Goal: Task Accomplishment & Management: Use online tool/utility

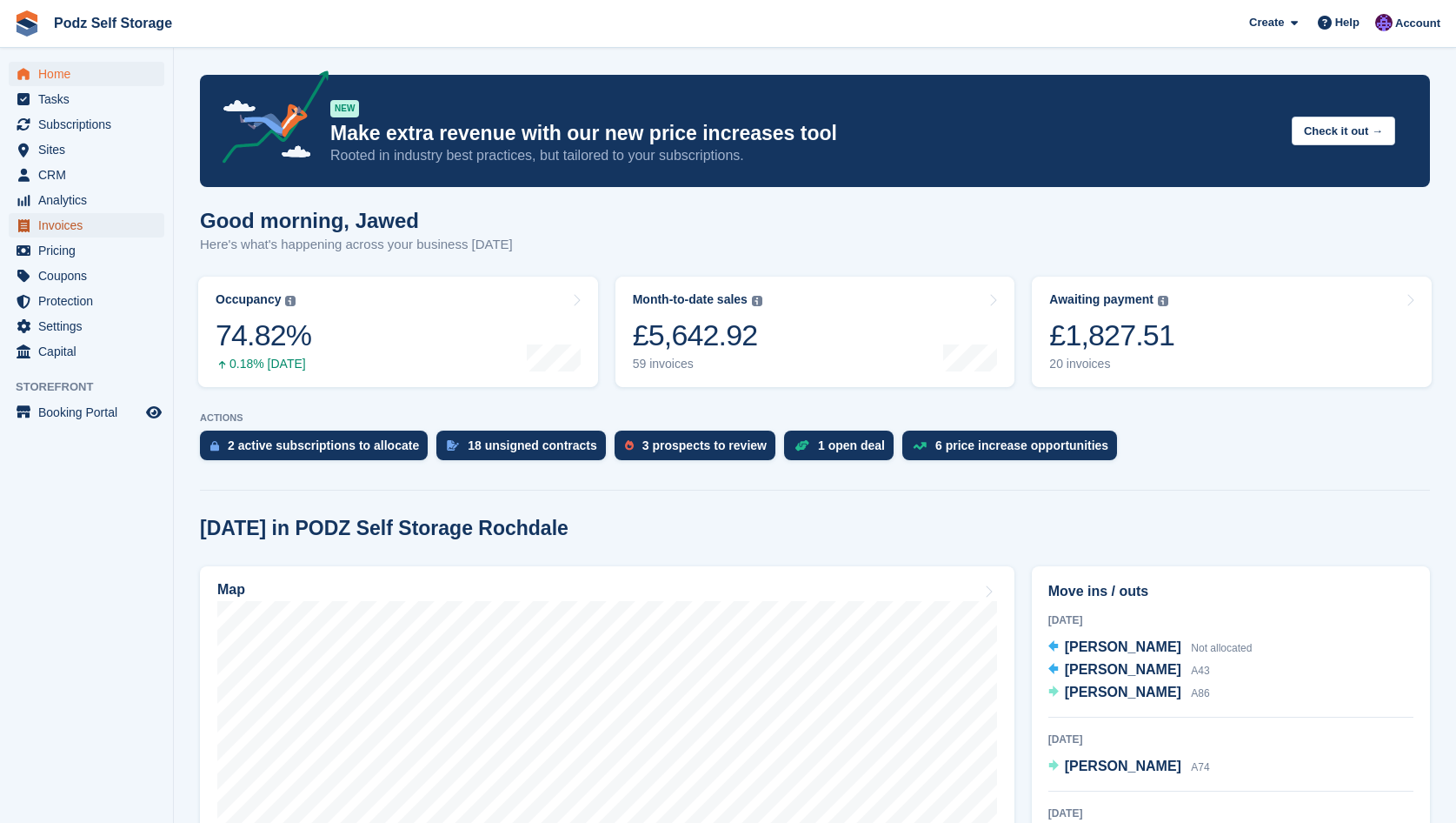
click at [94, 216] on span "Invoices" at bounding box center [91, 225] width 105 height 25
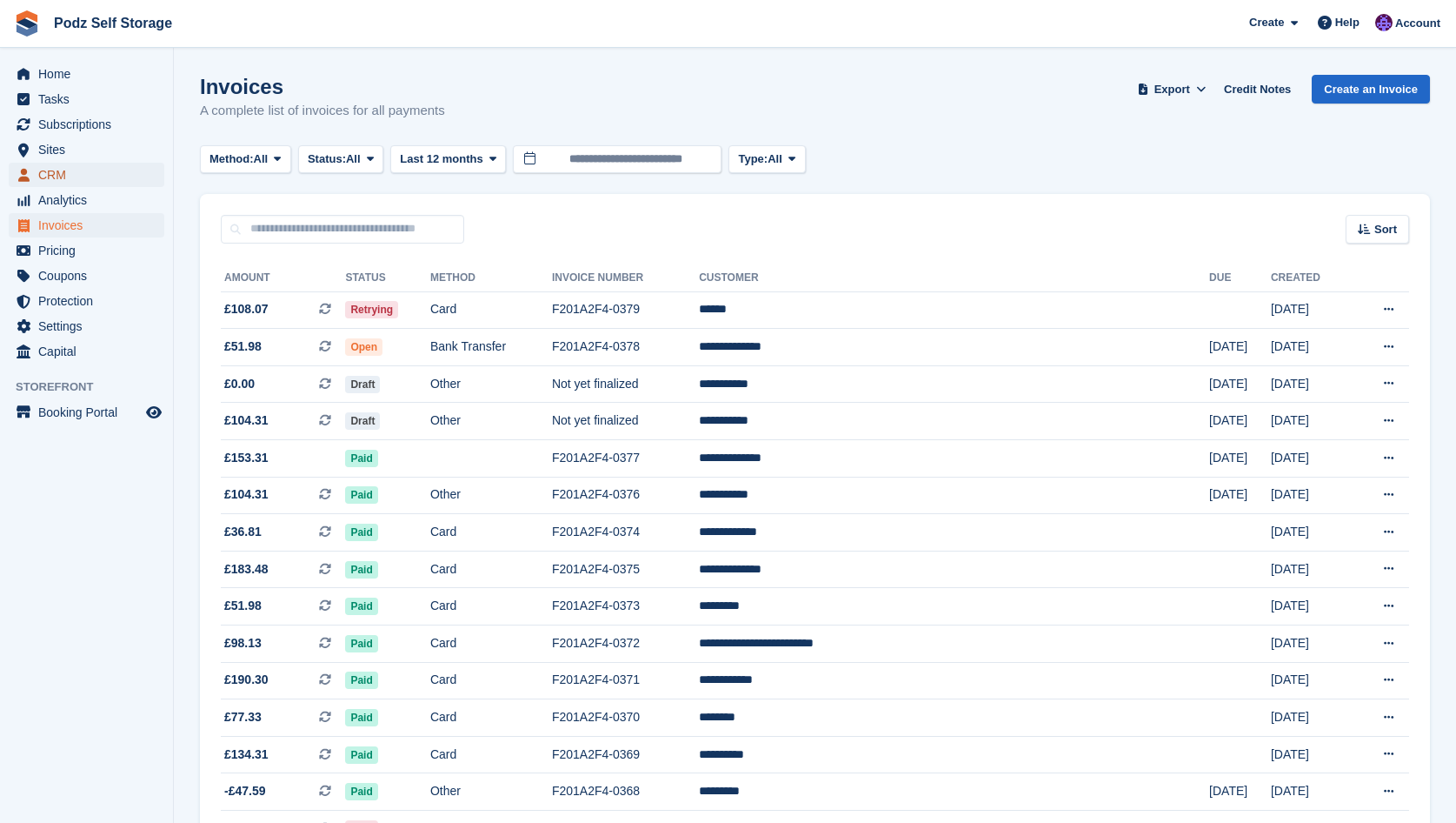
click at [141, 180] on span "CRM" at bounding box center [91, 175] width 105 height 25
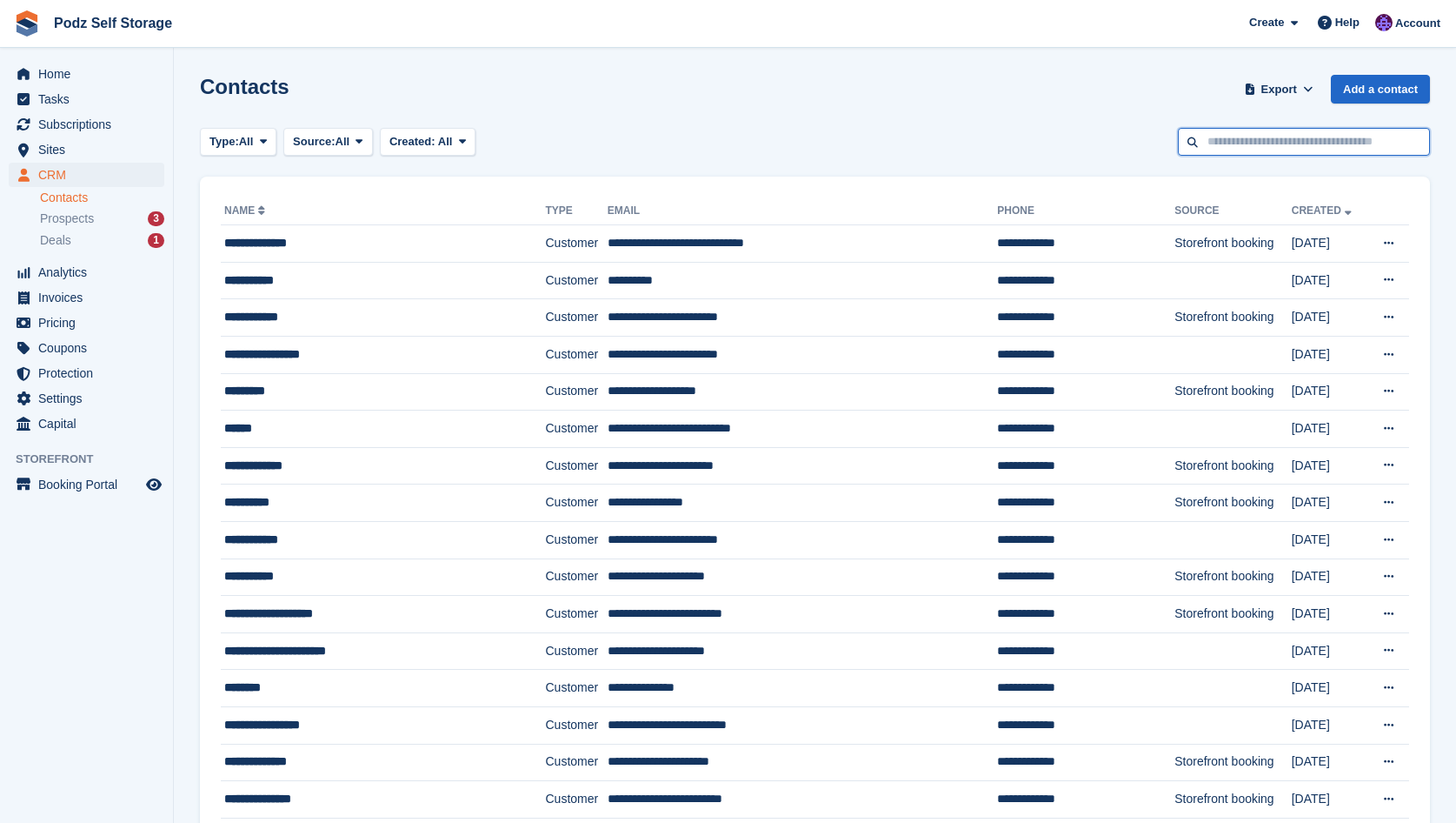
click at [1204, 135] on input "text" at bounding box center [1304, 142] width 253 height 29
type input "*****"
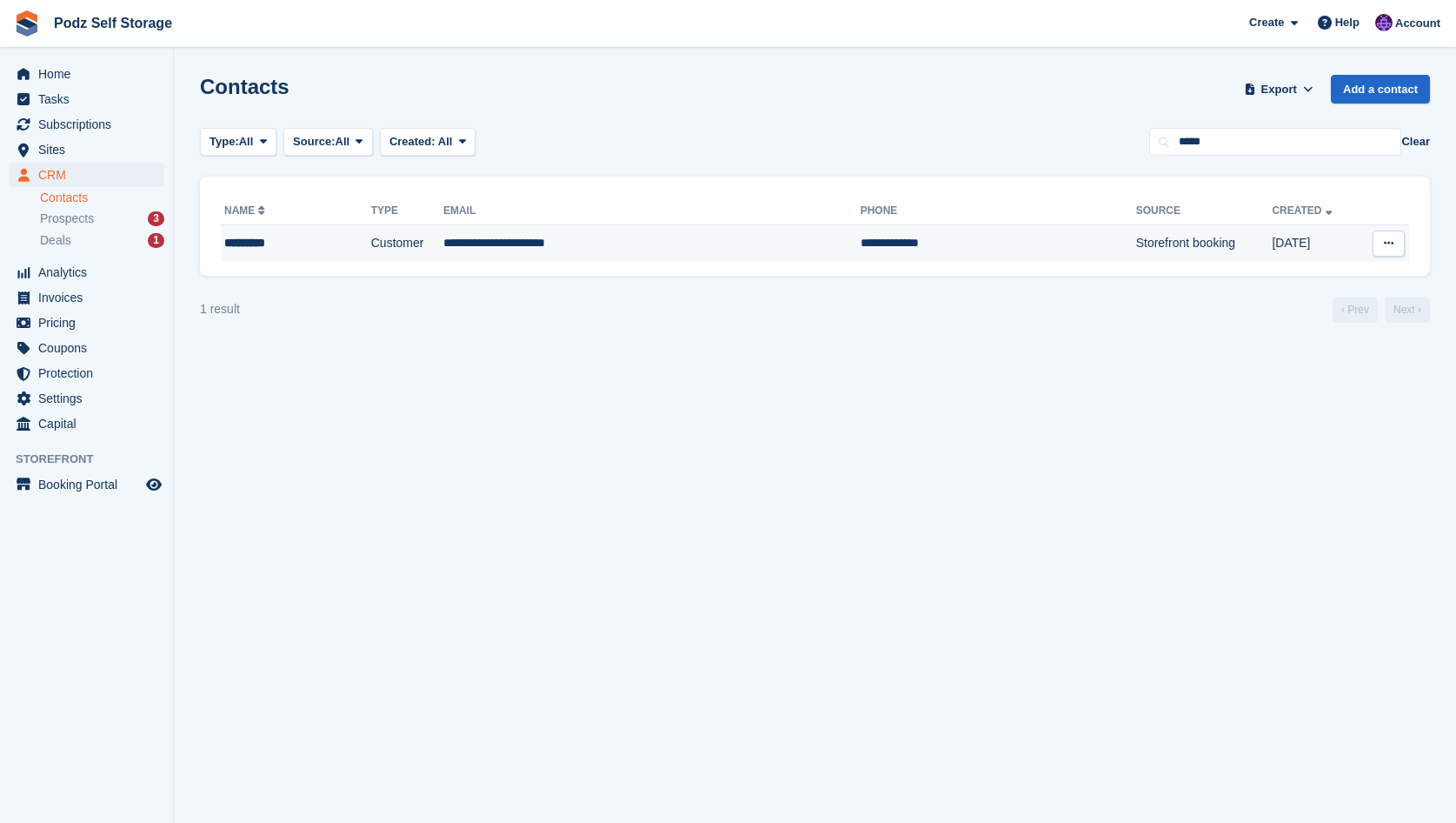
click at [501, 243] on td "**********" at bounding box center [652, 243] width 417 height 37
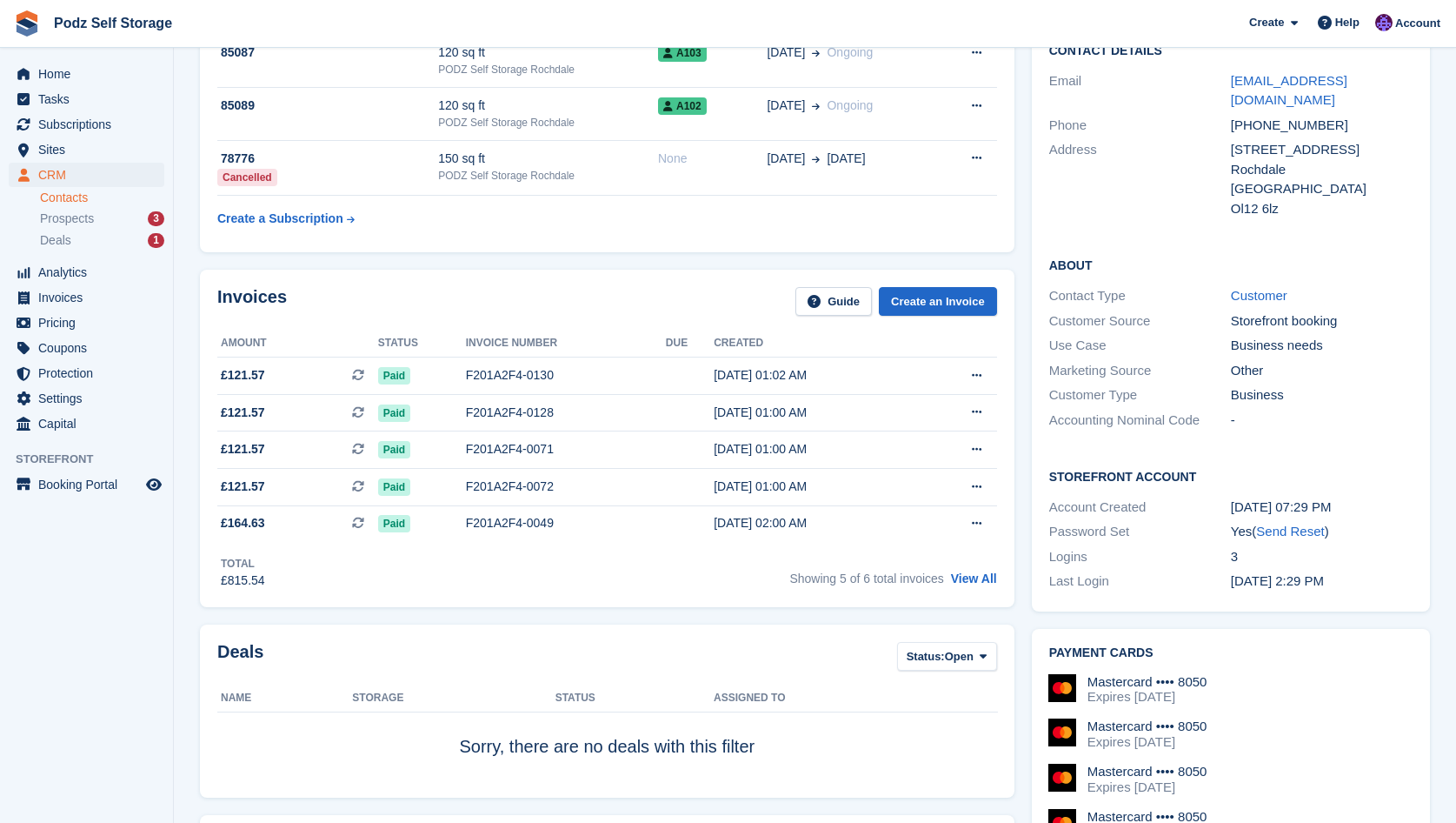
scroll to position [174, 0]
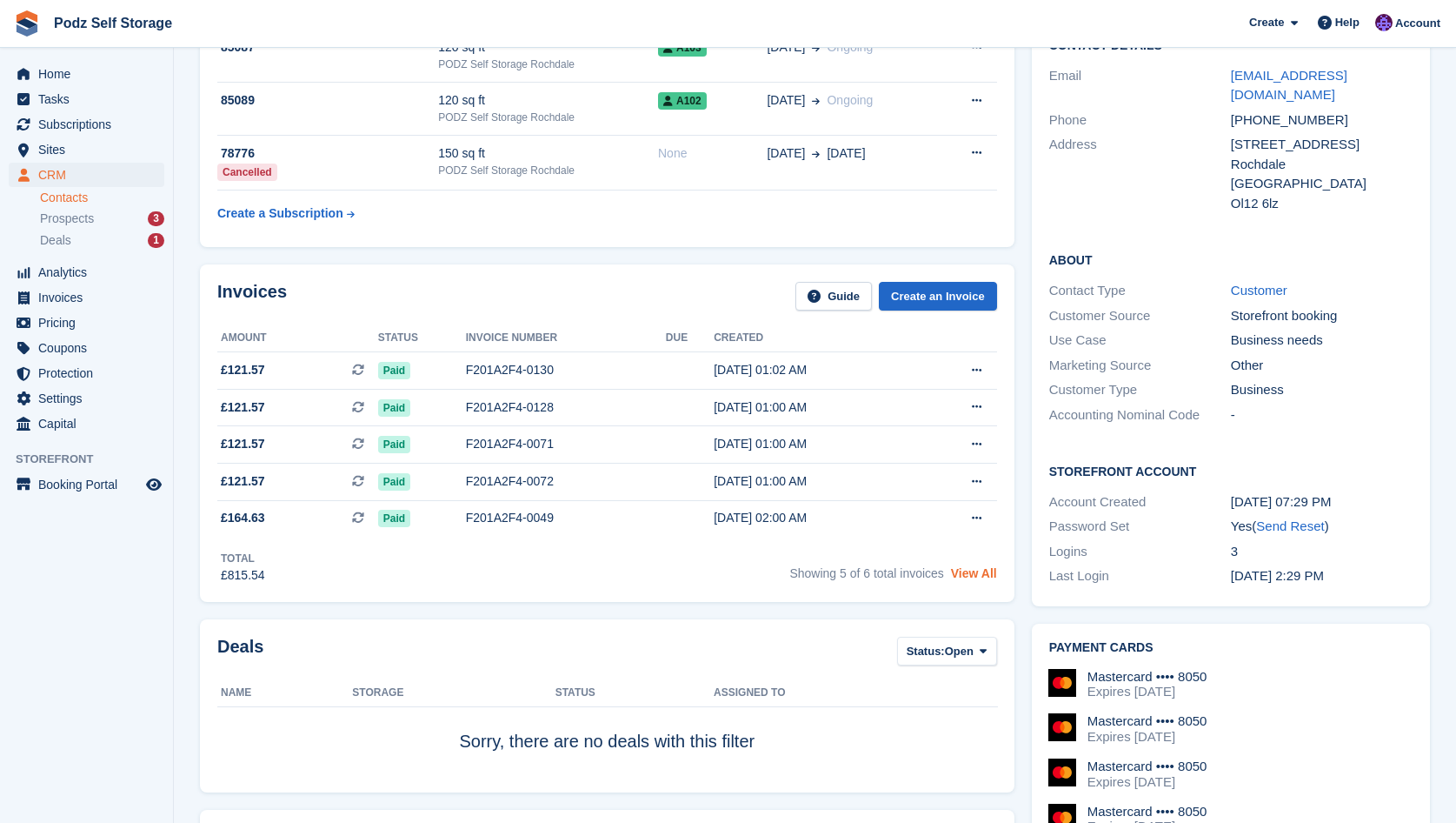
click at [979, 577] on link "View All" at bounding box center [974, 573] width 46 height 14
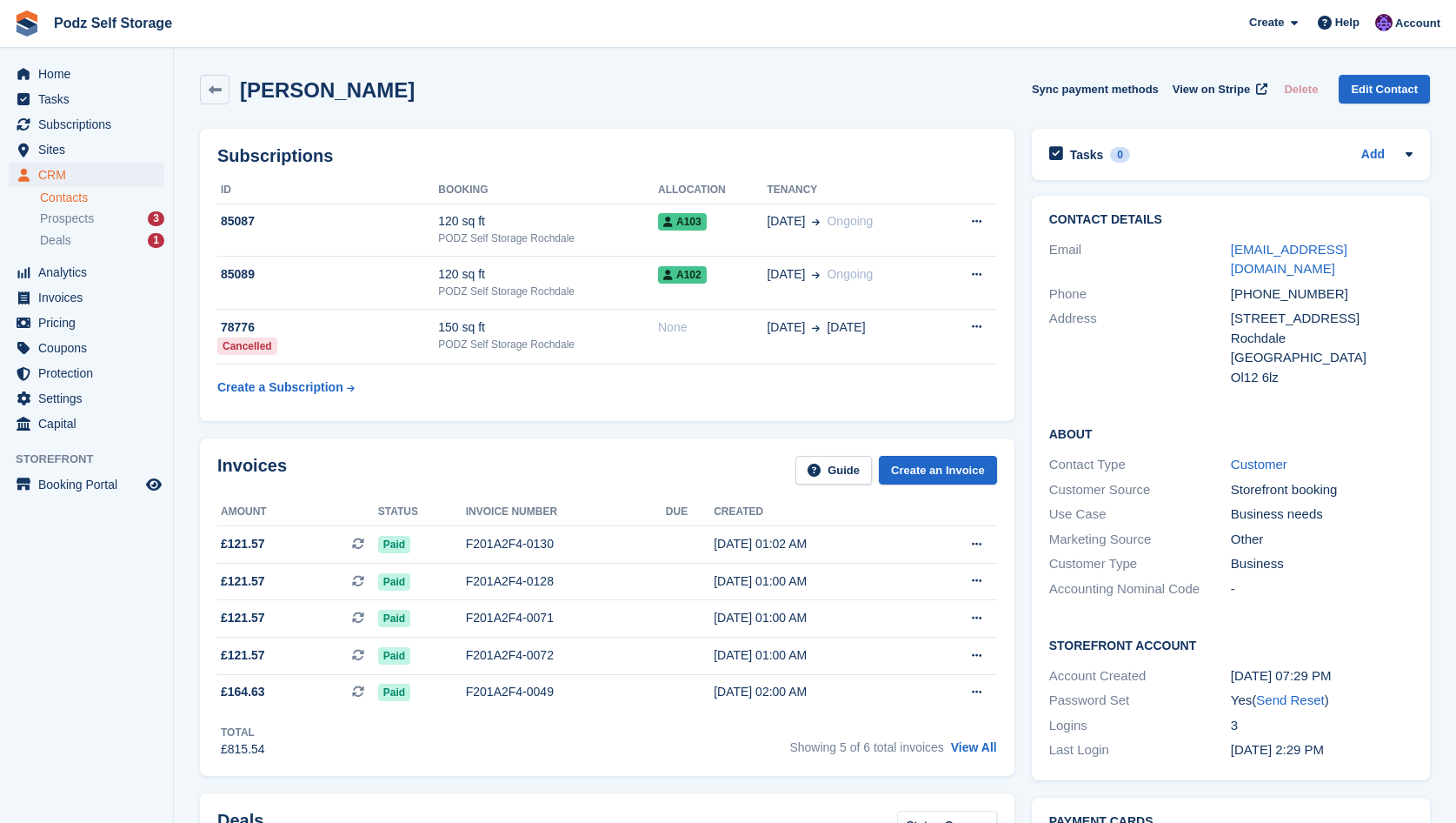
click at [366, 78] on div "Laila Ali Sync payment methods View on Stripe Delete Edit Contact" at bounding box center [815, 90] width 1230 height 30
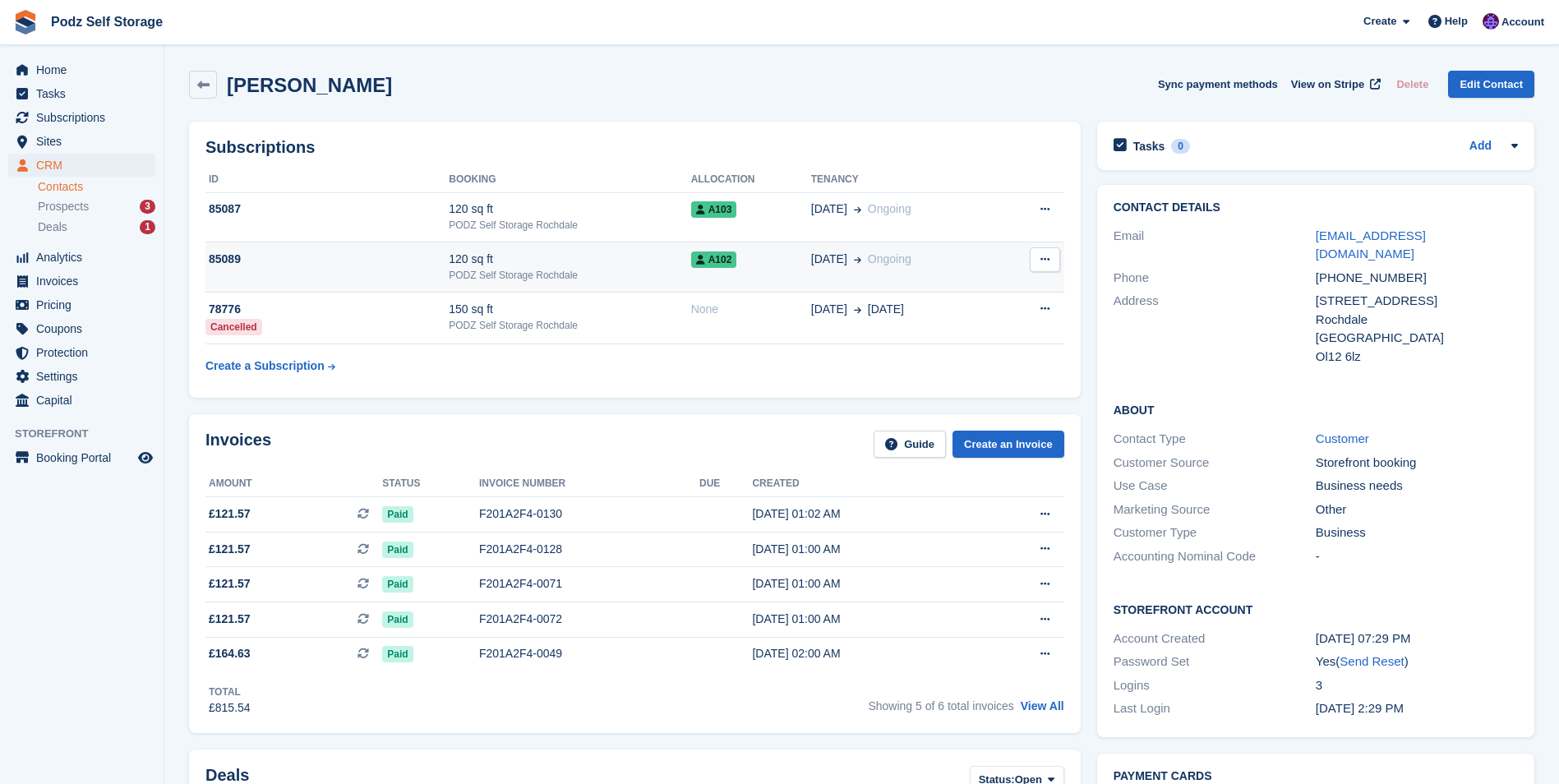
click at [772, 258] on div "A102" at bounding box center [751, 259] width 120 height 18
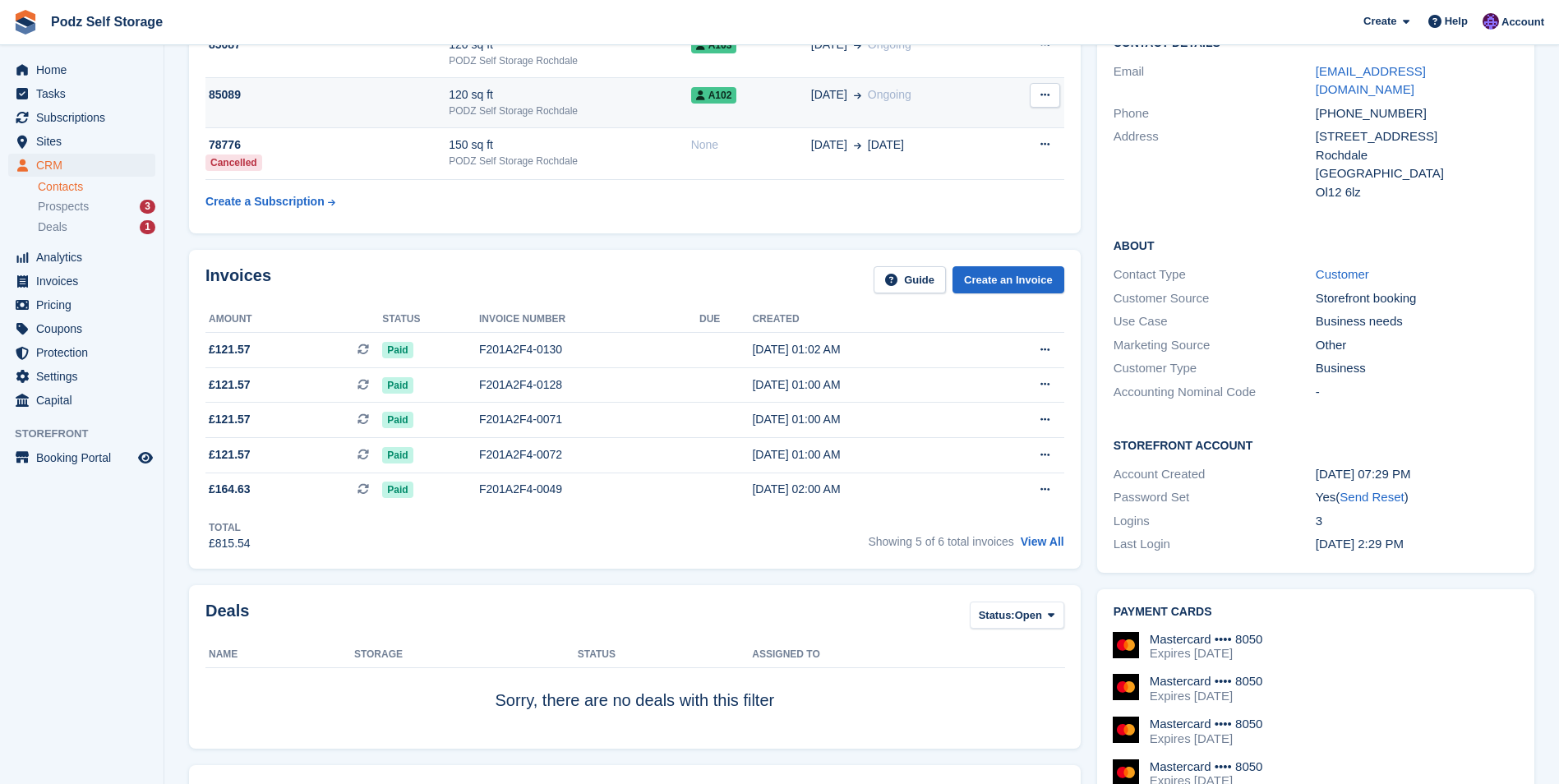
scroll to position [135, 0]
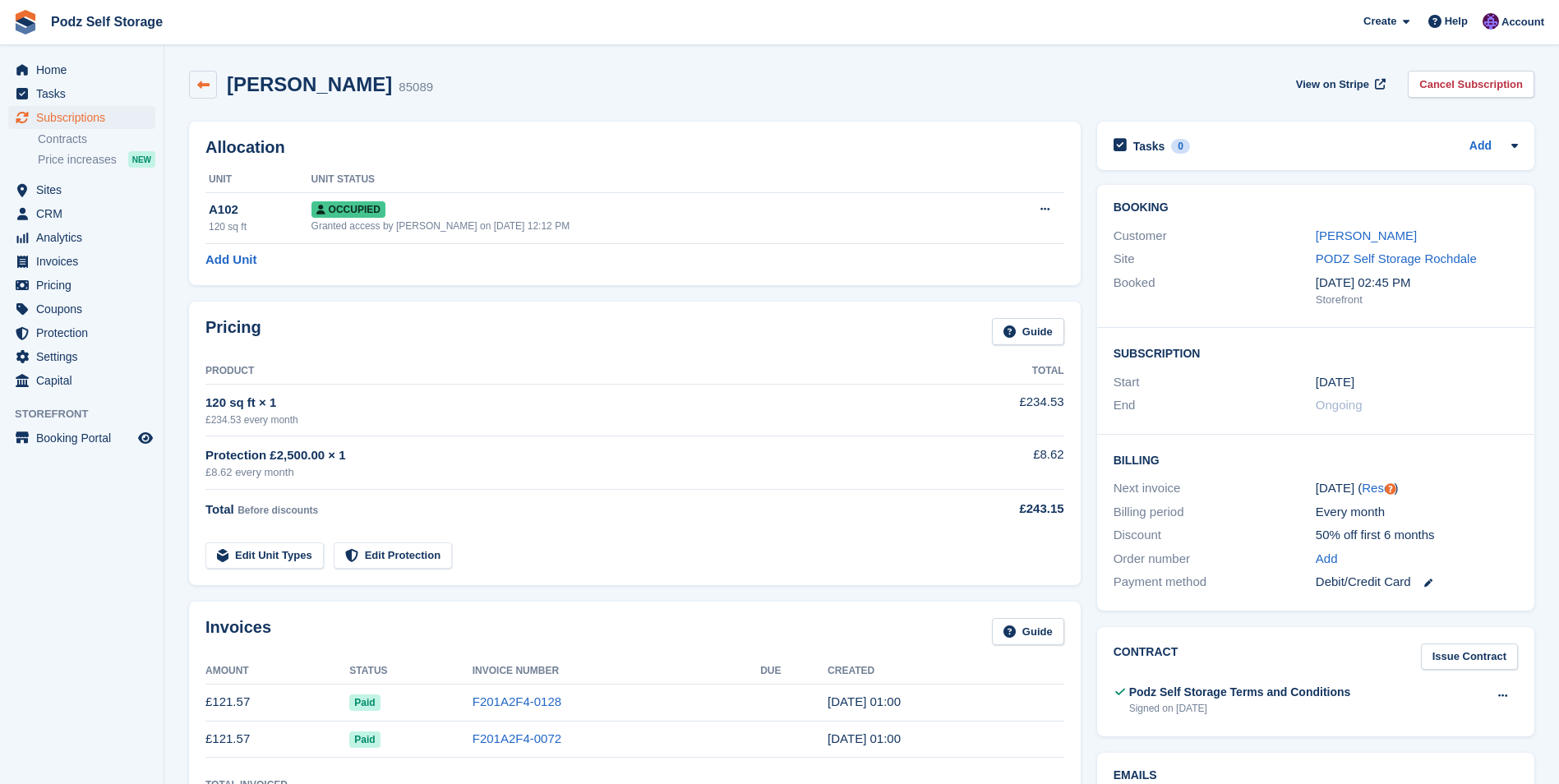
click at [204, 87] on icon at bounding box center [203, 85] width 12 height 12
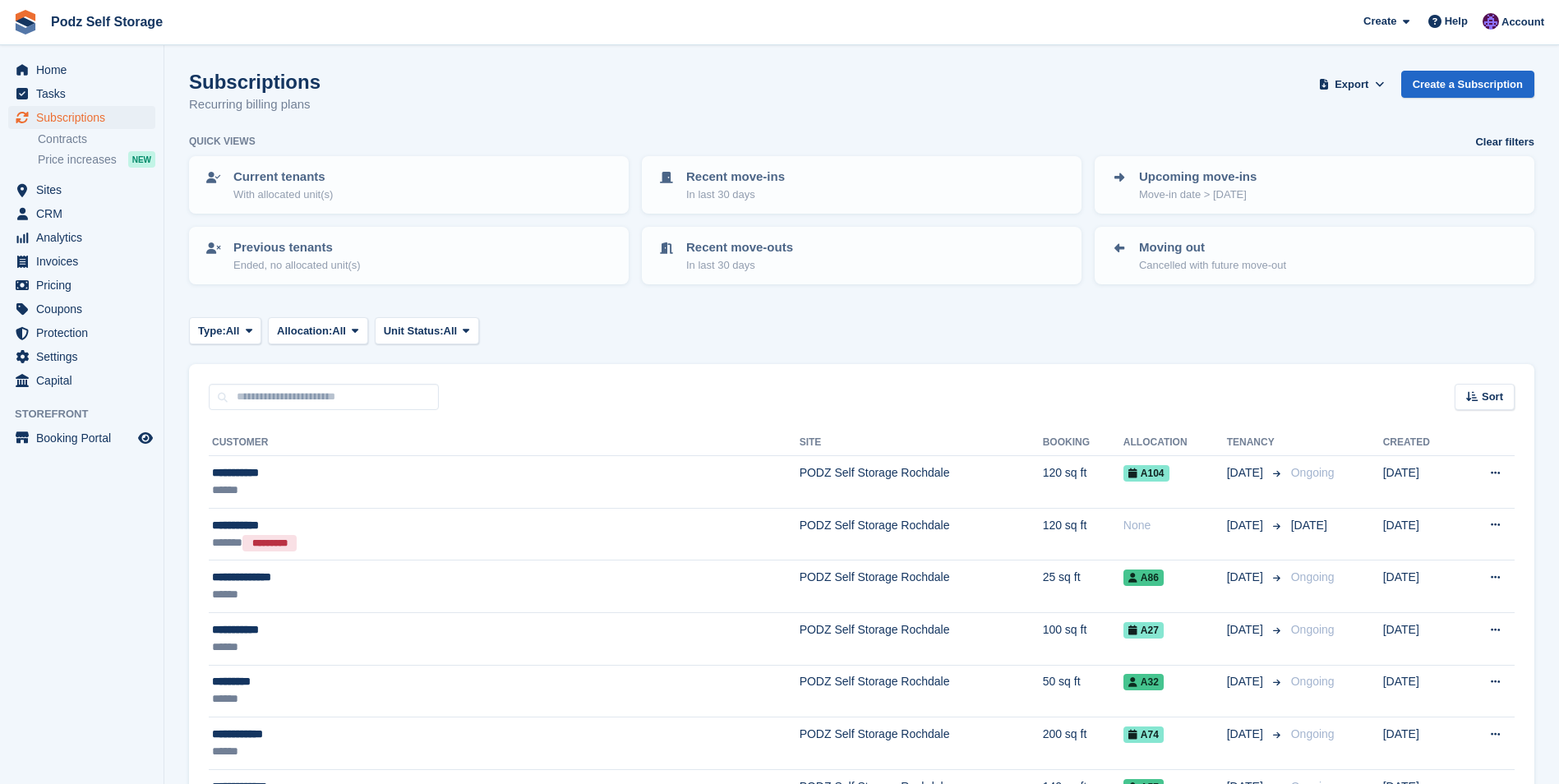
drag, startPoint x: 274, startPoint y: 111, endPoint x: 249, endPoint y: 132, distance: 32.6
drag, startPoint x: 249, startPoint y: 132, endPoint x: 73, endPoint y: 205, distance: 190.5
click at [73, 206] on span "CRM" at bounding box center [86, 213] width 99 height 23
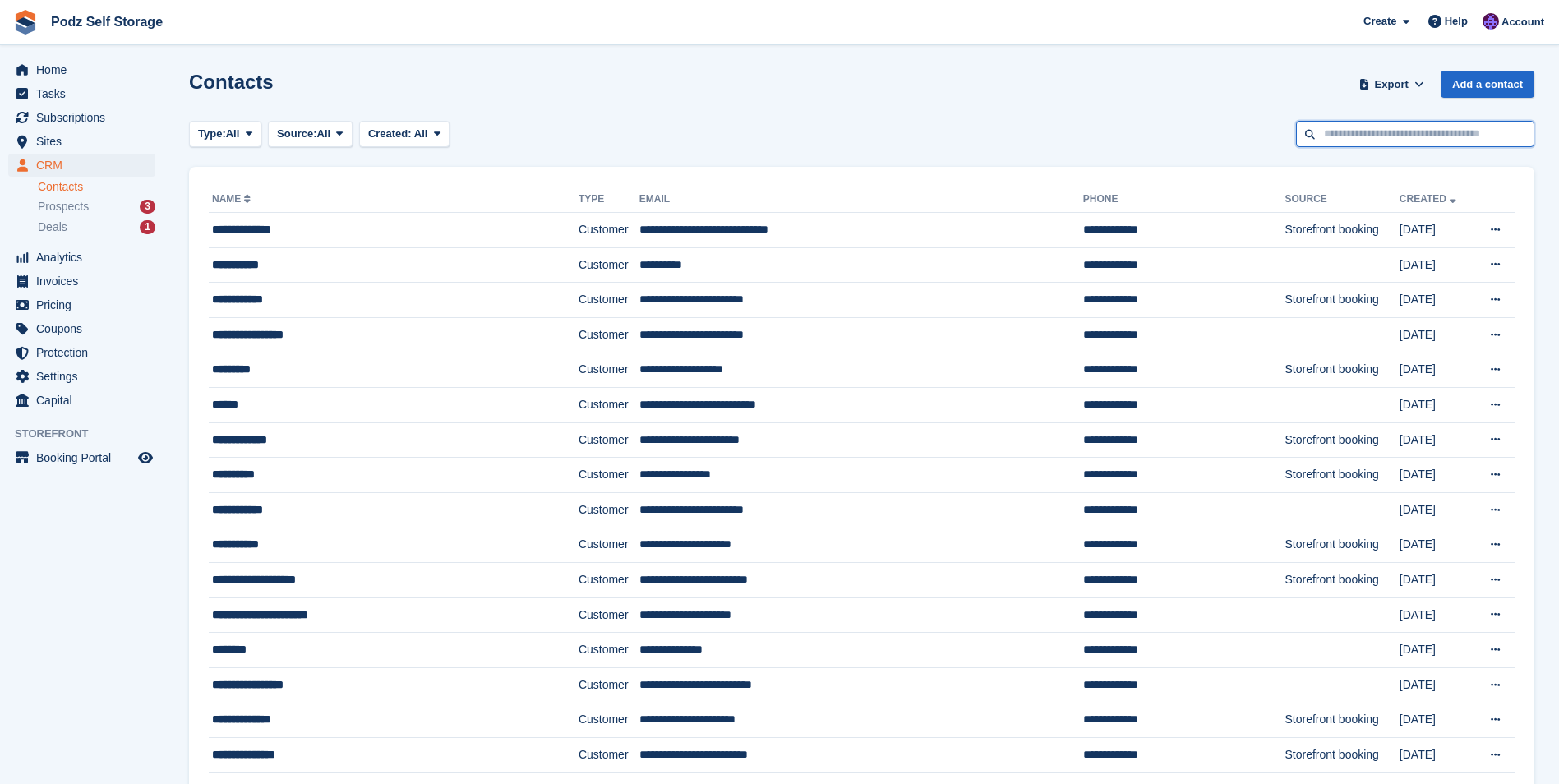
click at [1320, 137] on input "text" at bounding box center [1415, 134] width 239 height 27
type input "*****"
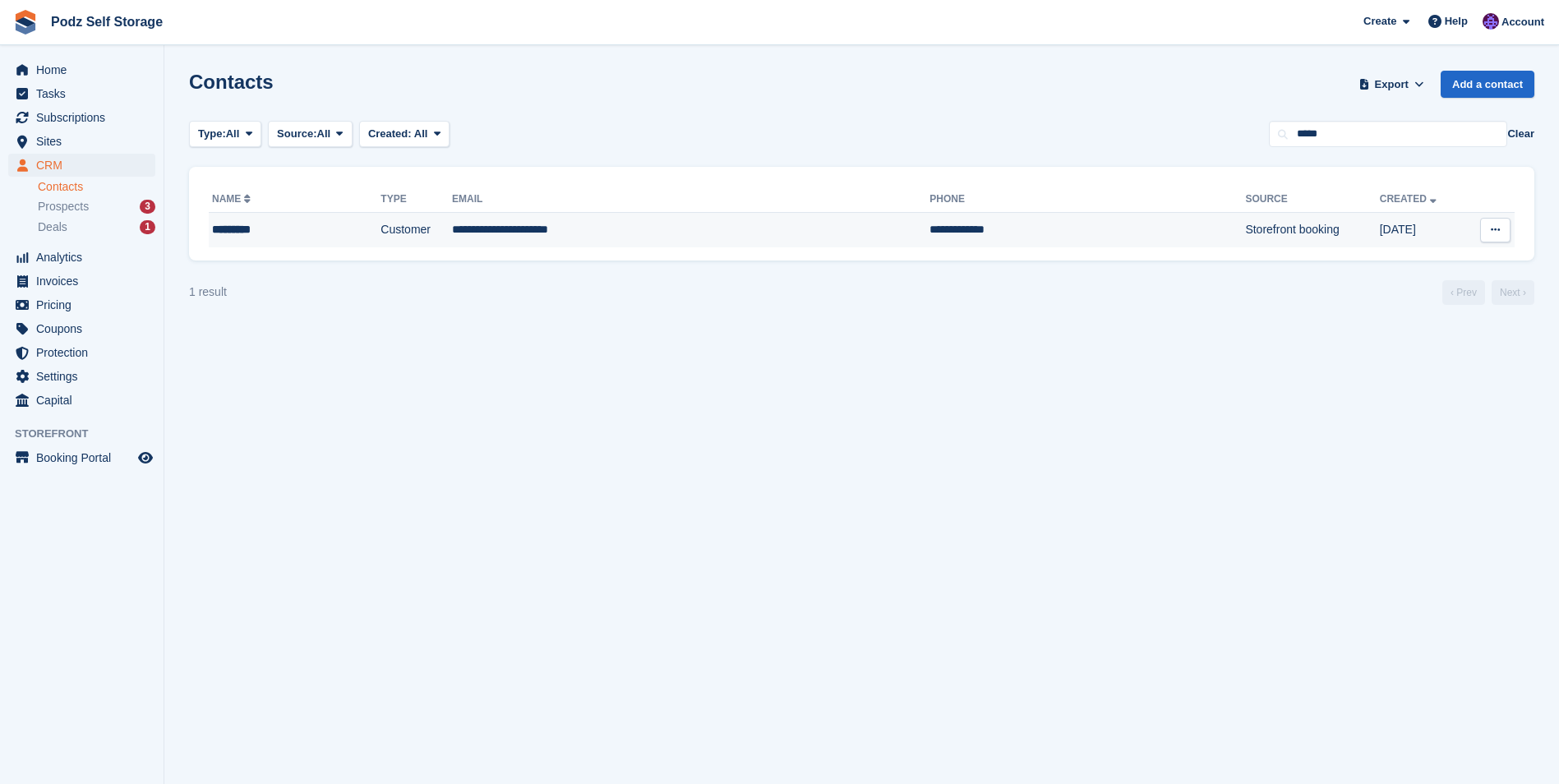
click at [655, 213] on td "**********" at bounding box center [691, 229] width 477 height 34
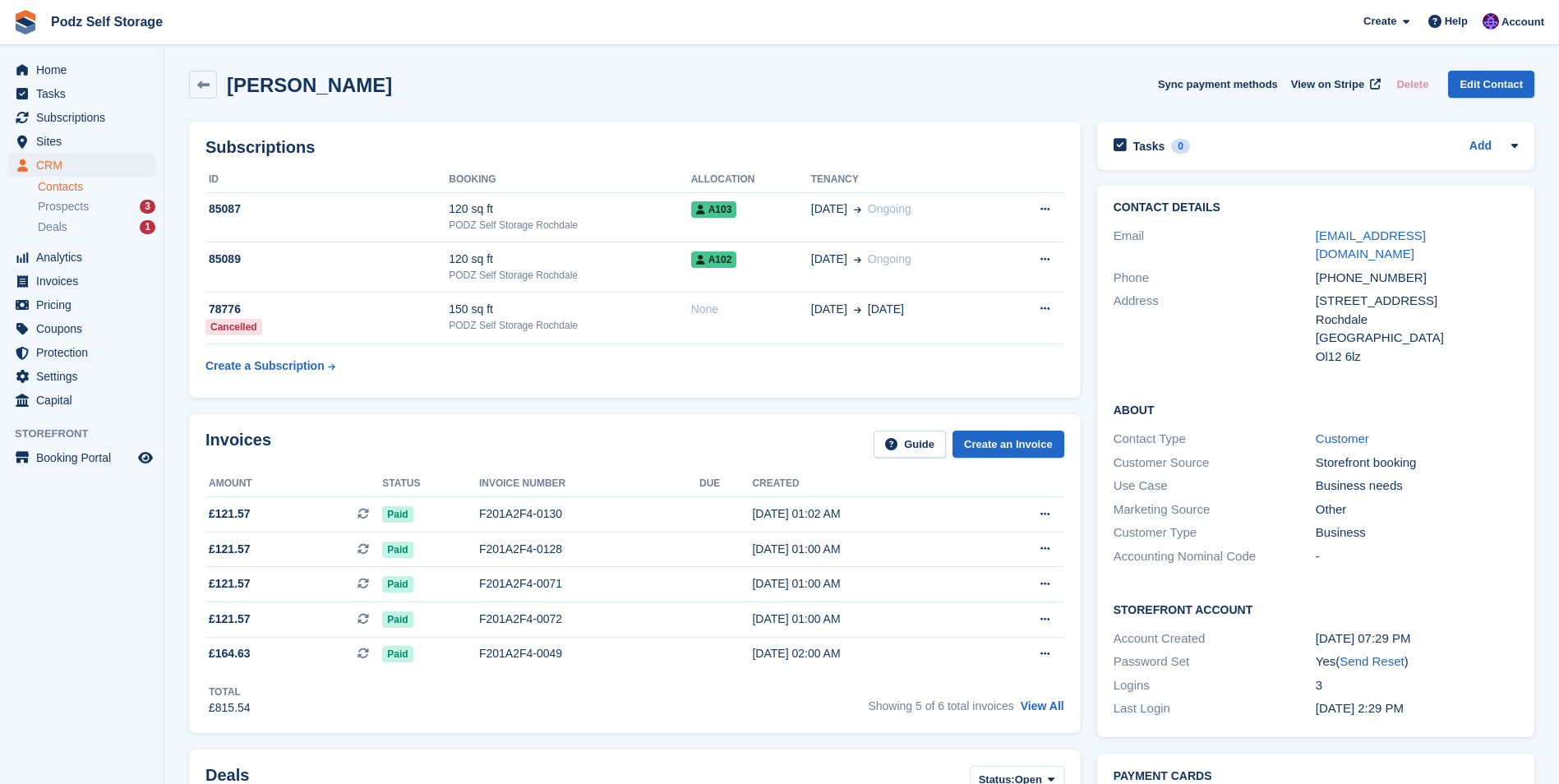
click at [747, 120] on div "Subscriptions ID Booking Allocation Tenancy 85087 120 sq ft PODZ Self Storage R…" at bounding box center [635, 260] width 908 height 293
click at [357, 33] on span "Podz Self Storage Create Subscription Invoice Contact Deal Discount Page Help C…" at bounding box center [780, 22] width 1559 height 45
click at [448, 87] on div "[PERSON_NAME] Sync payment methods View on Stripe Delete Edit Contact" at bounding box center [862, 85] width 1345 height 28
click at [1041, 708] on link "View All" at bounding box center [1042, 706] width 44 height 13
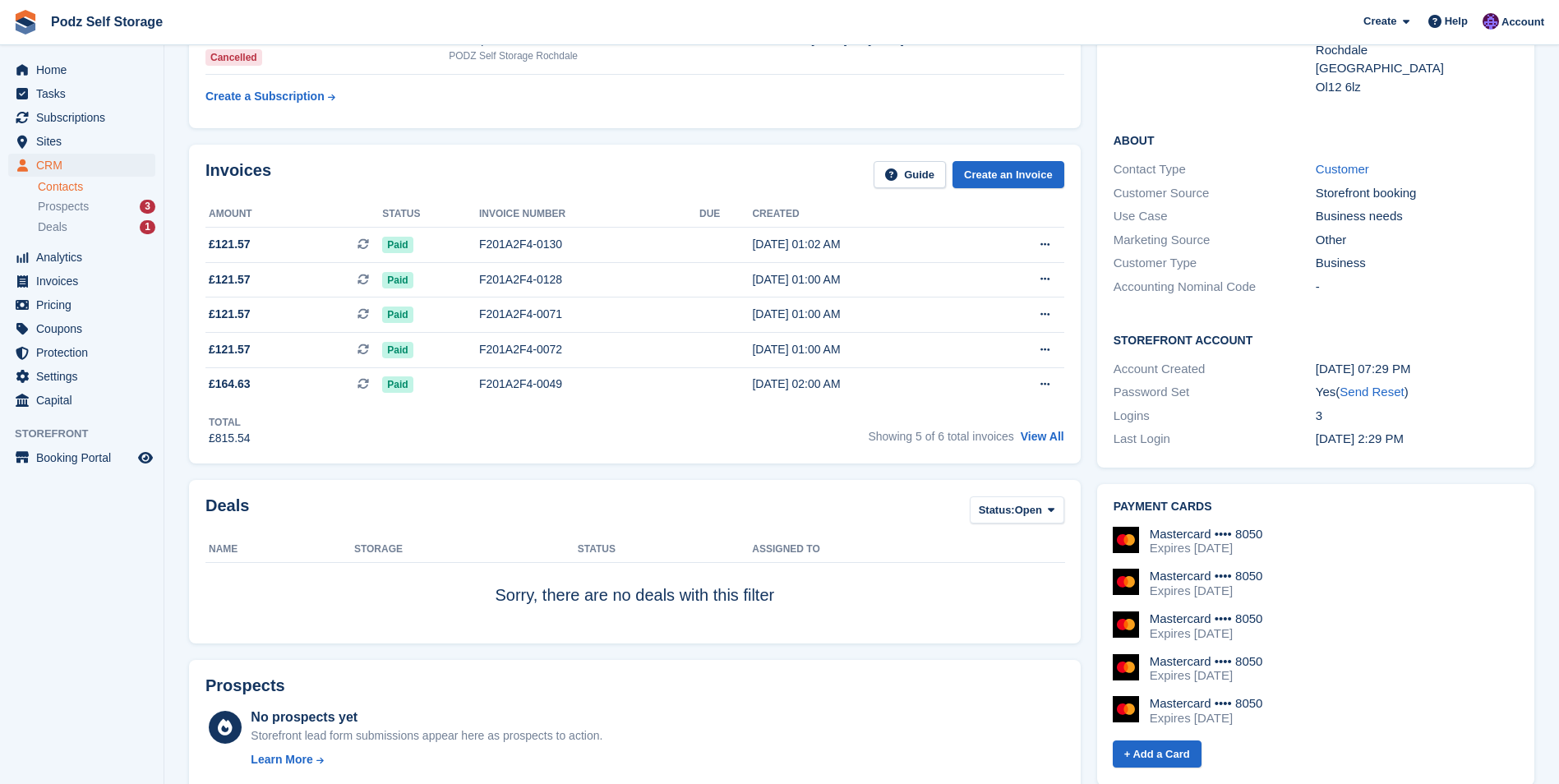
scroll to position [82, 0]
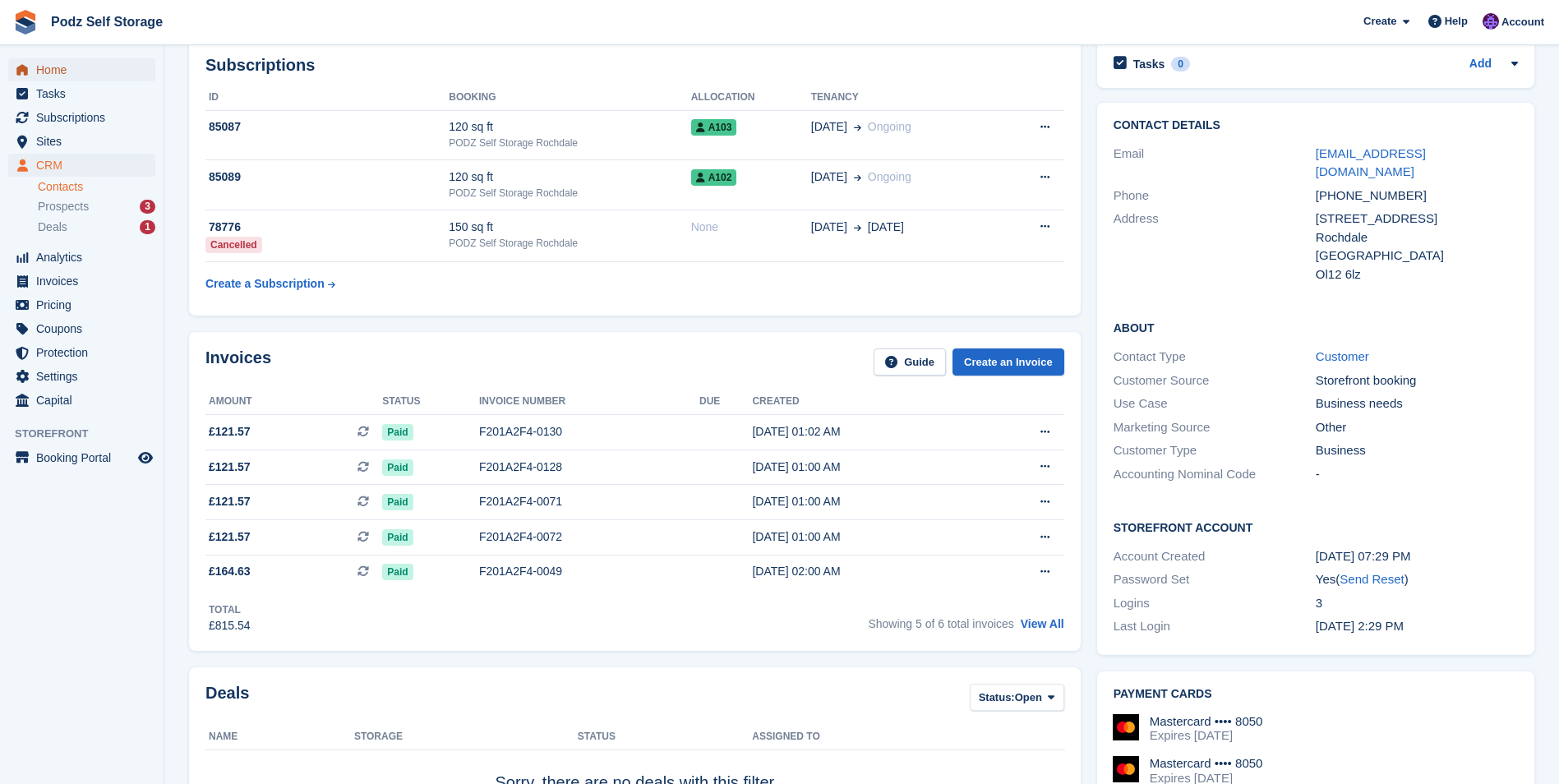
drag, startPoint x: 52, startPoint y: 73, endPoint x: 81, endPoint y: 81, distance: 30.1
click at [52, 73] on span "Home" at bounding box center [86, 70] width 99 height 23
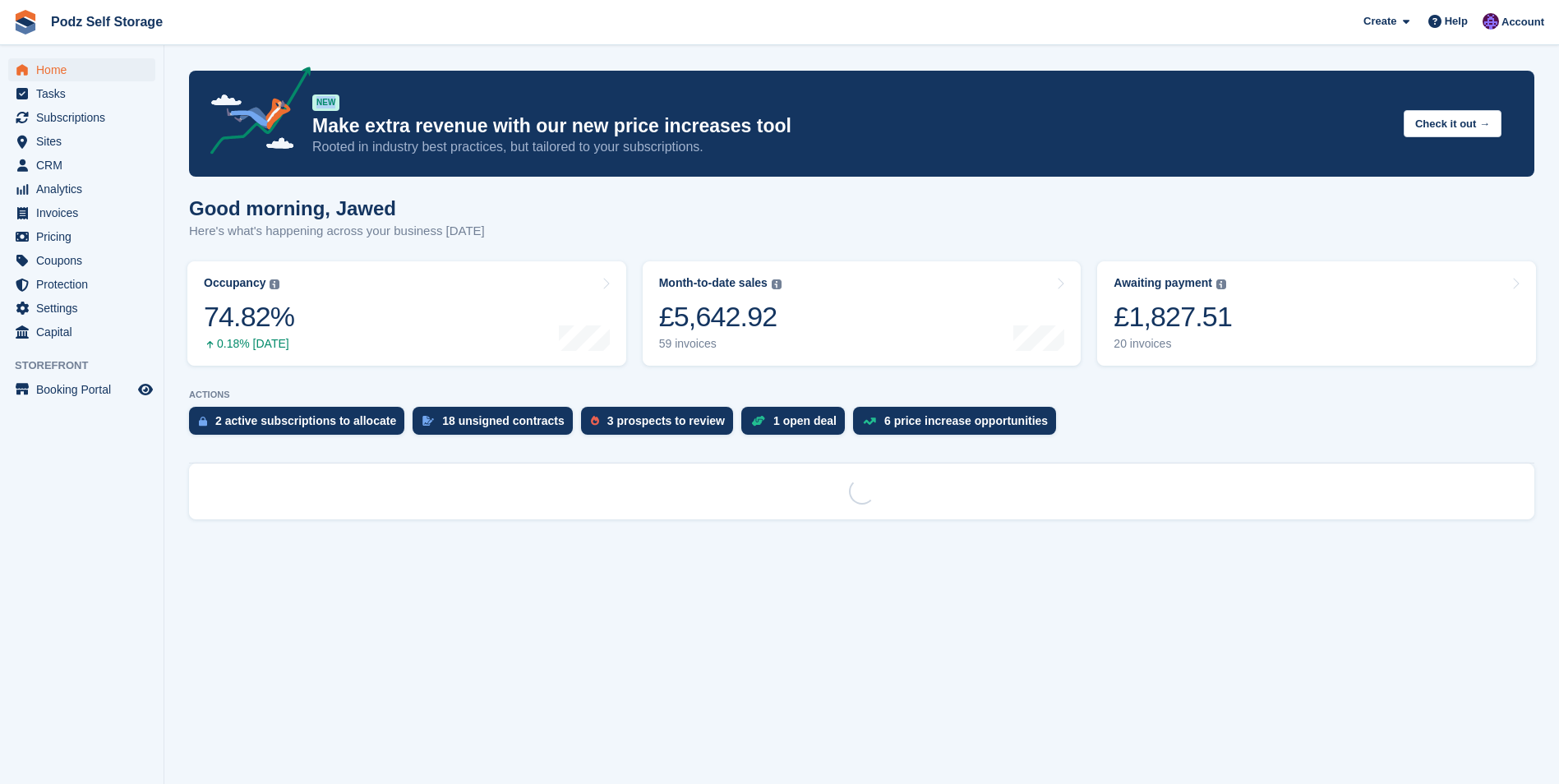
click at [227, 56] on section "NEW Make extra revenue with our new price increases tool Rooted in industry bes…" at bounding box center [862, 392] width 1395 height 784
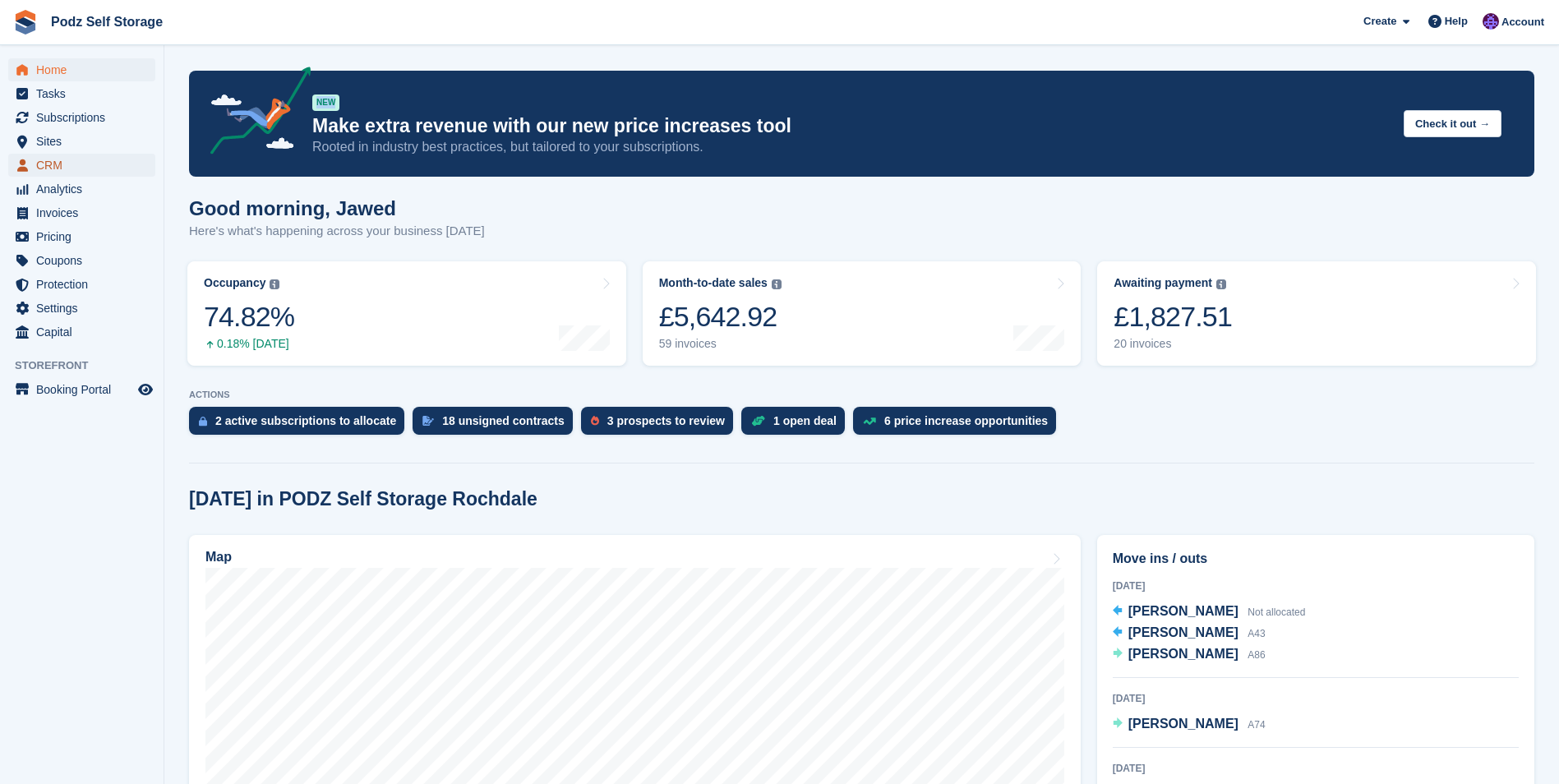
click at [64, 172] on span "CRM" at bounding box center [86, 165] width 99 height 23
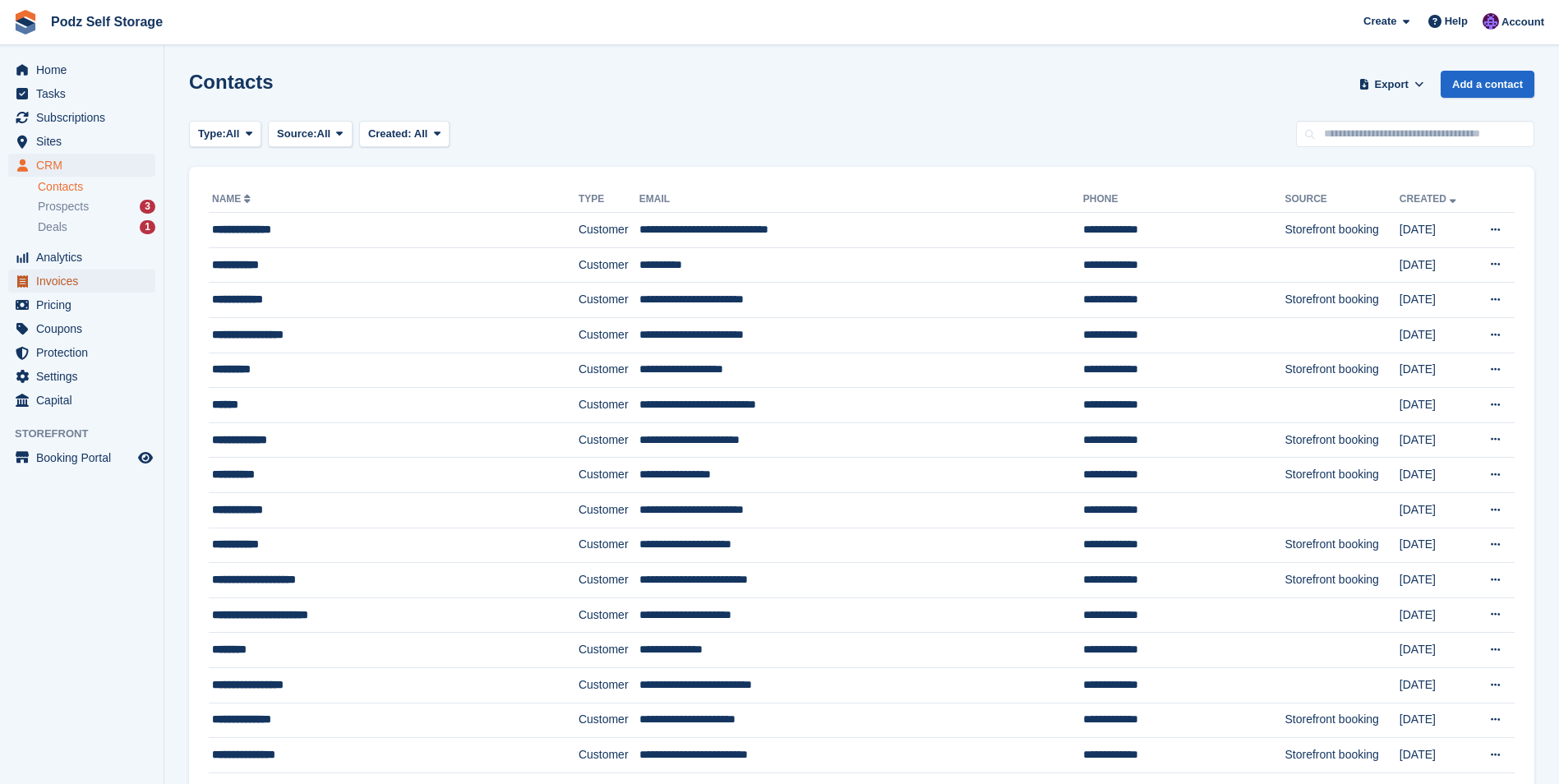
click at [88, 273] on span "Invoices" at bounding box center [86, 281] width 99 height 23
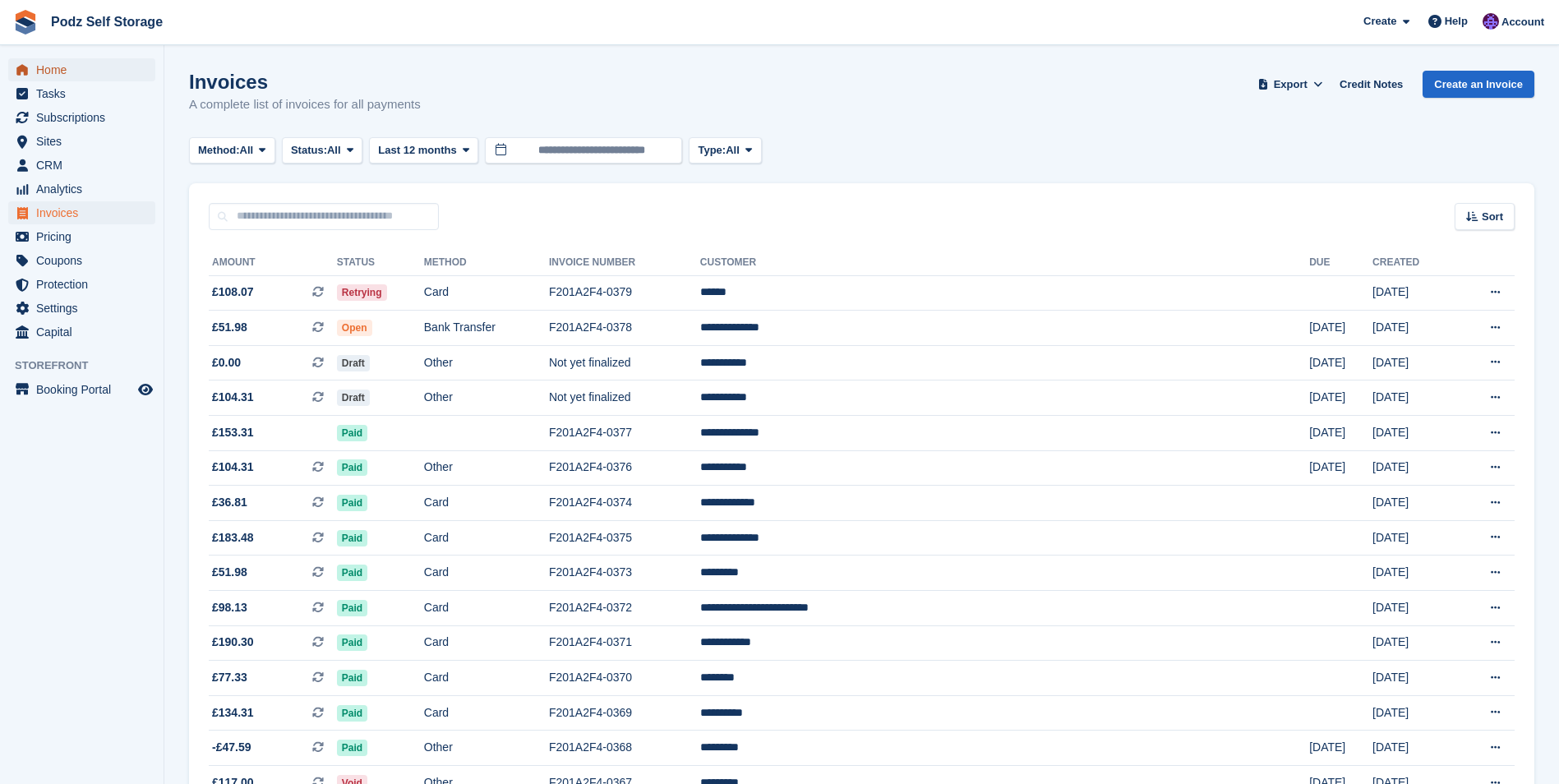
click at [70, 67] on span "Home" at bounding box center [86, 70] width 99 height 23
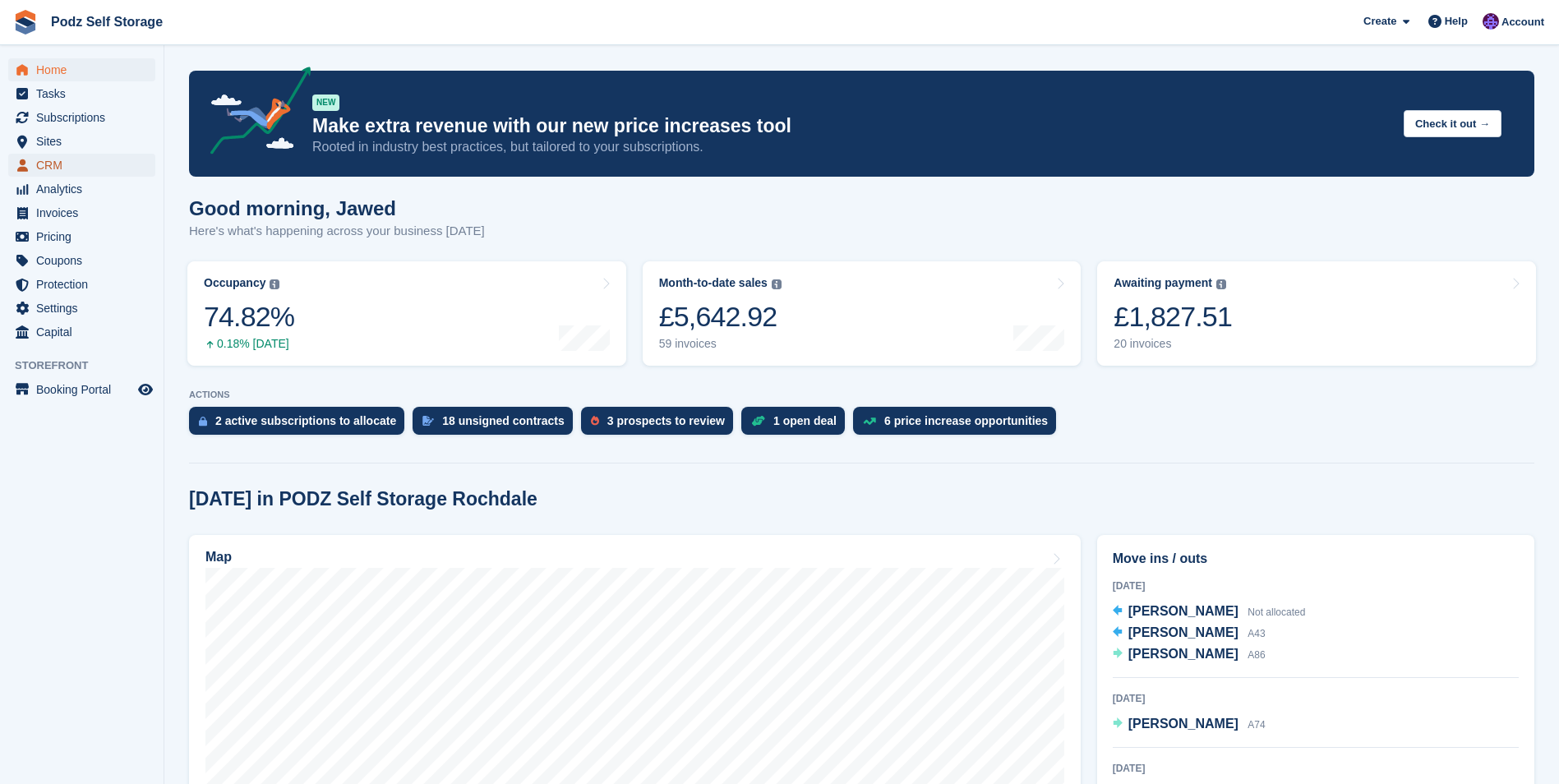
click at [62, 172] on span "CRM" at bounding box center [86, 165] width 99 height 23
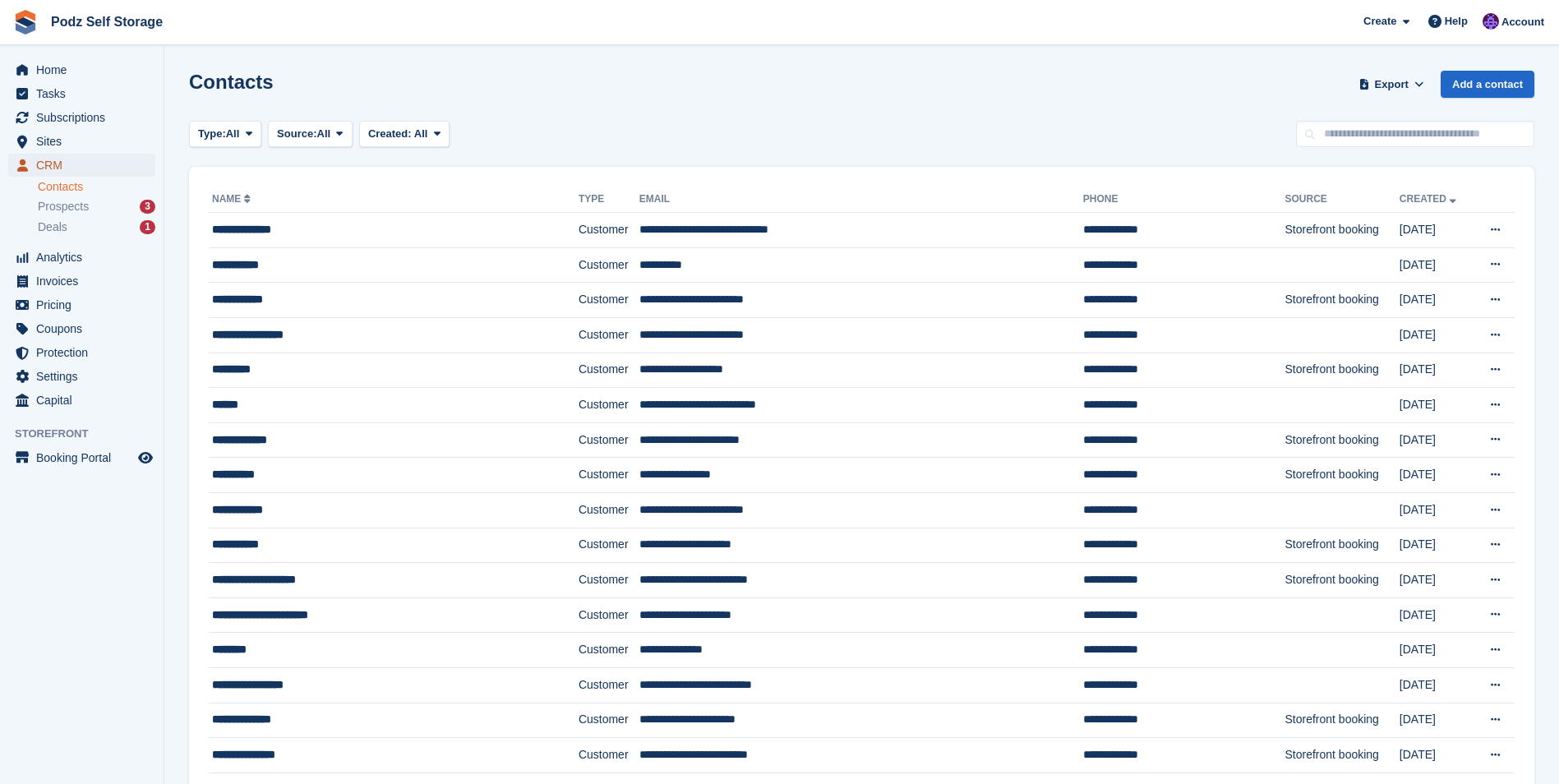
click at [117, 171] on span "CRM" at bounding box center [86, 165] width 99 height 23
click at [120, 292] on span "Invoices" at bounding box center [86, 281] width 99 height 23
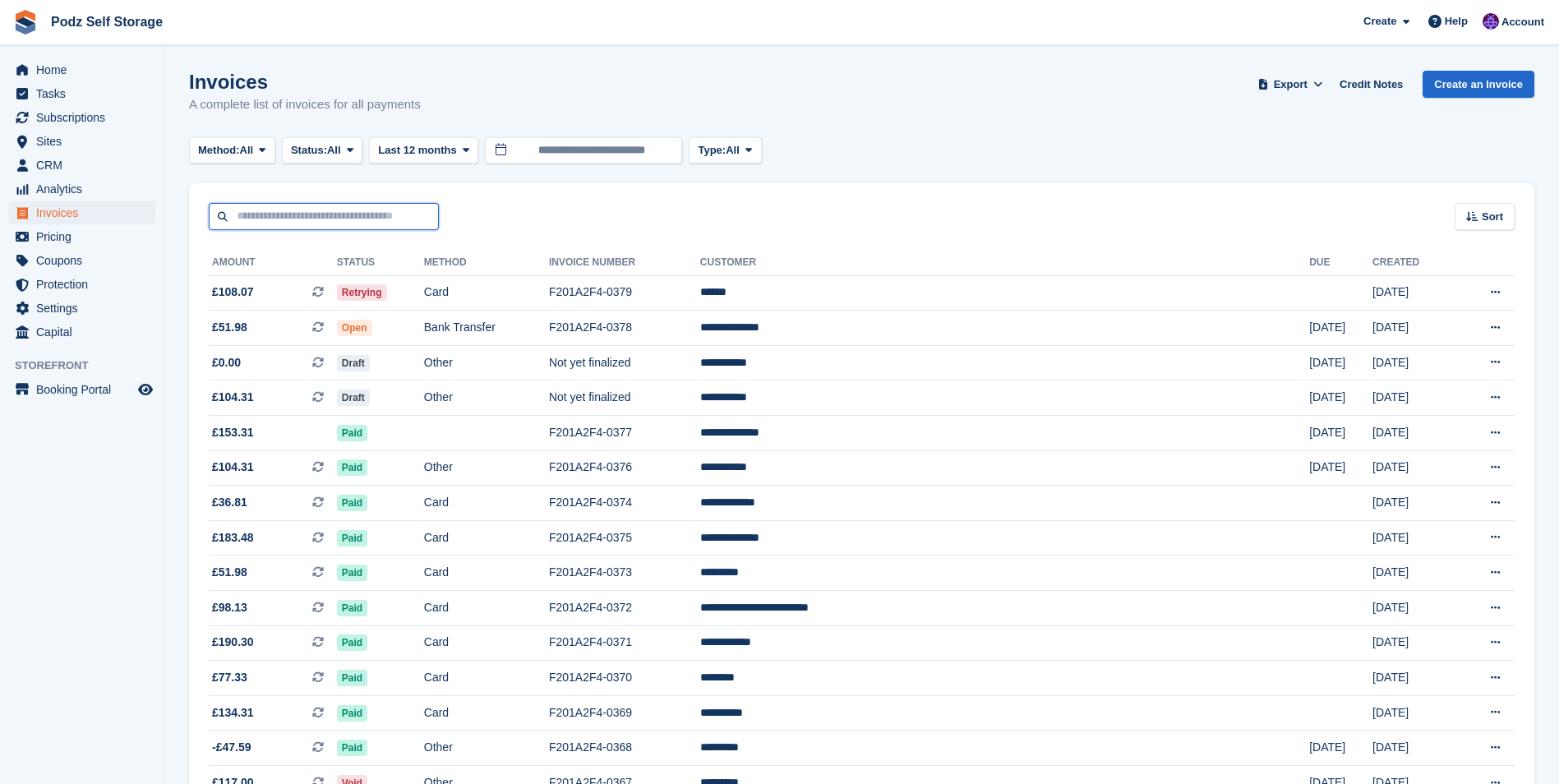
click at [284, 219] on input "text" at bounding box center [324, 216] width 230 height 27
type input "*****"
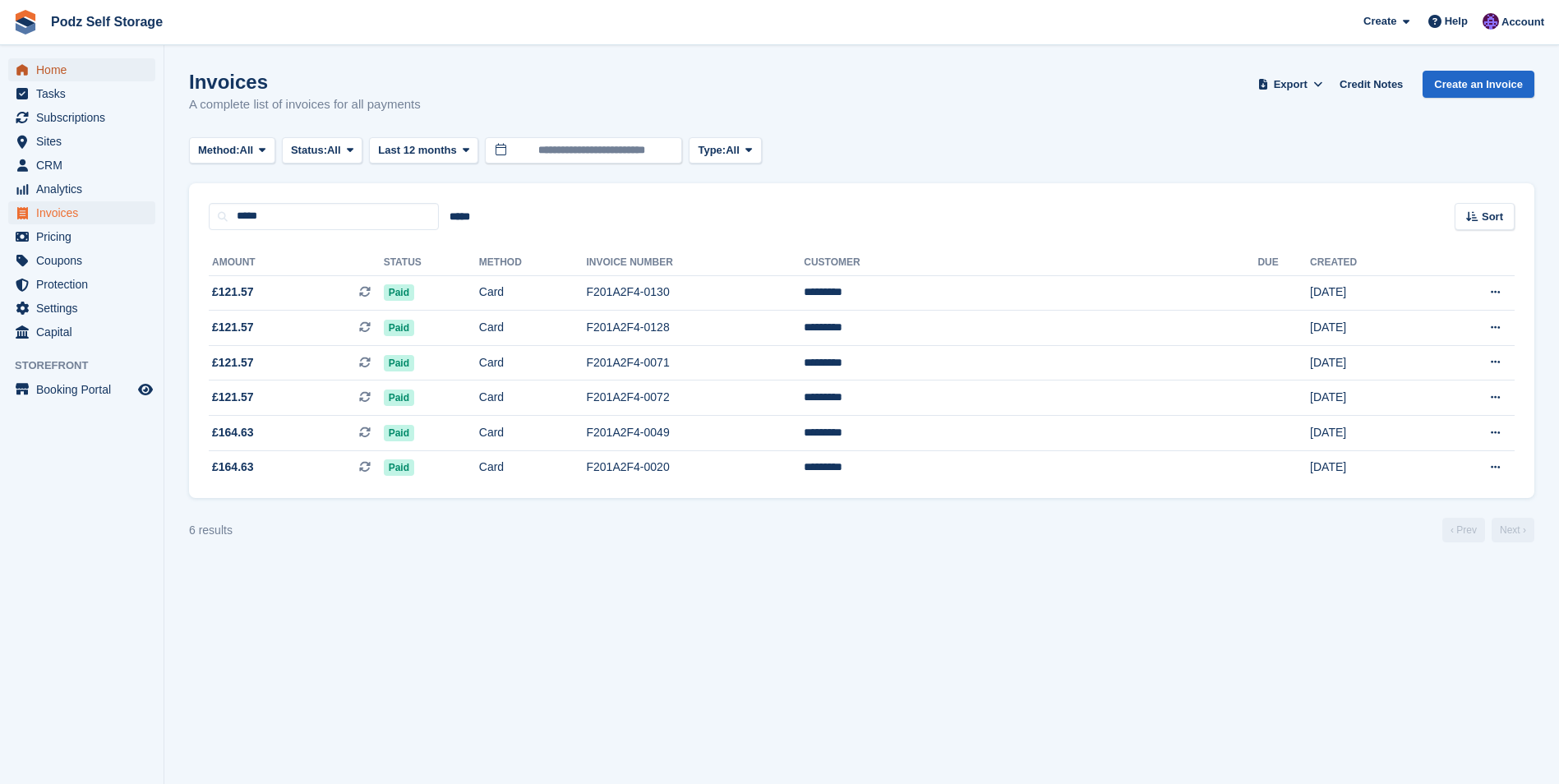
click at [74, 64] on span "Home" at bounding box center [86, 70] width 99 height 23
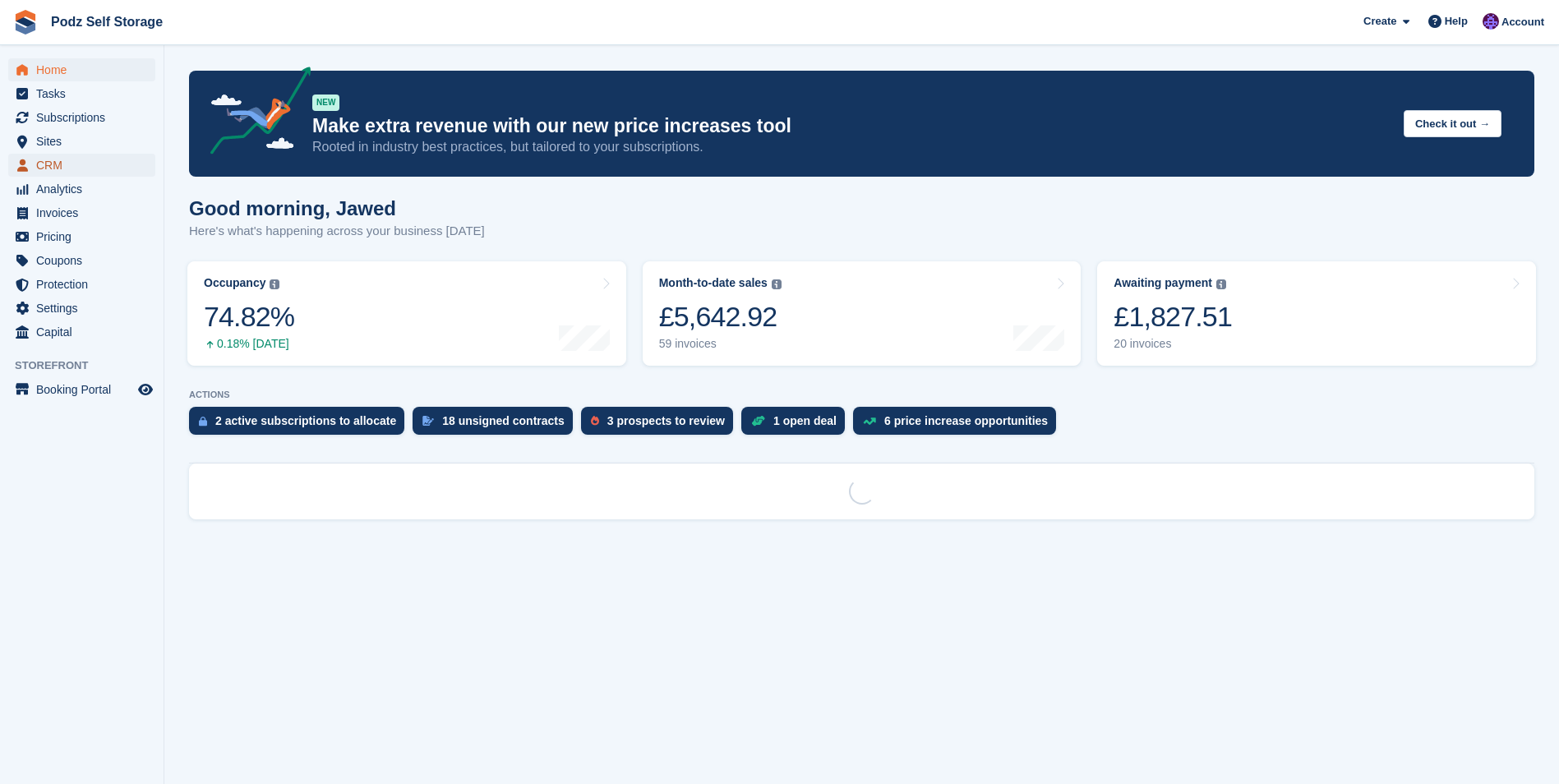
click at [72, 169] on span "CRM" at bounding box center [86, 165] width 99 height 23
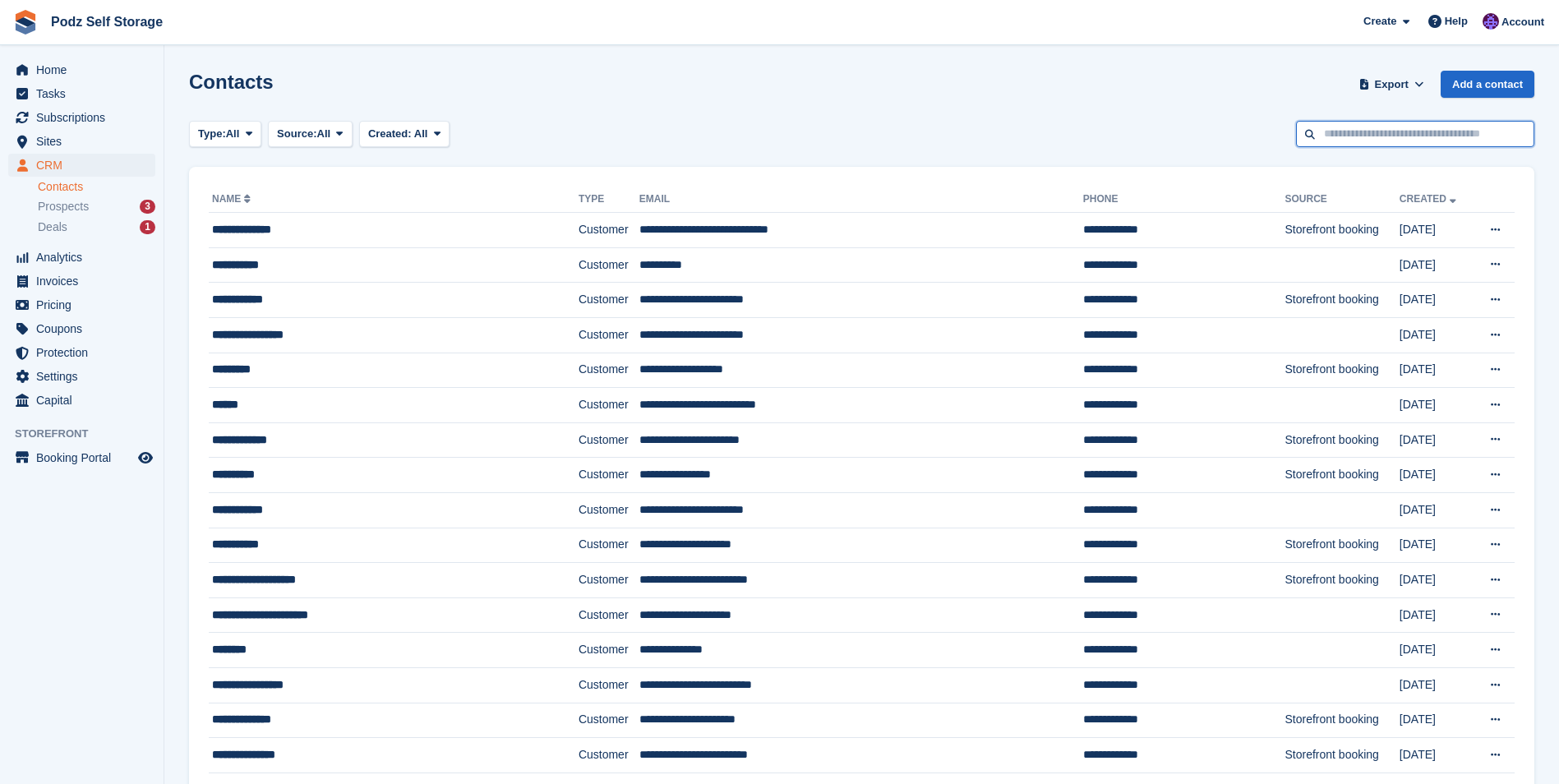
click at [1397, 145] on input "text" at bounding box center [1415, 134] width 239 height 27
type input "*****"
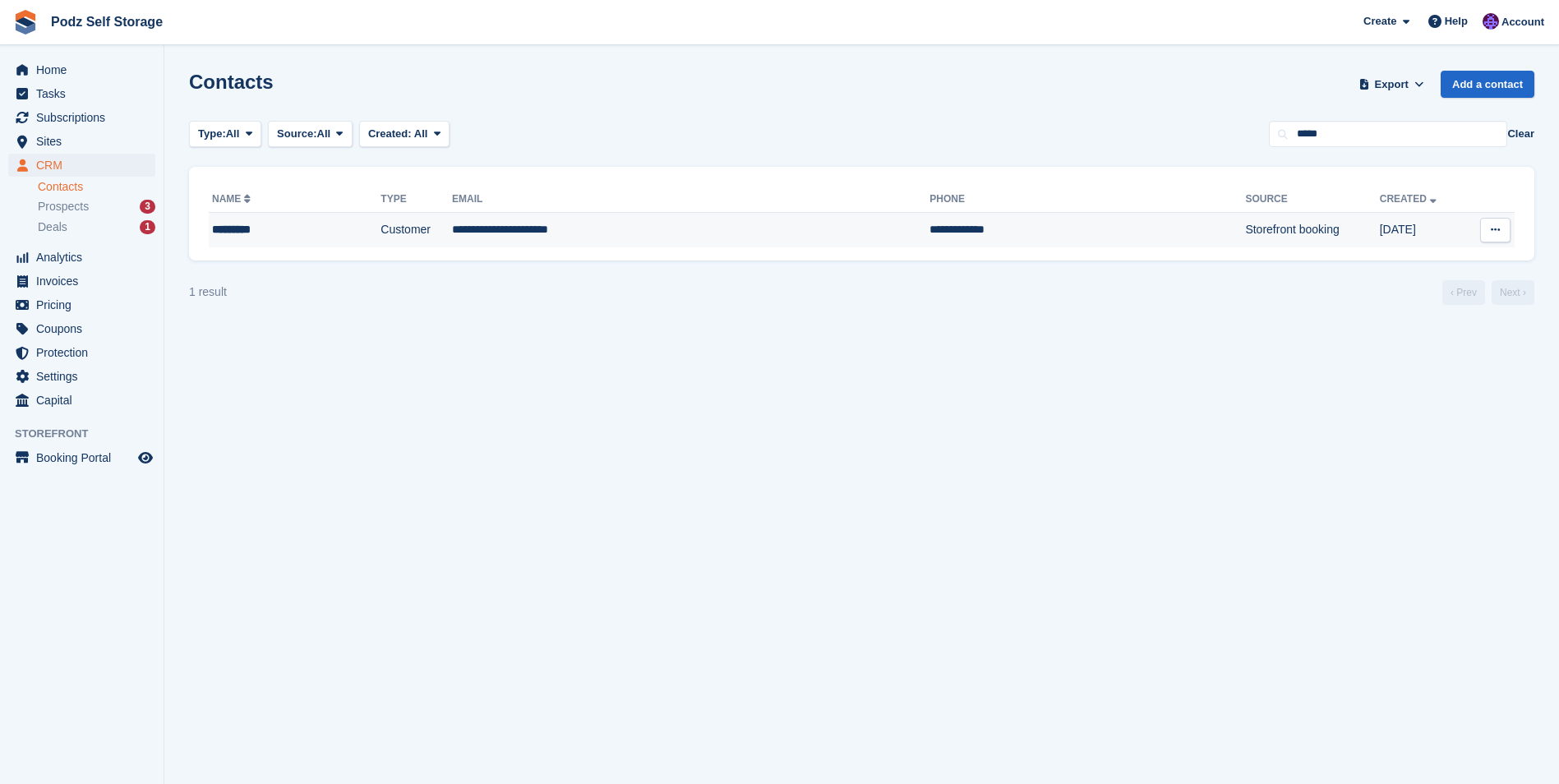
click at [711, 228] on td "**********" at bounding box center [691, 229] width 477 height 34
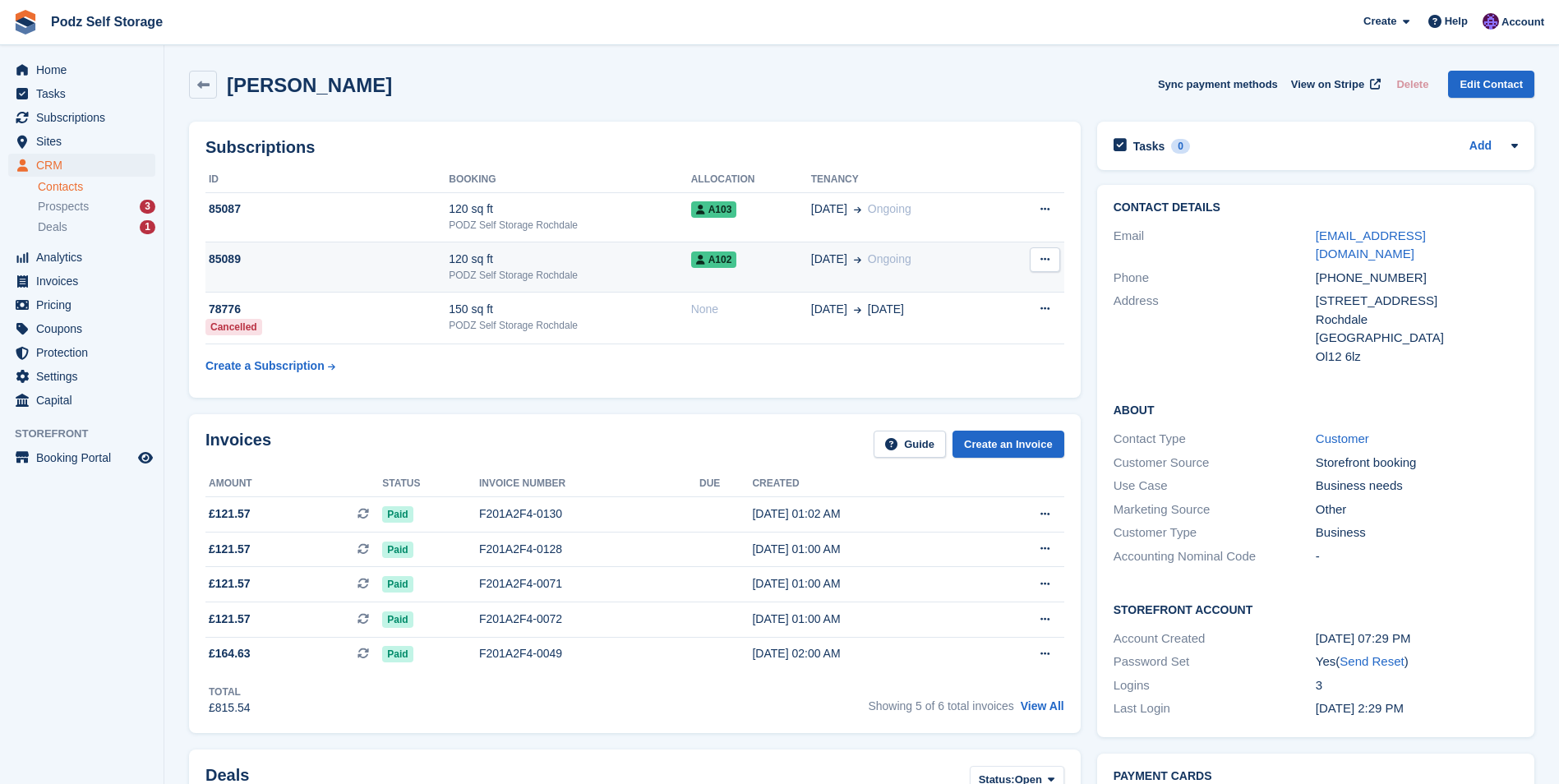
click at [388, 260] on div "85089" at bounding box center [326, 259] width 243 height 18
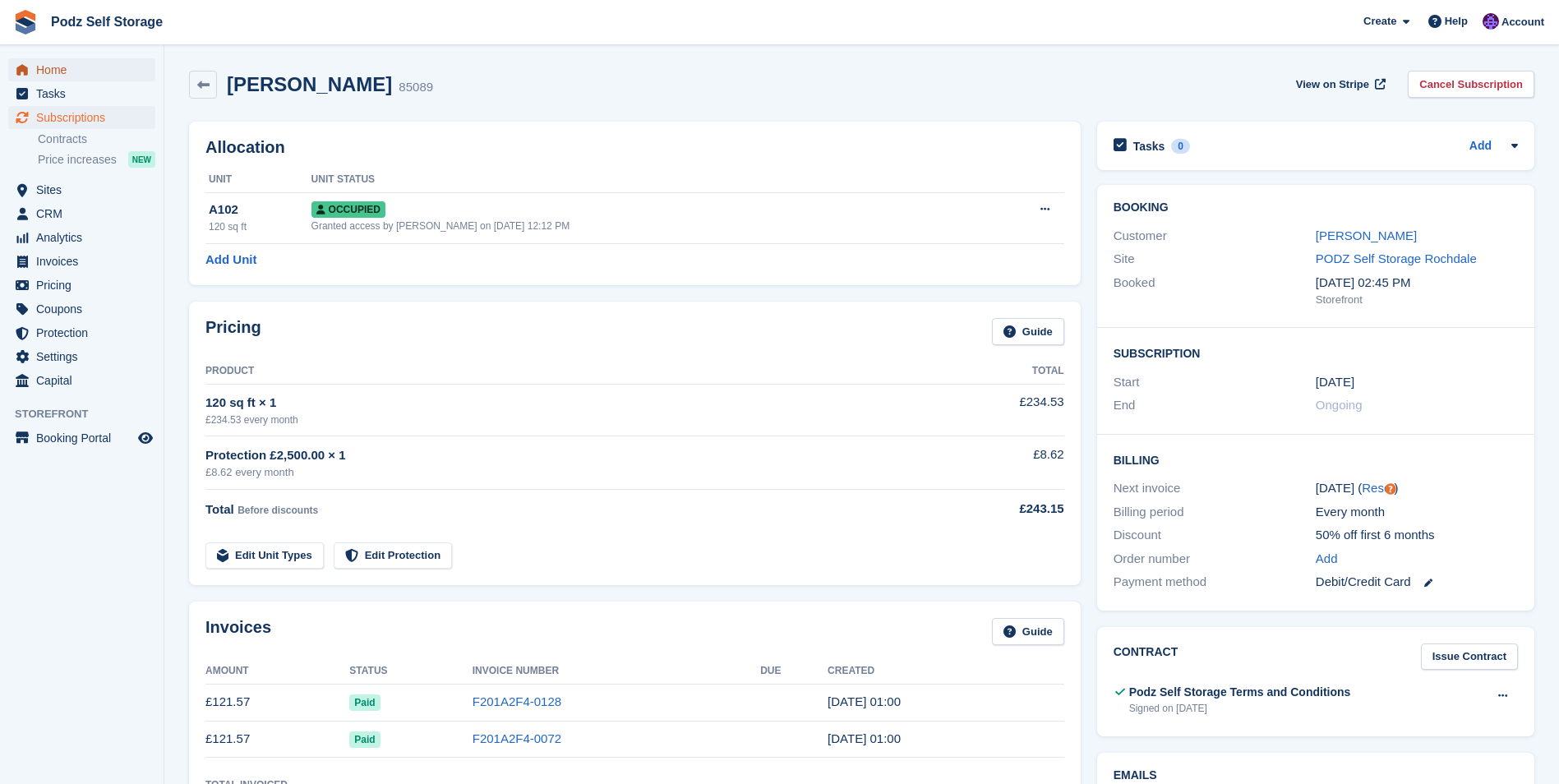
click at [100, 60] on span "Home" at bounding box center [86, 70] width 99 height 23
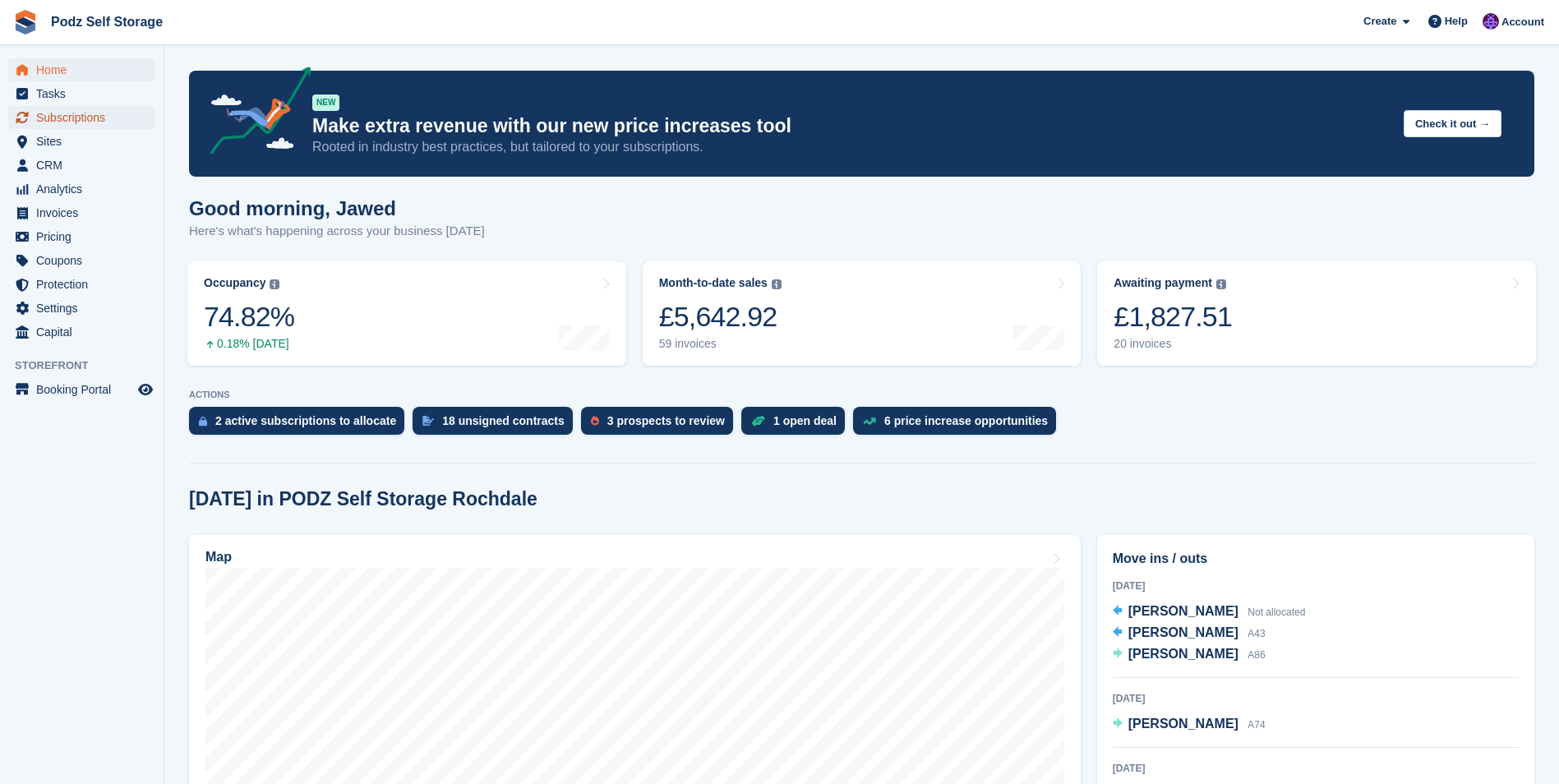
click at [91, 123] on span "Subscriptions" at bounding box center [86, 117] width 99 height 23
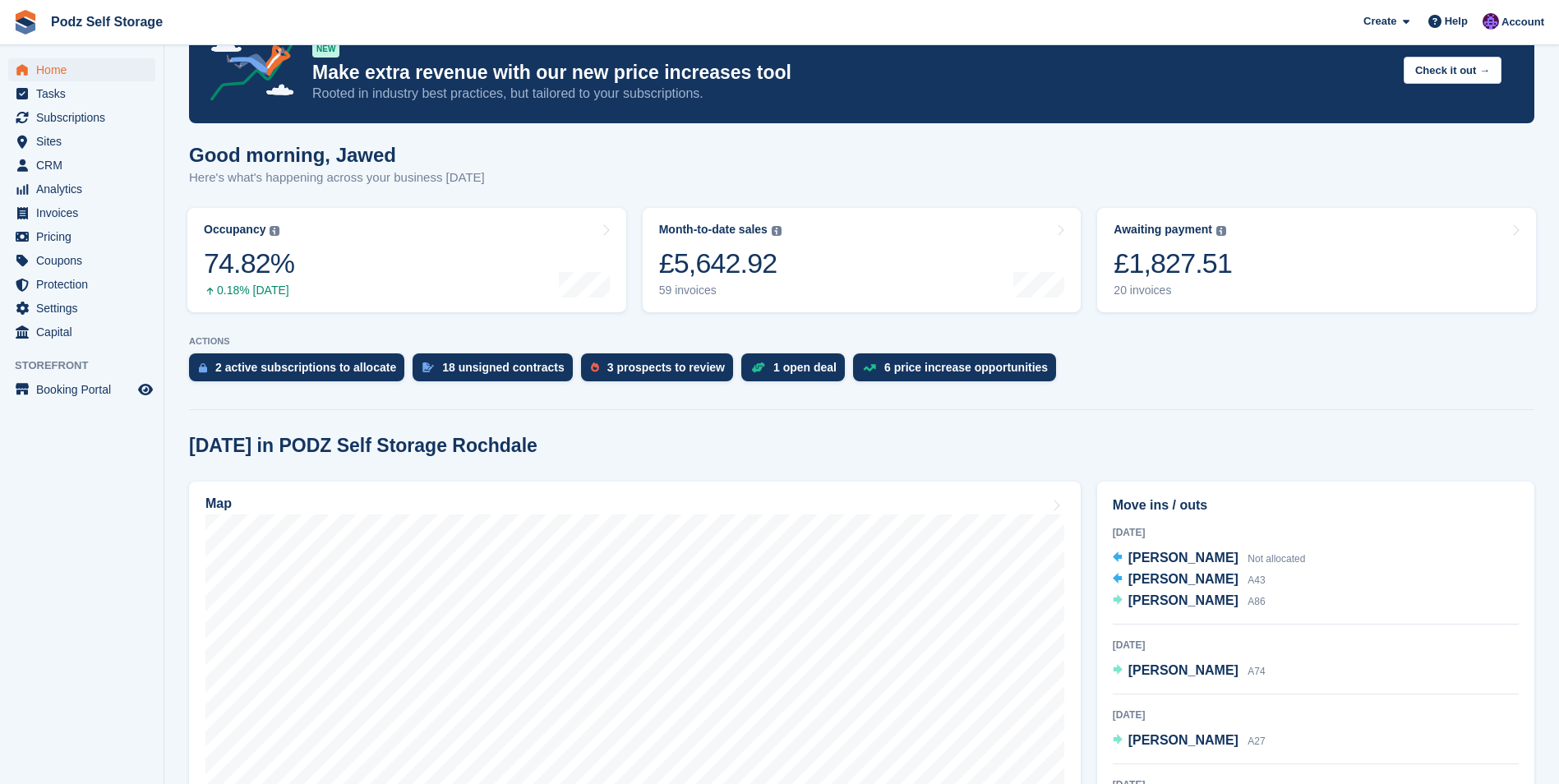
scroll to position [82, 0]
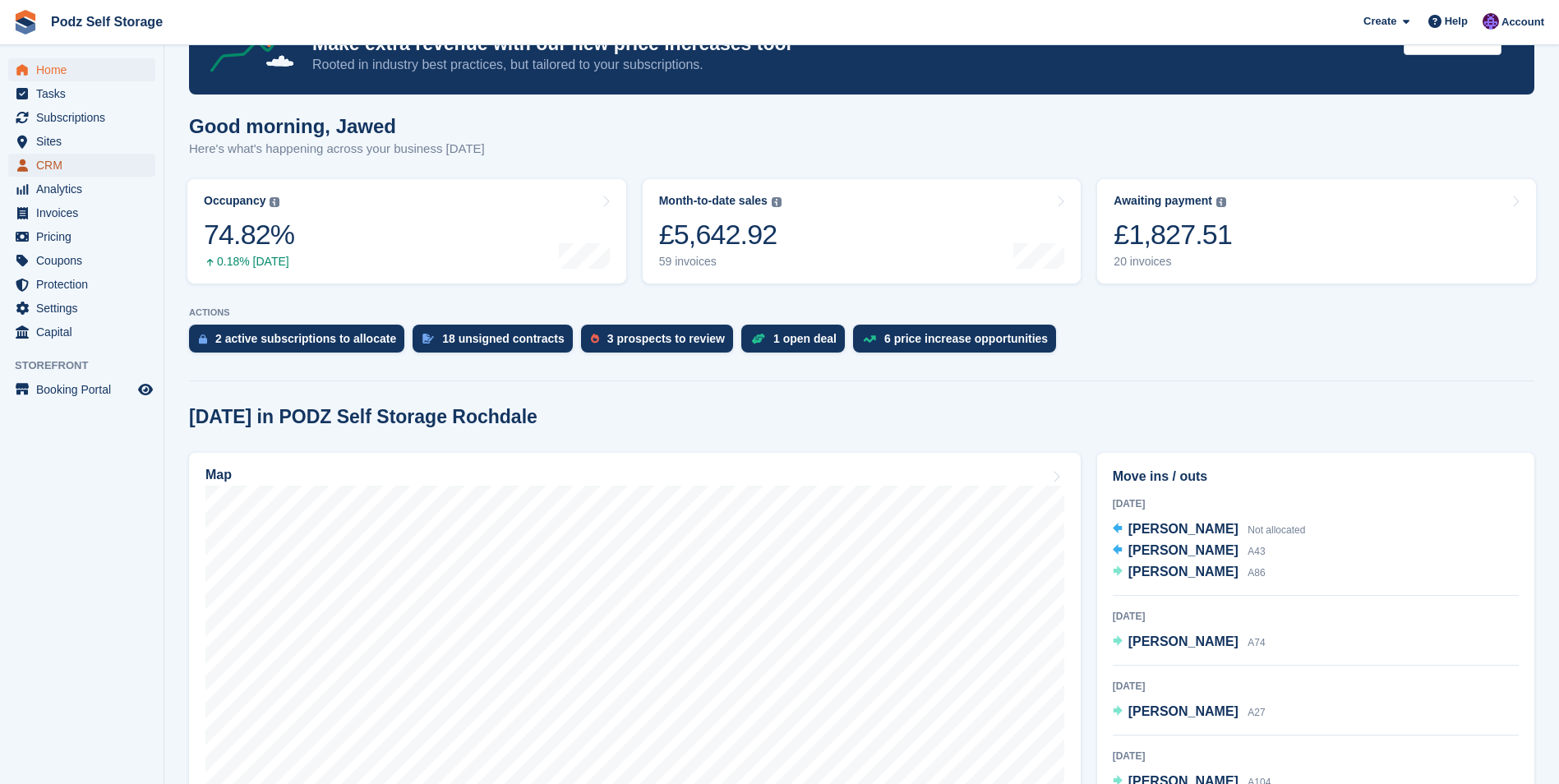
click at [103, 170] on span "CRM" at bounding box center [86, 165] width 99 height 23
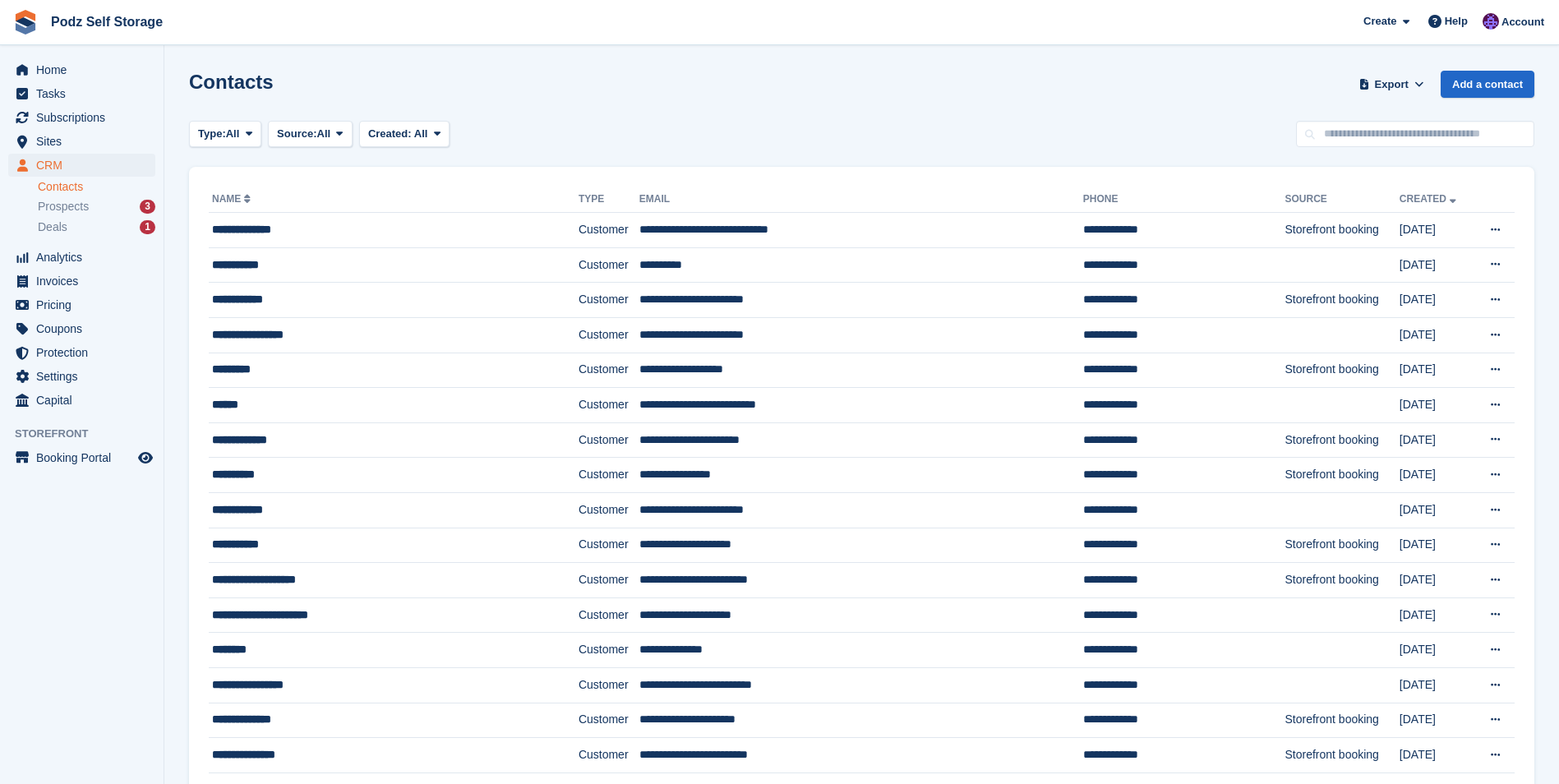
click at [101, 139] on span "Sites" at bounding box center [86, 141] width 99 height 23
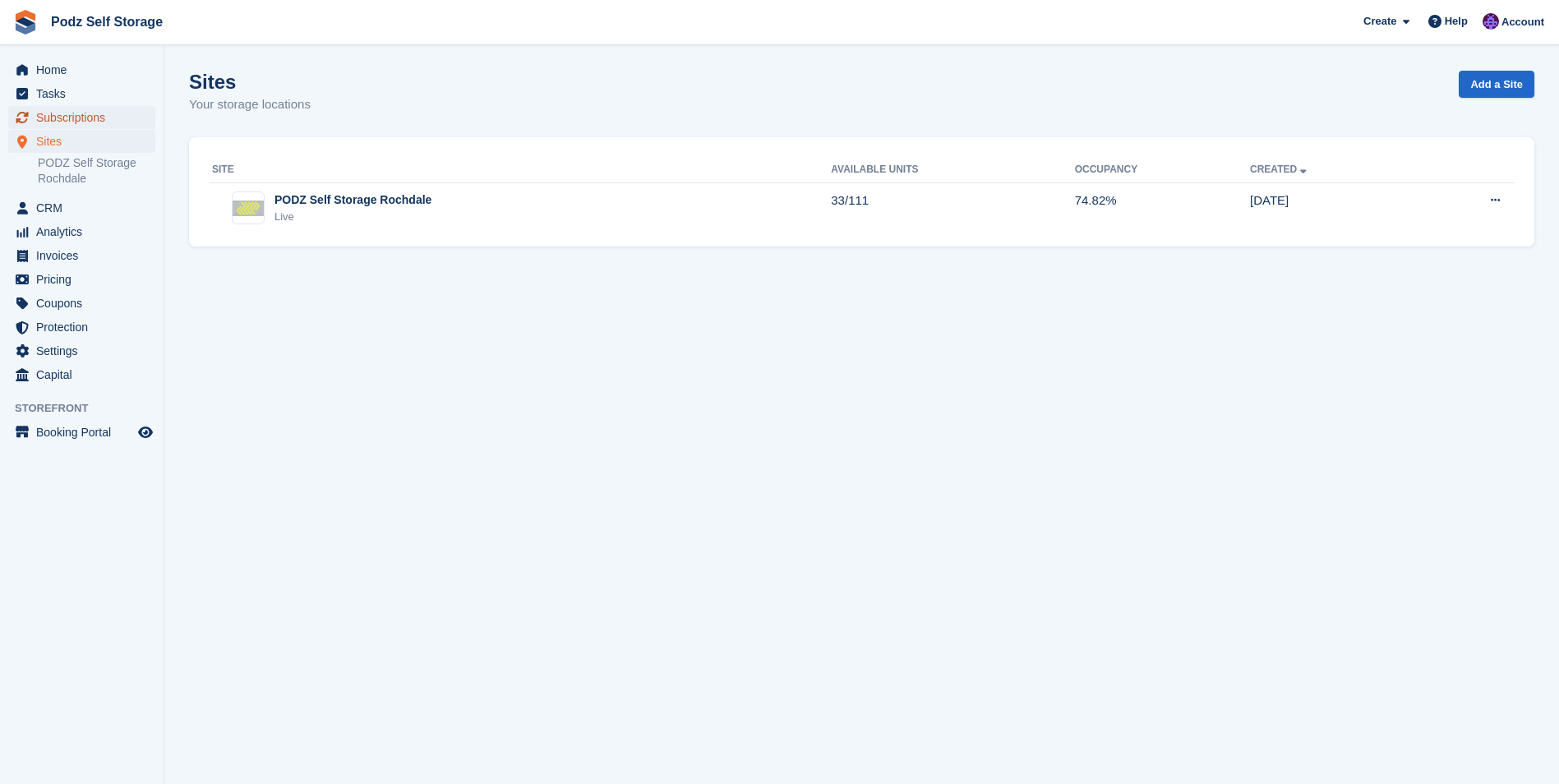
click at [95, 115] on span "Subscriptions" at bounding box center [86, 117] width 99 height 23
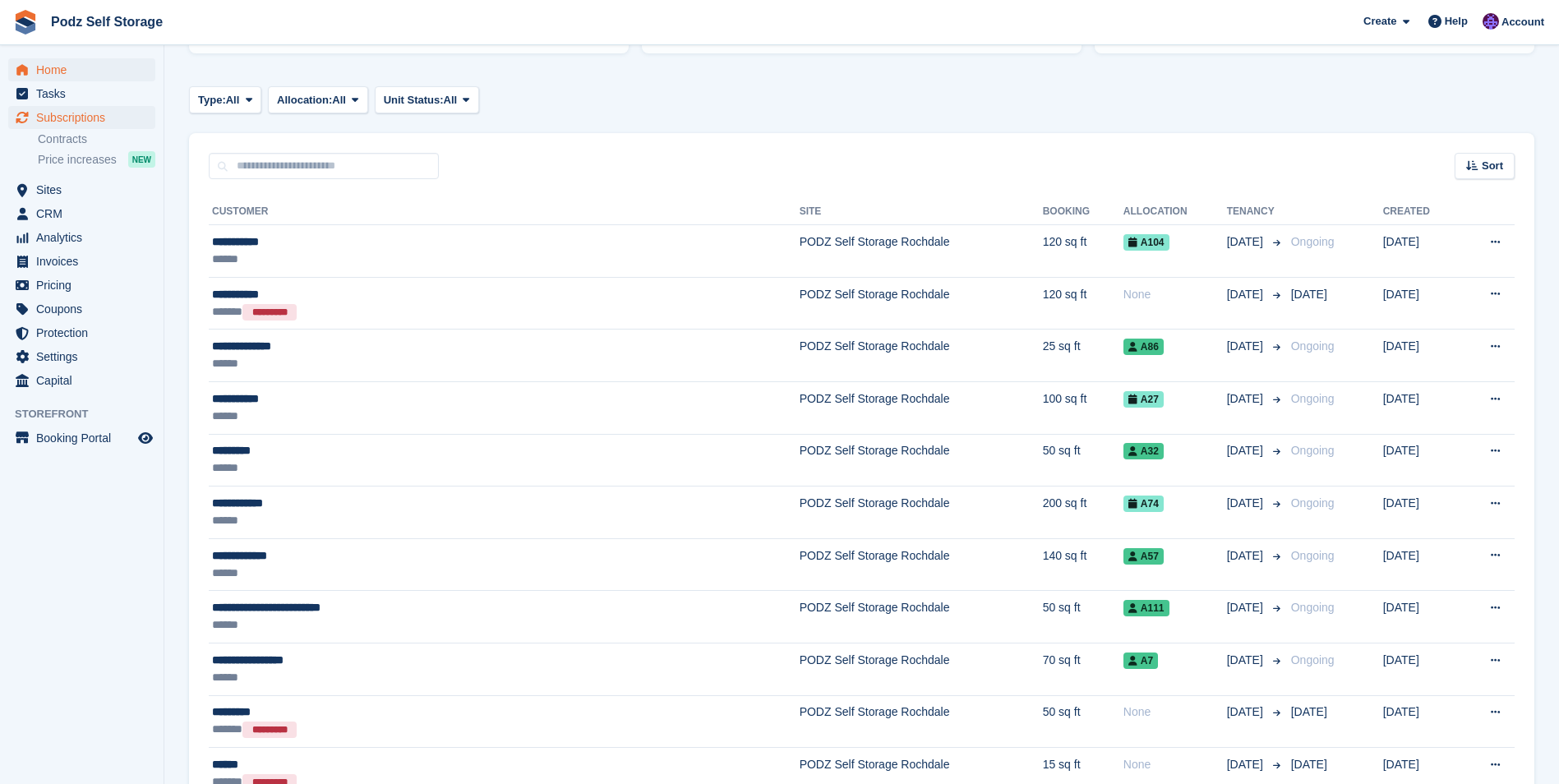
scroll to position [230, 0]
click at [95, 75] on span "Home" at bounding box center [86, 70] width 99 height 23
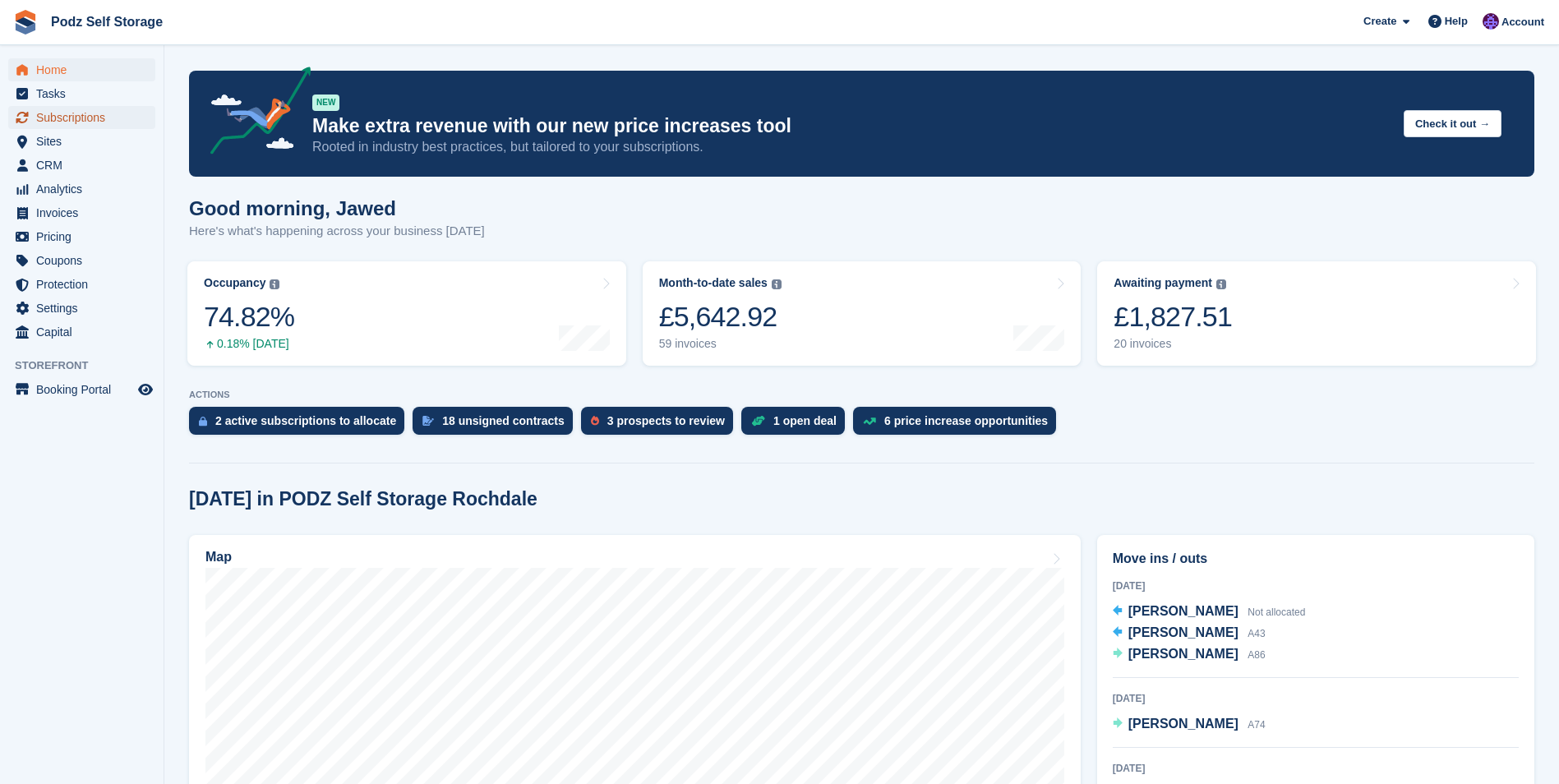
click at [98, 113] on span "Subscriptions" at bounding box center [86, 117] width 99 height 23
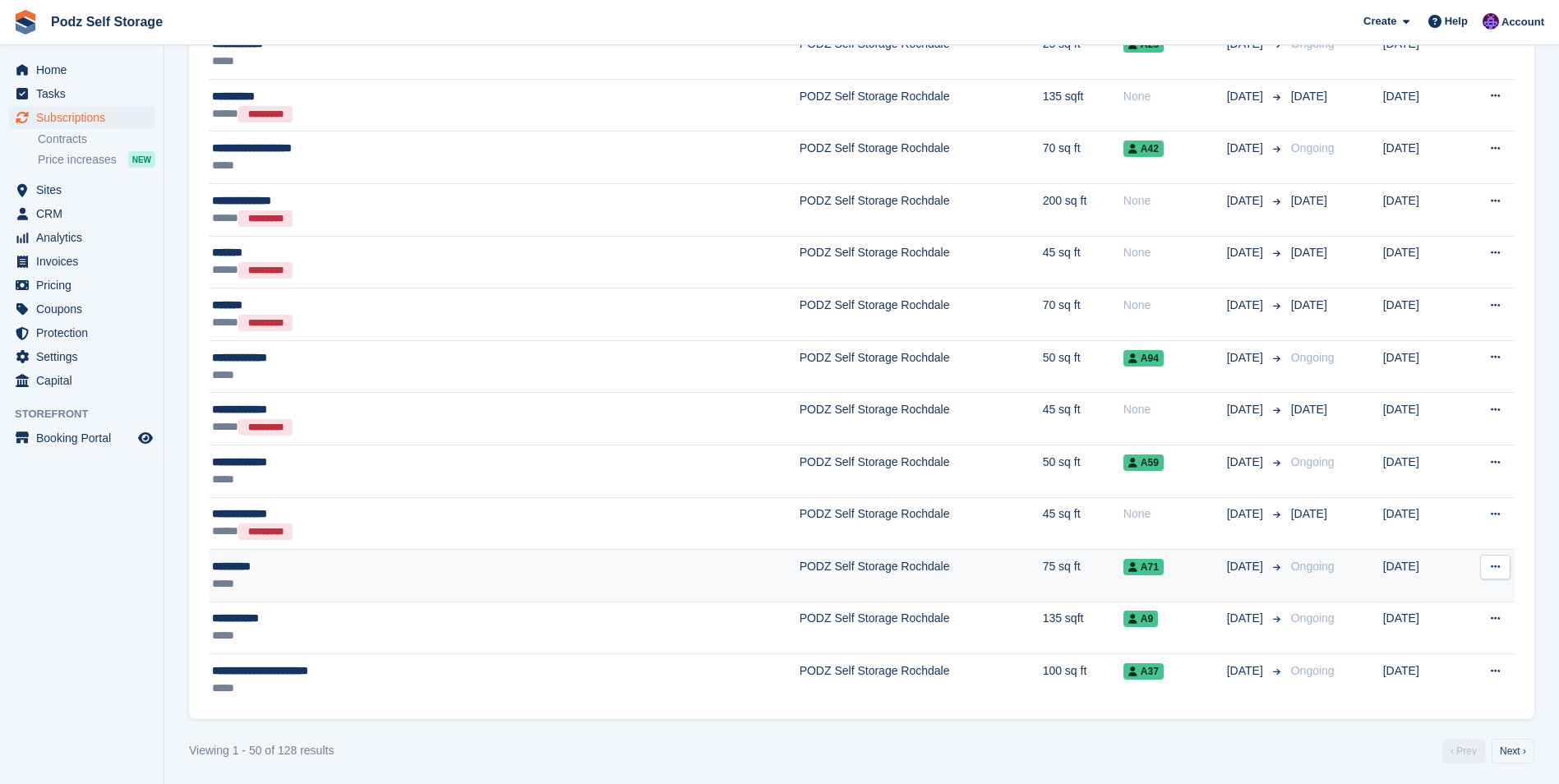
scroll to position [2366, 0]
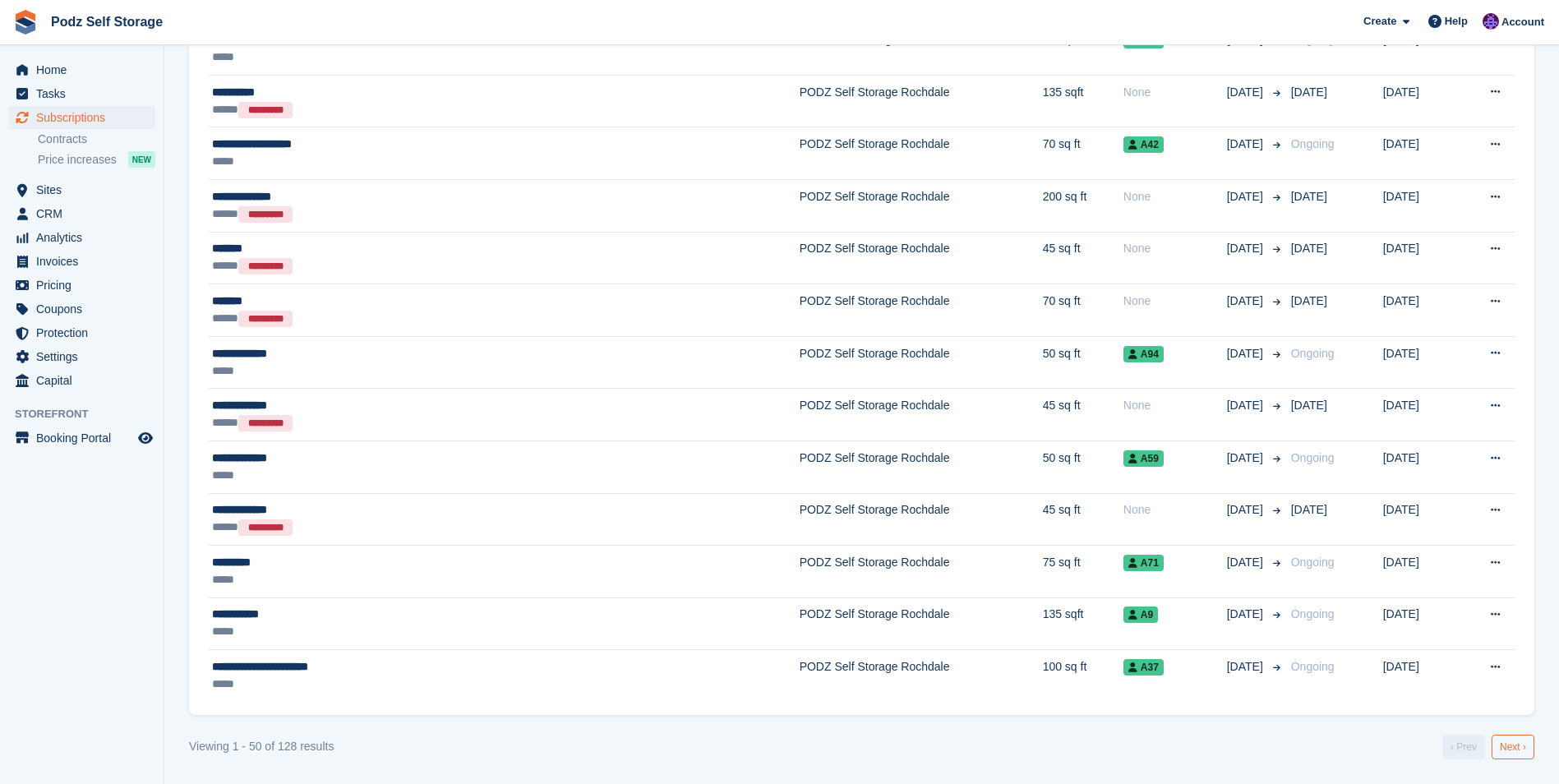
click at [1524, 746] on link "Next ›" at bounding box center [1513, 747] width 43 height 24
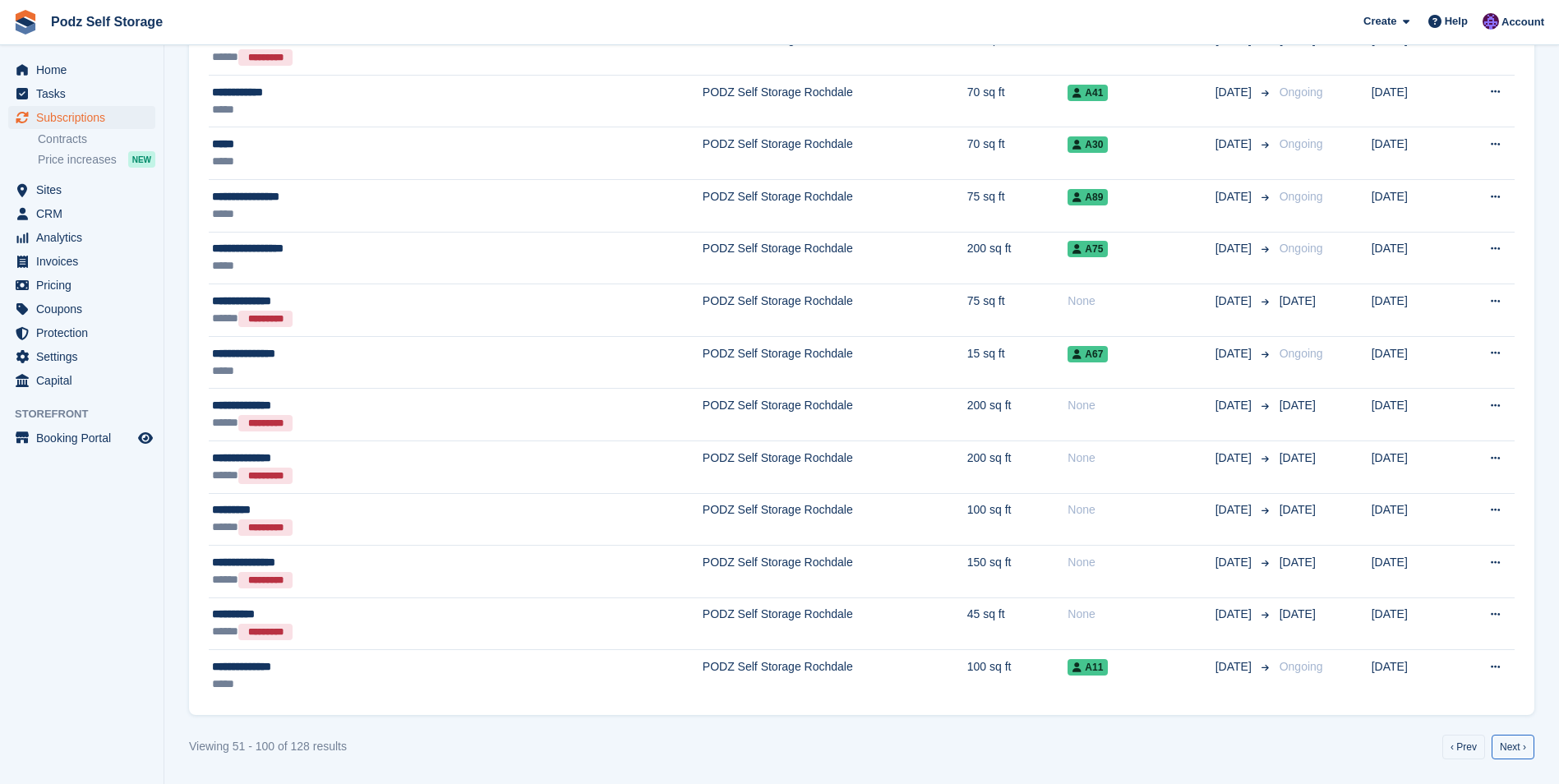
click at [1521, 746] on link "Next ›" at bounding box center [1513, 747] width 43 height 24
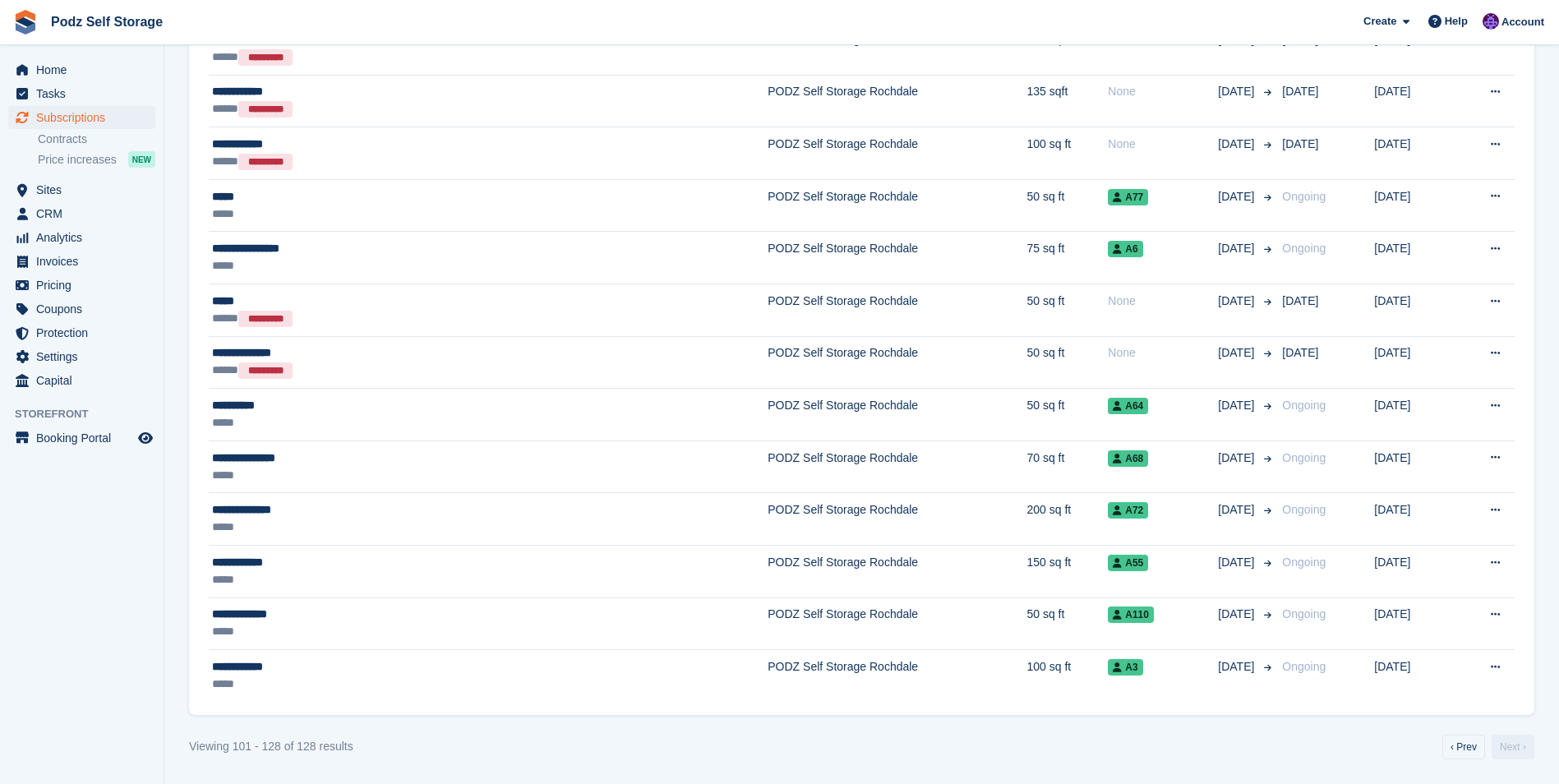
scroll to position [1217, 0]
click at [1466, 751] on link "‹ Prev" at bounding box center [1464, 747] width 43 height 24
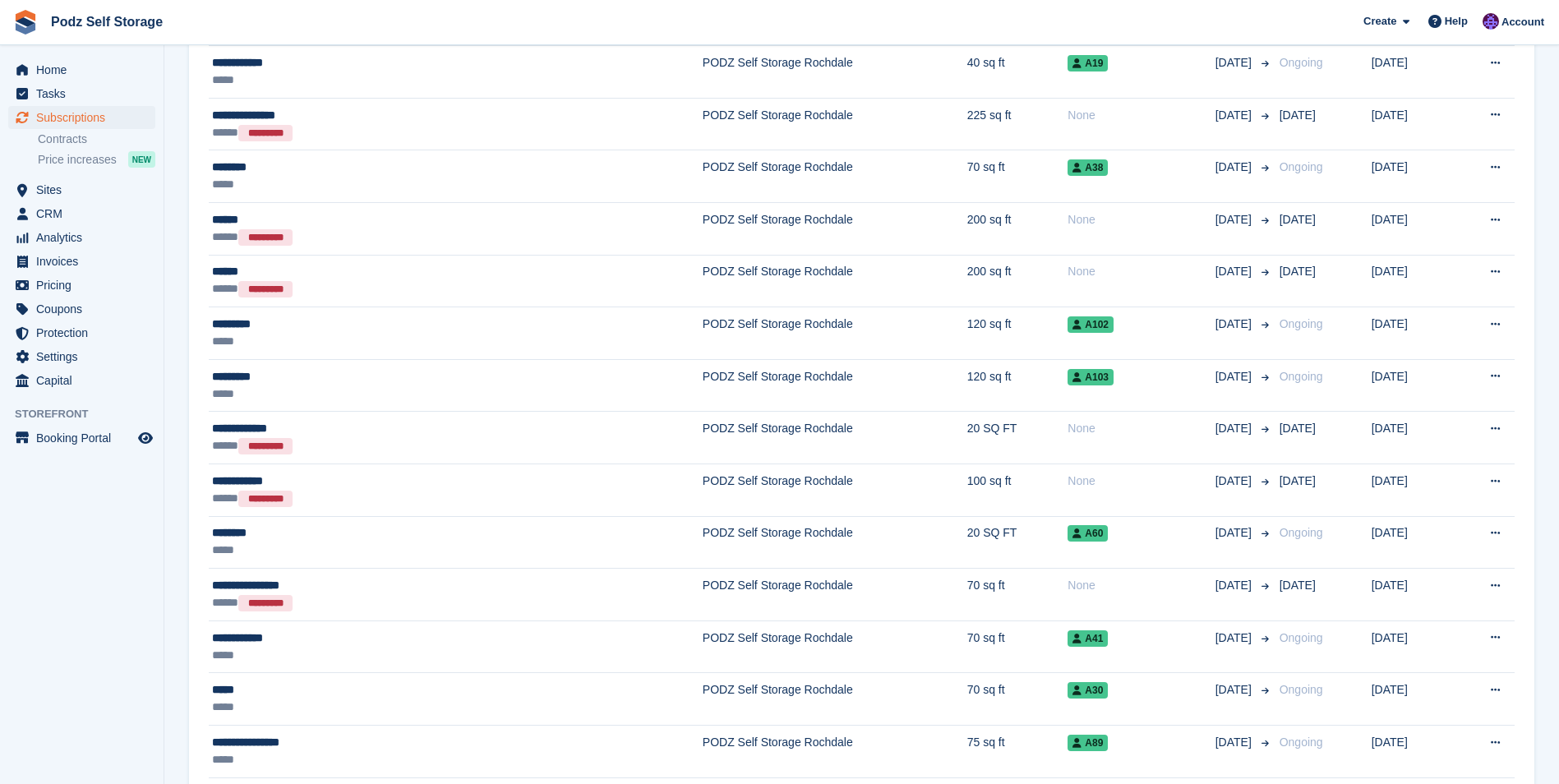
scroll to position [2366, 0]
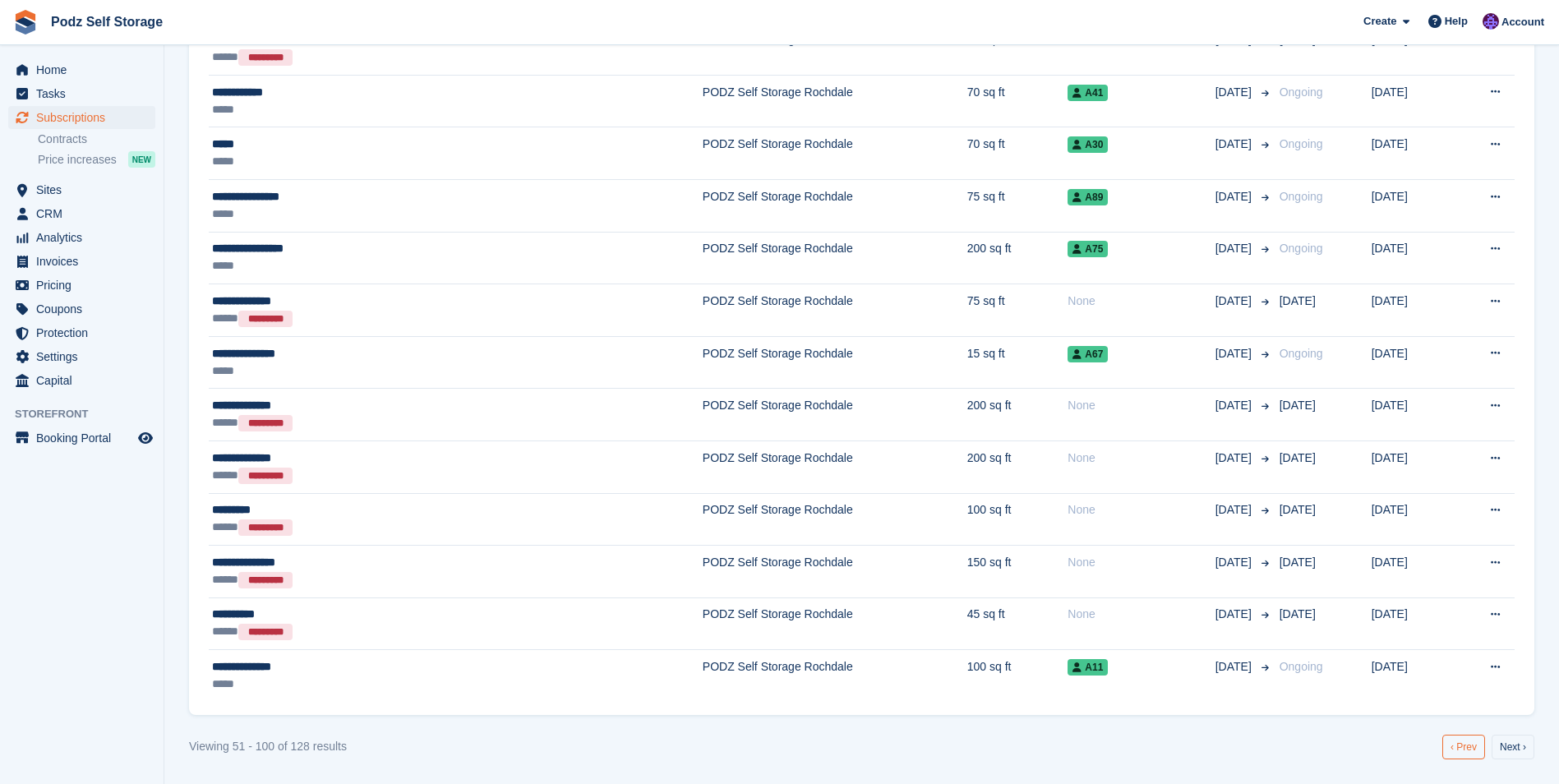
click at [1458, 746] on link "‹ Prev" at bounding box center [1464, 747] width 43 height 24
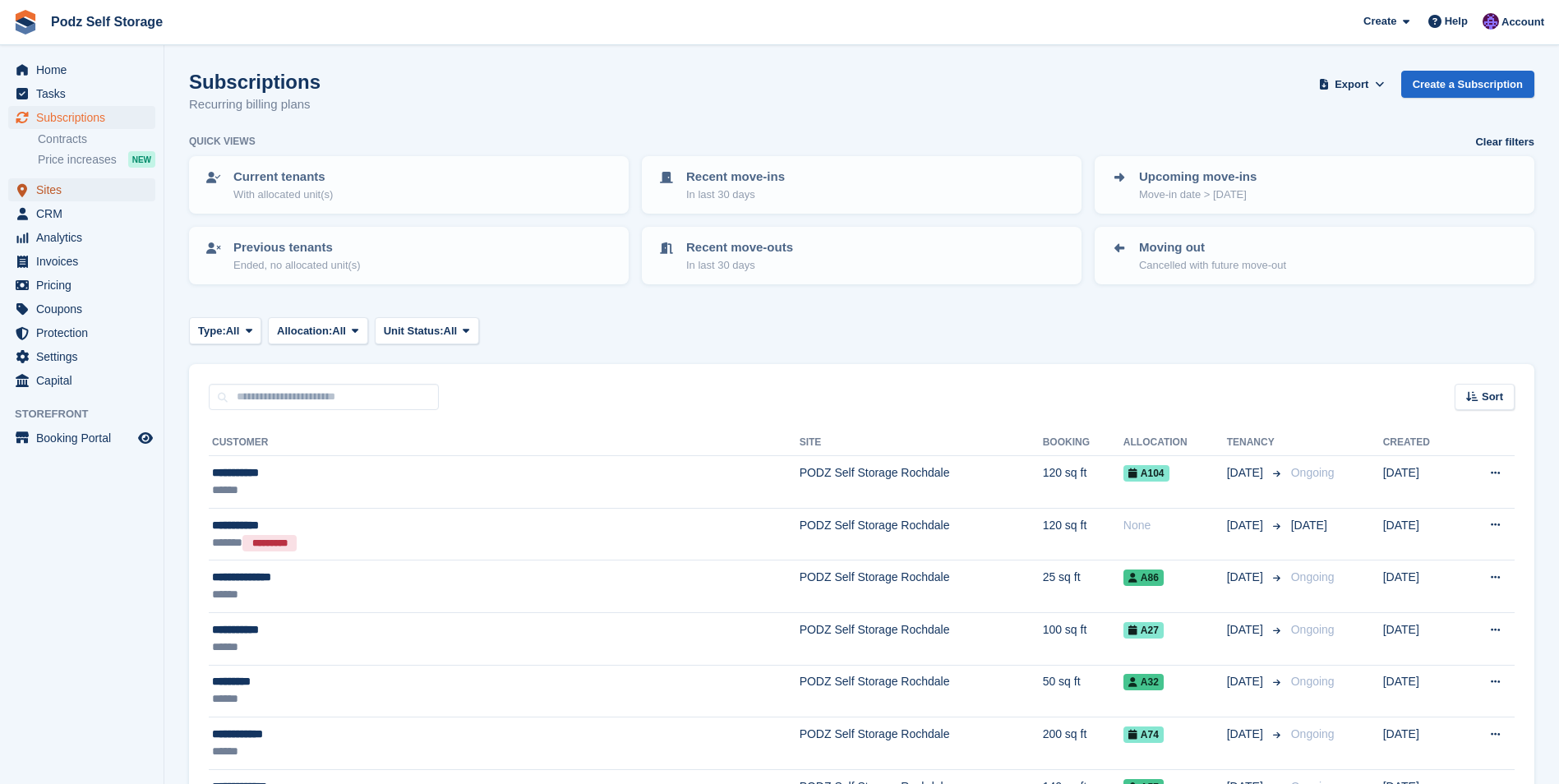
click at [34, 192] on link "Sites" at bounding box center [82, 189] width 147 height 23
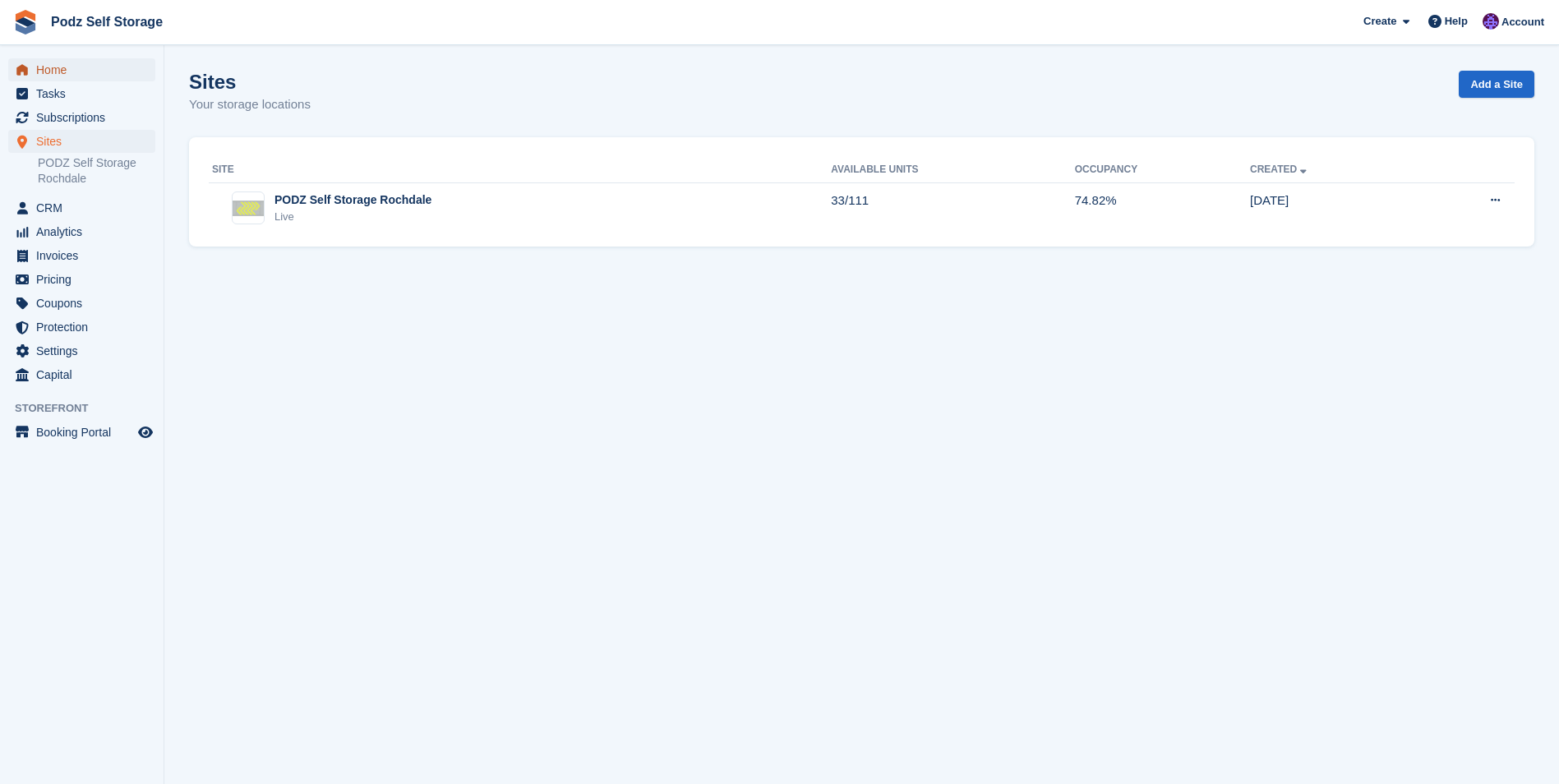
click at [115, 79] on span "Home" at bounding box center [86, 70] width 99 height 23
click at [188, 62] on section "Sites Your storage locations Add a Site Site Available Units Occupancy Created …" at bounding box center [862, 392] width 1395 height 784
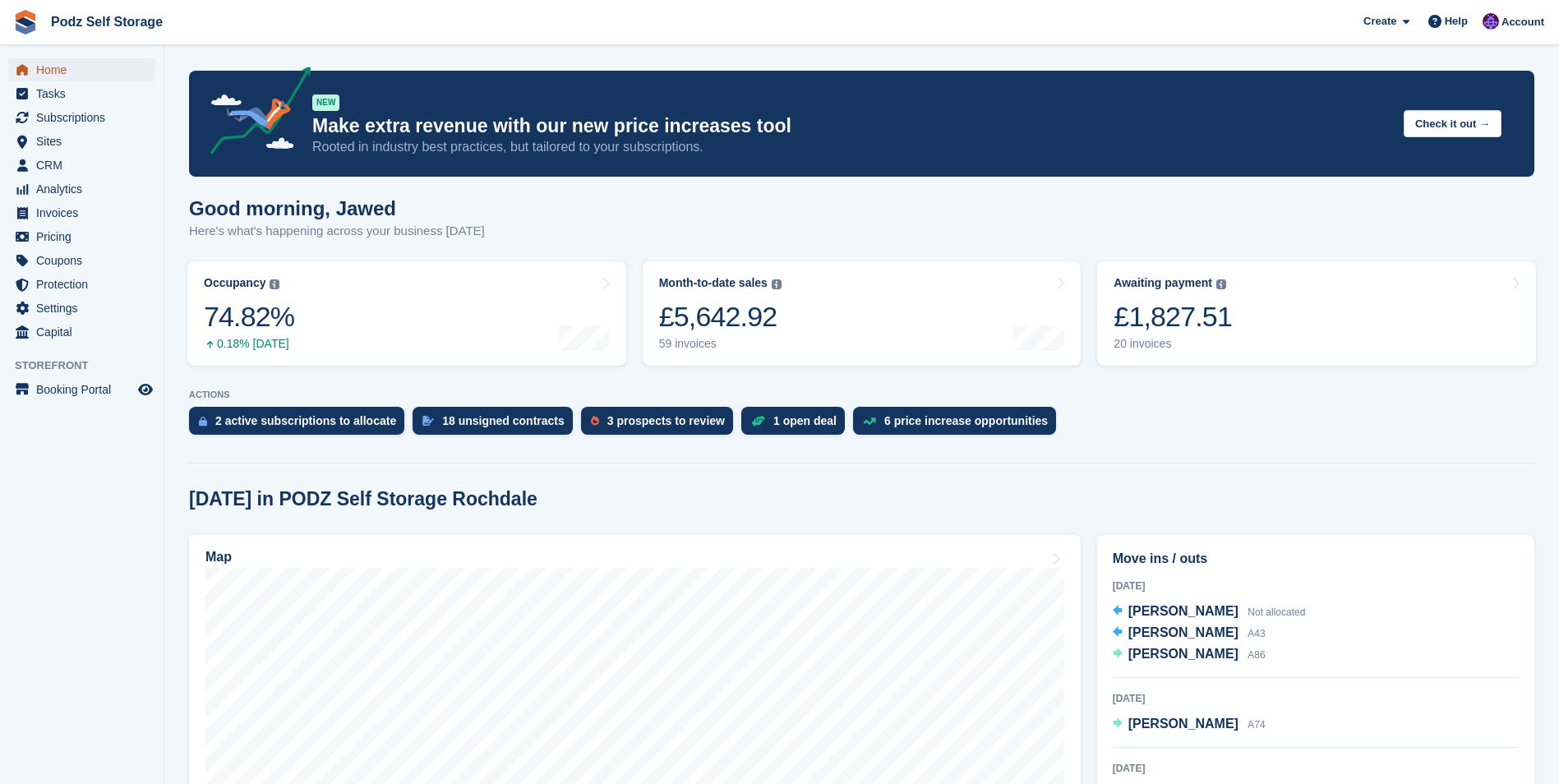
drag, startPoint x: 81, startPoint y: 73, endPoint x: 90, endPoint y: 69, distance: 9.8
click at [81, 73] on span "Home" at bounding box center [86, 70] width 99 height 23
click at [55, 80] on span "Home" at bounding box center [86, 70] width 99 height 23
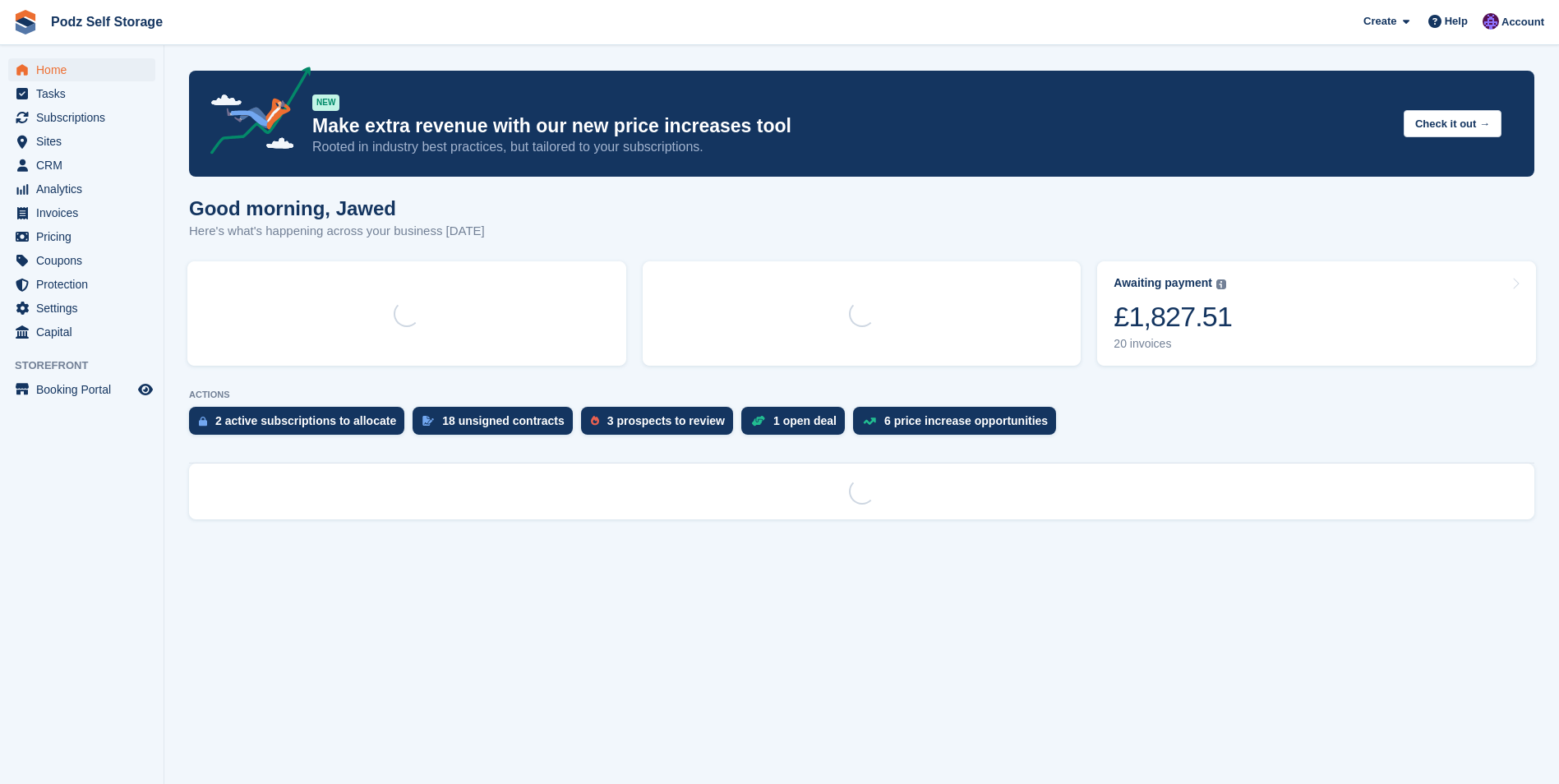
click at [138, 52] on div "Home Tasks Subscriptions Subscriptions Subscriptions Contracts Price increases …" at bounding box center [81, 199] width 163 height 293
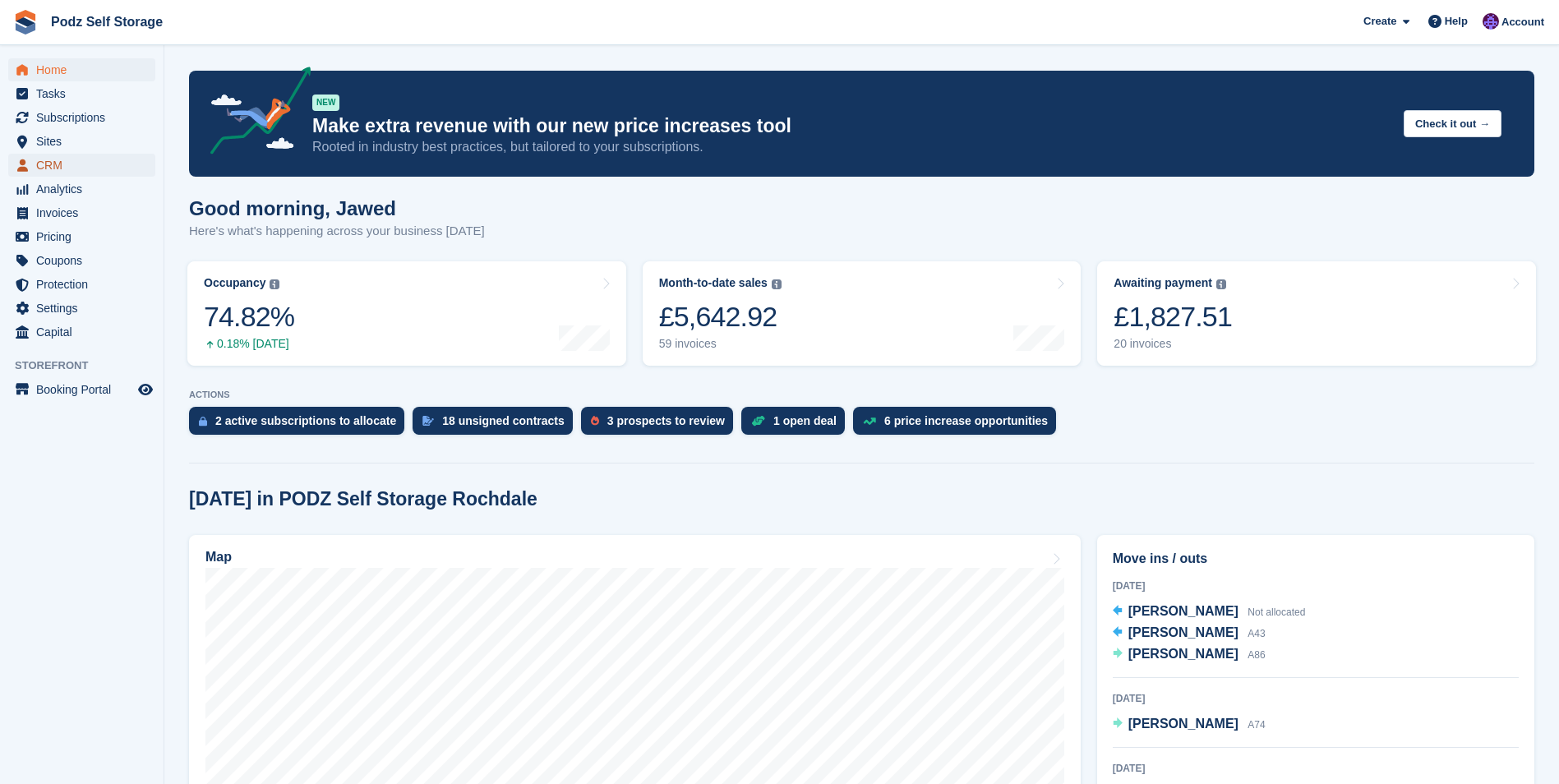
click at [121, 156] on span "CRM" at bounding box center [86, 165] width 99 height 23
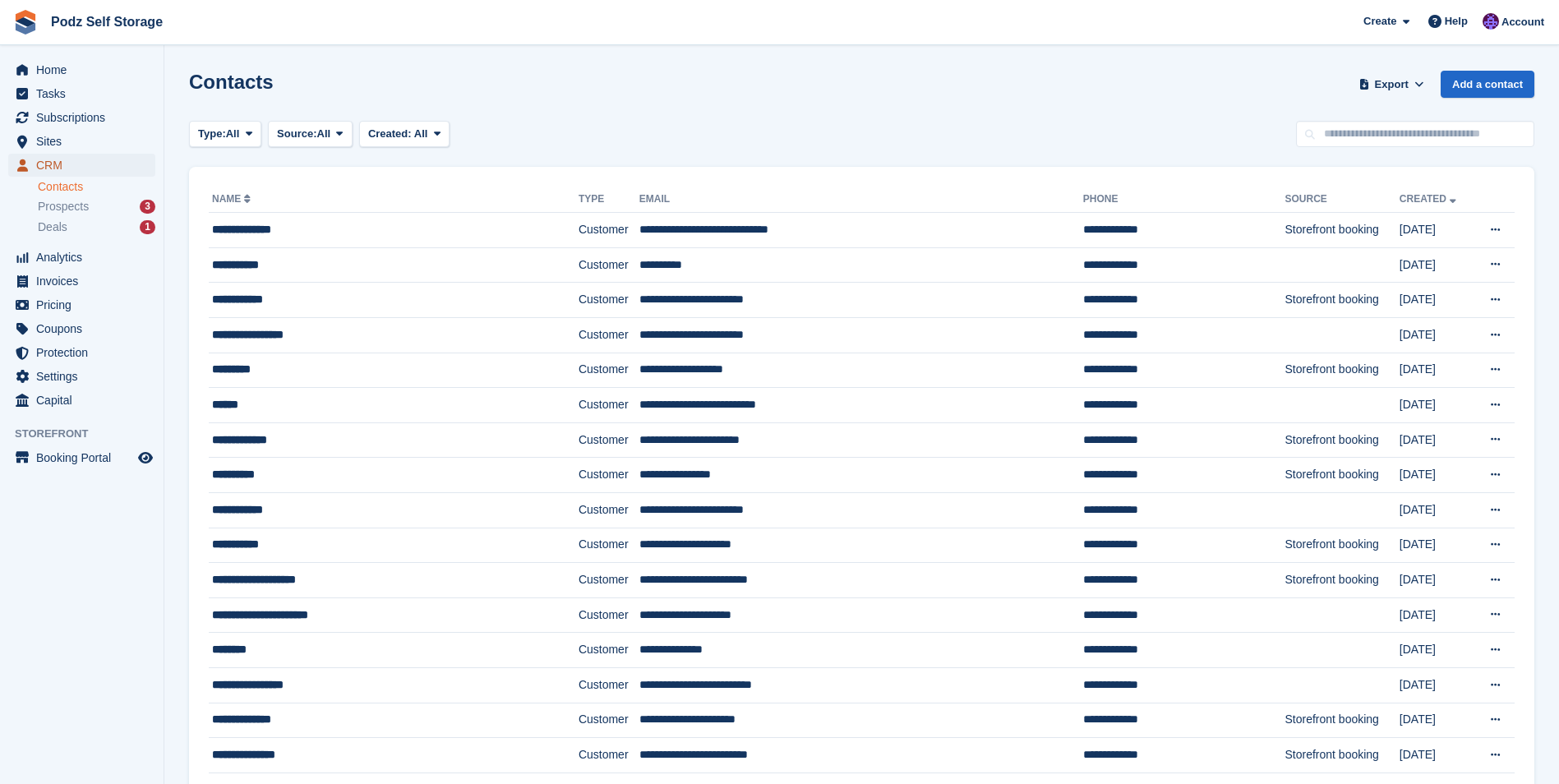
click at [89, 168] on span "CRM" at bounding box center [86, 165] width 99 height 23
click at [1219, 129] on div "Type: All All Lead Customer Source: All All Storefront Backoffice Pre-Opening i…" at bounding box center [862, 134] width 1345 height 27
click at [1215, 132] on div "Type: All All Lead Customer Source: All All Storefront Backoffice Pre-Opening i…" at bounding box center [862, 134] width 1345 height 27
click at [99, 69] on span "Home" at bounding box center [86, 70] width 99 height 23
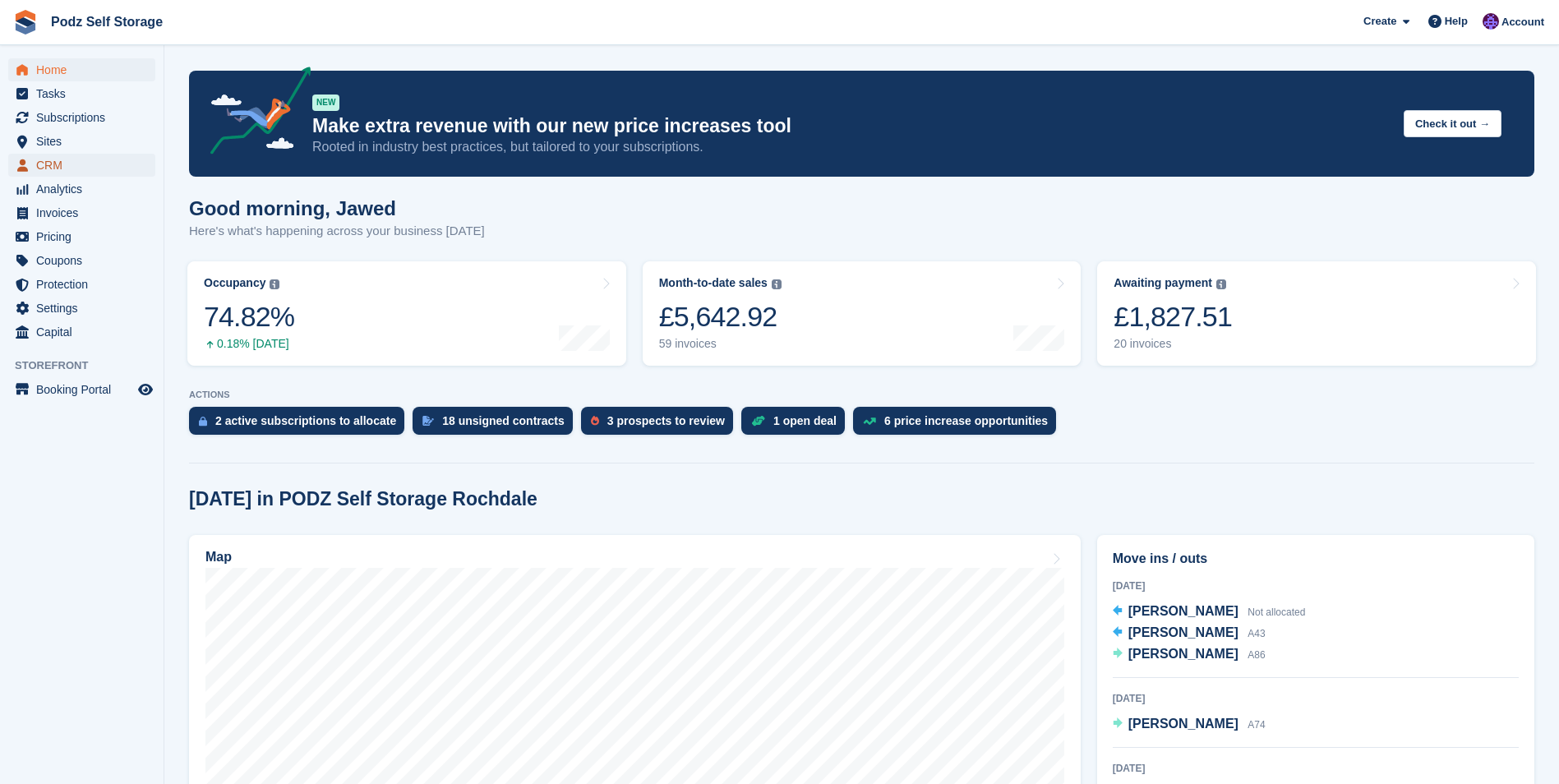
click at [55, 163] on span "CRM" at bounding box center [86, 165] width 99 height 23
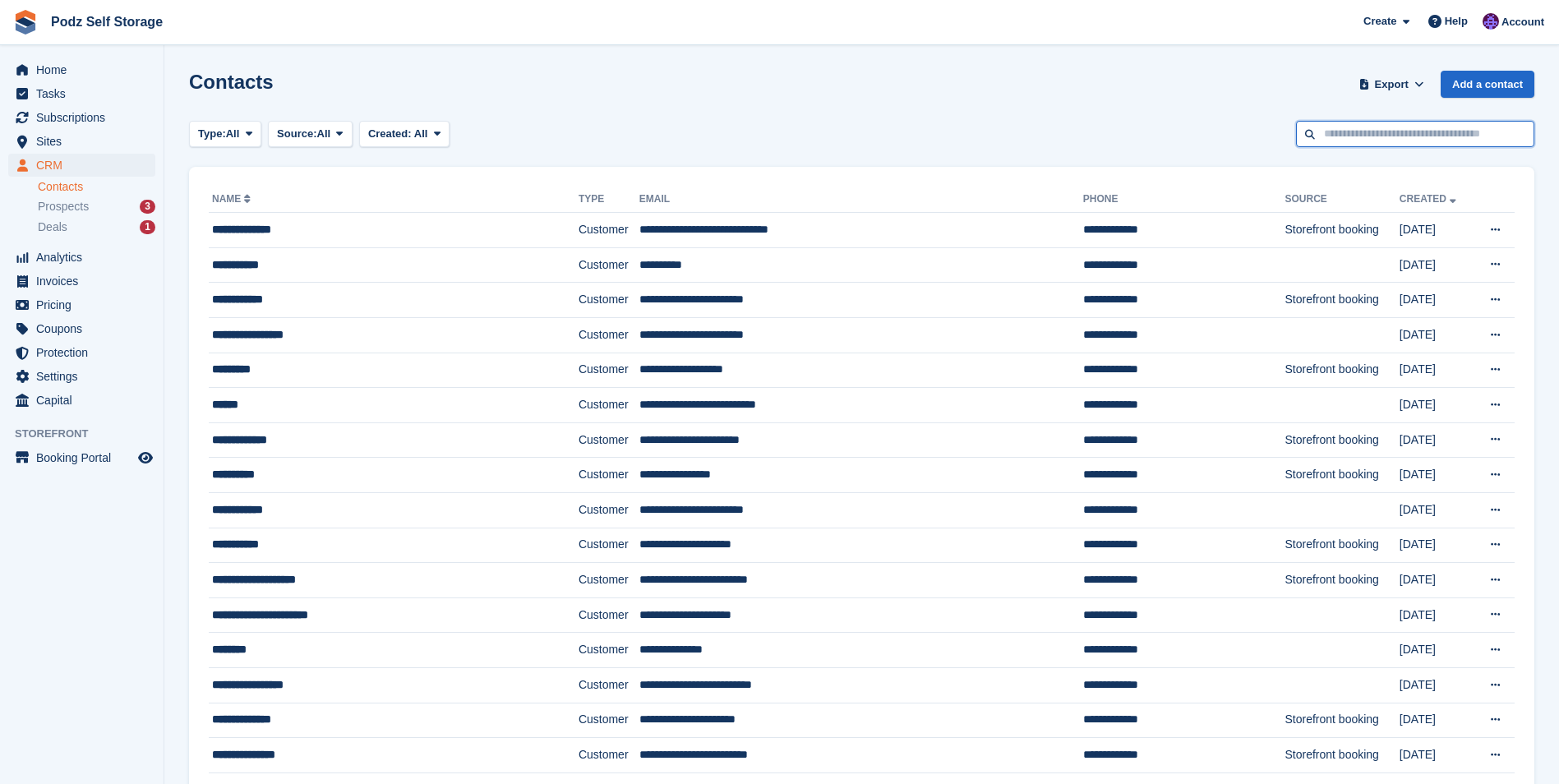
click at [1304, 133] on input "text" at bounding box center [1415, 134] width 239 height 27
click at [1022, 133] on div "Type: All All Lead Customer Source: All All Storefront Backoffice Pre-Opening i…" at bounding box center [862, 134] width 1345 height 27
click at [1022, 132] on div "Type: All All Lead Customer Source: All All Storefront Backoffice Pre-Opening i…" at bounding box center [862, 134] width 1345 height 27
click at [520, 111] on div "Contacts Export Export Contacts Export a CSV of all Contacts which match the cu…" at bounding box center [862, 94] width 1345 height 47
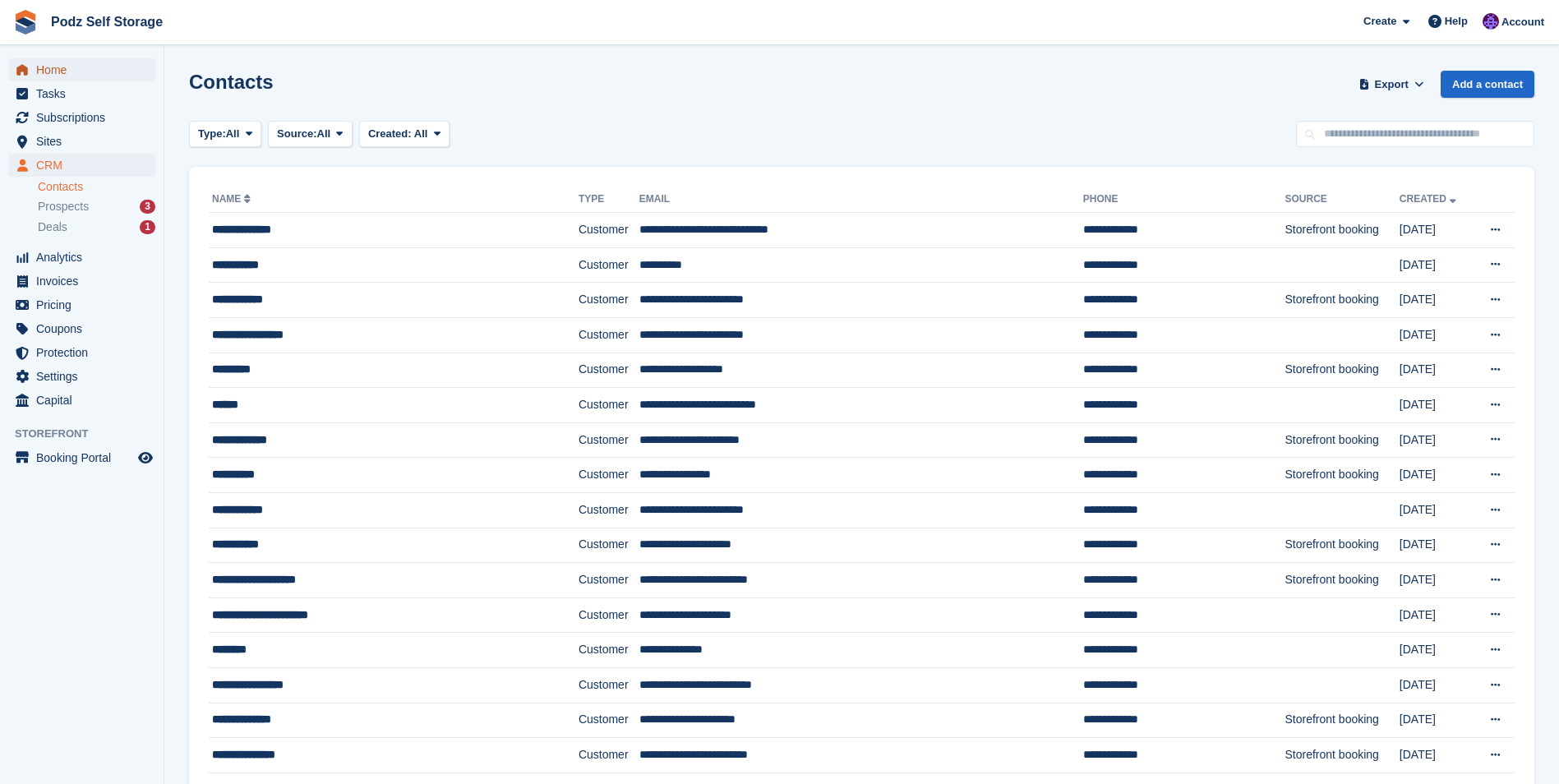
click at [63, 62] on span "Home" at bounding box center [86, 70] width 99 height 23
click at [317, 38] on span "Podz Self Storage Create Subscription Invoice Contact Deal Discount Page Help C…" at bounding box center [780, 22] width 1559 height 45
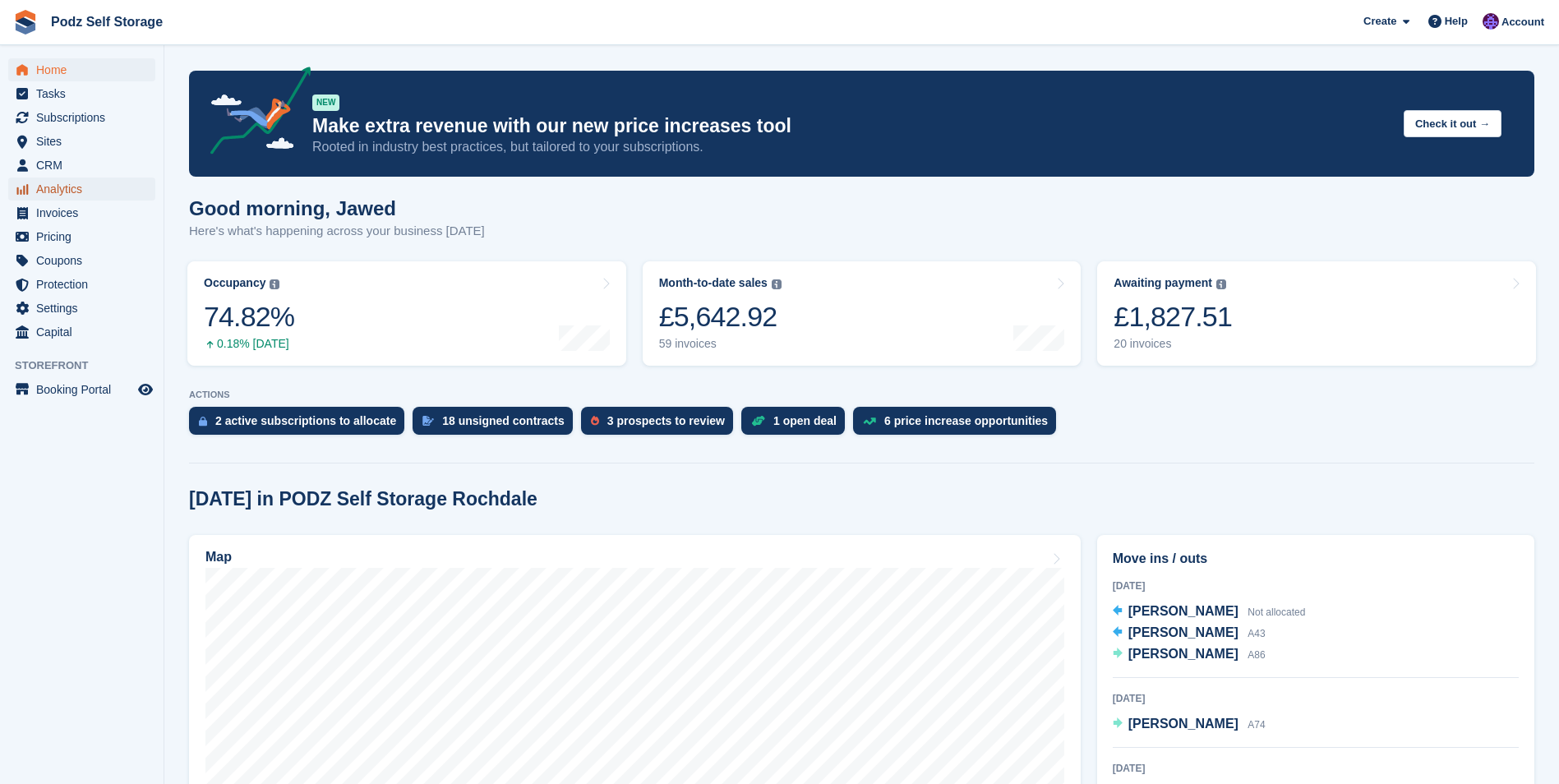
click at [107, 179] on span "Analytics" at bounding box center [86, 188] width 99 height 23
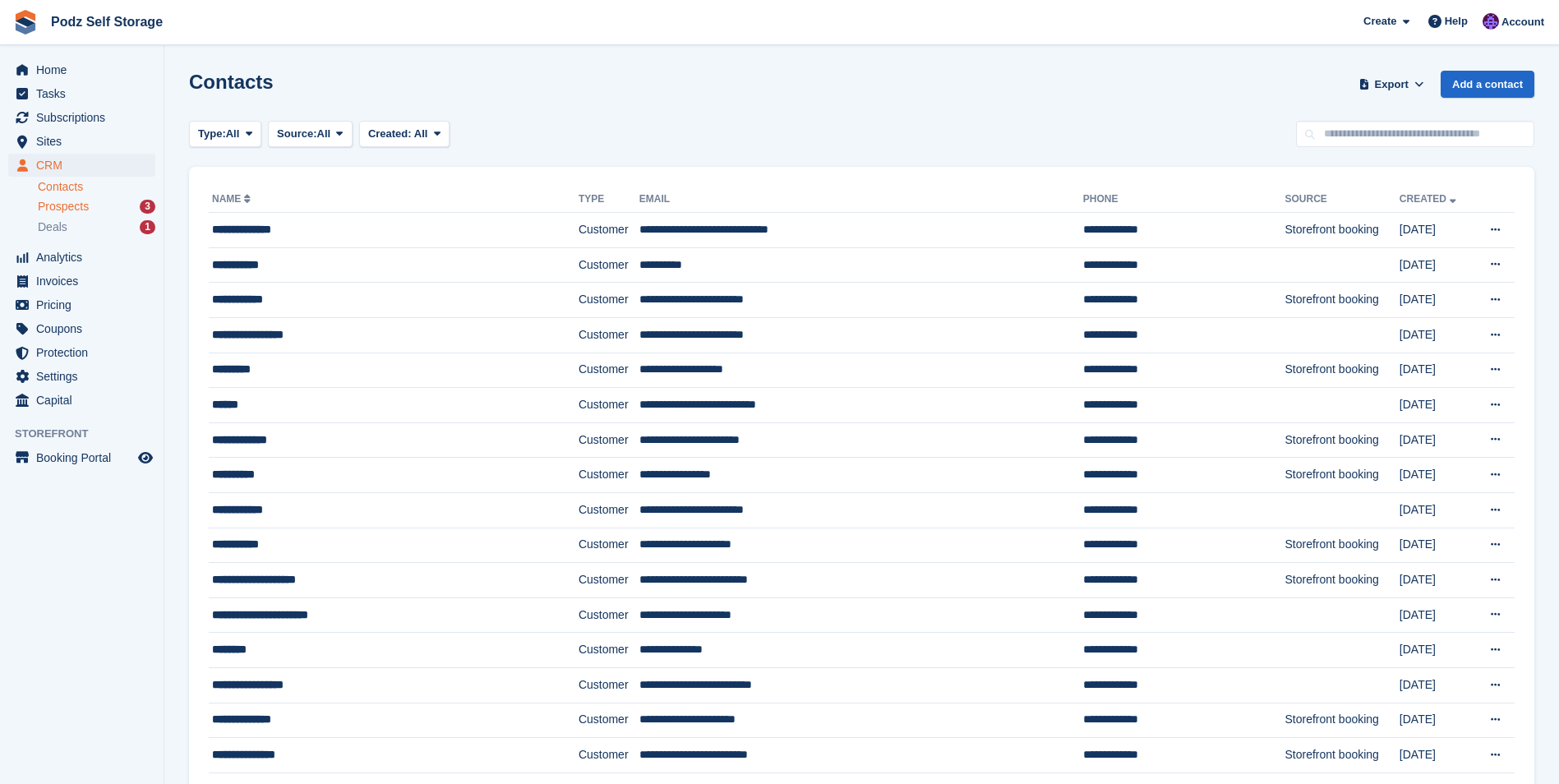
click at [105, 203] on div "Prospects 3" at bounding box center [97, 206] width 117 height 16
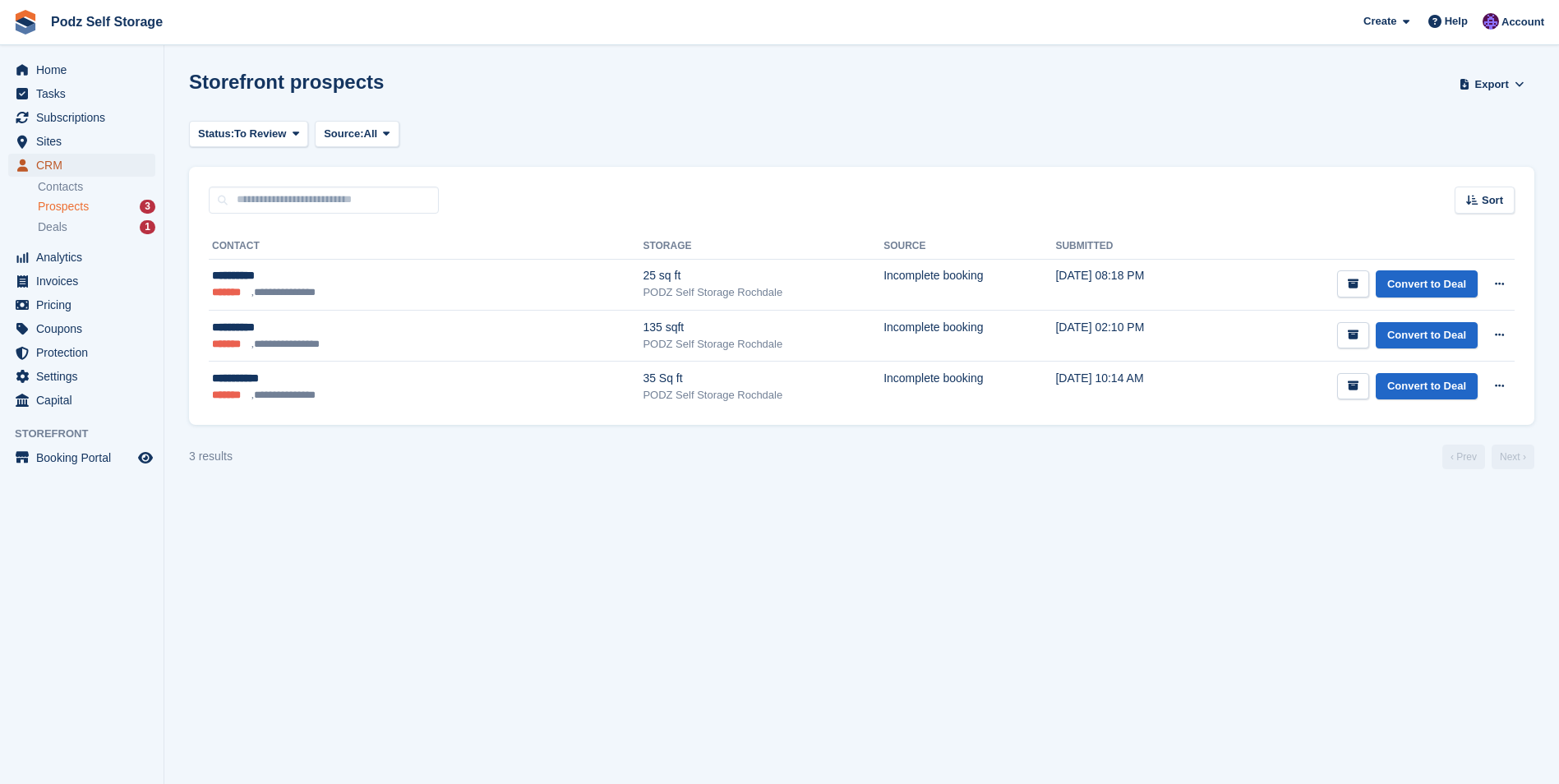
click at [94, 165] on span "CRM" at bounding box center [86, 165] width 99 height 23
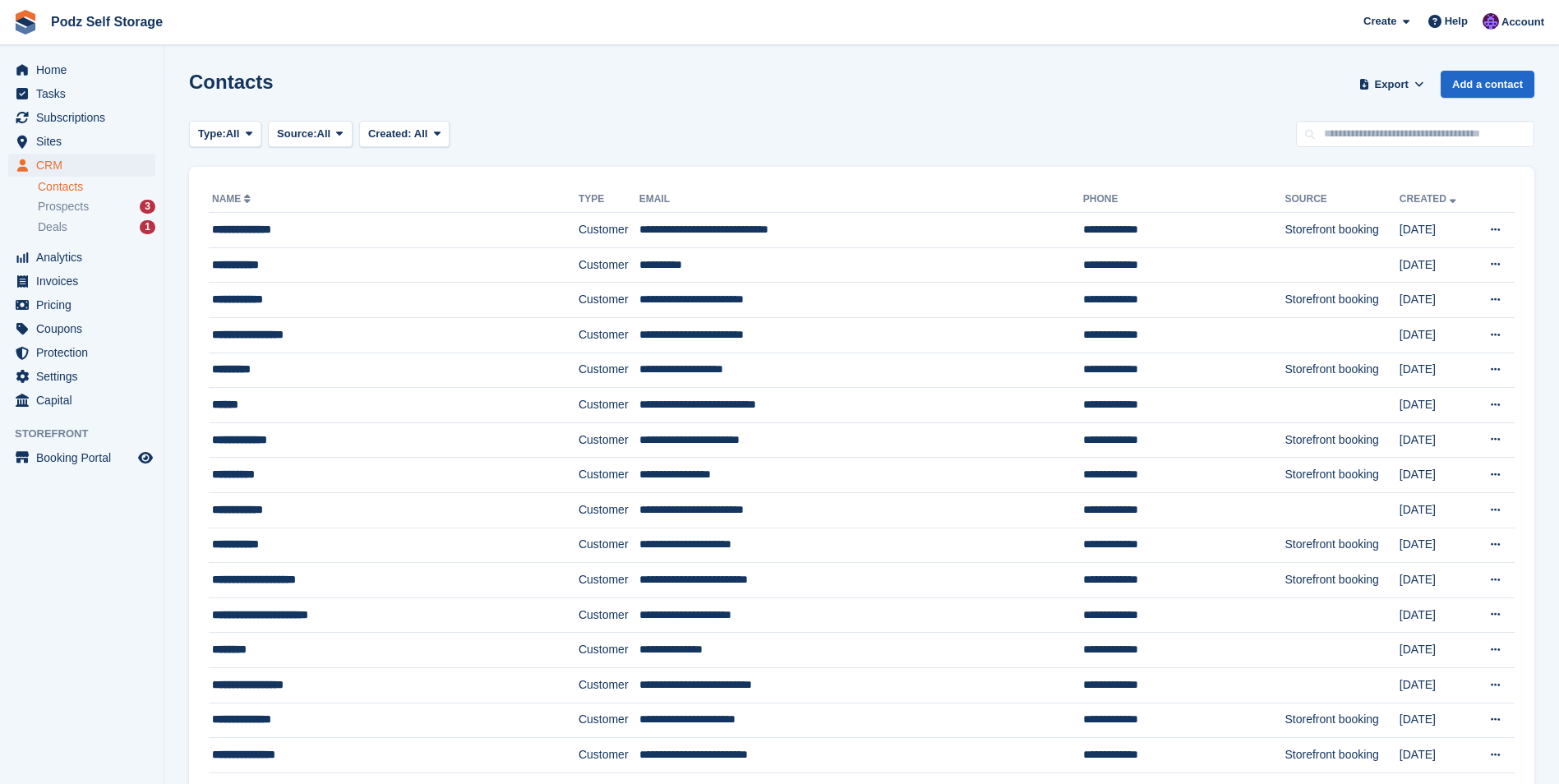
click at [1426, 132] on input "text" at bounding box center [1415, 134] width 239 height 27
type input "*****"
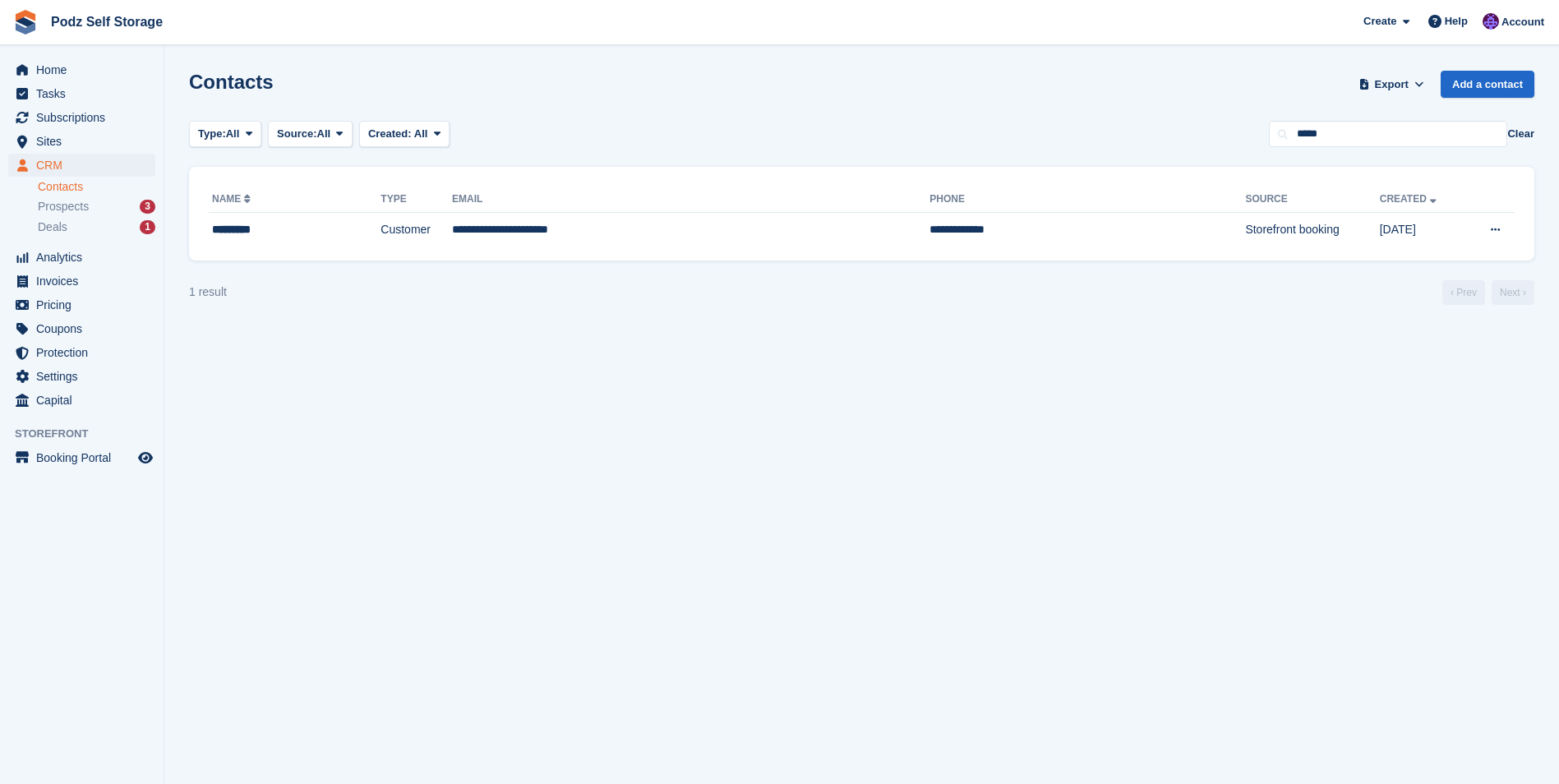
drag, startPoint x: 641, startPoint y: 227, endPoint x: 648, endPoint y: 247, distance: 21.2
click at [648, 247] on div "**********" at bounding box center [862, 213] width 1345 height 93
drag, startPoint x: 648, startPoint y: 247, endPoint x: 620, endPoint y: 377, distance: 133.0
click at [616, 379] on section "Contacts Export Export Contacts Export a CSV of all Contacts which match the cu…" at bounding box center [862, 392] width 1395 height 784
click at [620, 377] on section "Contacts Export Export Contacts Export a CSV of all Contacts which match the cu…" at bounding box center [862, 392] width 1395 height 784
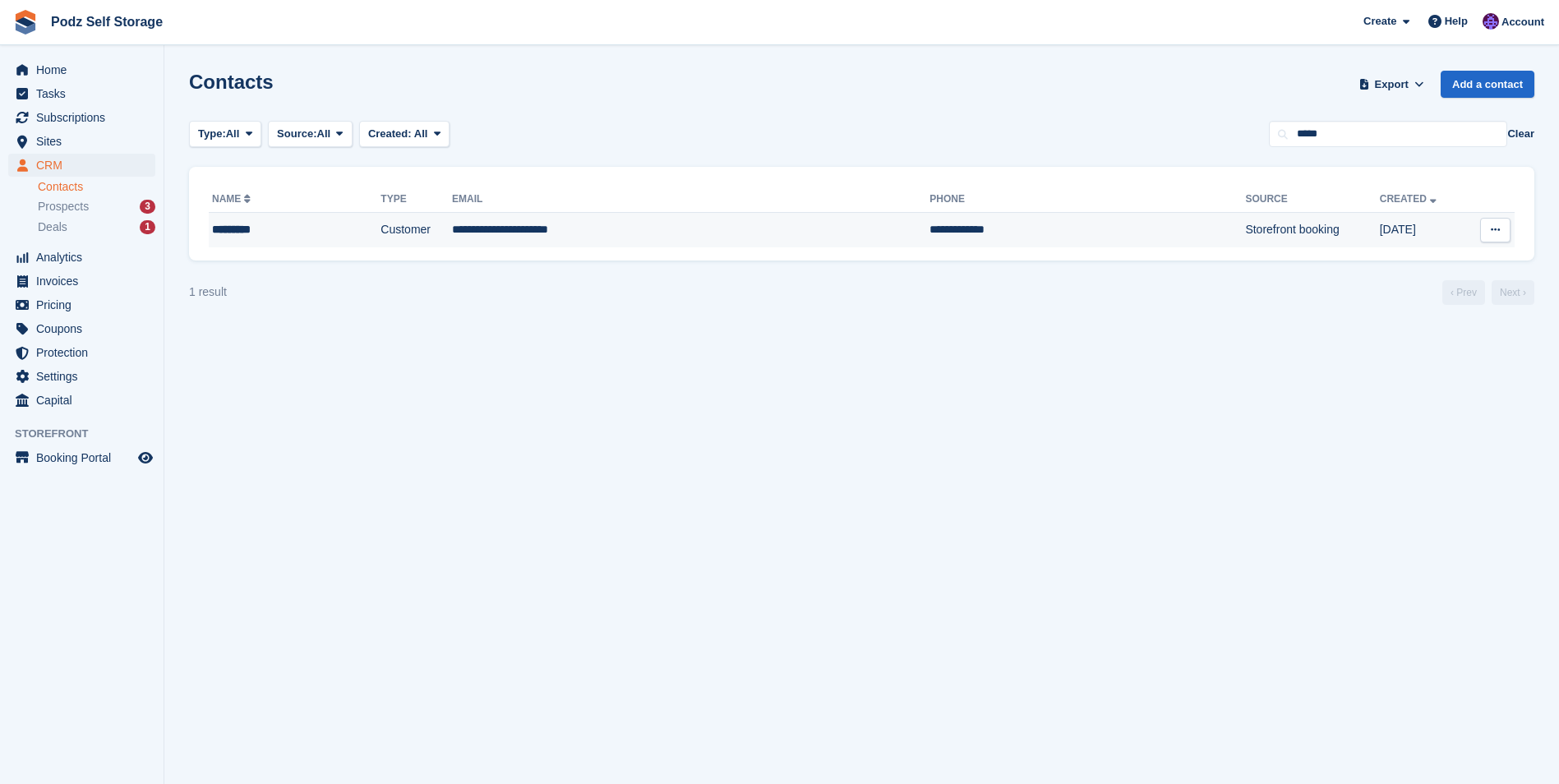
click at [628, 233] on td "**********" at bounding box center [691, 229] width 477 height 34
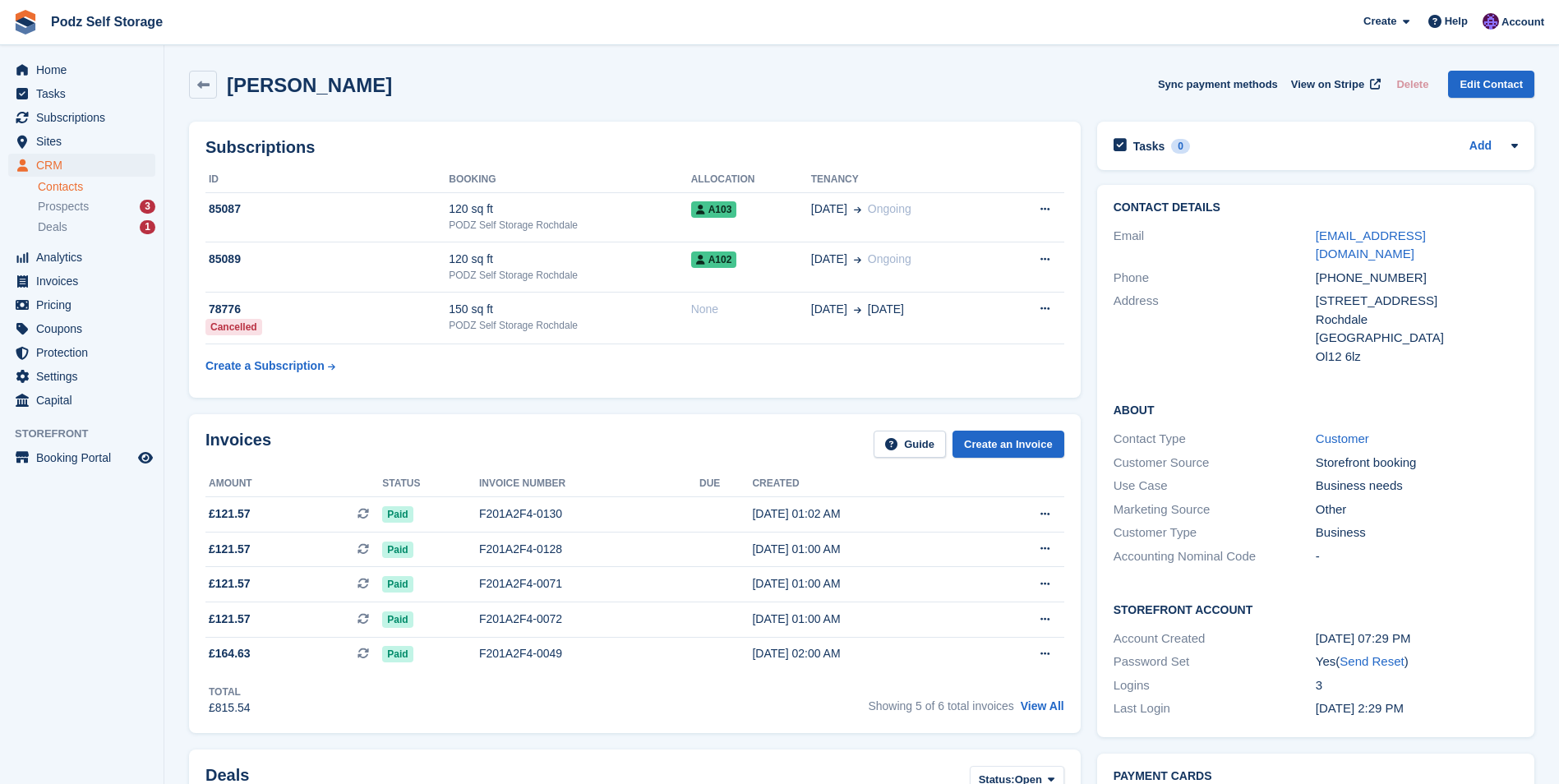
click at [635, 398] on div "Subscriptions ID Booking Allocation Tenancy 85087 120 sq ft PODZ Self Storage R…" at bounding box center [635, 260] width 908 height 293
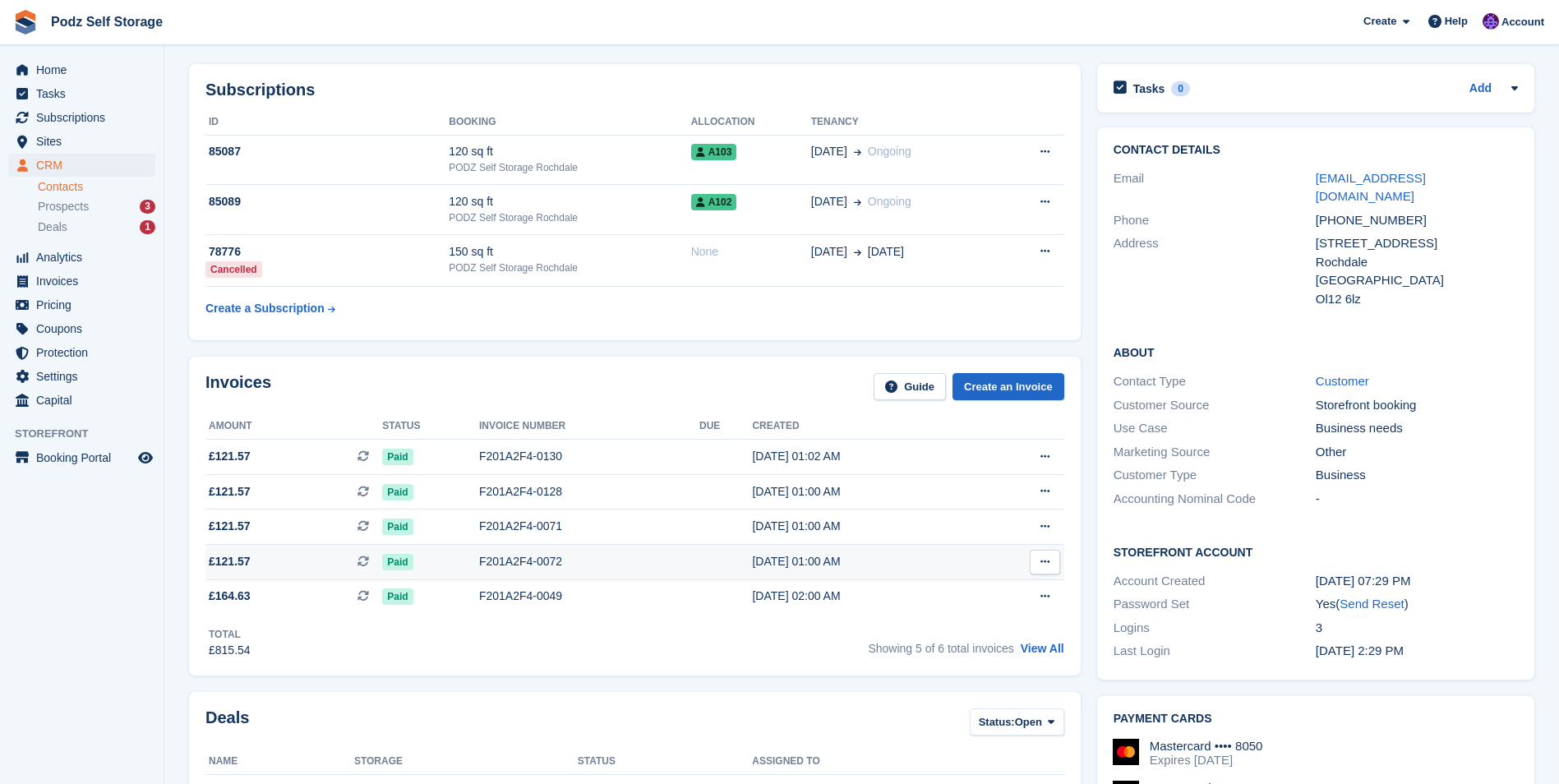
scroll to position [82, 0]
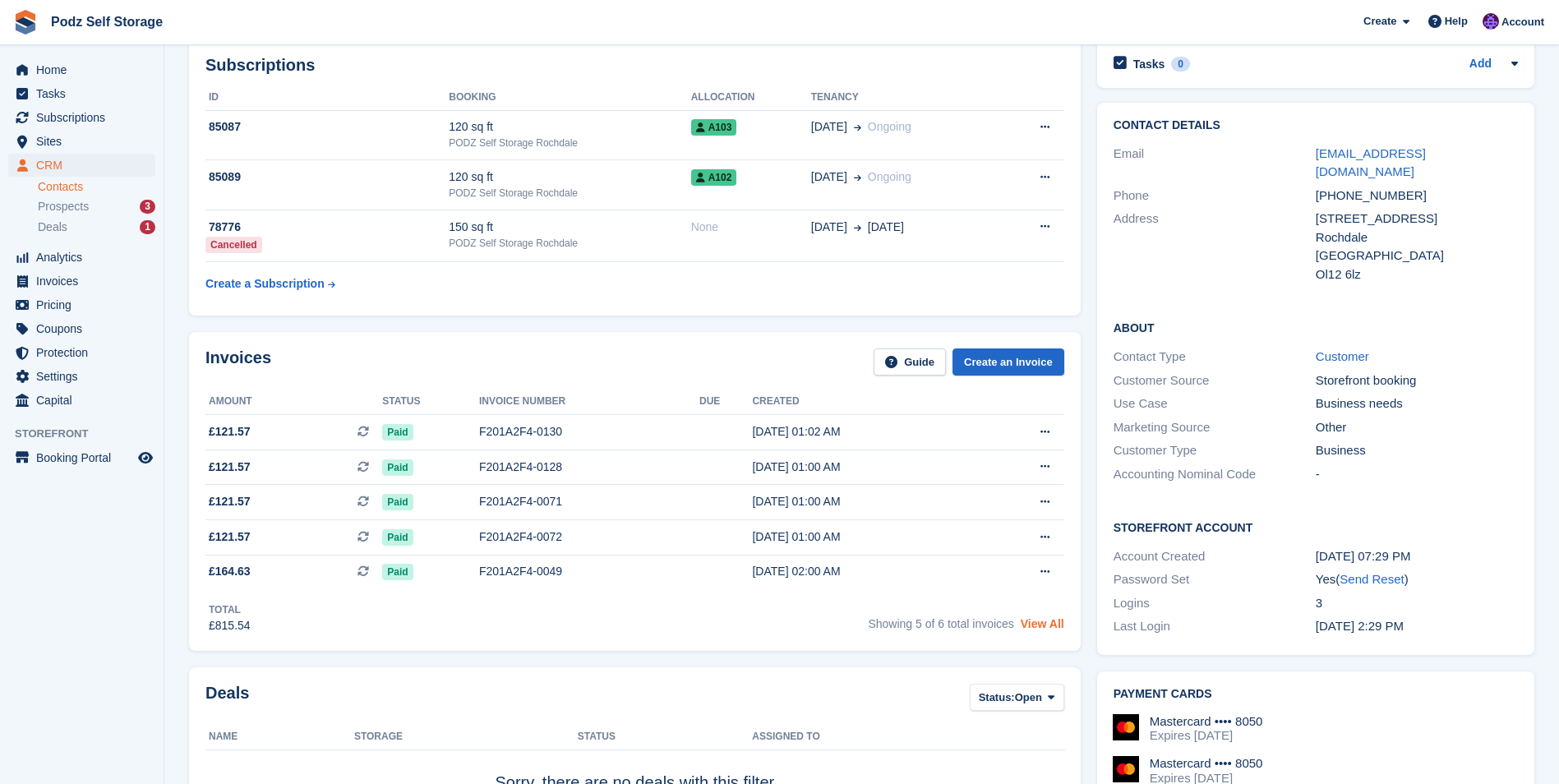
click at [1036, 617] on link "View All" at bounding box center [1042, 624] width 44 height 13
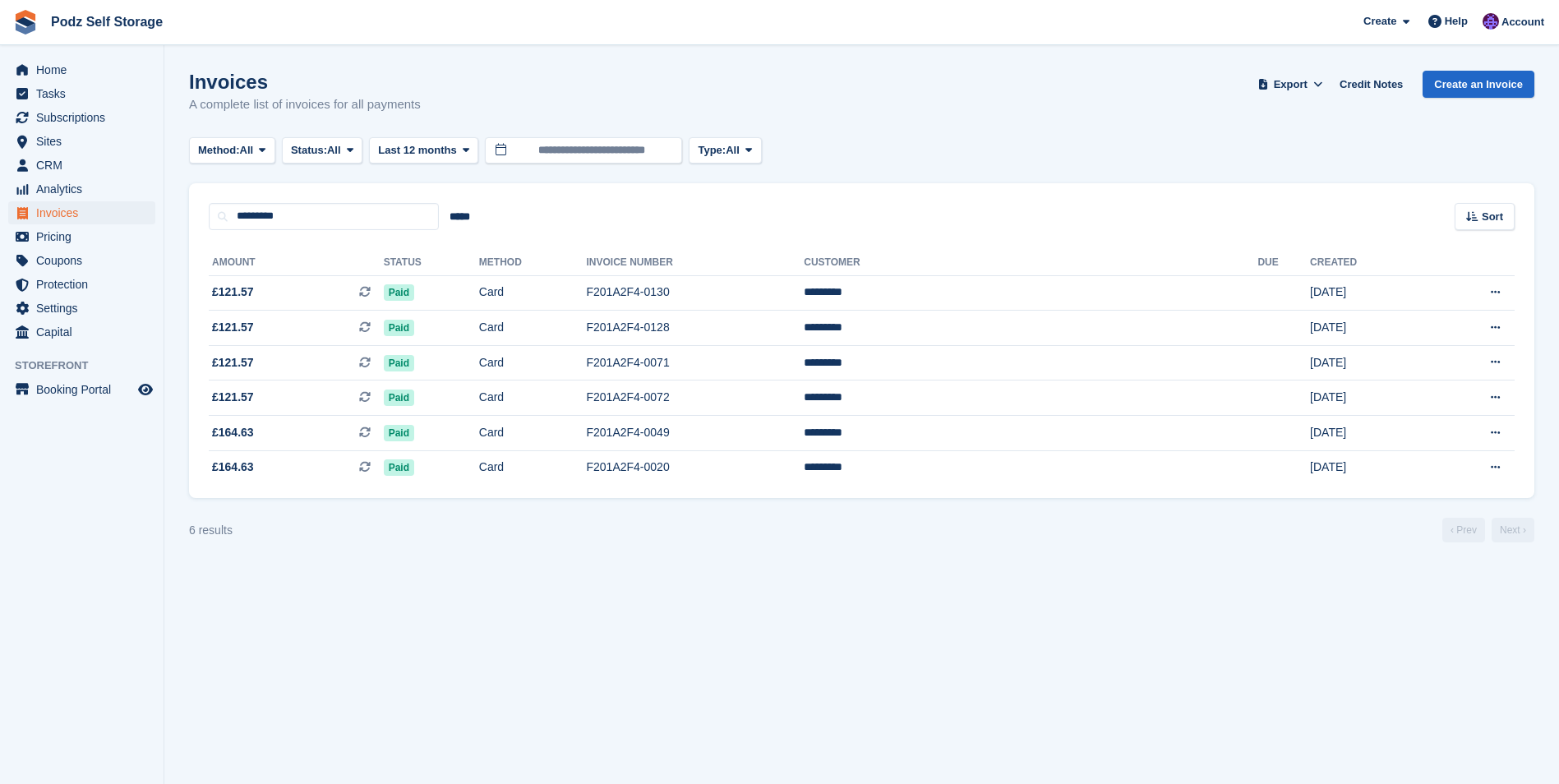
click at [827, 554] on section "Invoices A complete list of invoices for all payments Export Export Invoices Ex…" at bounding box center [862, 392] width 1395 height 784
click at [828, 554] on section "Invoices A complete list of invoices for all payments Export Export Invoices Ex…" at bounding box center [862, 392] width 1395 height 784
drag, startPoint x: 828, startPoint y: 554, endPoint x: 815, endPoint y: 598, distance: 45.9
click at [815, 598] on section "Invoices A complete list of invoices for all payments Export Export Invoices Ex…" at bounding box center [862, 392] width 1395 height 784
drag, startPoint x: 830, startPoint y: 501, endPoint x: 818, endPoint y: 502, distance: 12.0
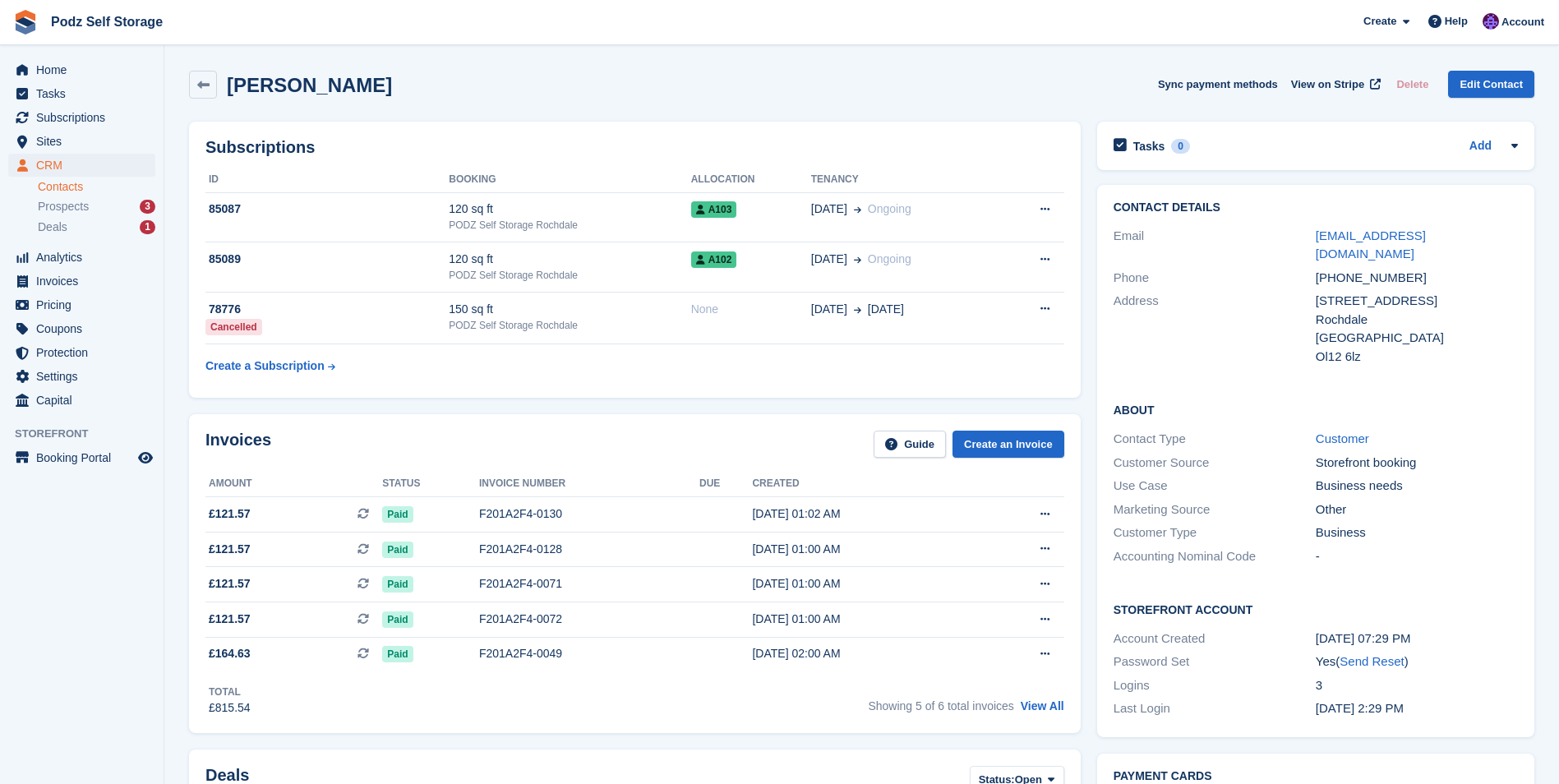
click at [786, 416] on div "Invoices Guide Create an Invoice Amount Status Invoice number Due Created £121.…" at bounding box center [635, 573] width 891 height 319
click at [781, 417] on div "Invoices Guide Create an Invoice Amount Status Invoice number Due Created £121.…" at bounding box center [635, 573] width 891 height 319
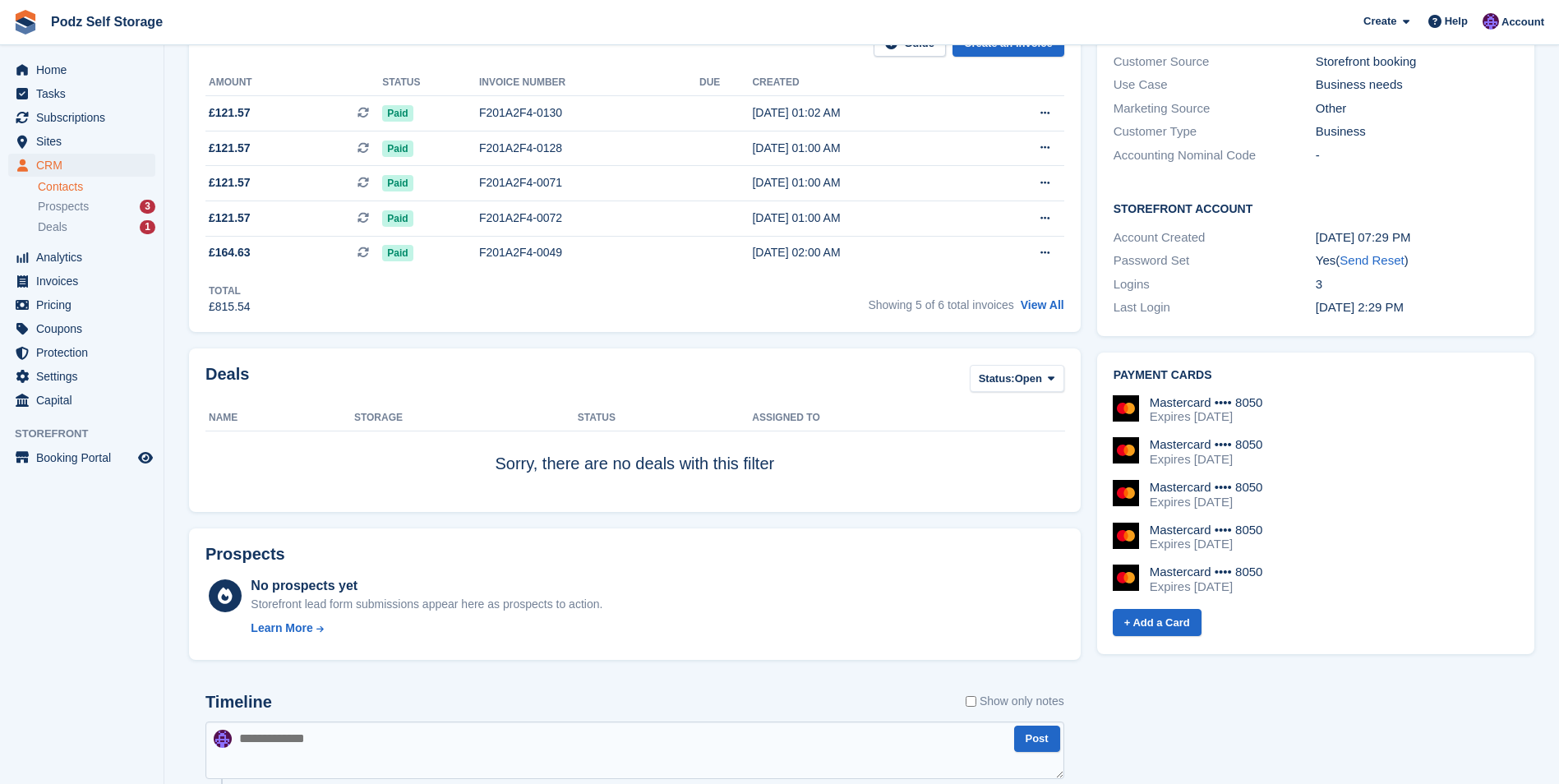
scroll to position [400, 0]
click at [151, 580] on aside "Home Tasks Subscriptions Subscriptions Subscriptions Contracts Price increases …" at bounding box center [81, 395] width 163 height 702
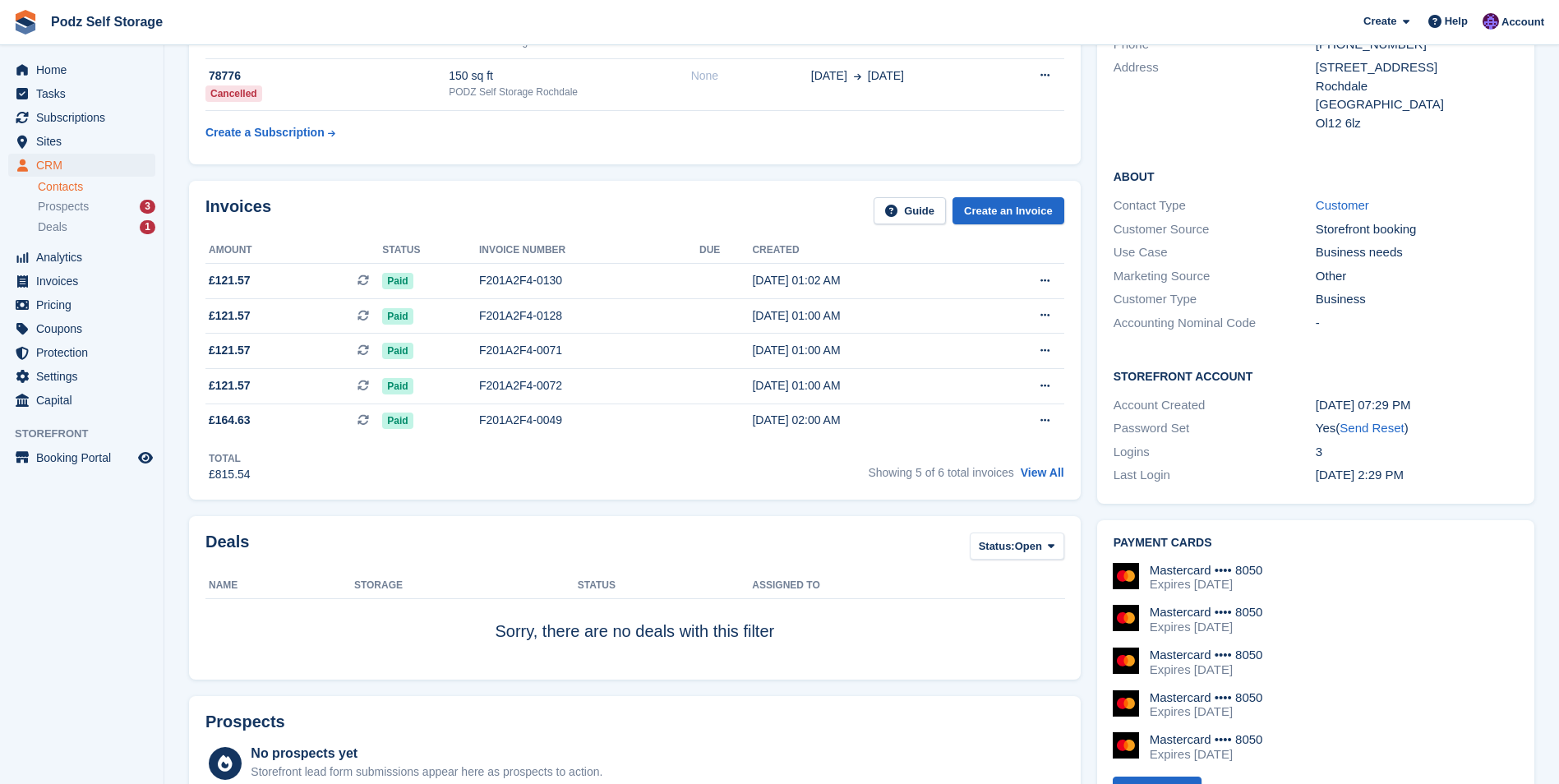
scroll to position [72, 0]
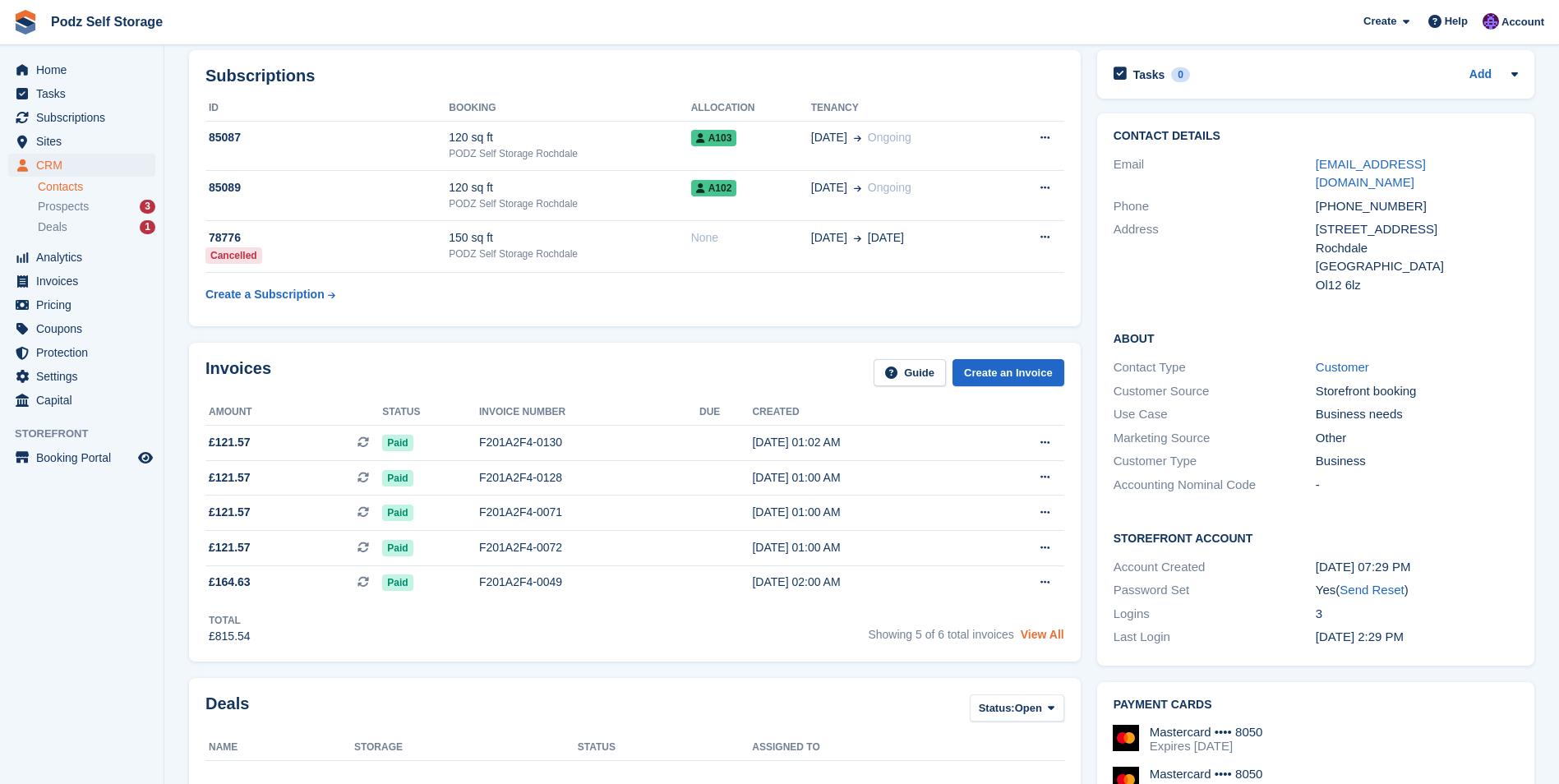
click at [1025, 633] on link "View All" at bounding box center [1042, 634] width 44 height 13
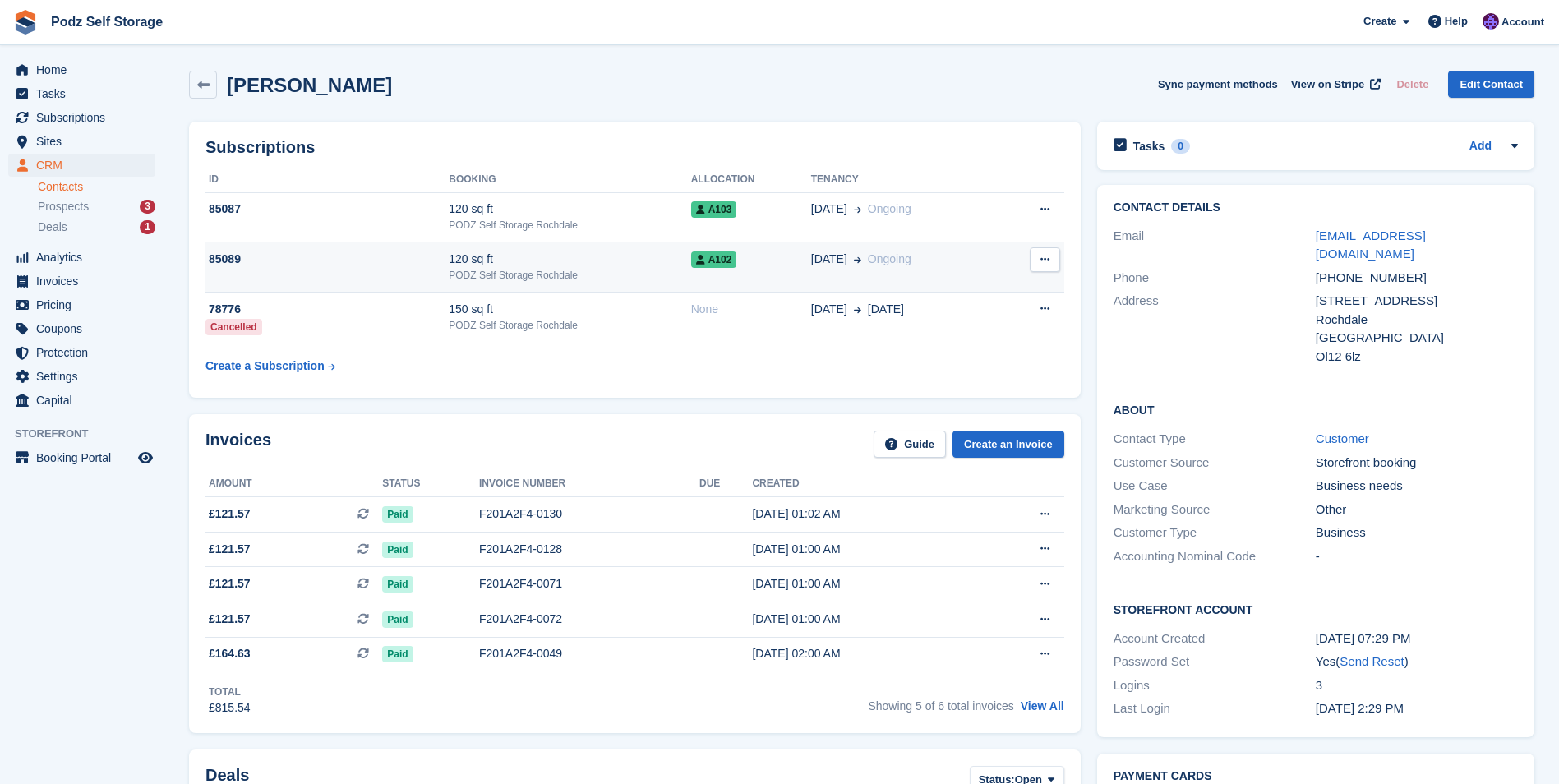
click at [533, 247] on td "120 sq ft PODZ Self Storage Rochdale" at bounding box center [569, 268] width 241 height 50
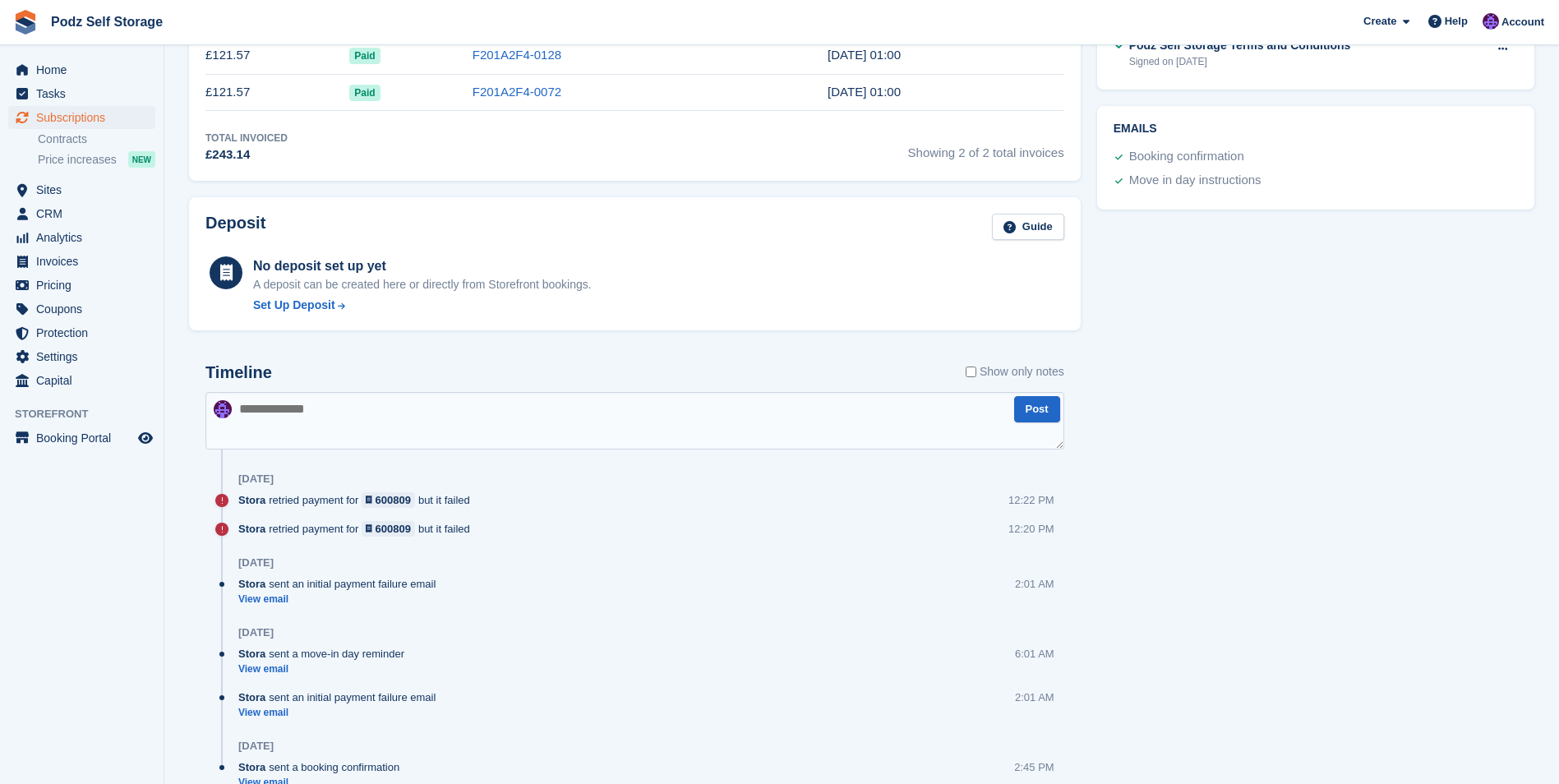
scroll to position [723, 0]
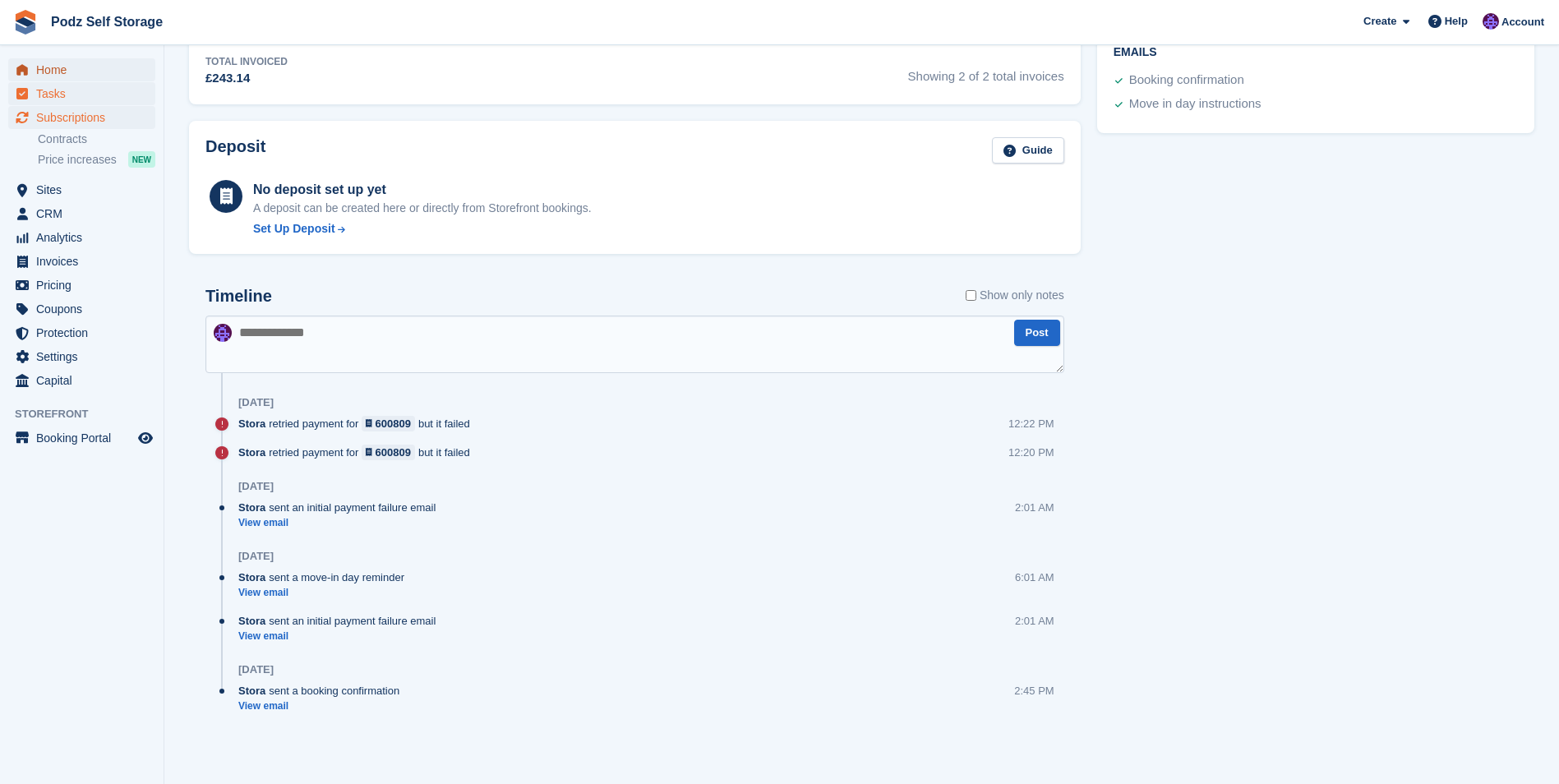
drag, startPoint x: 119, startPoint y: 76, endPoint x: 121, endPoint y: 85, distance: 9.2
click at [119, 76] on span "Home" at bounding box center [86, 70] width 99 height 23
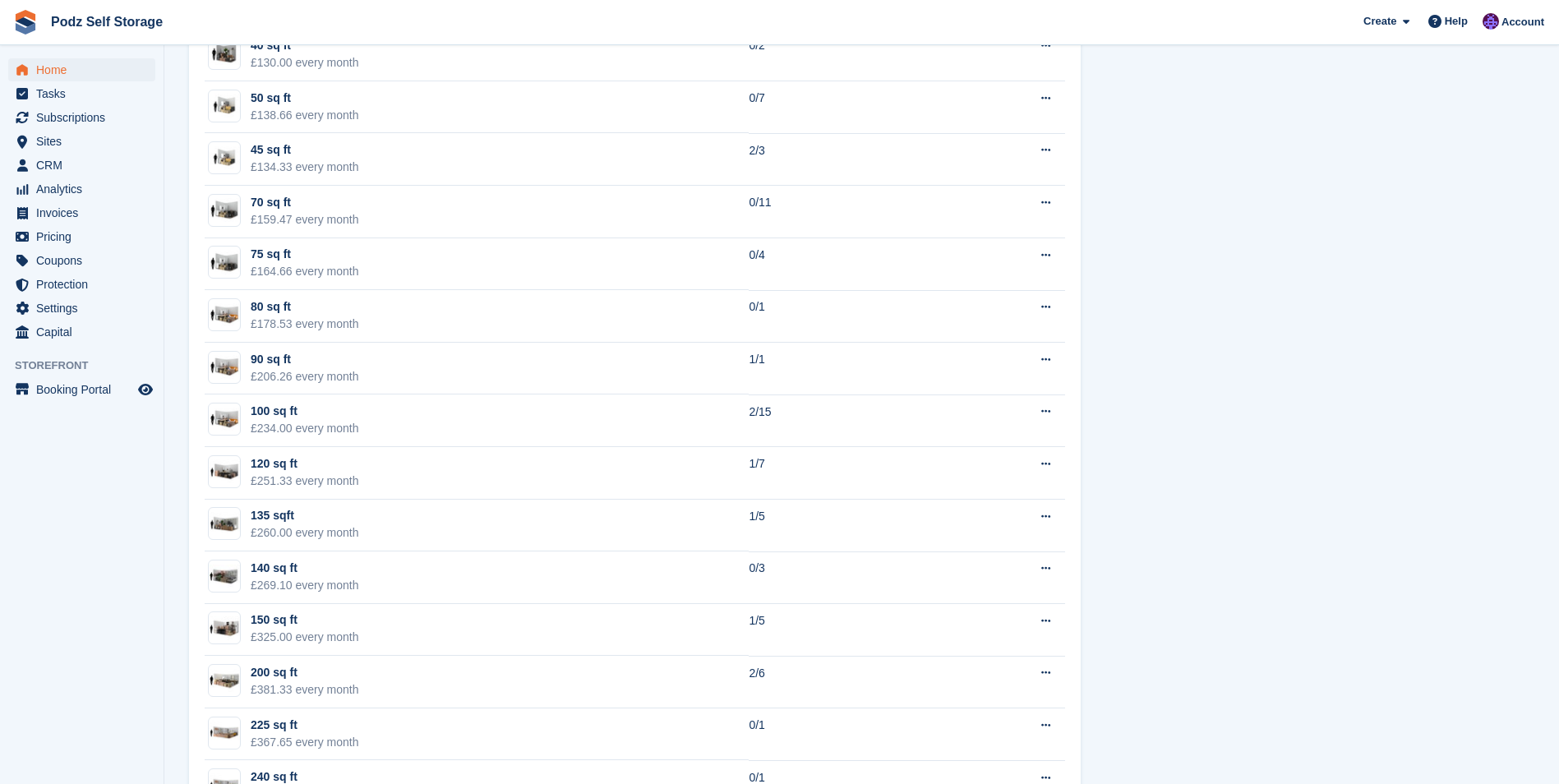
scroll to position [1410, 0]
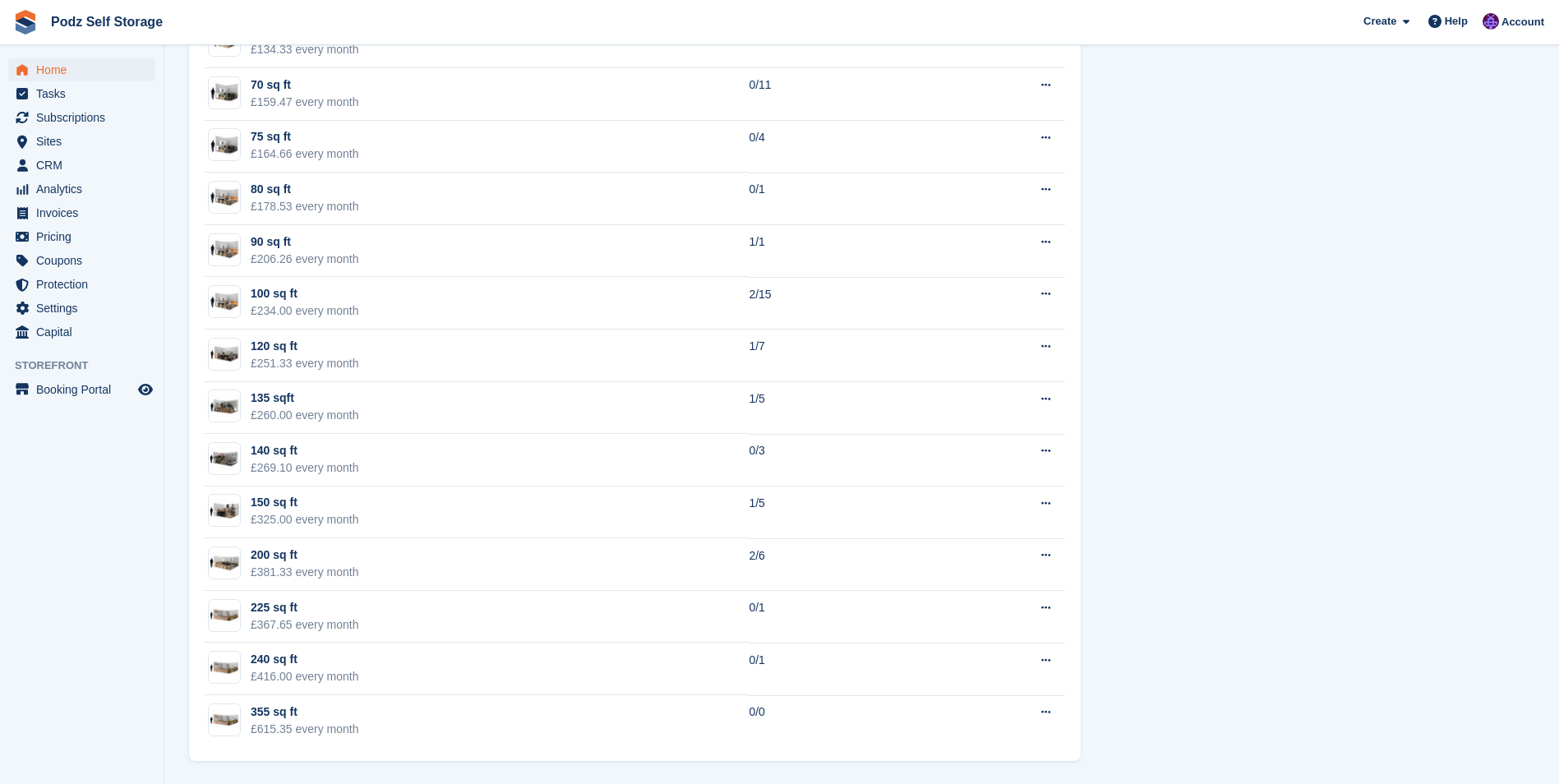
drag, startPoint x: 175, startPoint y: 246, endPoint x: 1387, endPoint y: 451, distance: 1229.2
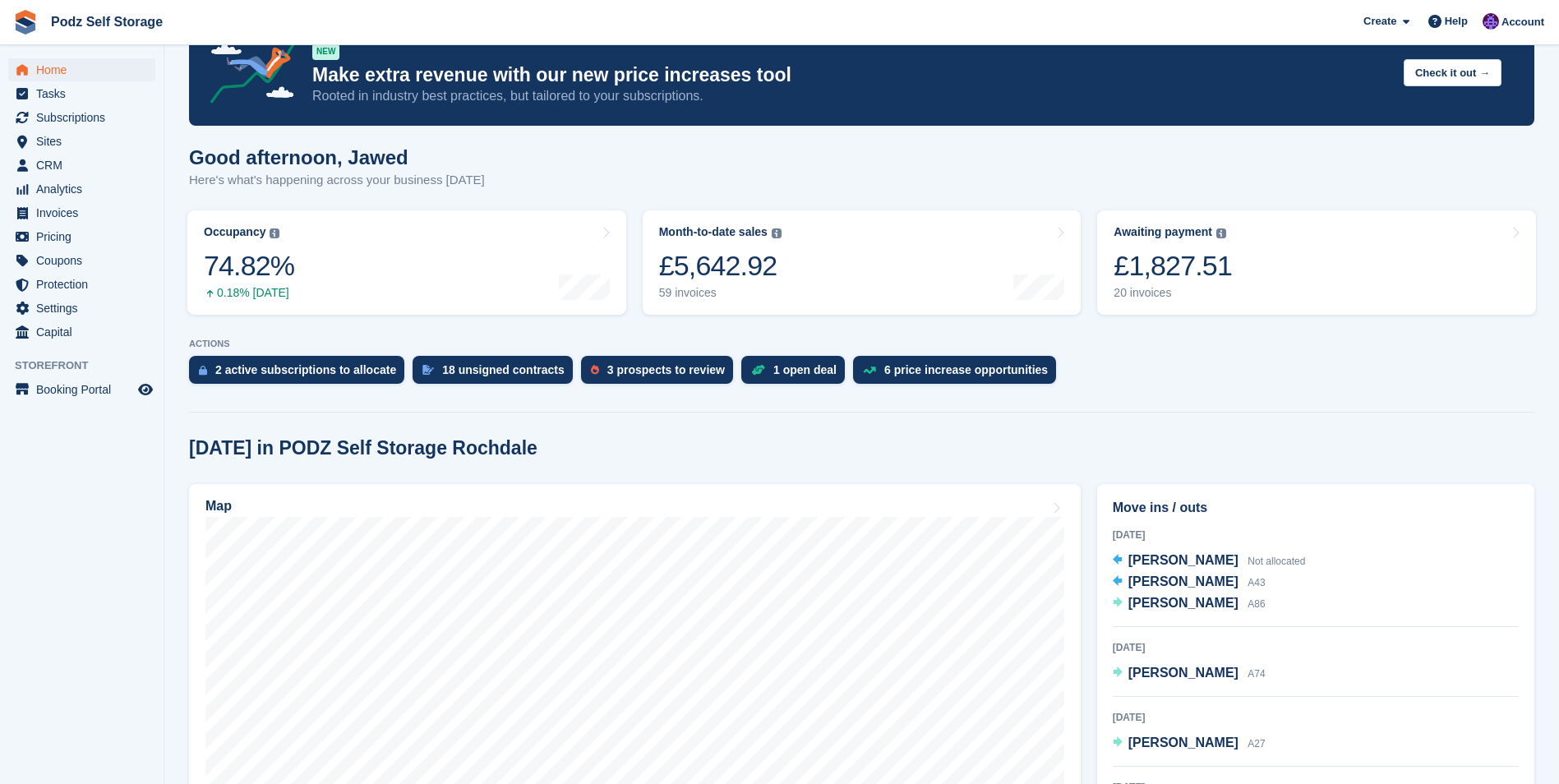
scroll to position [0, 0]
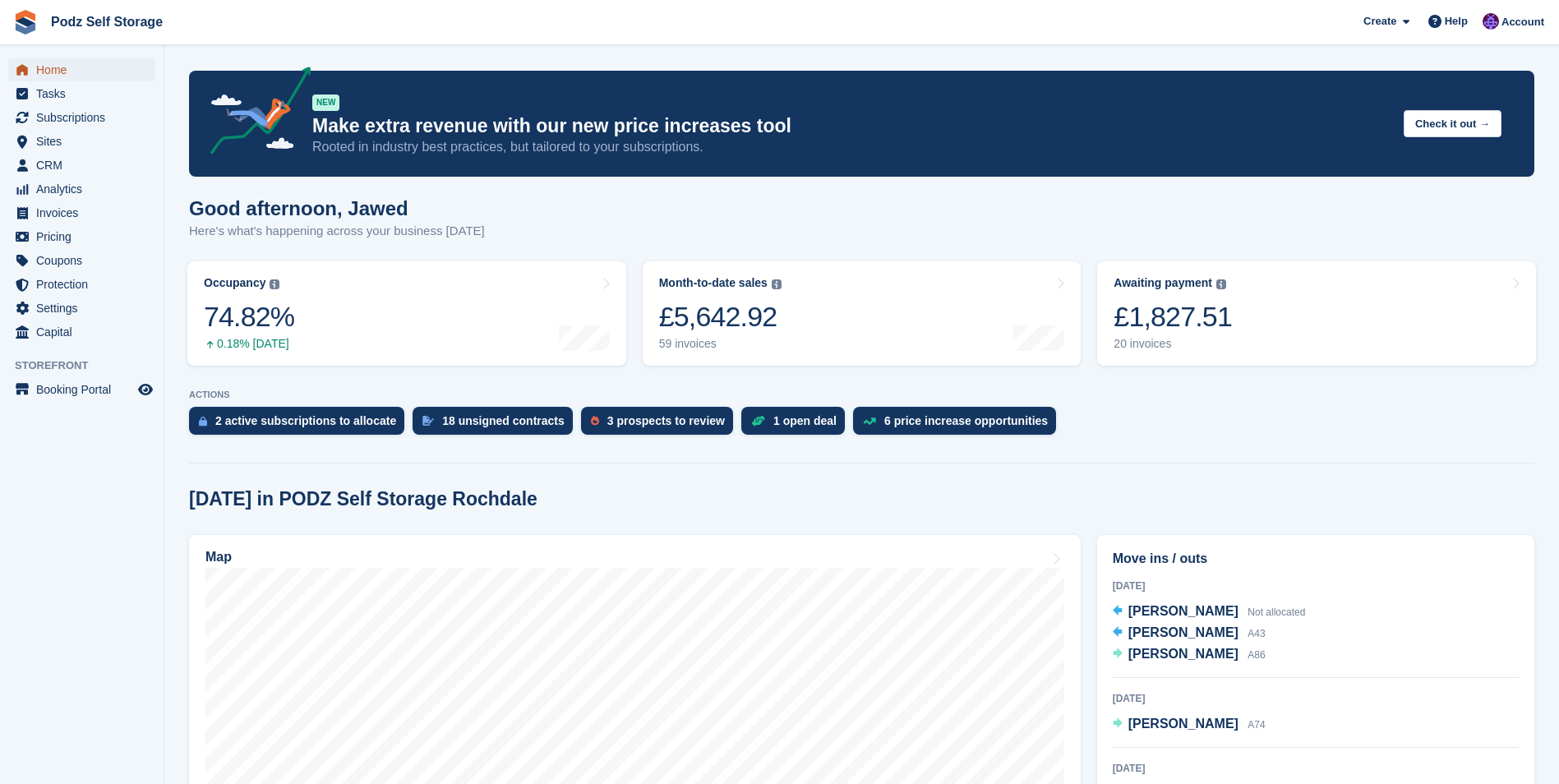
click at [101, 64] on span "Home" at bounding box center [86, 70] width 99 height 23
click at [54, 160] on span "CRM" at bounding box center [86, 165] width 99 height 23
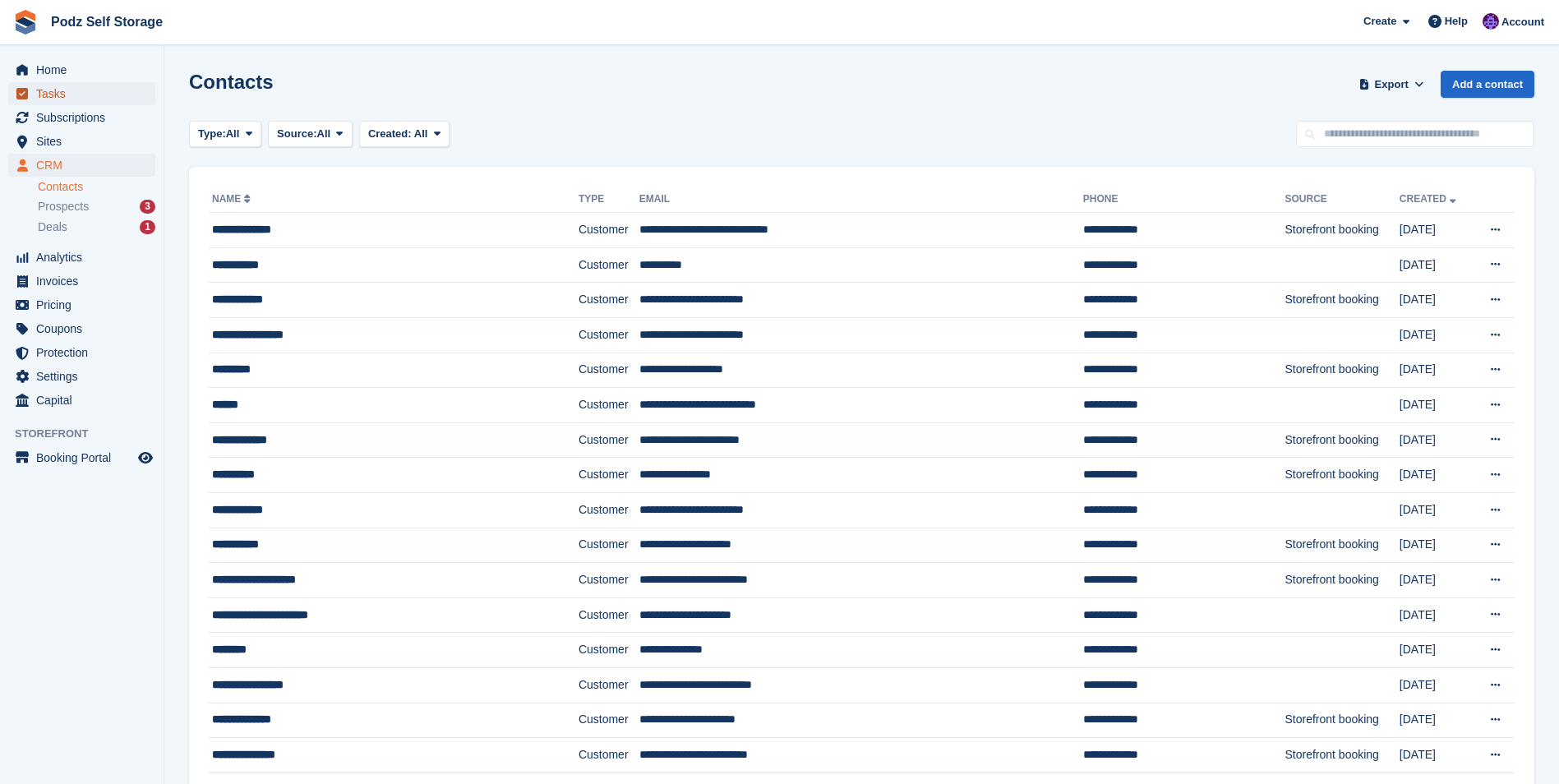
click at [93, 82] on span "Tasks" at bounding box center [86, 93] width 99 height 23
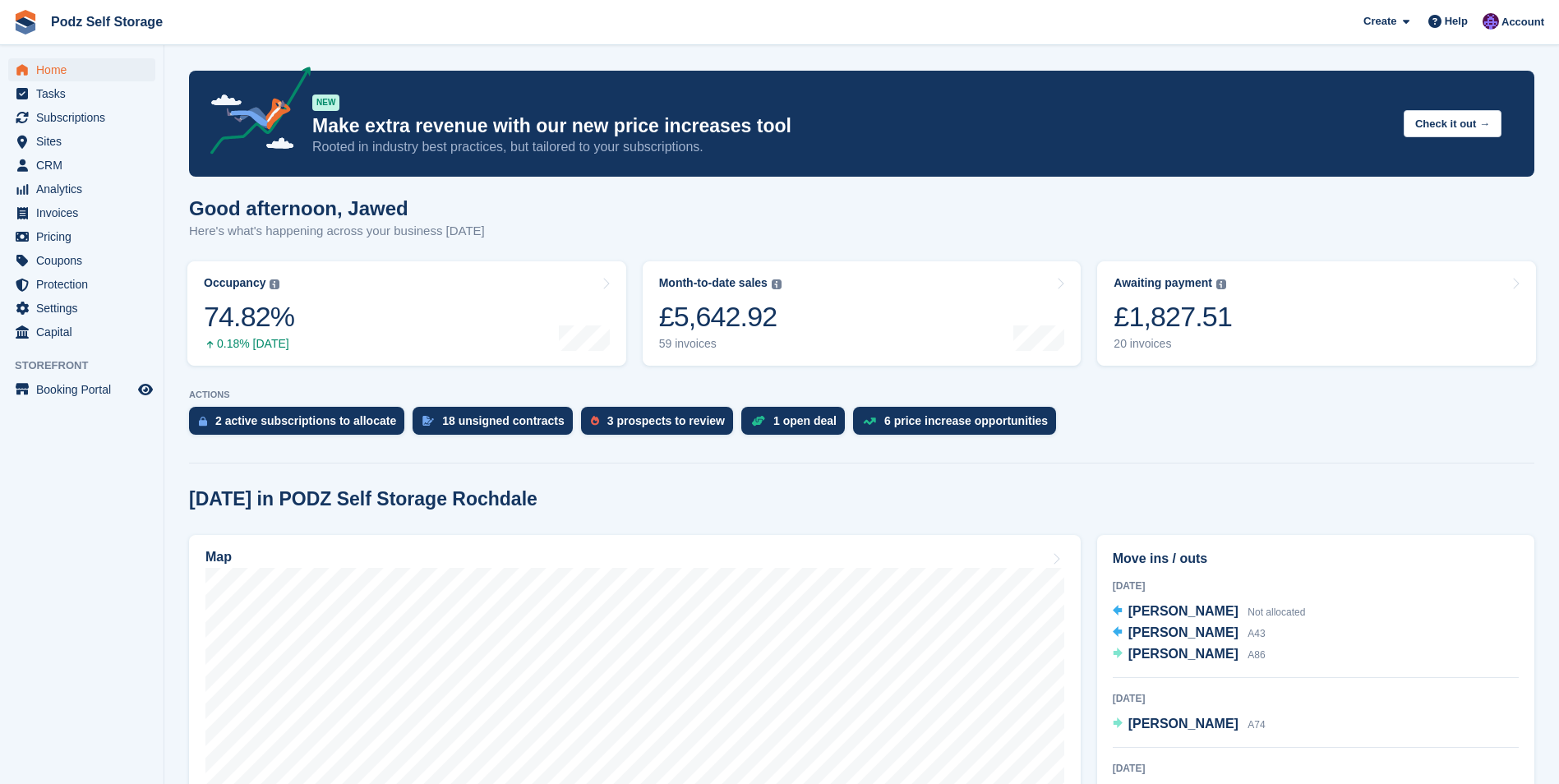
scroll to position [329, 0]
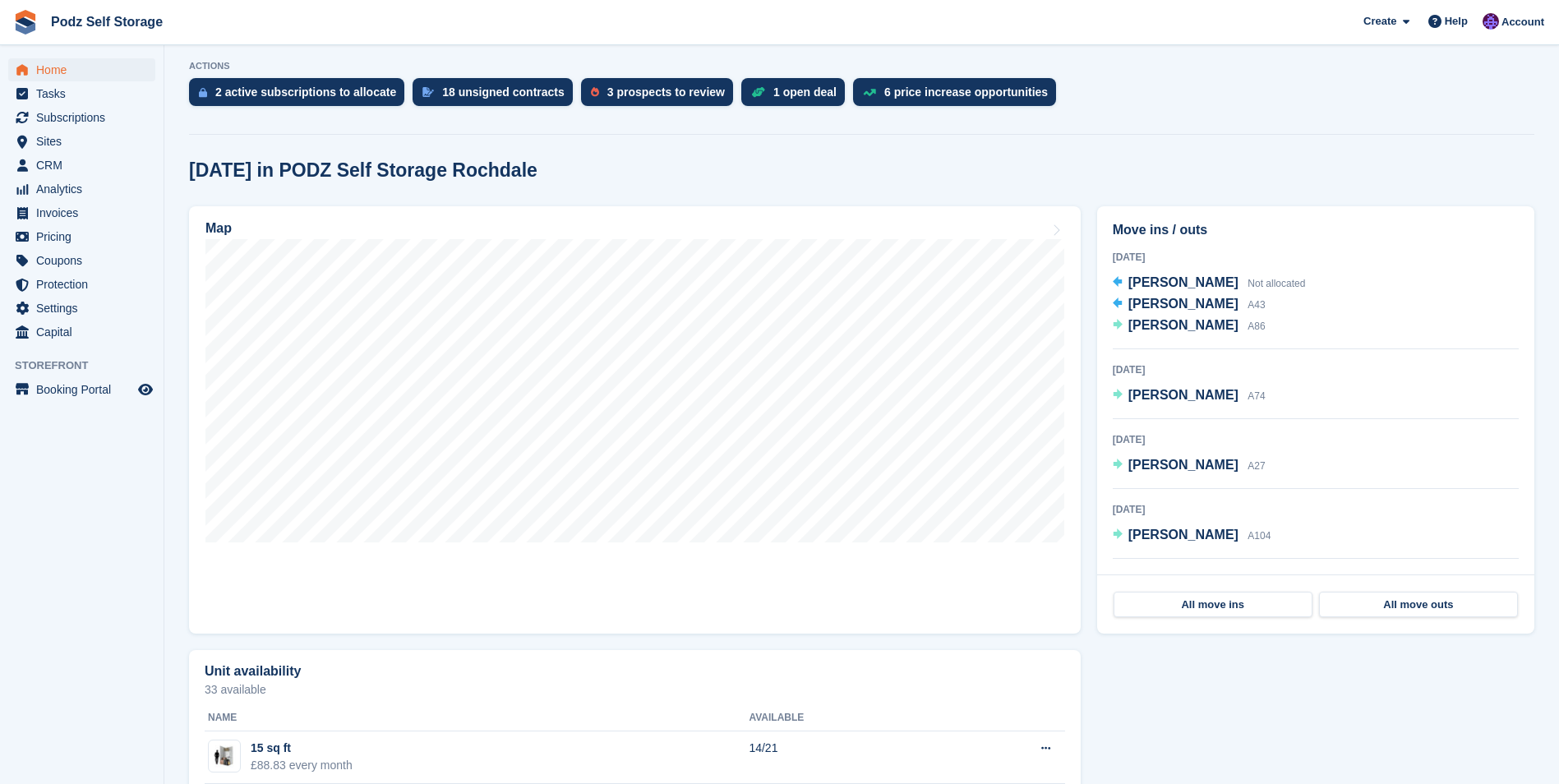
click at [163, 574] on div "Home Tasks Subscriptions Subscriptions Subscriptions Contracts Price increases …" at bounding box center [780, 767] width 1559 height 2194
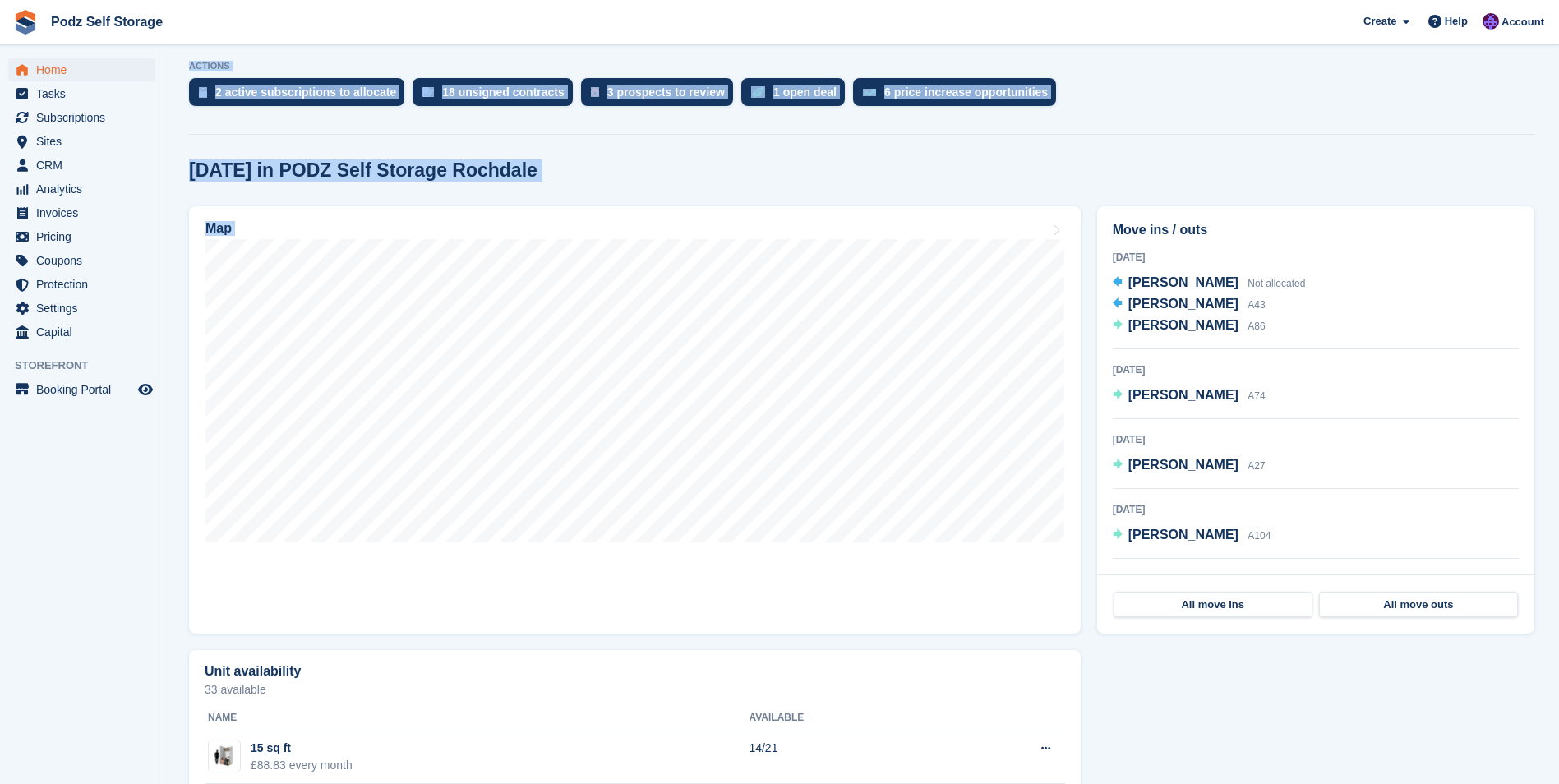
drag, startPoint x: 163, startPoint y: 574, endPoint x: 123, endPoint y: 668, distance: 102.2
click at [123, 668] on aside "Home Tasks Subscriptions Subscriptions Subscriptions Contracts Price increases …" at bounding box center [81, 395] width 163 height 702
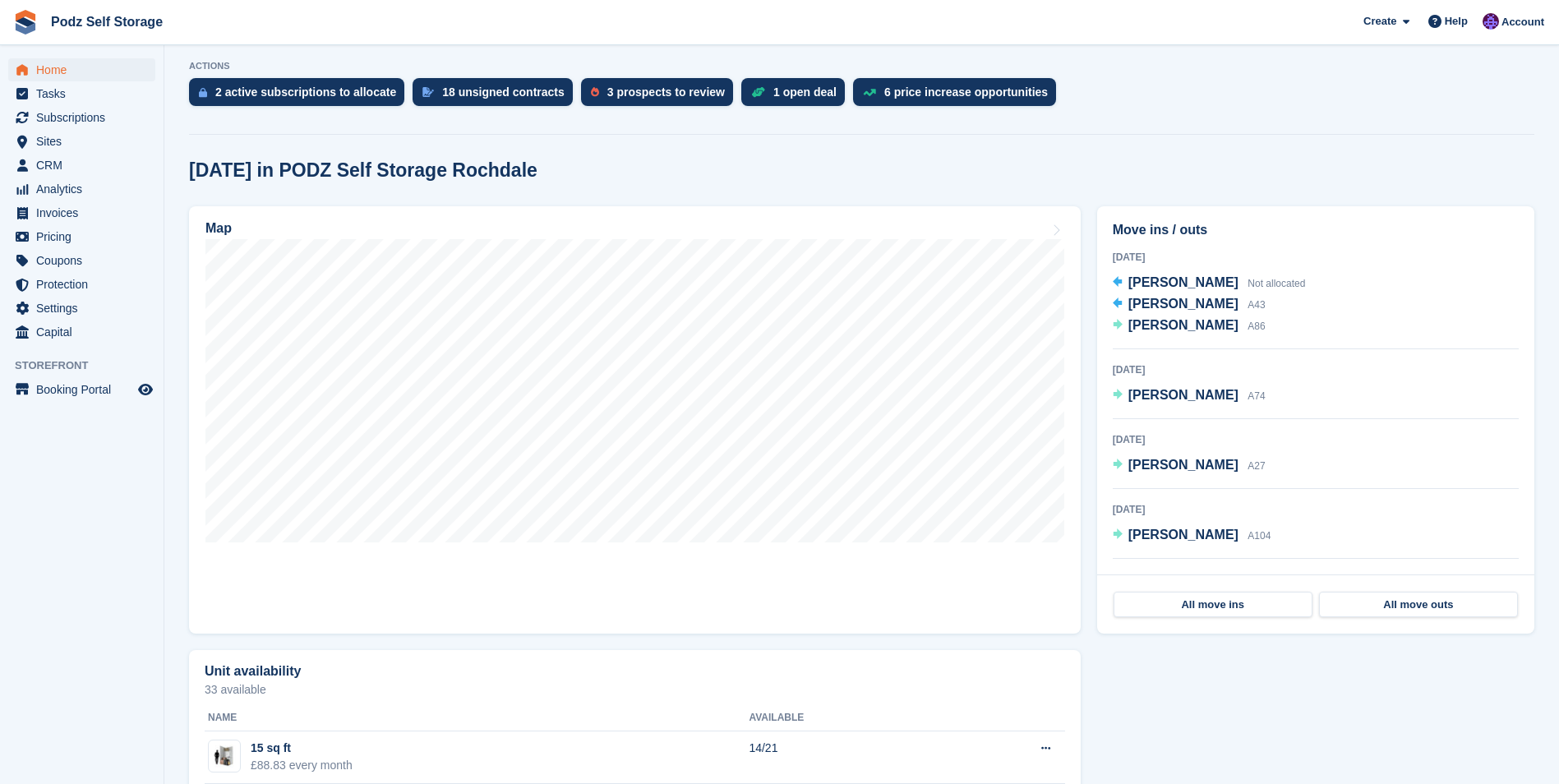
click at [105, 653] on aside "Home Tasks Subscriptions Subscriptions Subscriptions Contracts Price increases …" at bounding box center [81, 395] width 163 height 702
click at [105, 652] on aside "Home Tasks Subscriptions Subscriptions Subscriptions Contracts Price increases …" at bounding box center [81, 395] width 163 height 702
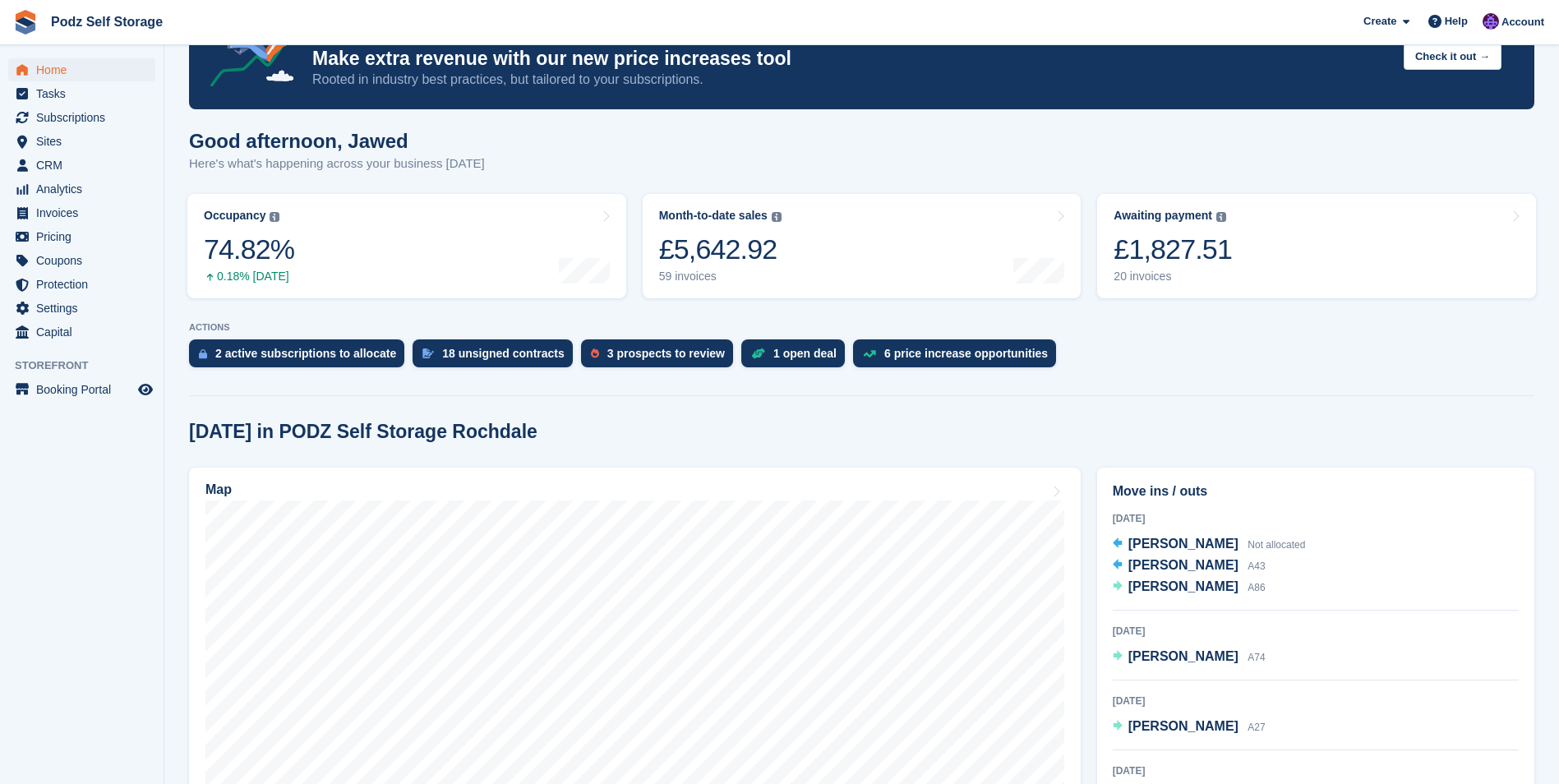
scroll to position [0, 0]
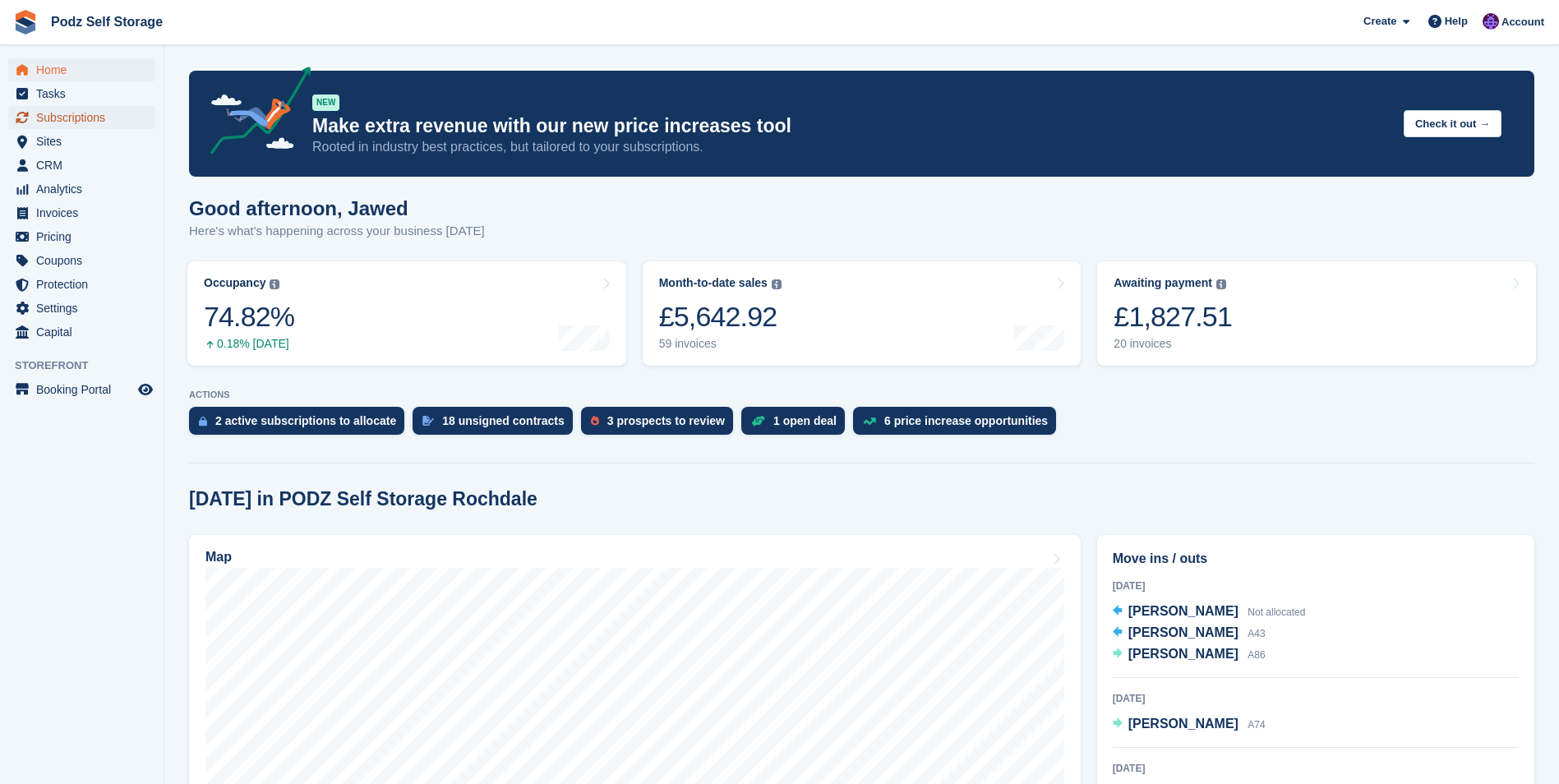
click at [72, 125] on span "Subscriptions" at bounding box center [86, 117] width 99 height 23
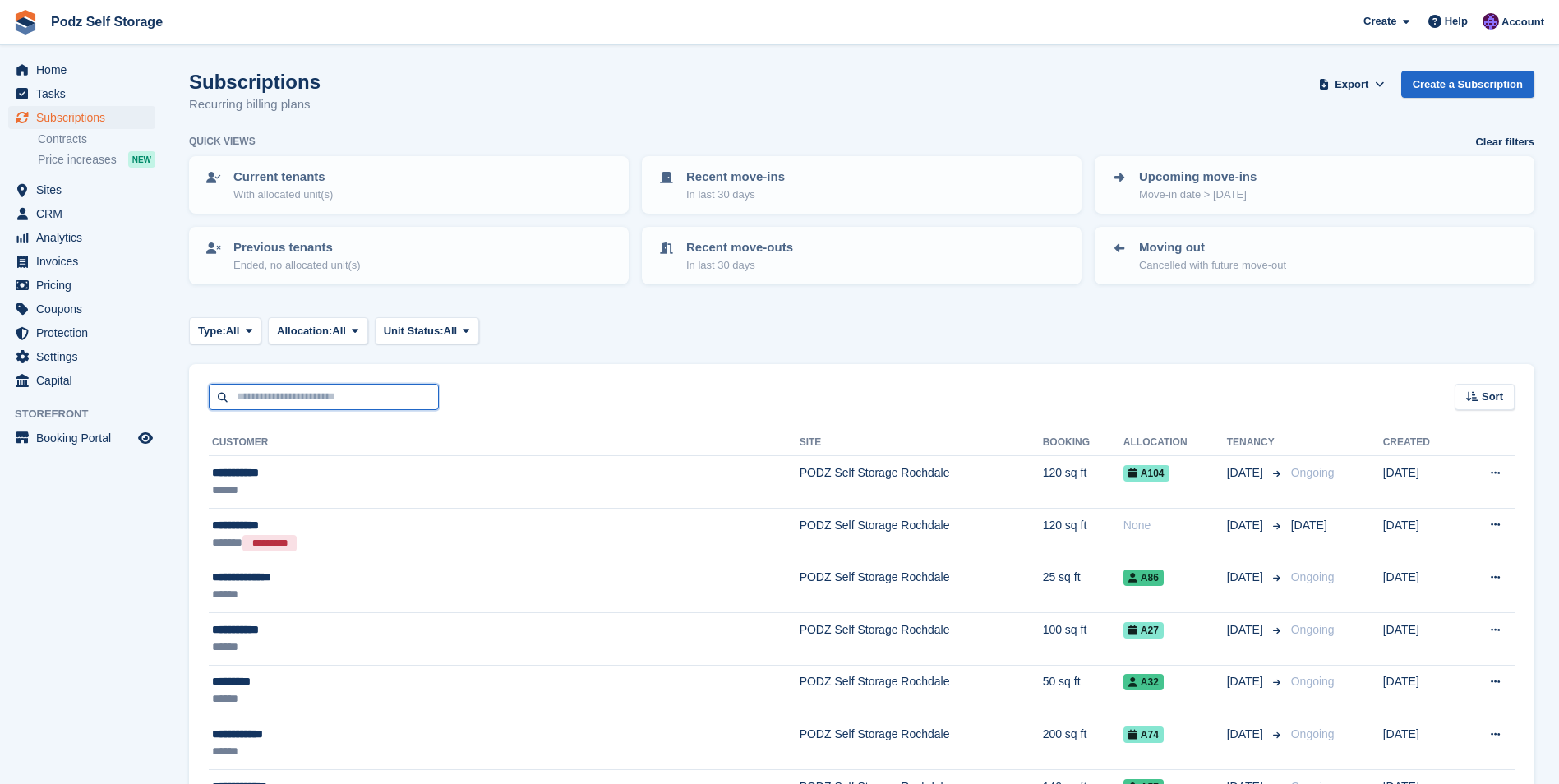
click at [287, 391] on input "text" at bounding box center [324, 397] width 230 height 27
click at [243, 328] on button "Type: All" at bounding box center [226, 330] width 73 height 27
click at [358, 329] on icon at bounding box center [354, 330] width 7 height 10
click at [429, 321] on button "Unit Status: All" at bounding box center [427, 330] width 104 height 27
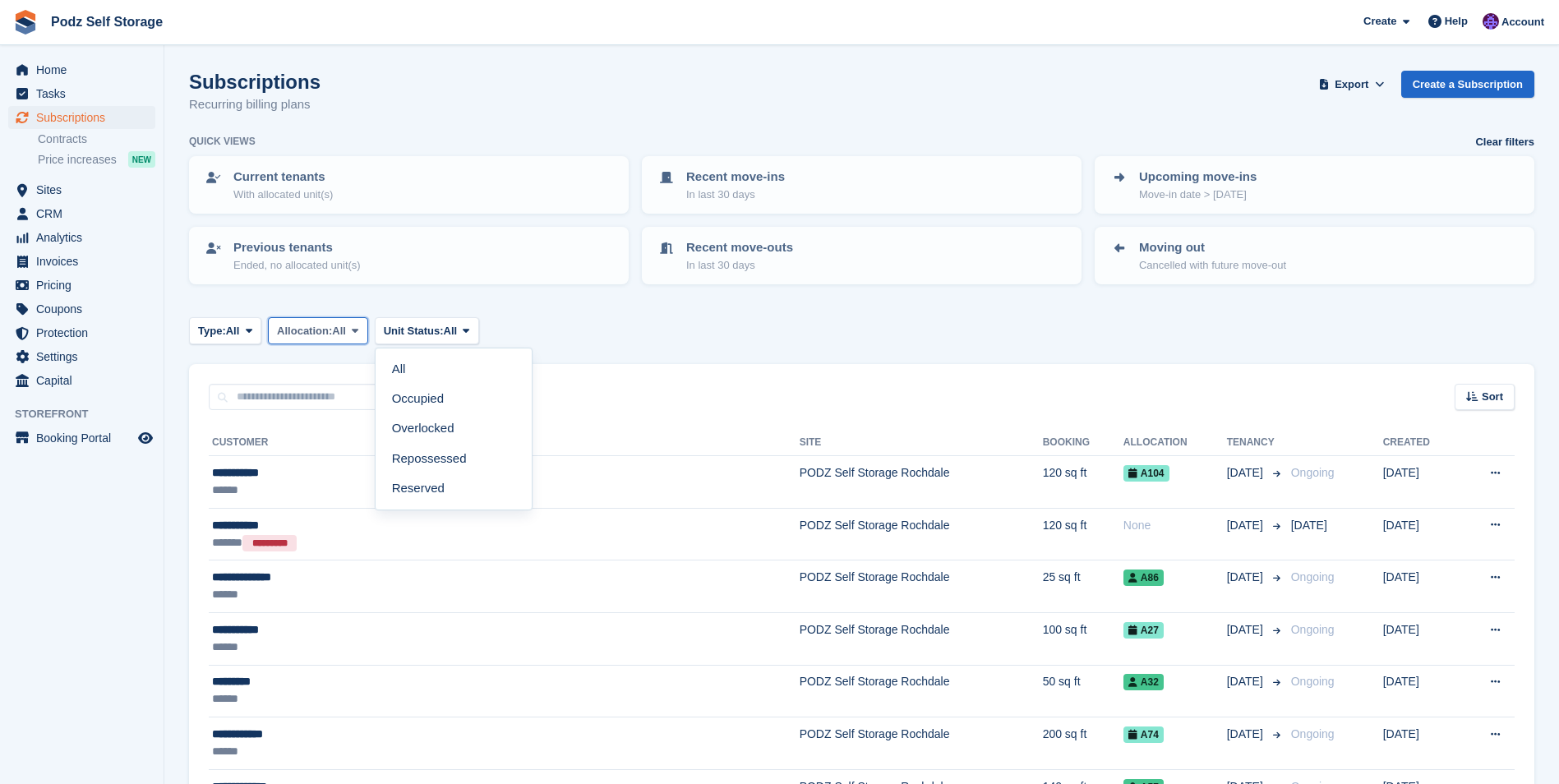
click at [356, 328] on icon at bounding box center [354, 330] width 7 height 10
click at [250, 337] on button "Type: All" at bounding box center [226, 330] width 73 height 27
click at [544, 333] on div "Type: All All Upcoming Previous Active Ending Allocation: All All Allocated Una…" at bounding box center [862, 330] width 1345 height 27
click at [97, 204] on span "CRM" at bounding box center [86, 213] width 99 height 23
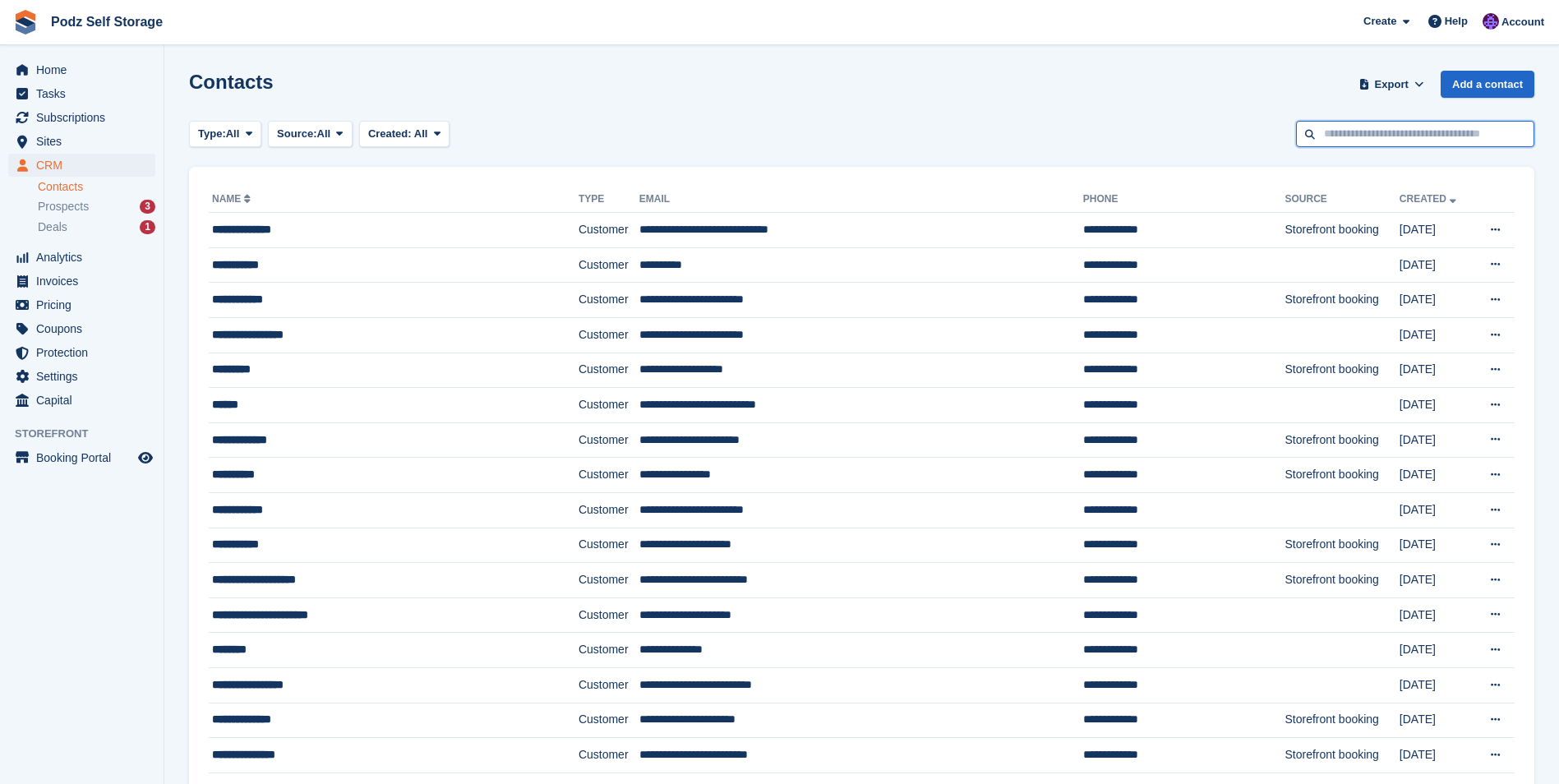
click at [1327, 134] on input "text" at bounding box center [1415, 134] width 239 height 27
type input "*****"
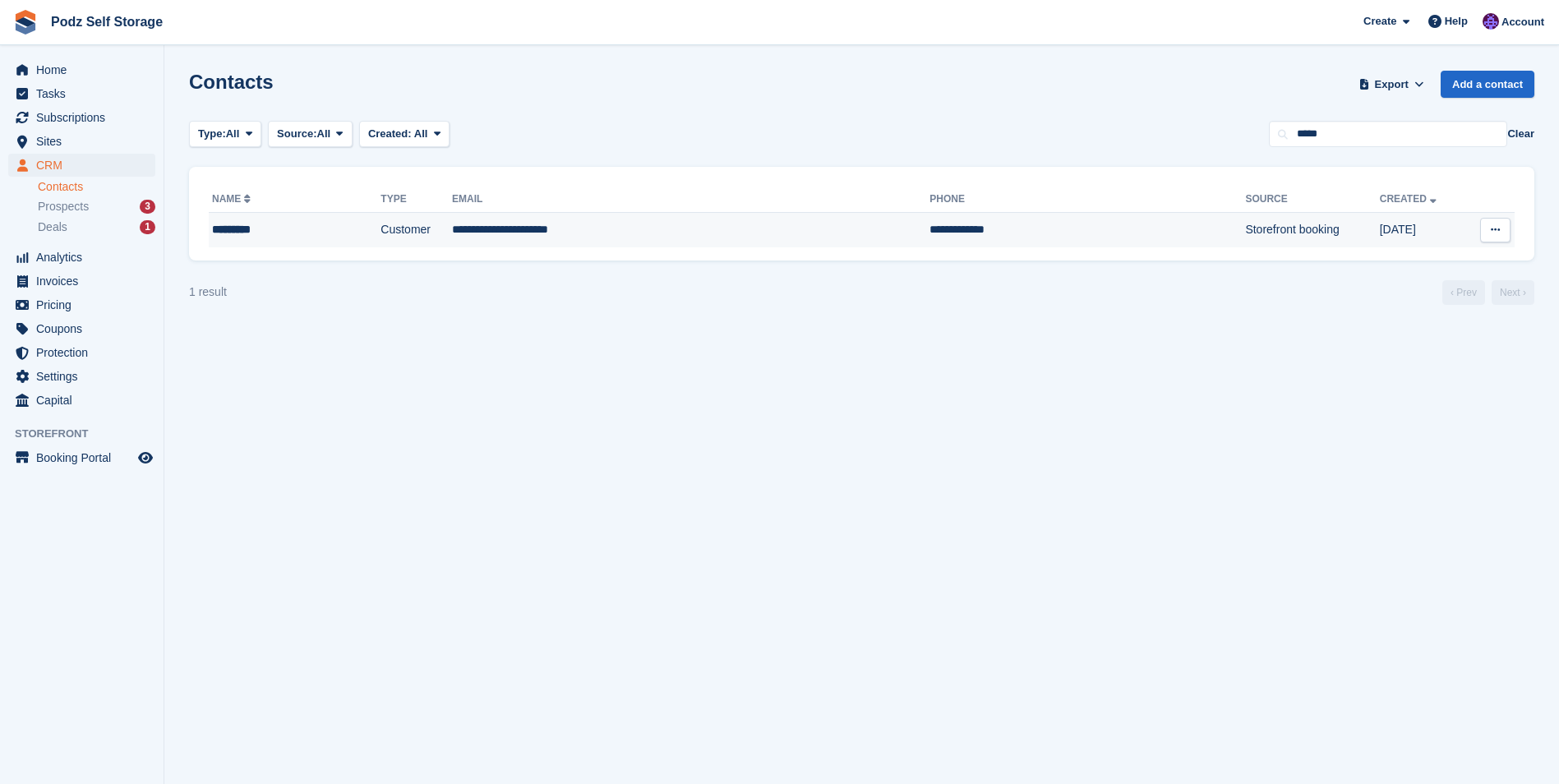
click at [475, 226] on td "**********" at bounding box center [691, 229] width 477 height 34
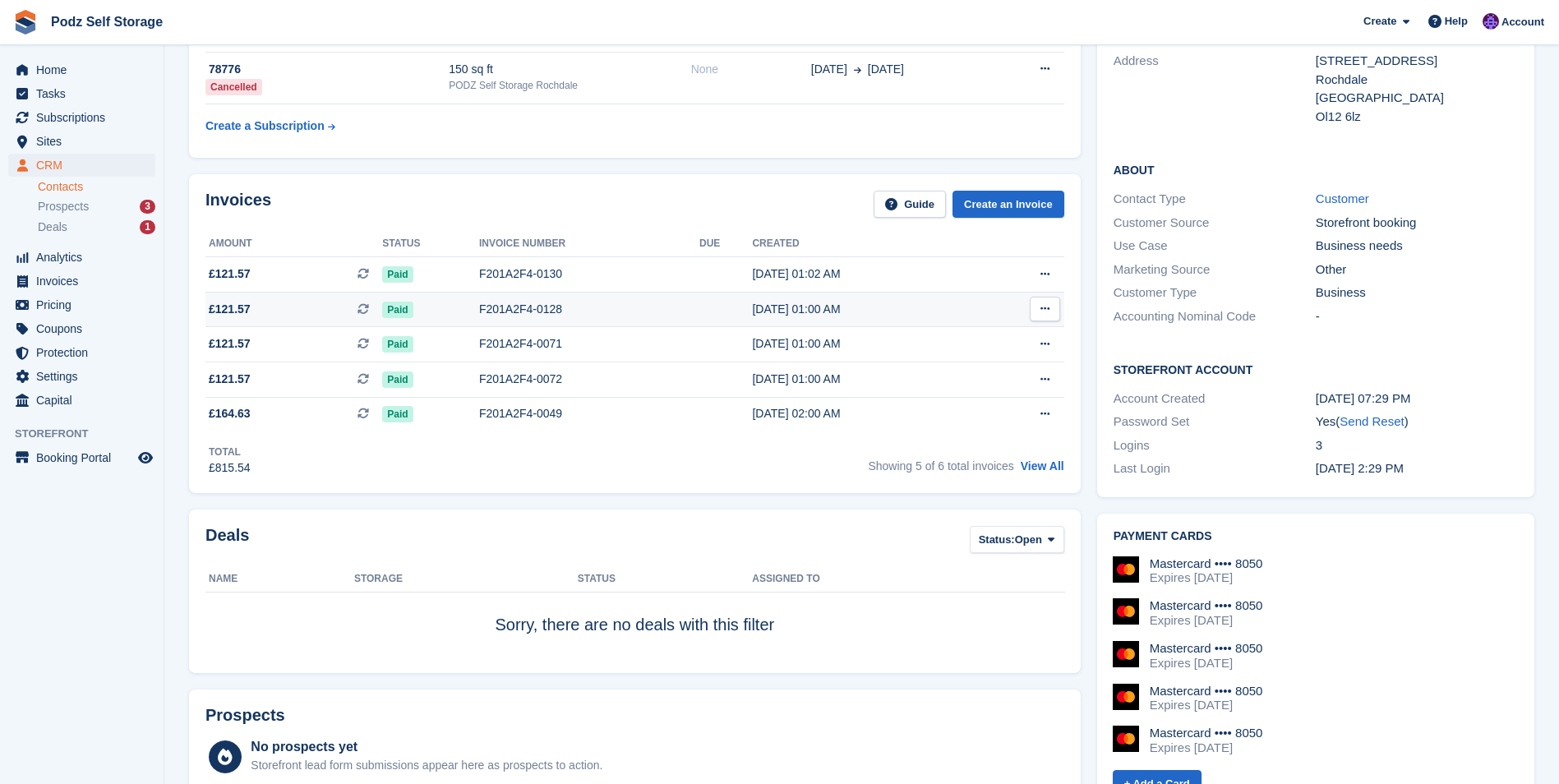
scroll to position [246, 0]
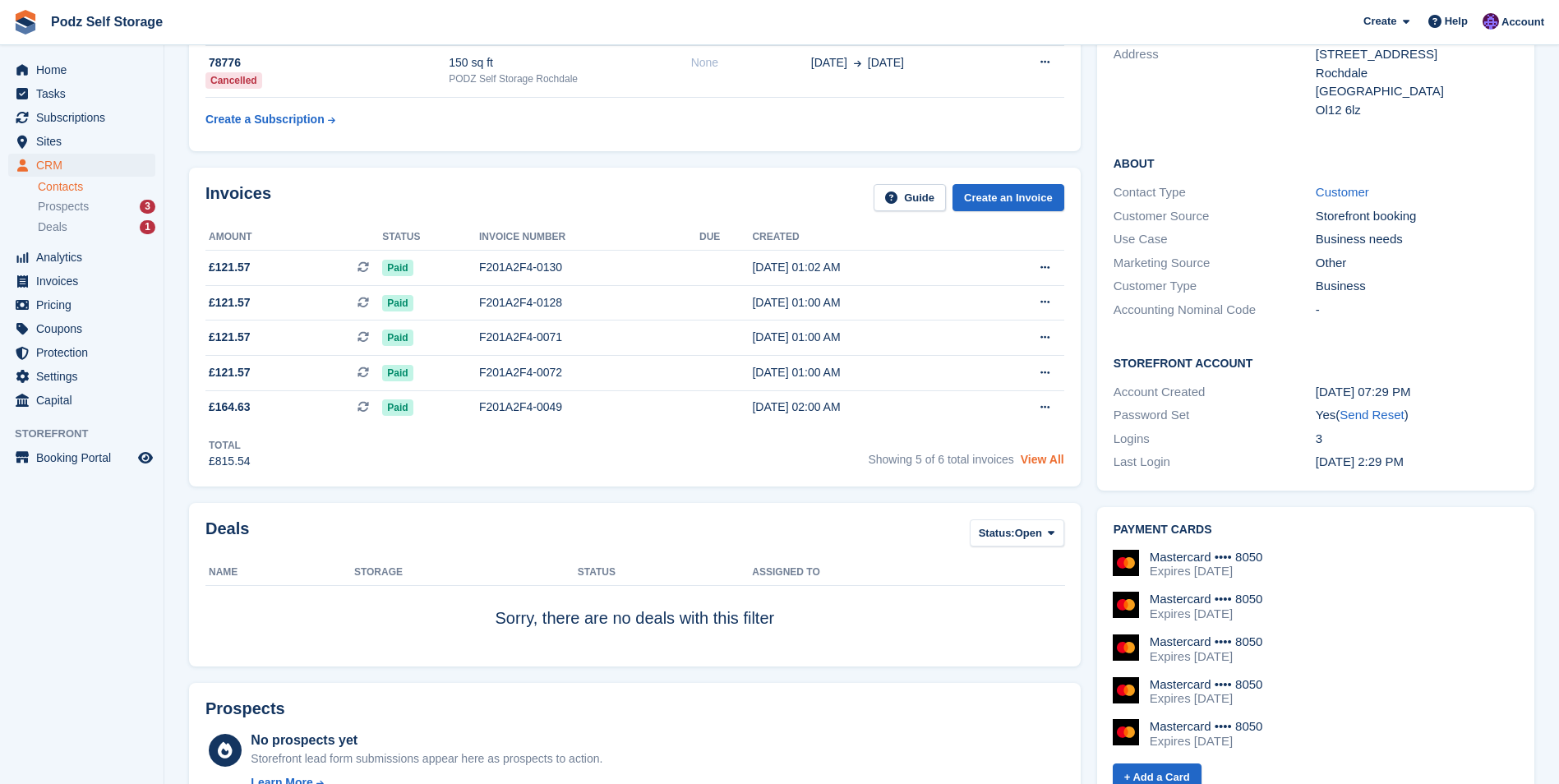
click at [1055, 460] on link "View All" at bounding box center [1042, 460] width 44 height 13
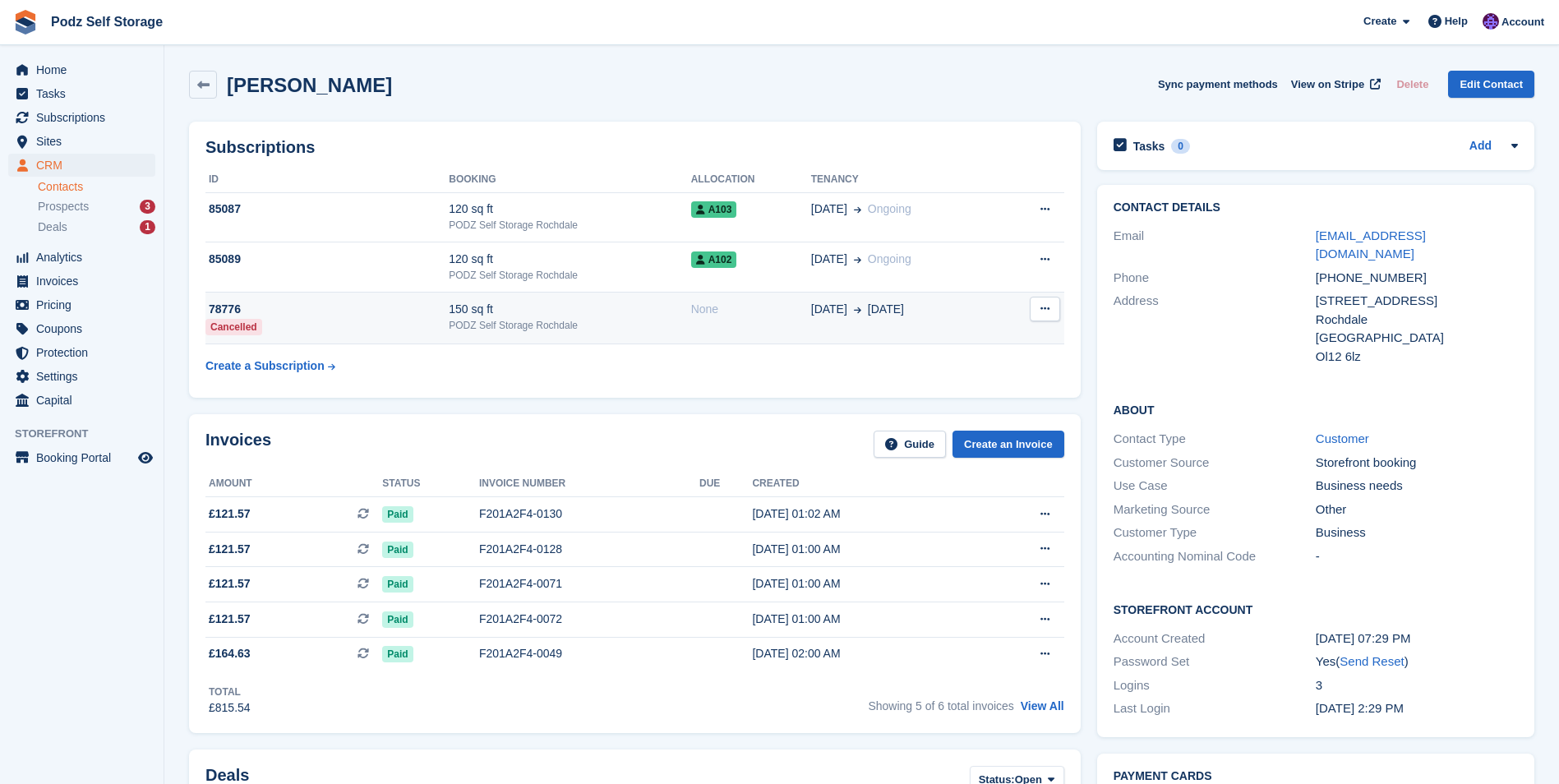
click at [669, 339] on td "150 sq ft PODZ Self Storage Rochdale" at bounding box center [569, 318] width 241 height 52
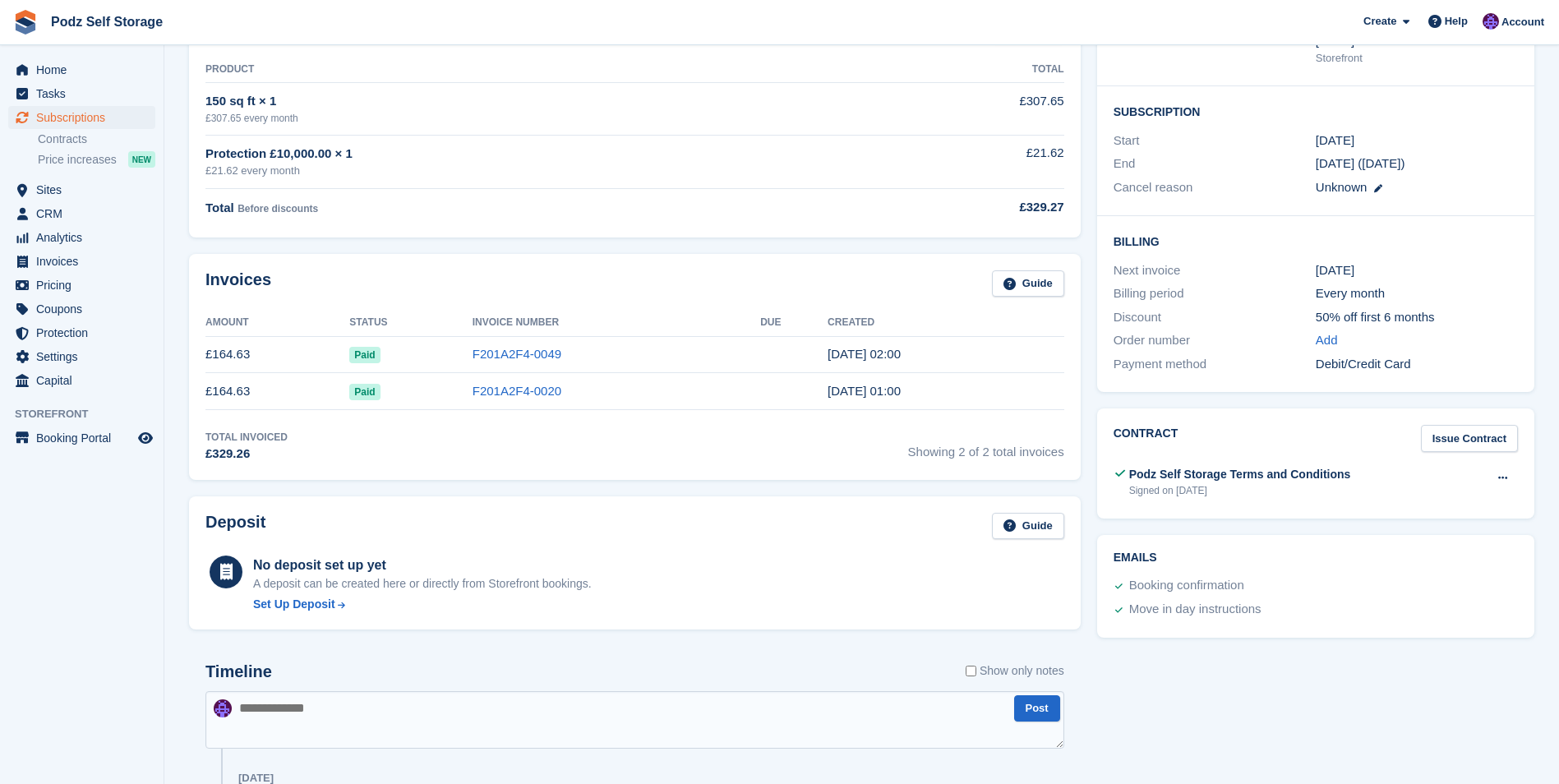
scroll to position [246, 0]
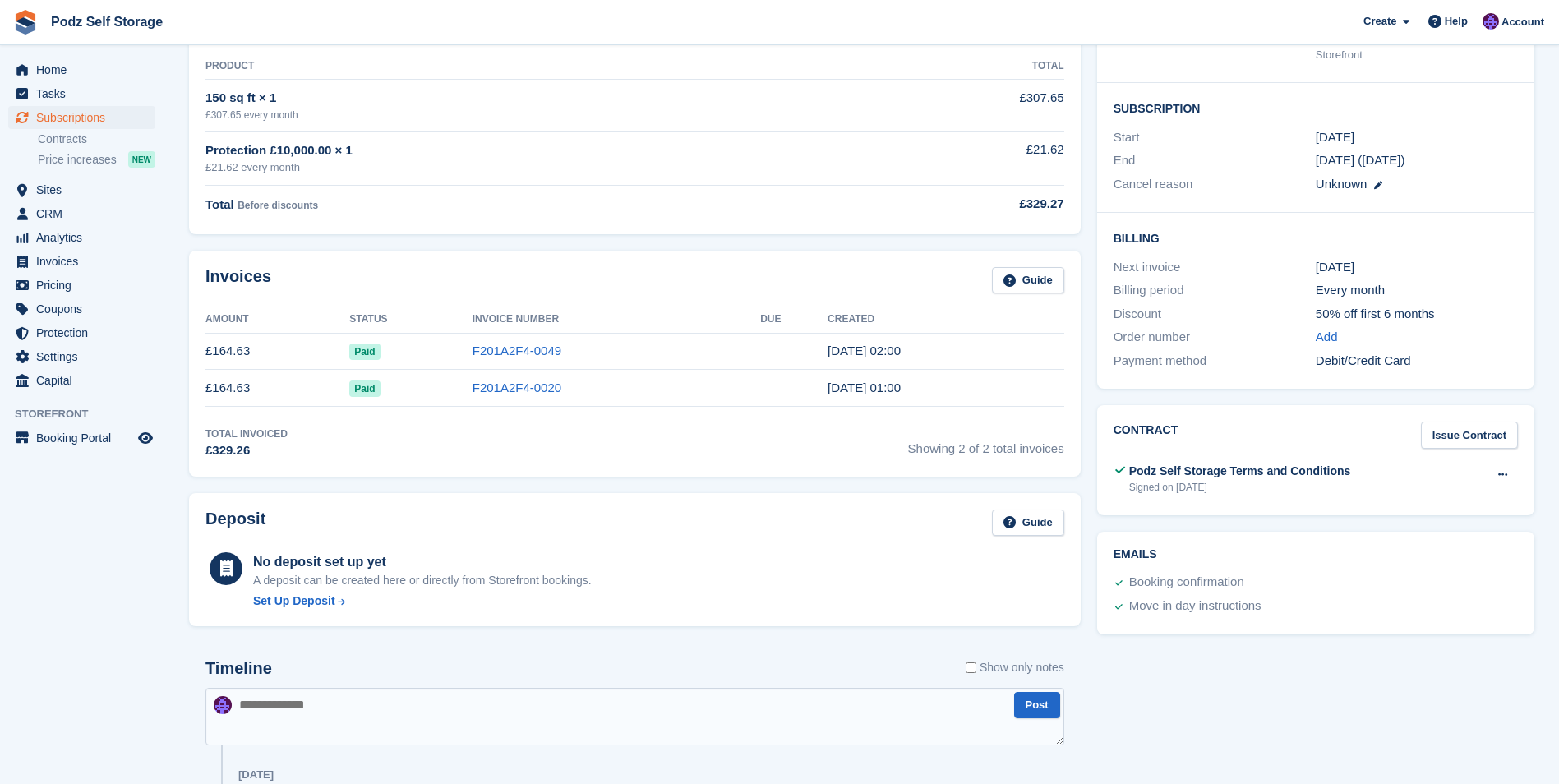
drag, startPoint x: 696, startPoint y: 397, endPoint x: 684, endPoint y: 397, distance: 12.0
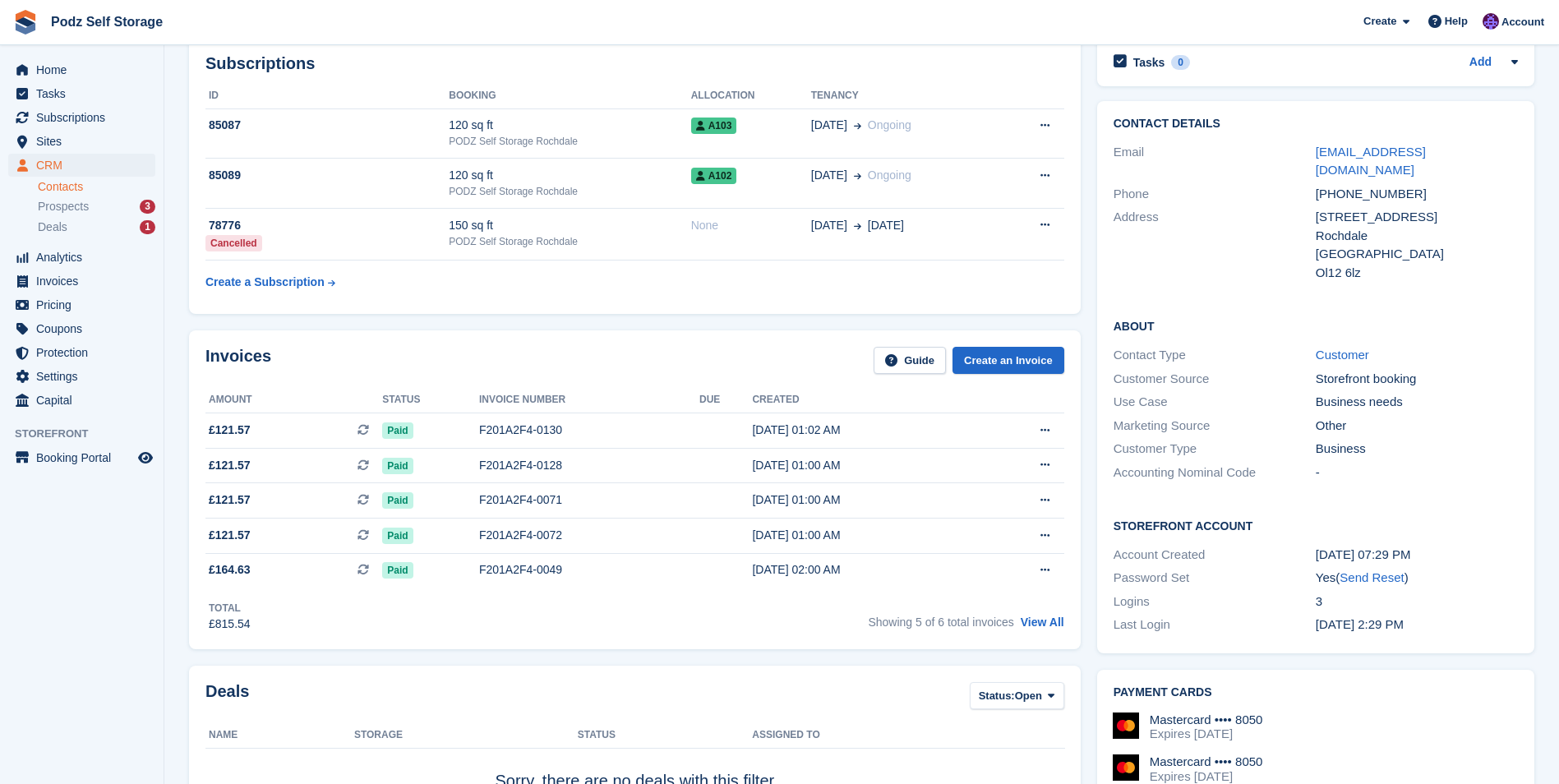
scroll to position [82, 0]
click at [1050, 622] on link "View All" at bounding box center [1042, 624] width 44 height 13
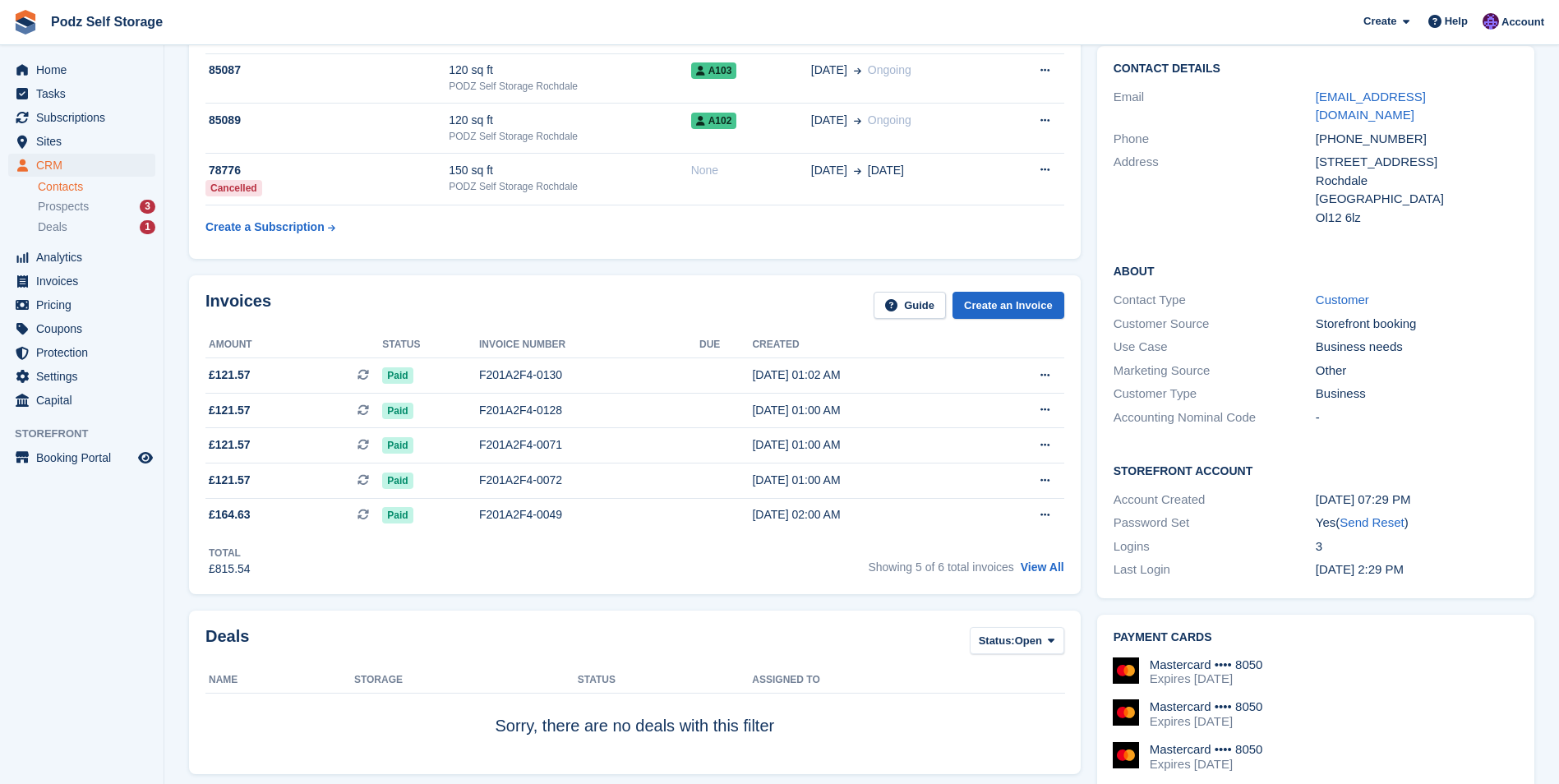
scroll to position [164, 0]
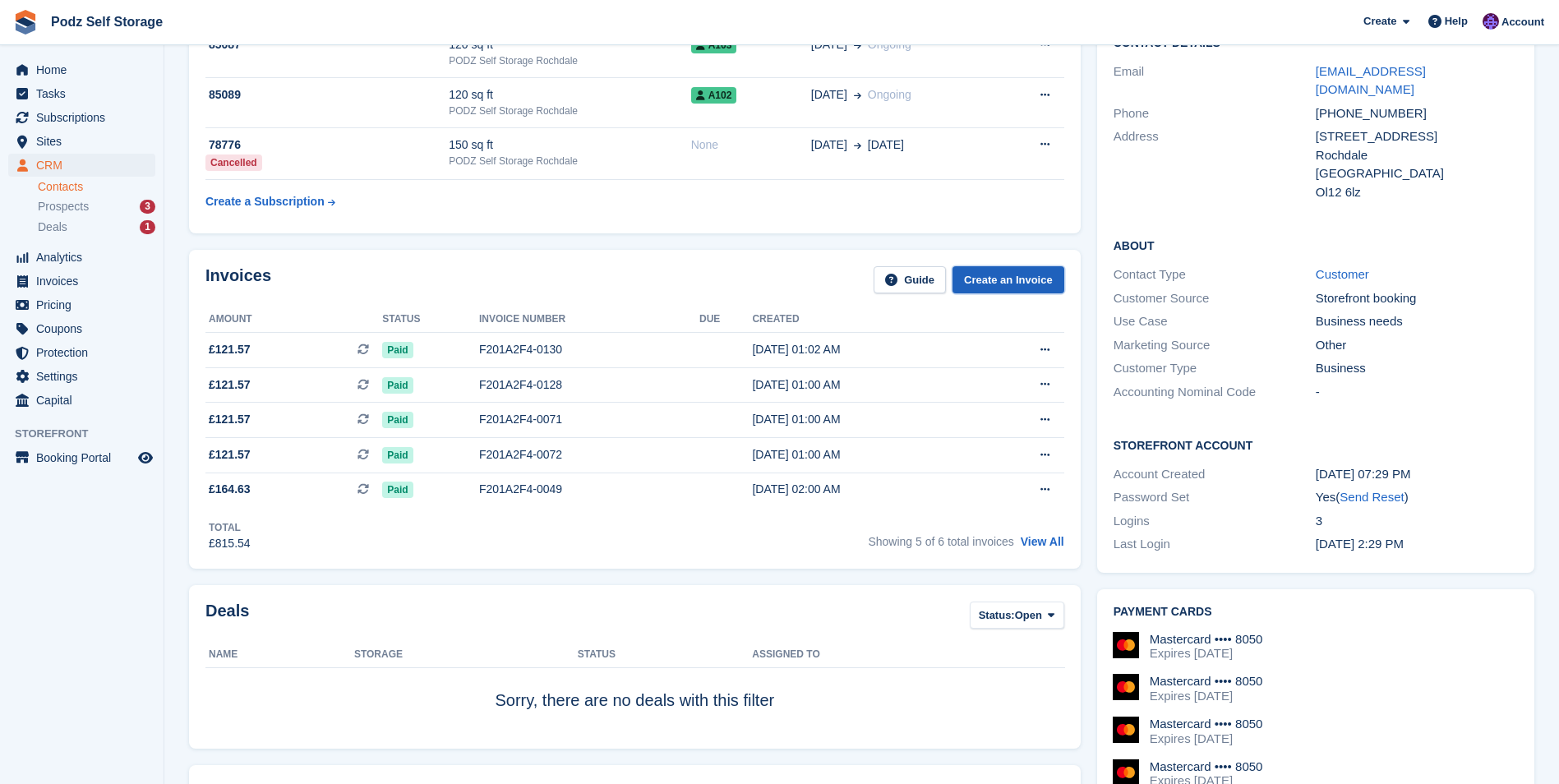
click at [1008, 282] on link "Create an Invoice" at bounding box center [1009, 280] width 112 height 27
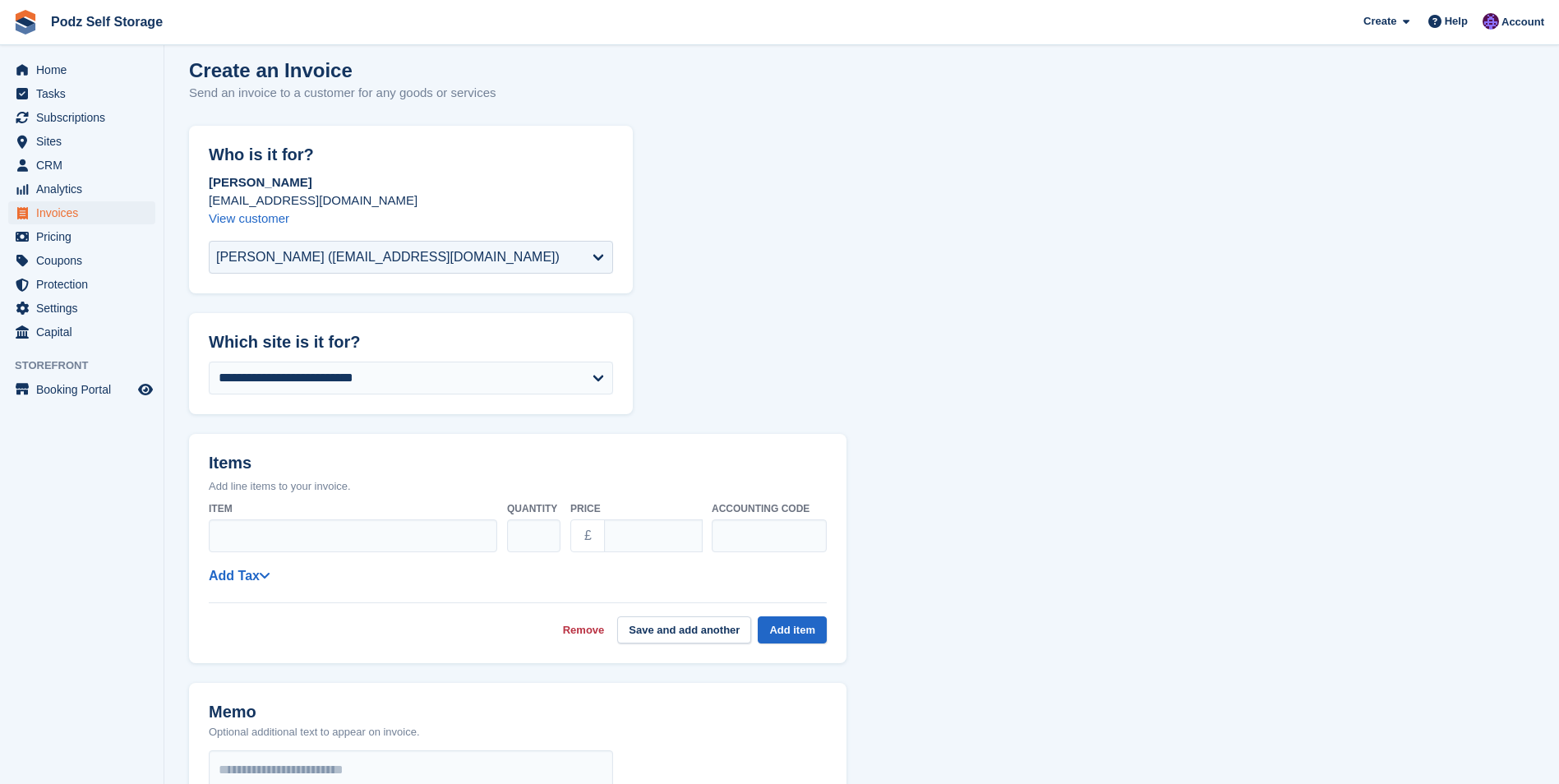
scroll to position [164, 0]
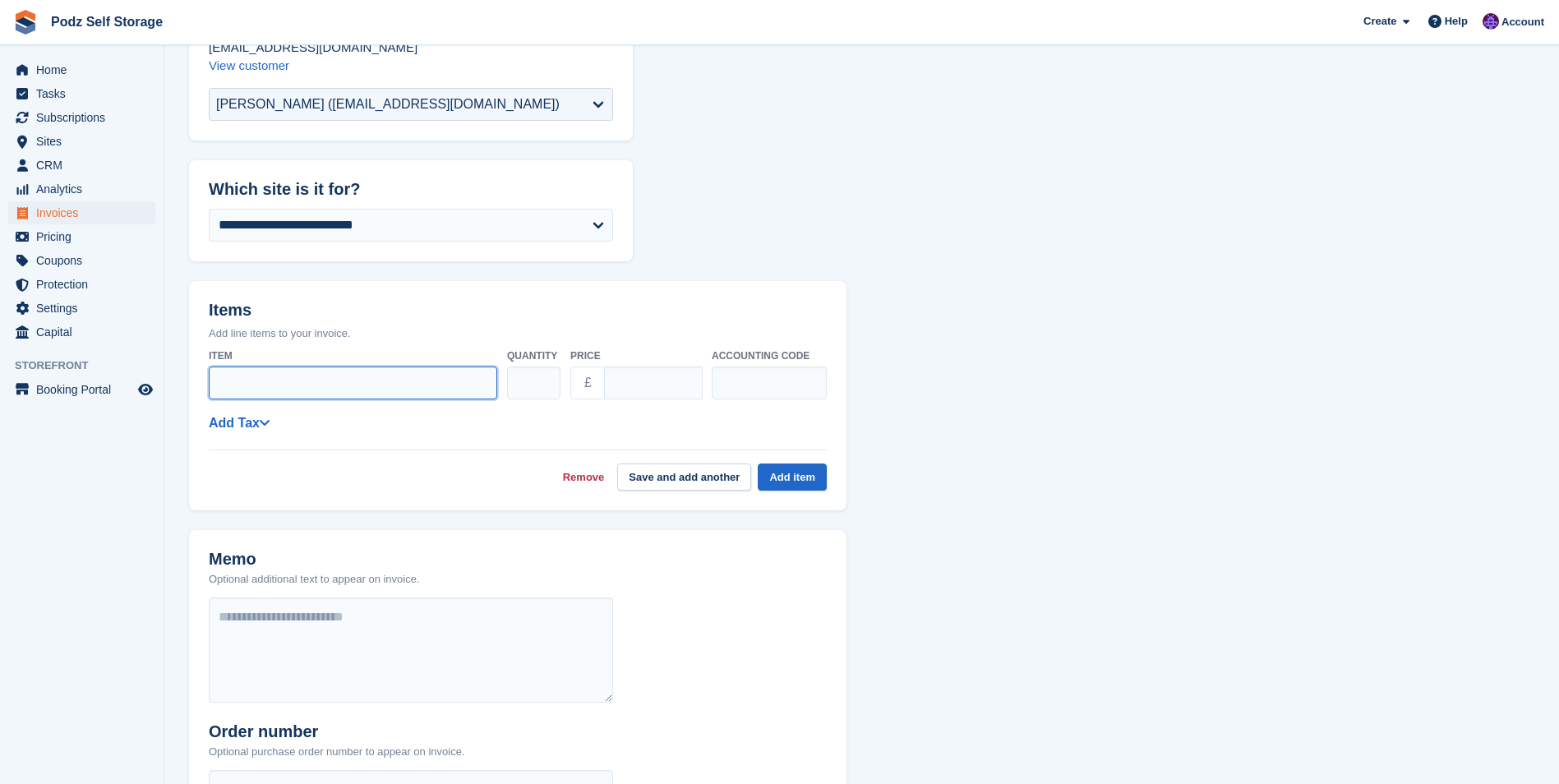
click at [426, 374] on input "Item" at bounding box center [352, 382] width 288 height 33
drag, startPoint x: 12, startPoint y: 1, endPoint x: 410, endPoint y: 39, distance: 399.8
click at [572, 39] on span "Podz Self Storage Create Subscription Invoice Contact Deal Discount Page Help C…" at bounding box center [780, 22] width 1559 height 45
click at [315, 387] on input "********" at bounding box center [352, 382] width 288 height 33
click at [367, 384] on input "**********" at bounding box center [352, 382] width 288 height 33
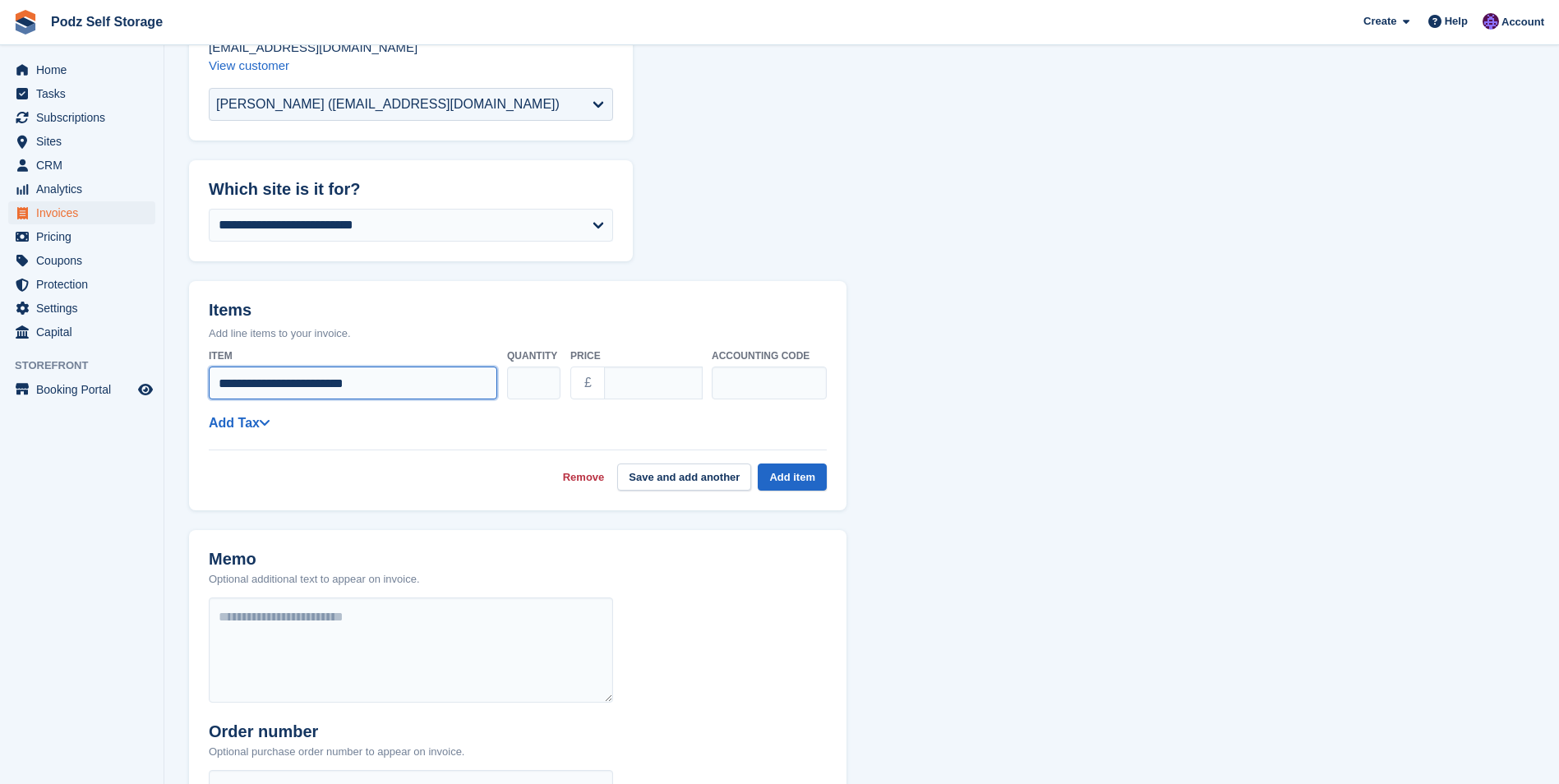
click at [268, 390] on input "**********" at bounding box center [352, 382] width 288 height 33
type input "**********"
type input "******"
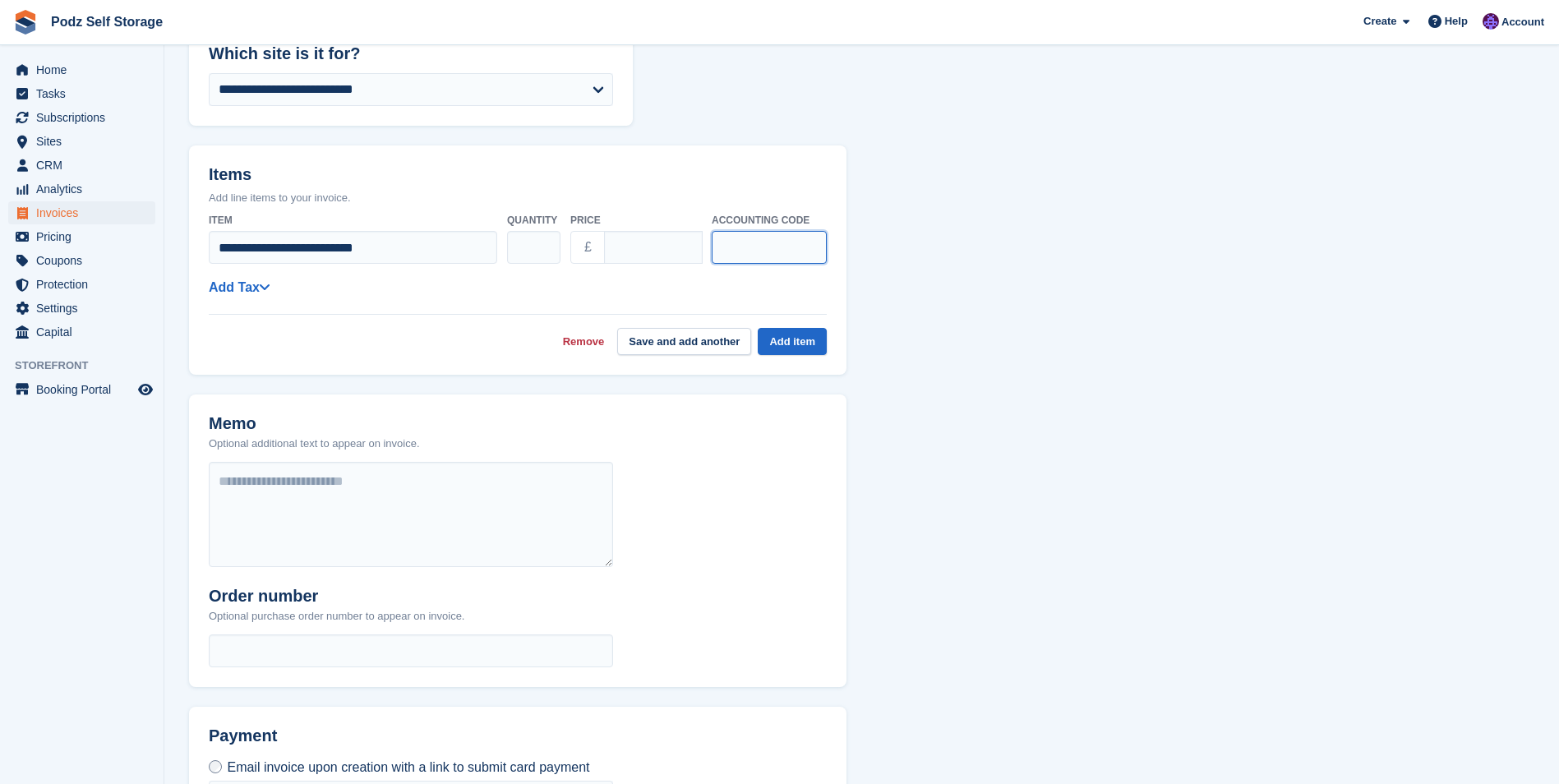
scroll to position [329, 0]
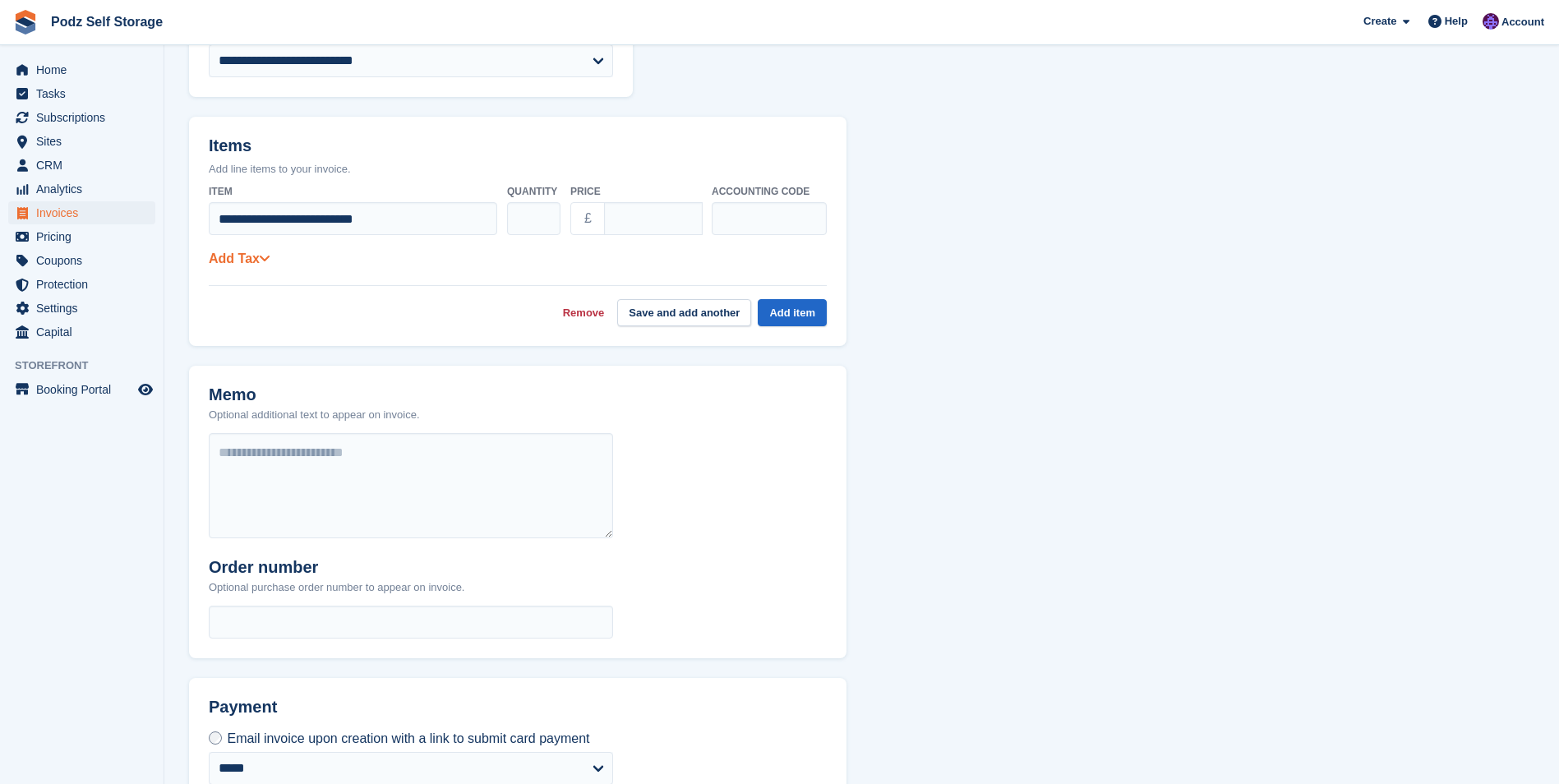
click at [264, 258] on icon at bounding box center [265, 258] width 11 height 13
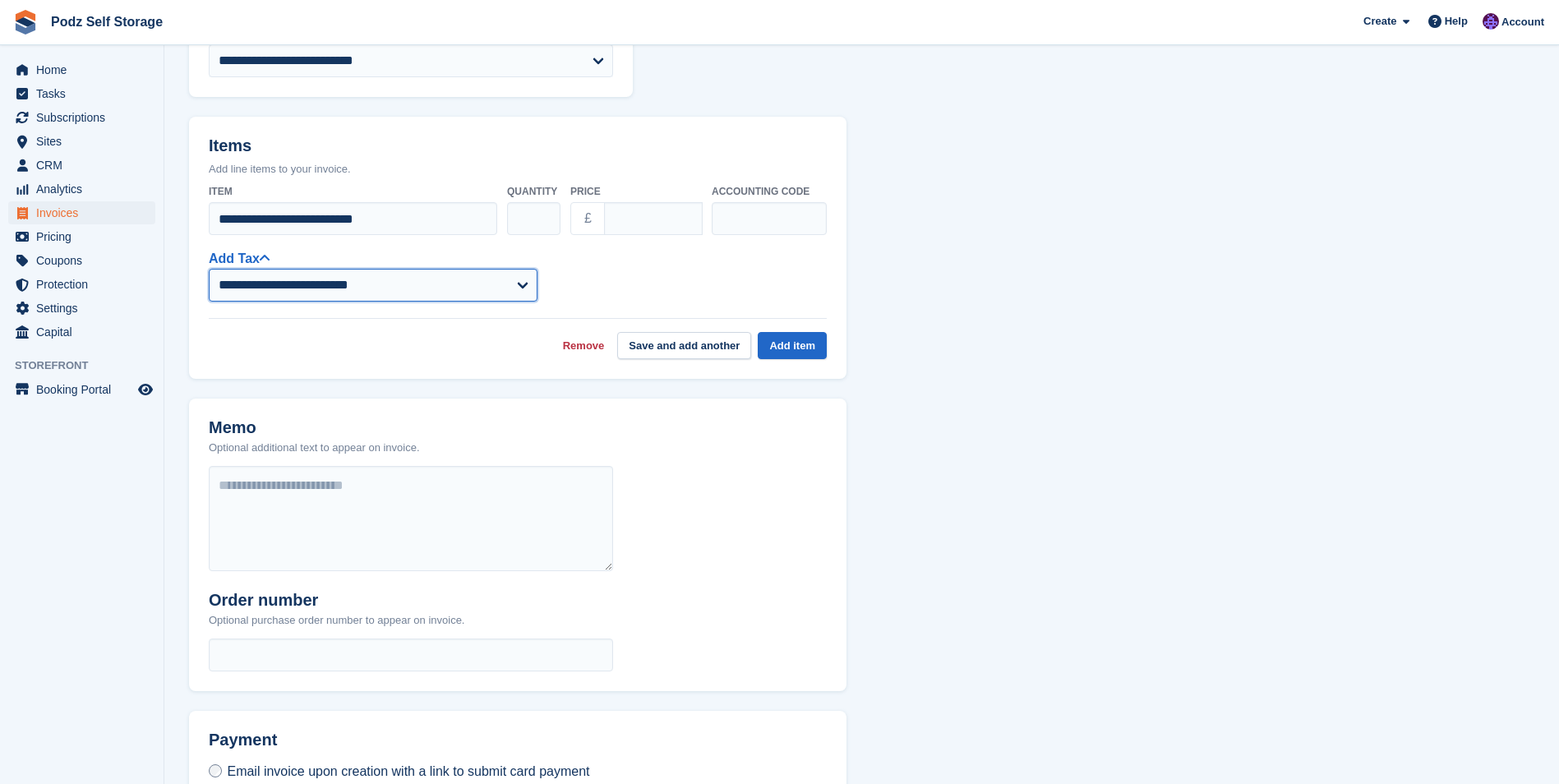
drag, startPoint x: 387, startPoint y: 272, endPoint x: 389, endPoint y: 290, distance: 18.1
click at [387, 272] on select "**********" at bounding box center [373, 284] width 329 height 33
select select "****"
click at [209, 268] on select "**********" at bounding box center [373, 284] width 329 height 33
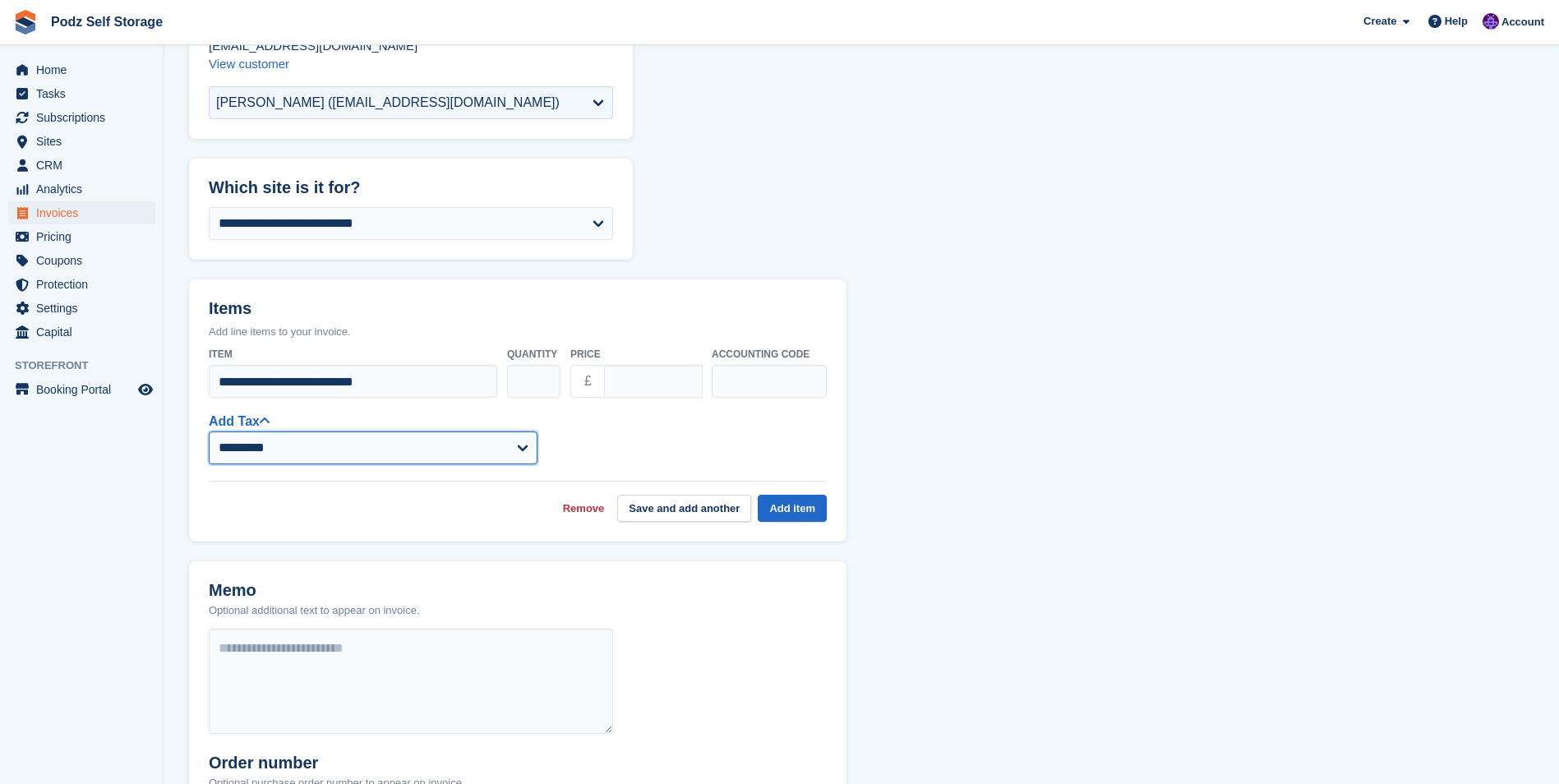
scroll to position [164, 0]
drag, startPoint x: 809, startPoint y: 509, endPoint x: 798, endPoint y: 509, distance: 11.0
click at [807, 509] on button "Add item" at bounding box center [793, 509] width 69 height 27
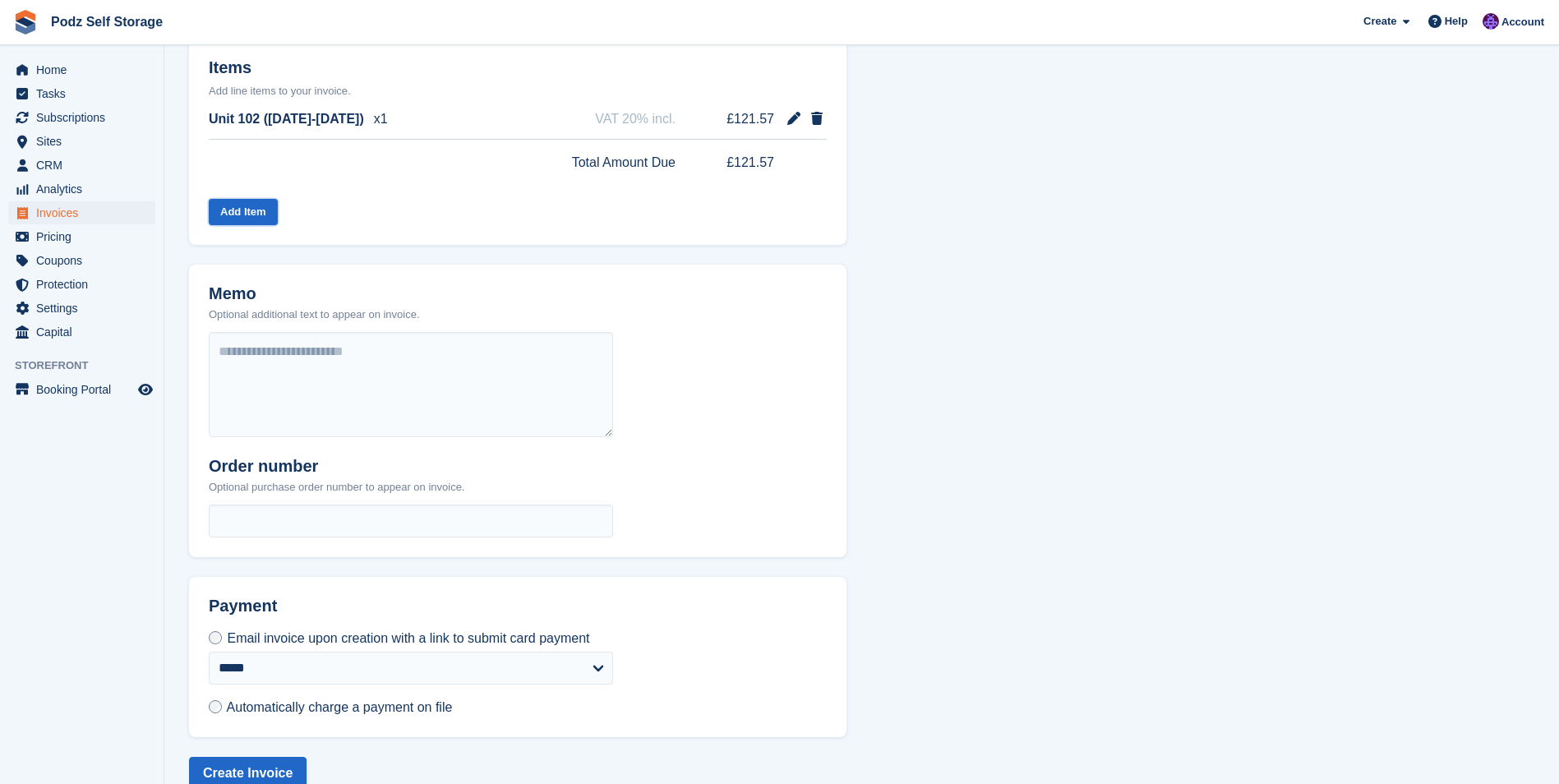
scroll to position [411, 0]
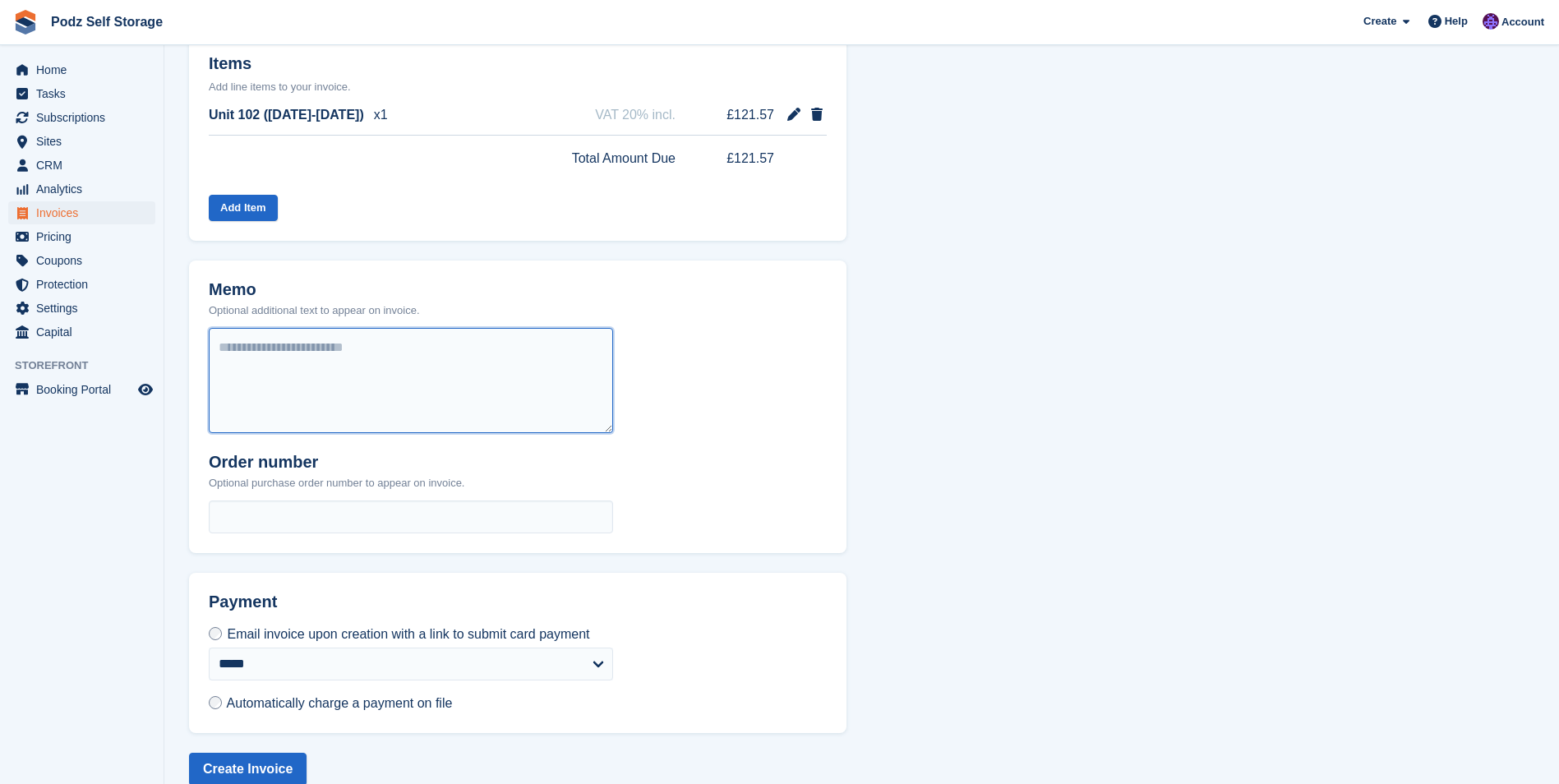
click at [393, 351] on textarea at bounding box center [411, 380] width 405 height 105
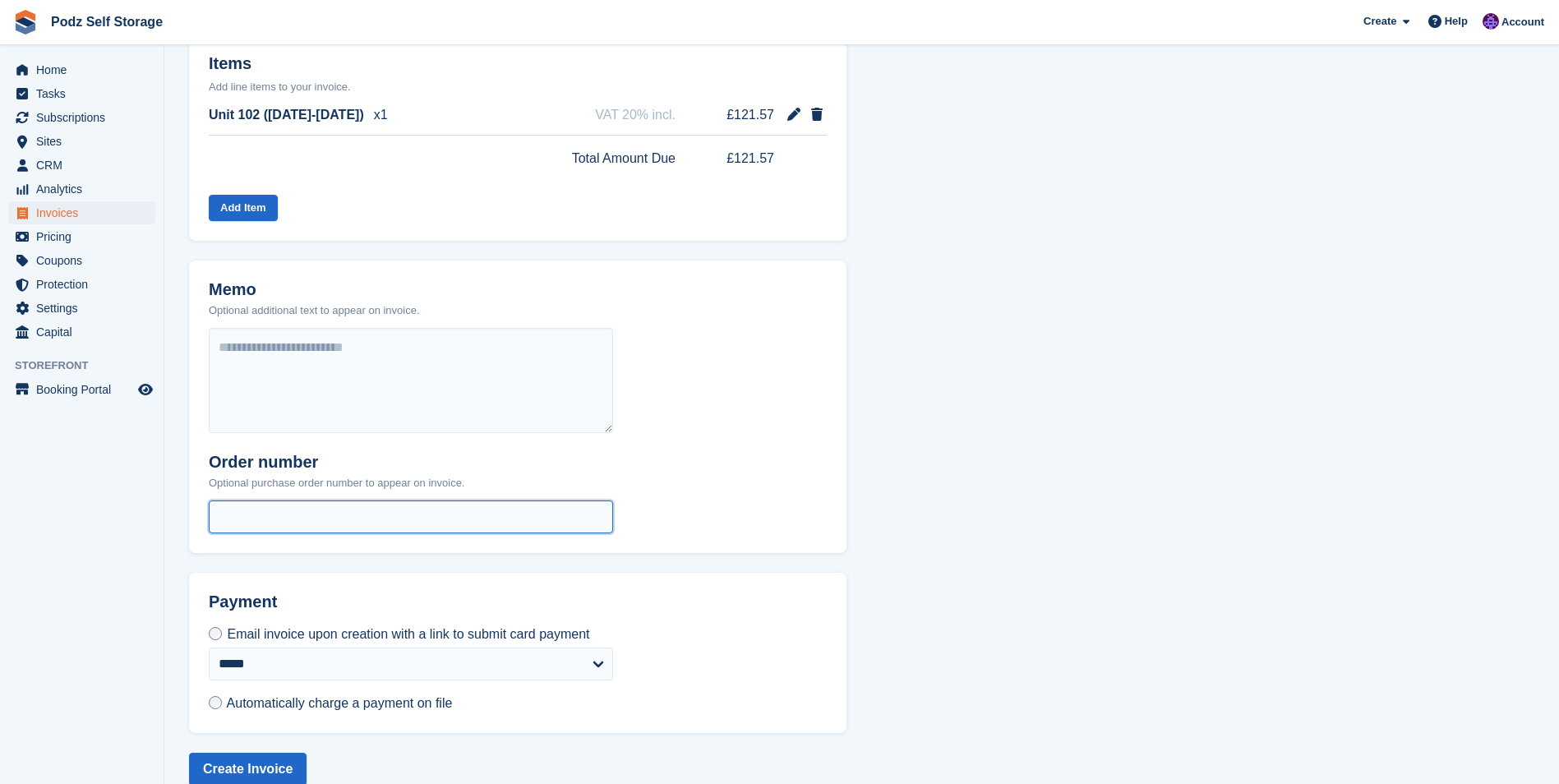
click at [351, 523] on input "text" at bounding box center [411, 516] width 405 height 33
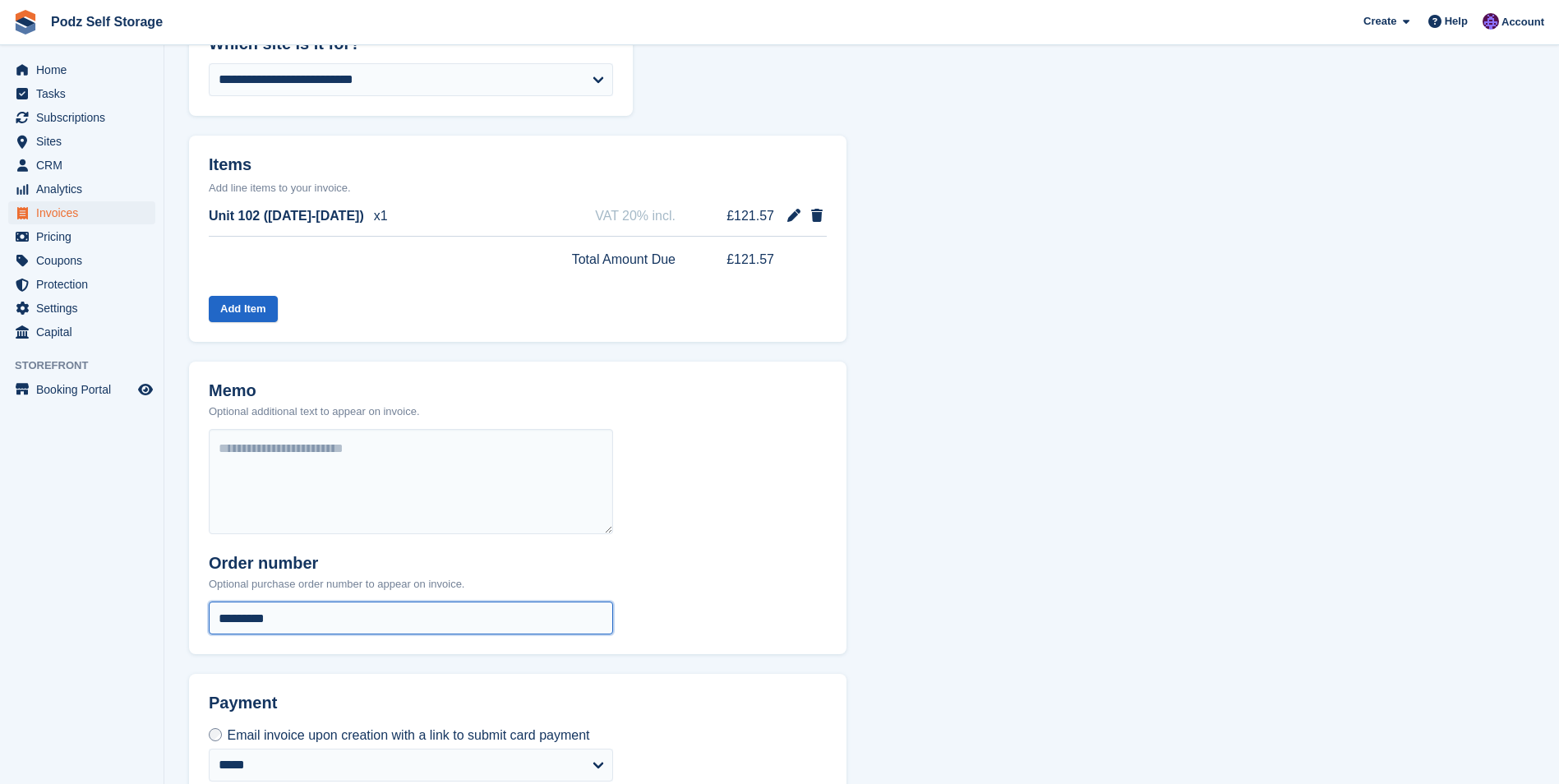
scroll to position [437, 0]
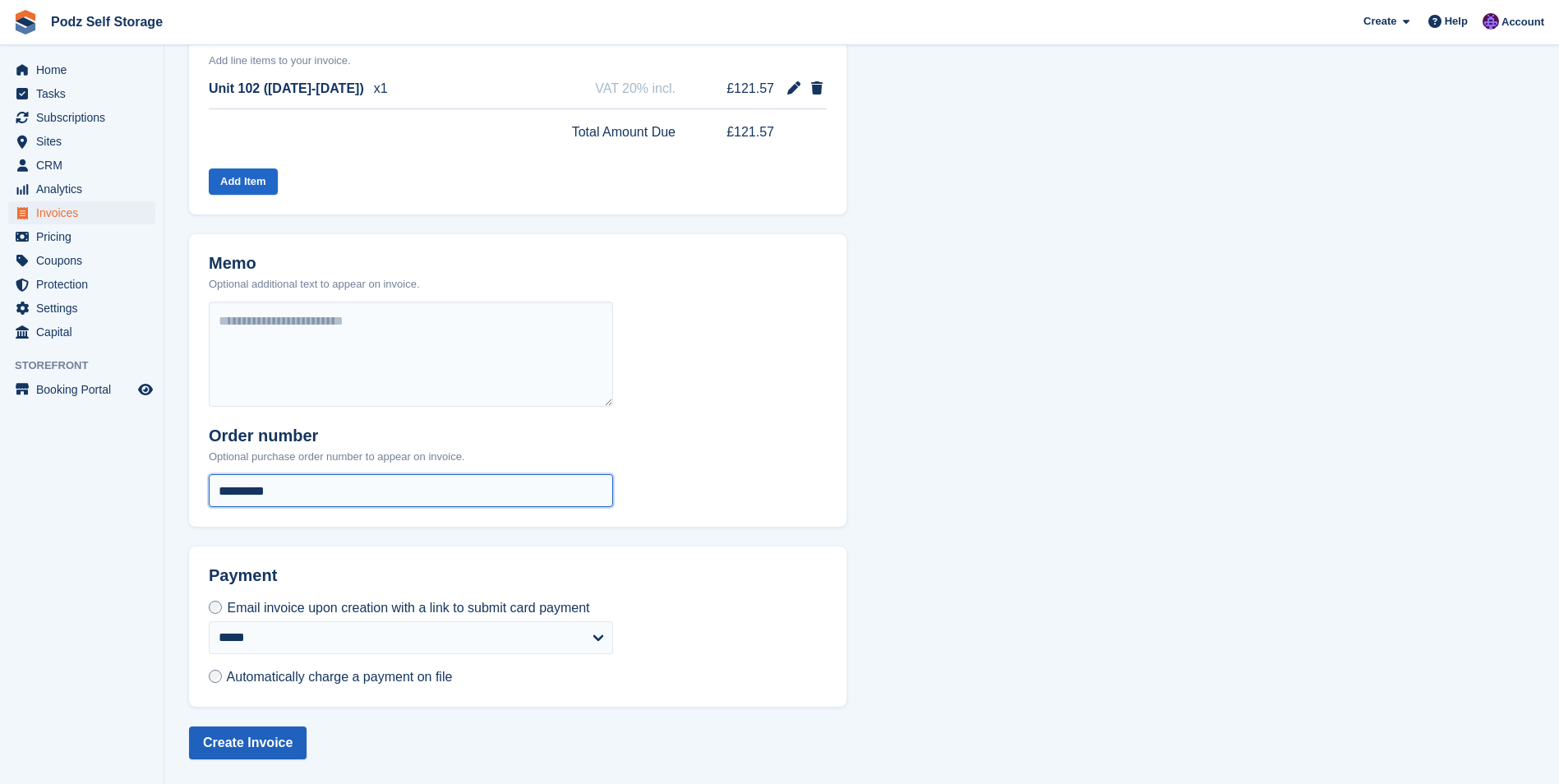
type input "*********"
click at [267, 737] on button "Create Invoice" at bounding box center [248, 742] width 117 height 33
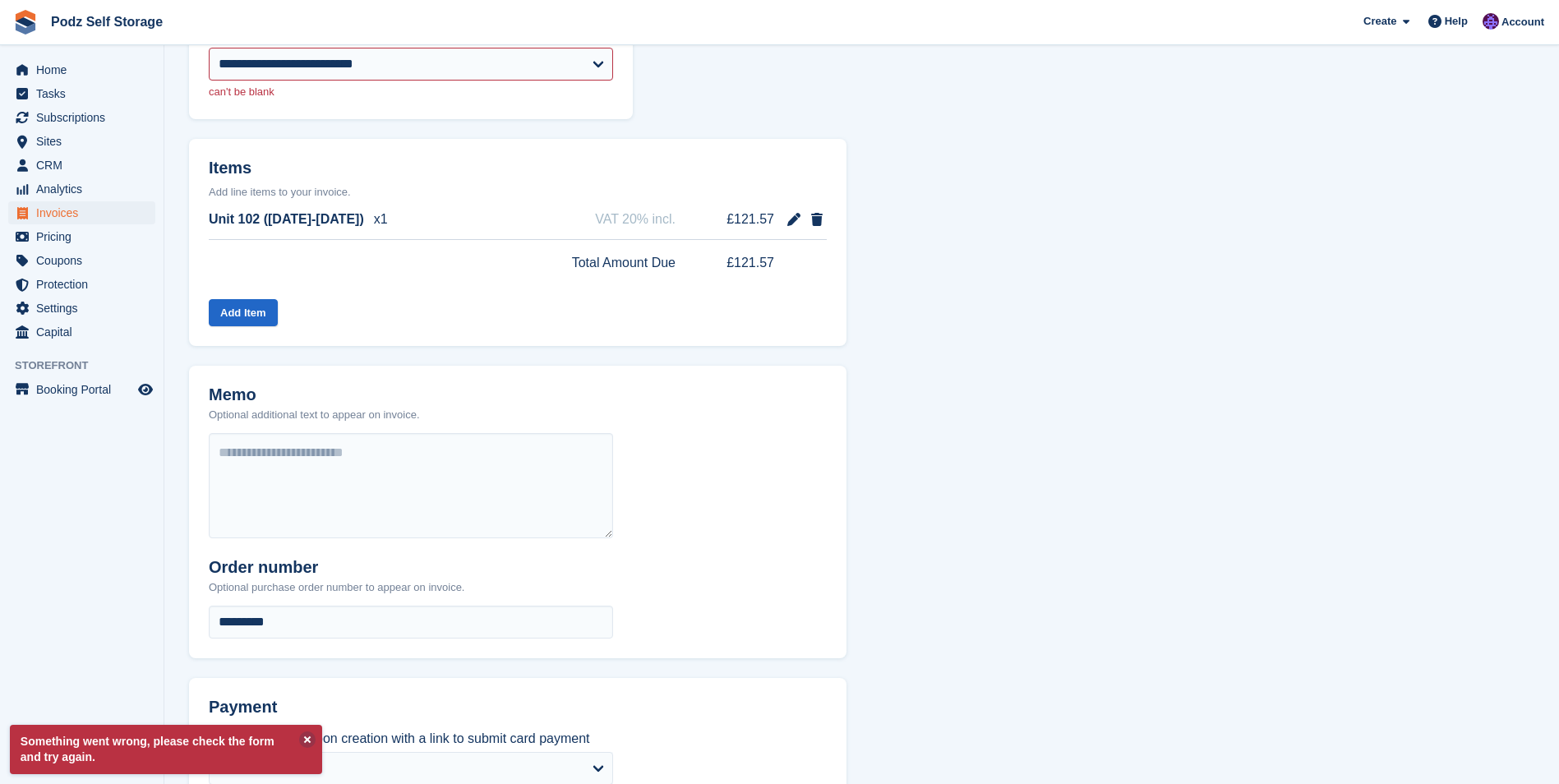
scroll to position [0, 0]
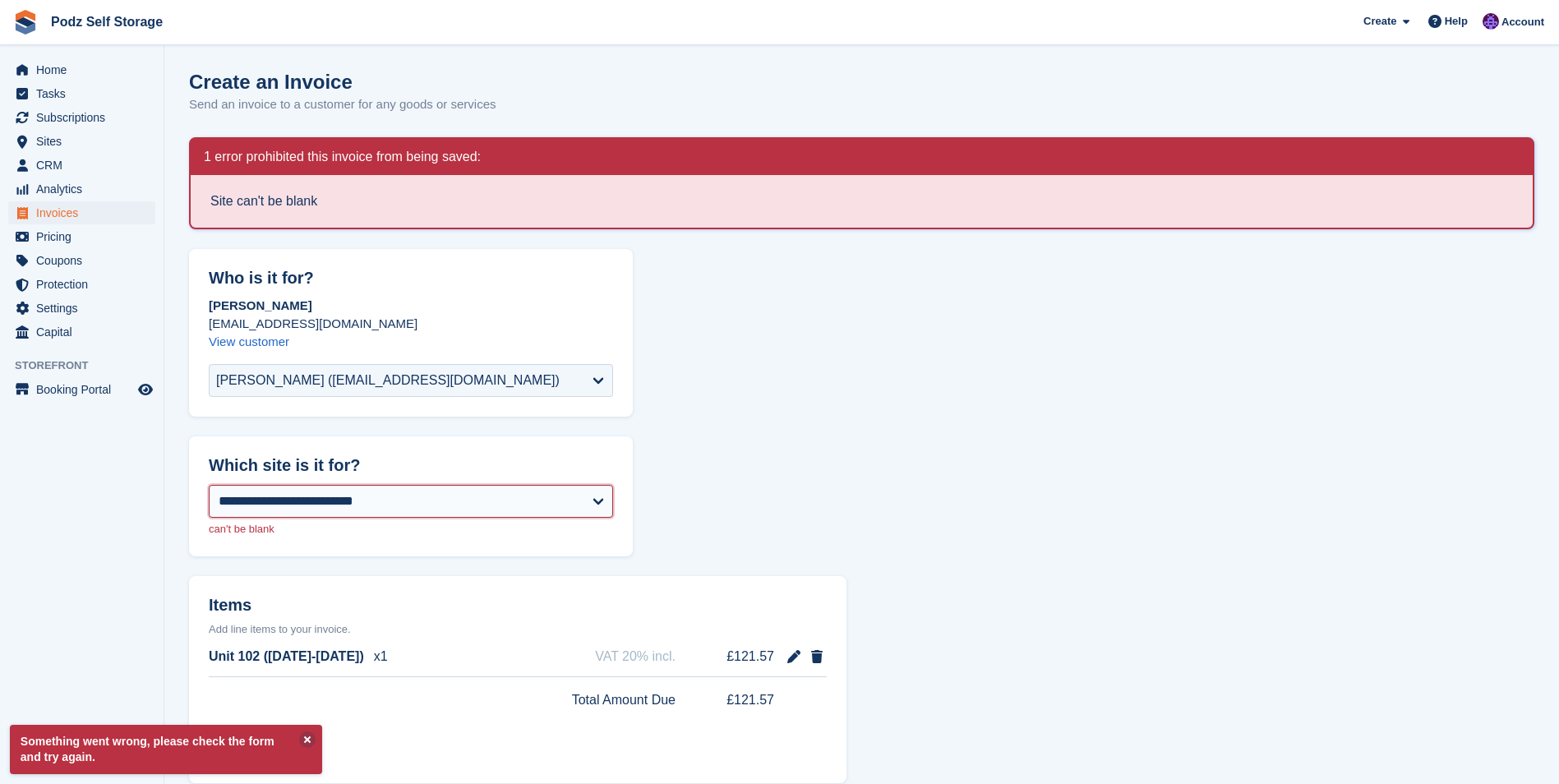
click at [358, 503] on select "**********" at bounding box center [411, 501] width 405 height 33
select select "****"
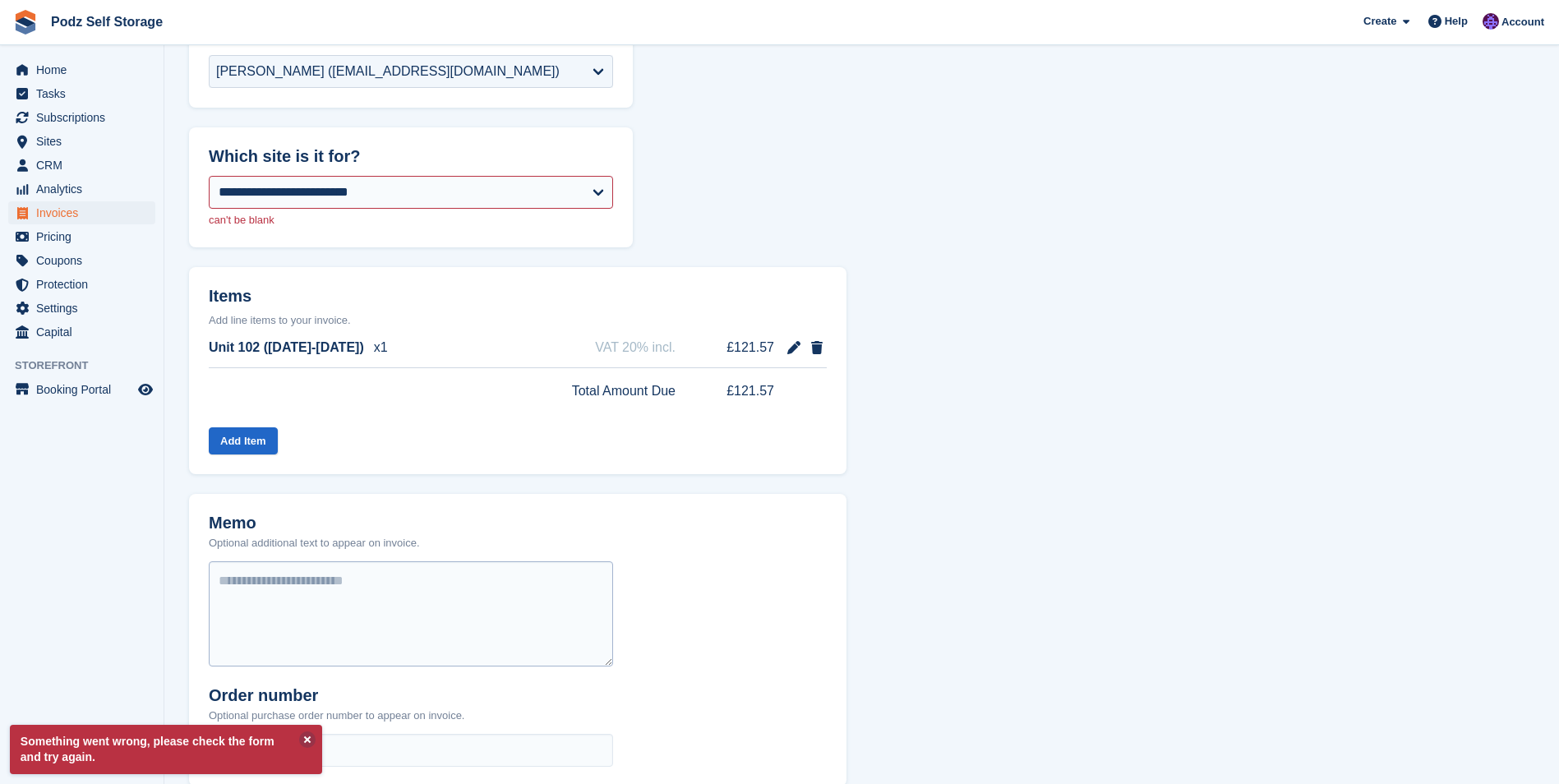
scroll to position [568, 0]
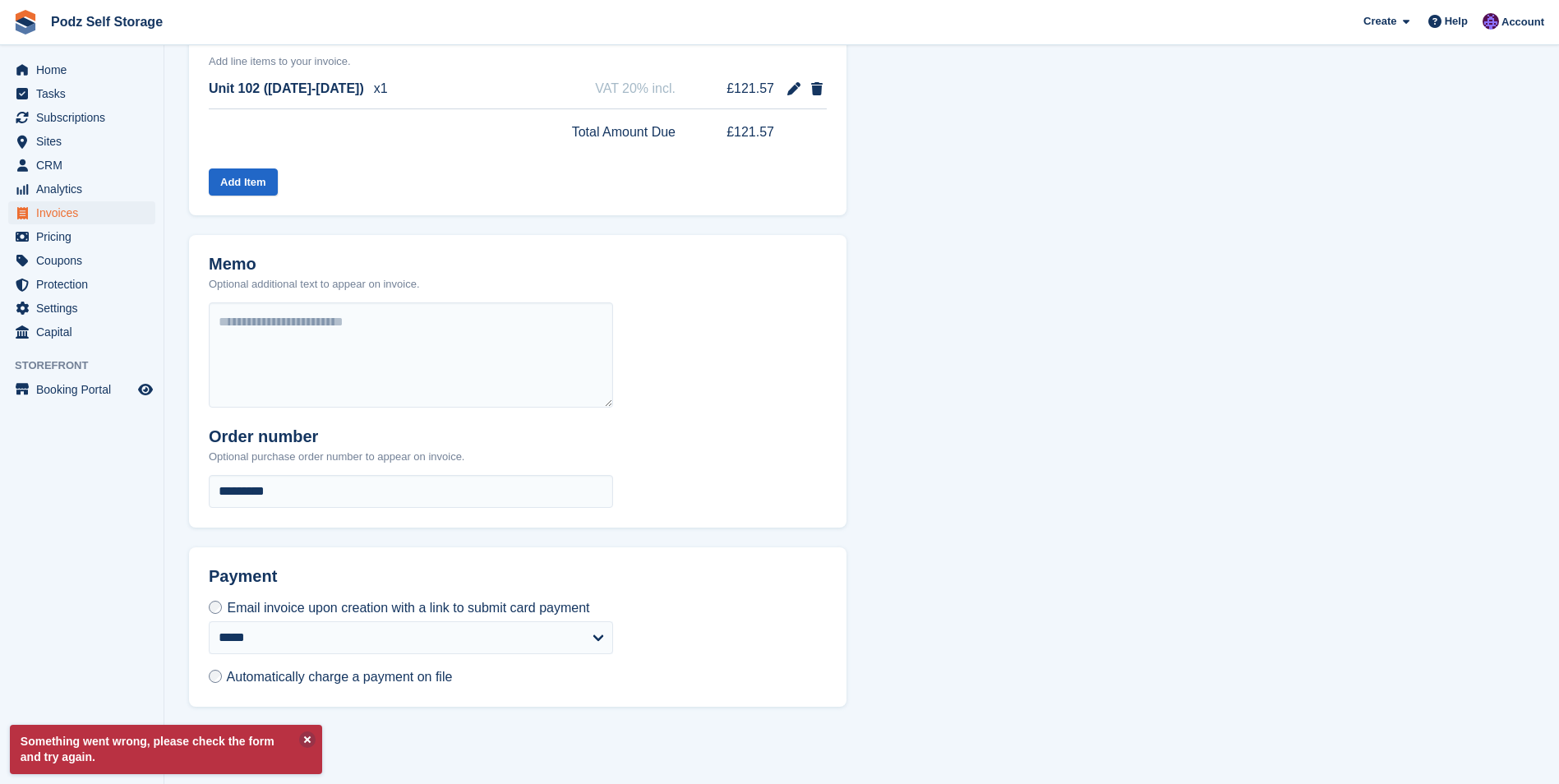
click at [614, 702] on div "**********" at bounding box center [411, 653] width 444 height 108
click at [313, 737] on button at bounding box center [308, 739] width 17 height 17
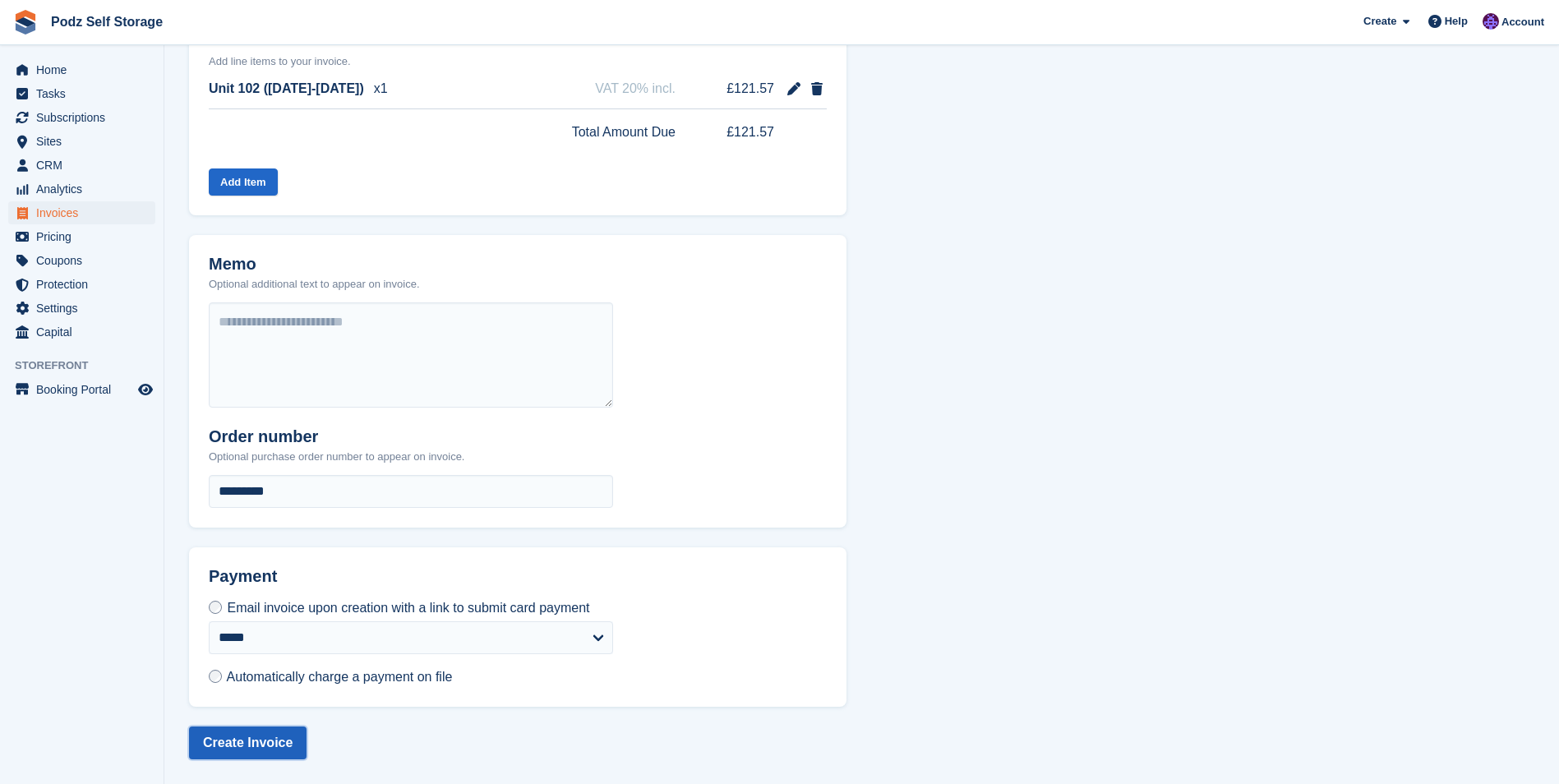
click at [263, 737] on button "Create Invoice" at bounding box center [248, 742] width 117 height 33
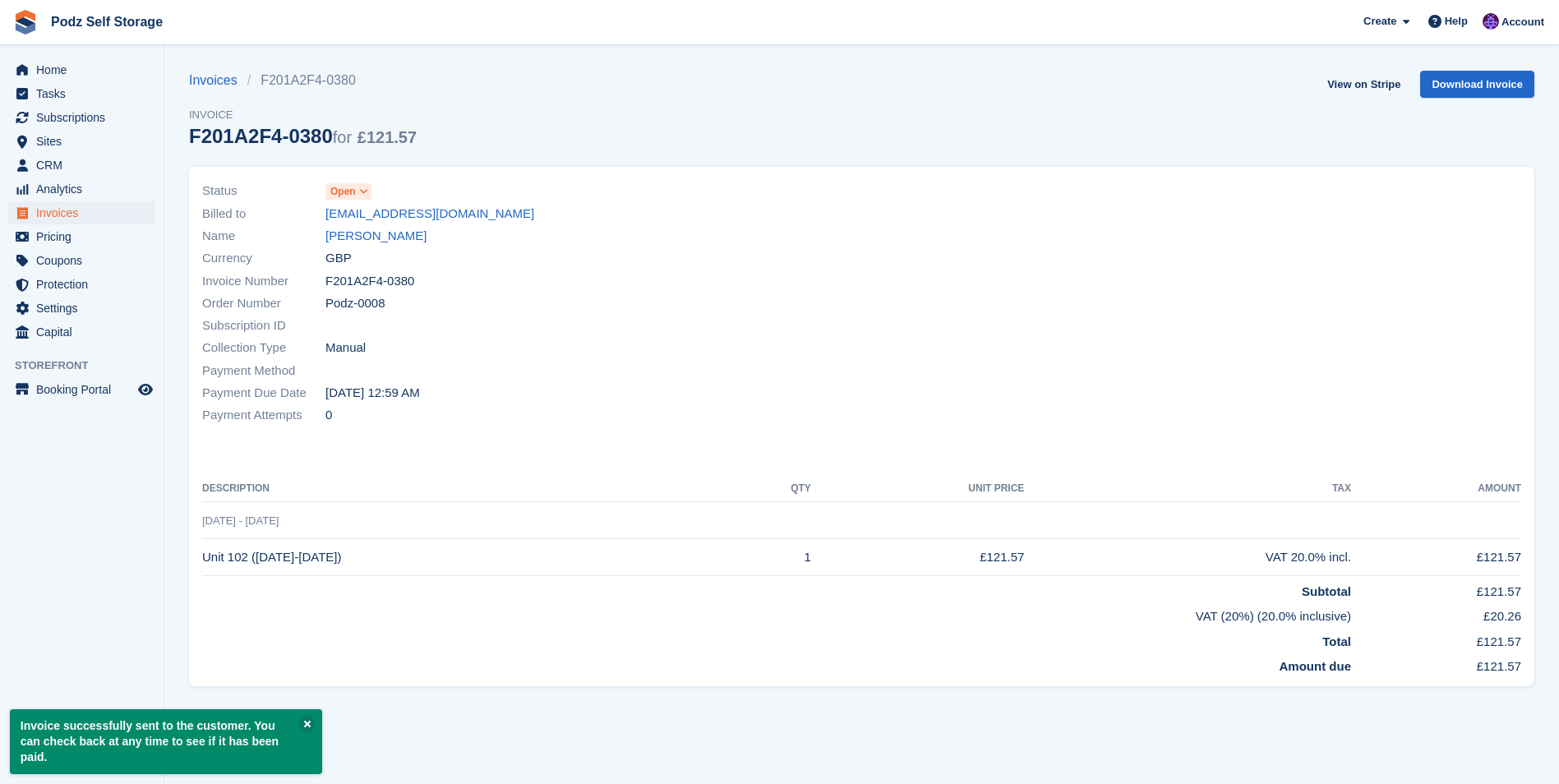
click at [357, 190] on span at bounding box center [364, 191] width 13 height 13
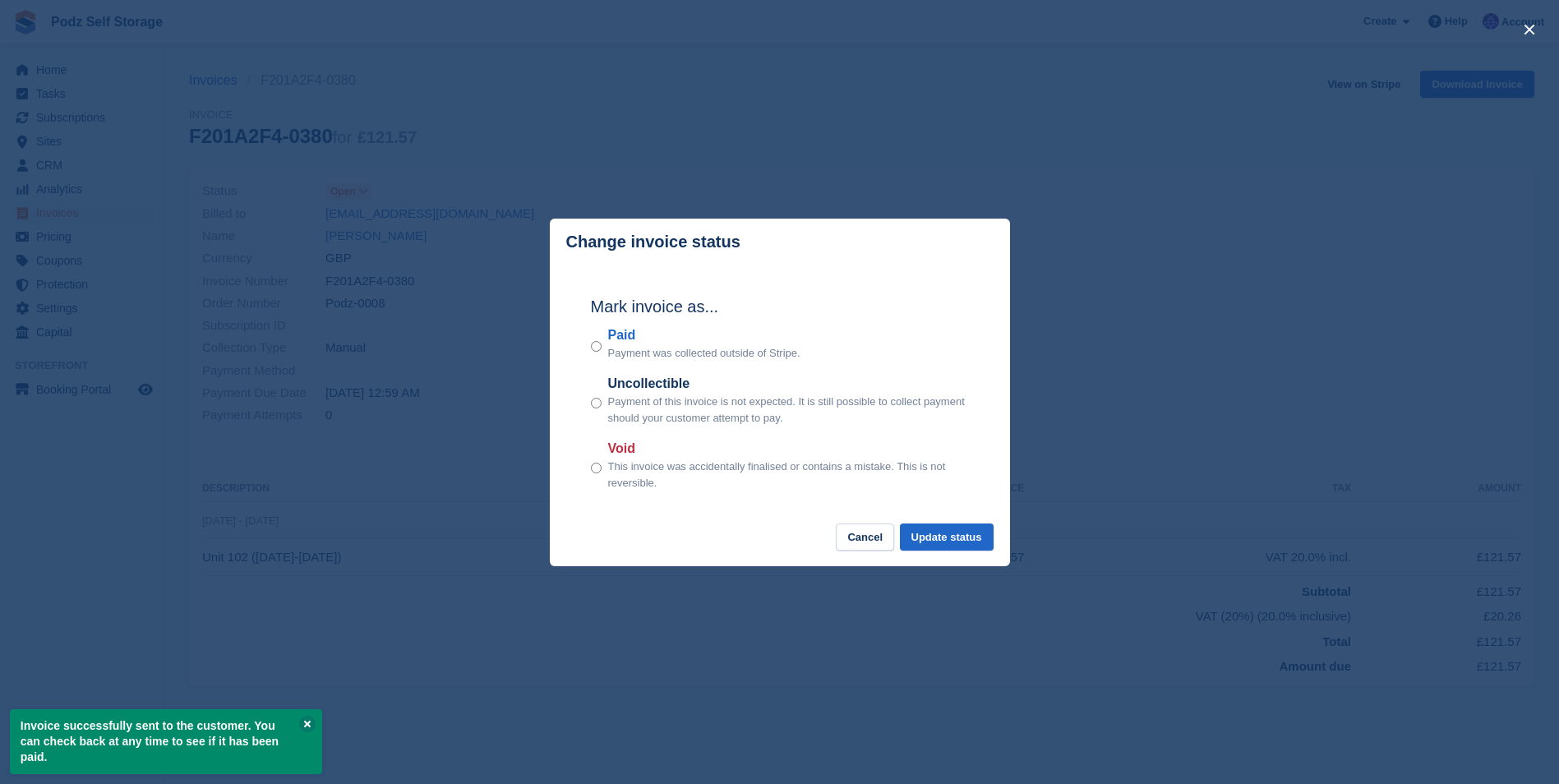
click at [785, 187] on div "close" at bounding box center [780, 392] width 1559 height 784
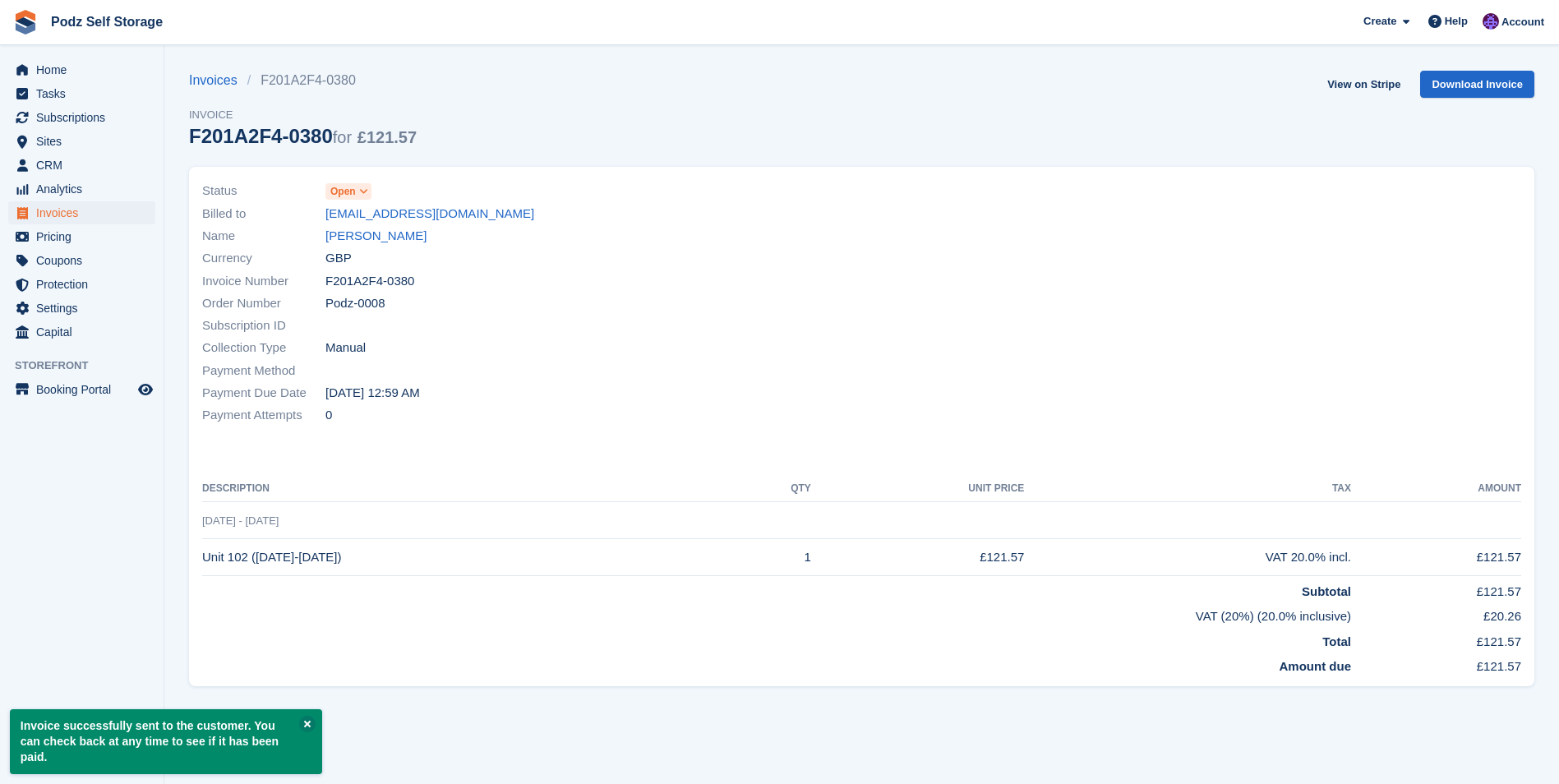
drag, startPoint x: 230, startPoint y: 183, endPoint x: 226, endPoint y: 175, distance: 8.9
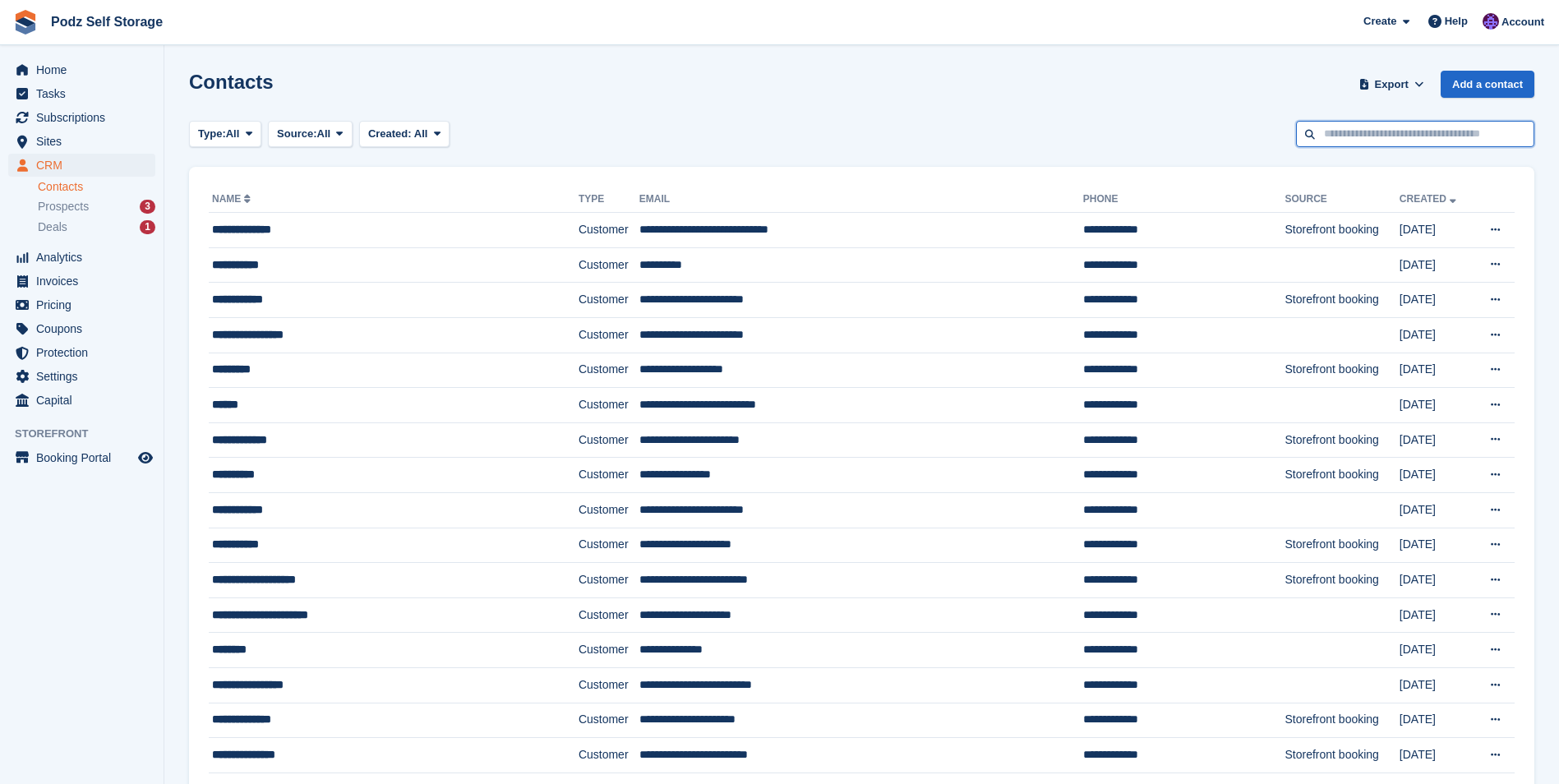
click at [1428, 129] on input "text" at bounding box center [1415, 134] width 239 height 27
type input "*****"
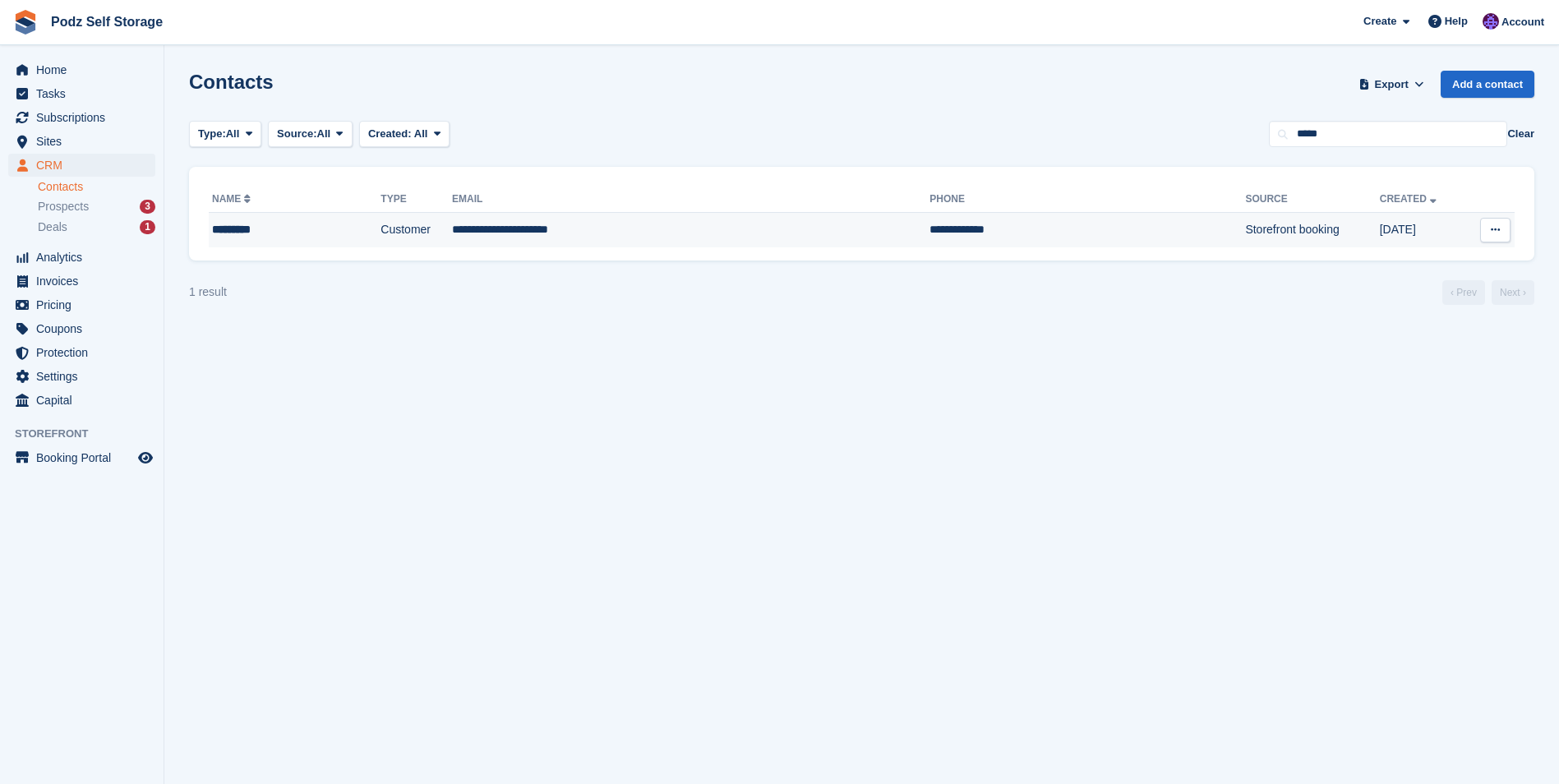
click at [575, 242] on td "**********" at bounding box center [691, 229] width 477 height 34
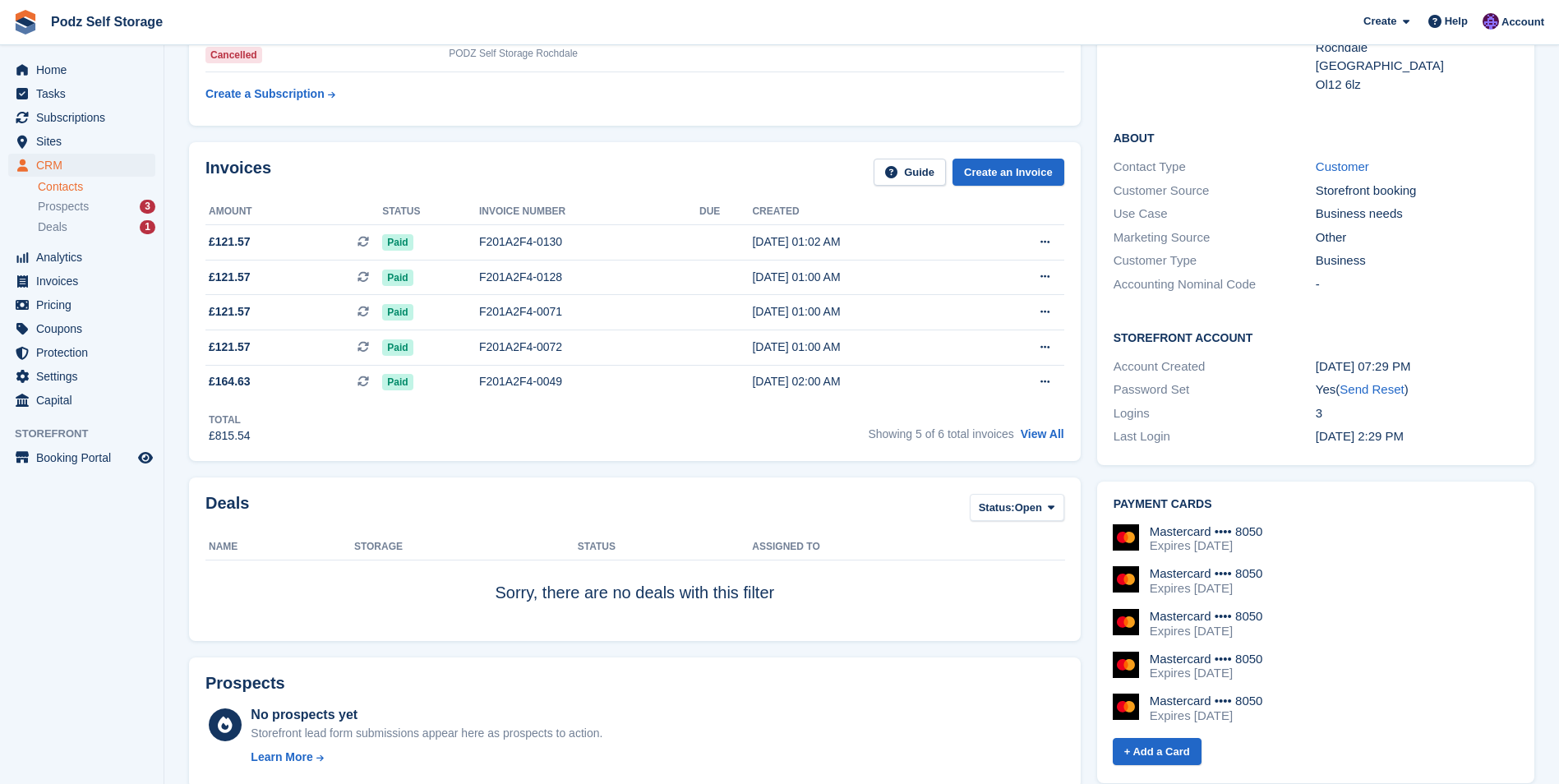
scroll to position [246, 0]
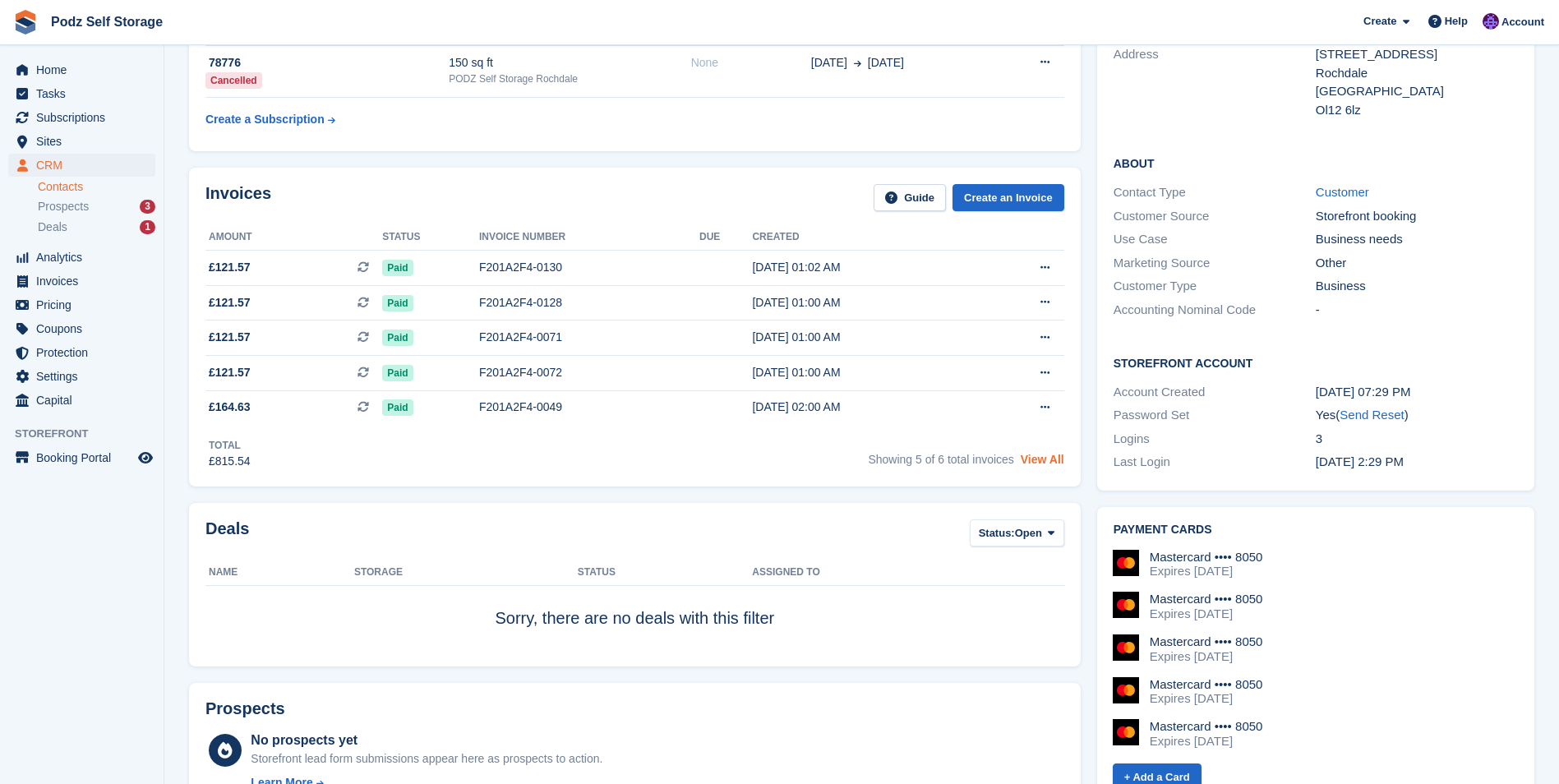
click at [1042, 461] on link "View All" at bounding box center [1042, 460] width 44 height 13
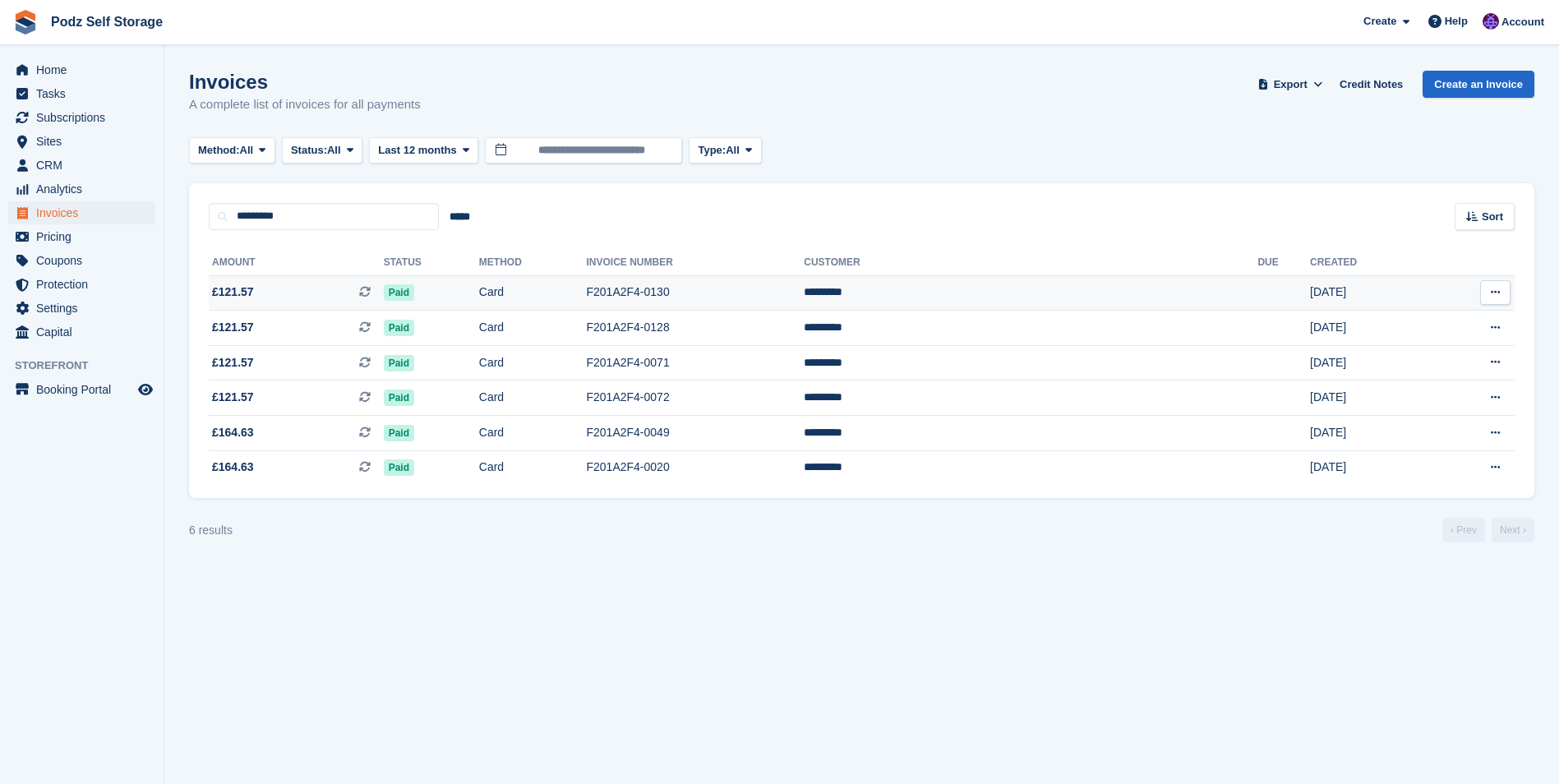
click at [379, 299] on span "£121.57 This is a recurring subscription invoice." at bounding box center [297, 292] width 175 height 18
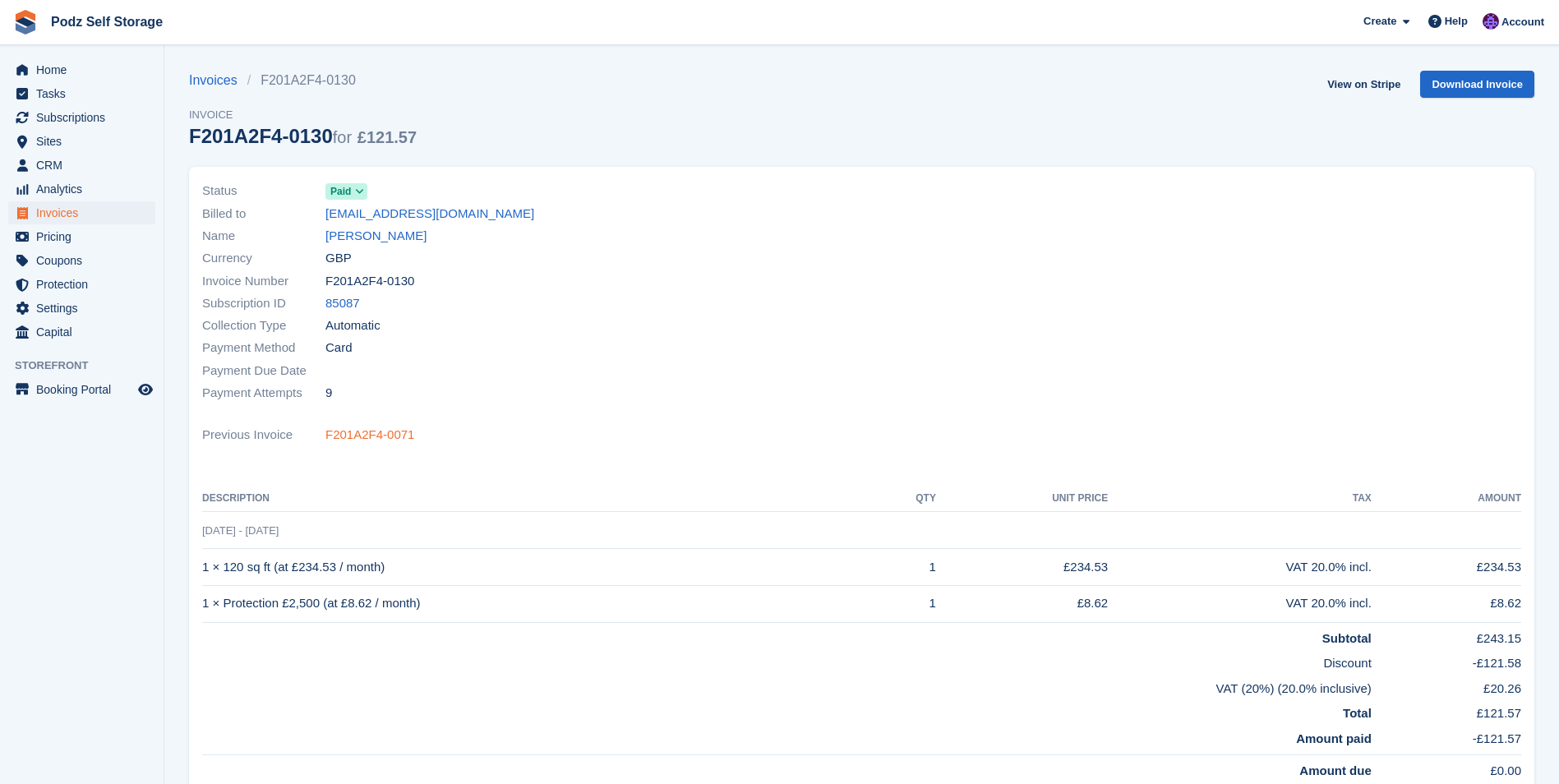
click at [347, 438] on link "F201A2F4-0071" at bounding box center [369, 435] width 89 height 19
click at [378, 433] on link "F201A2F4-0130" at bounding box center [369, 435] width 89 height 19
click at [378, 433] on link "F201A2F4-0071" at bounding box center [369, 435] width 89 height 19
click at [378, 433] on link "F201A2F4-0130" at bounding box center [369, 435] width 89 height 19
click at [378, 433] on link "F201A2F4-0071" at bounding box center [369, 435] width 89 height 19
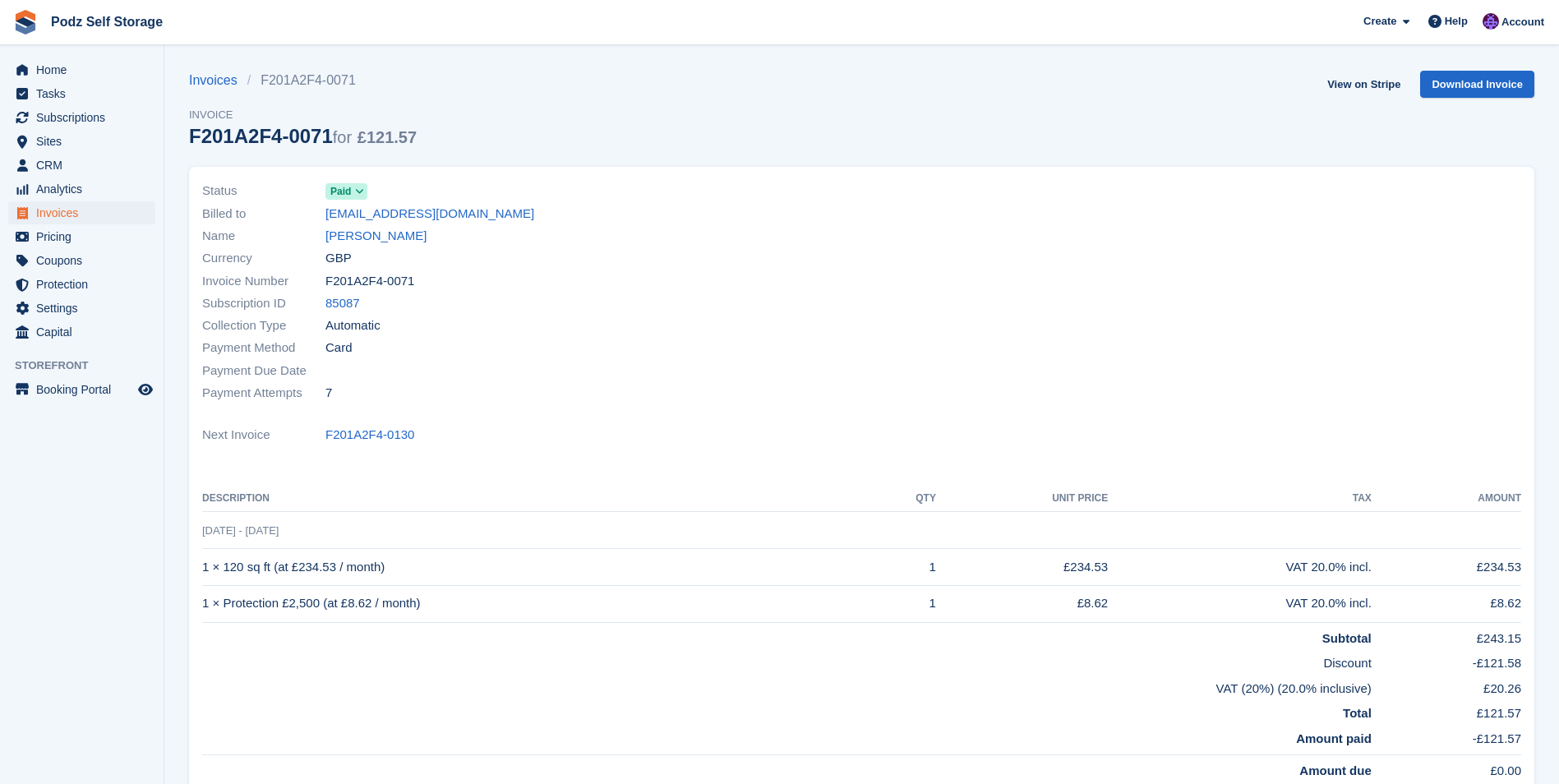
click at [378, 433] on link "F201A2F4-0130" at bounding box center [369, 435] width 89 height 19
click at [378, 433] on link "F201A2F4-0071" at bounding box center [369, 435] width 89 height 19
click at [378, 433] on link "F201A2F4-0130" at bounding box center [369, 435] width 89 height 19
click at [378, 433] on link "F201A2F4-0071" at bounding box center [369, 435] width 89 height 19
drag, startPoint x: 444, startPoint y: 340, endPoint x: 408, endPoint y: 343, distance: 36.1
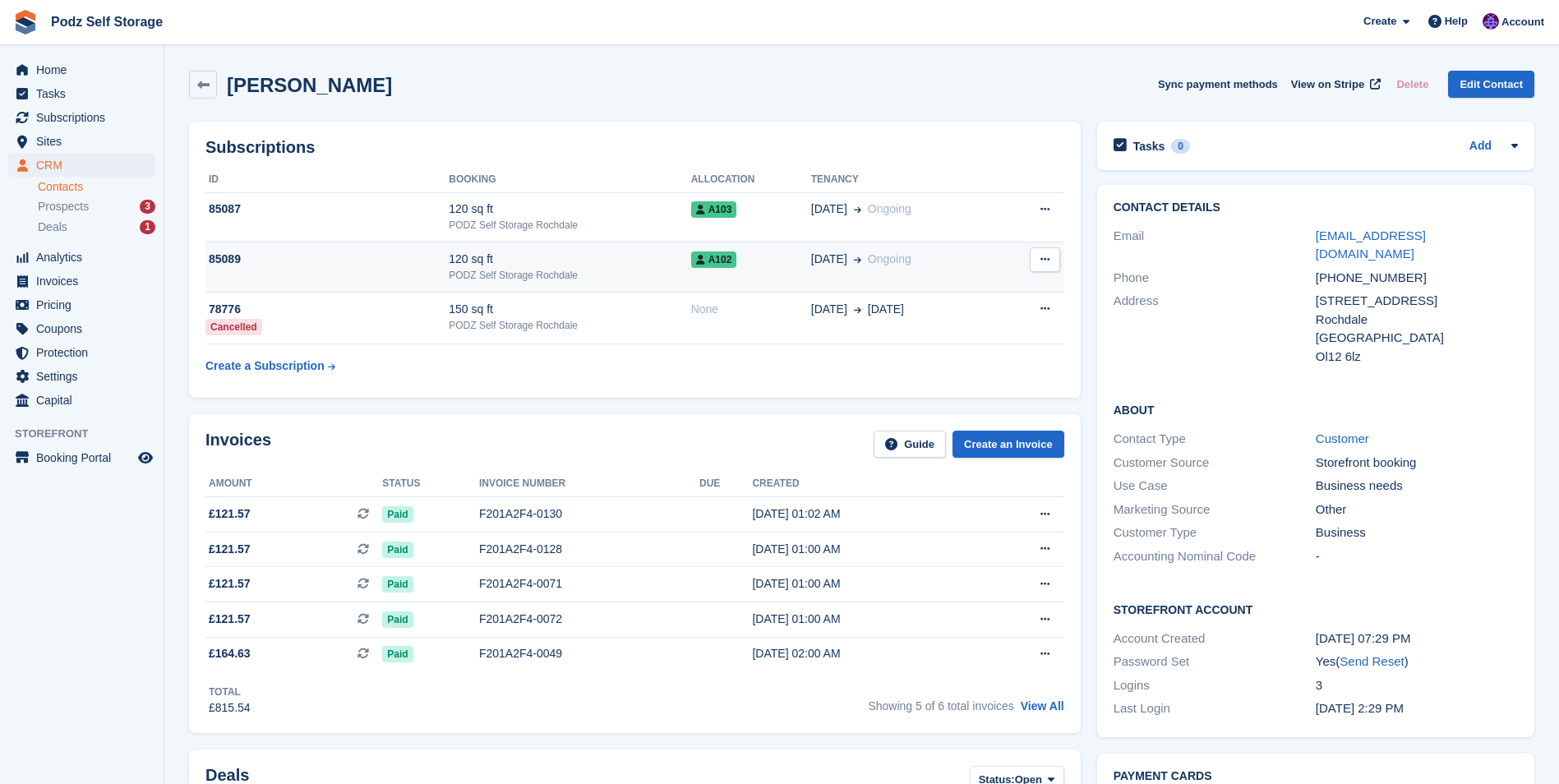
click at [596, 267] on div "120 sq ft" at bounding box center [569, 259] width 241 height 18
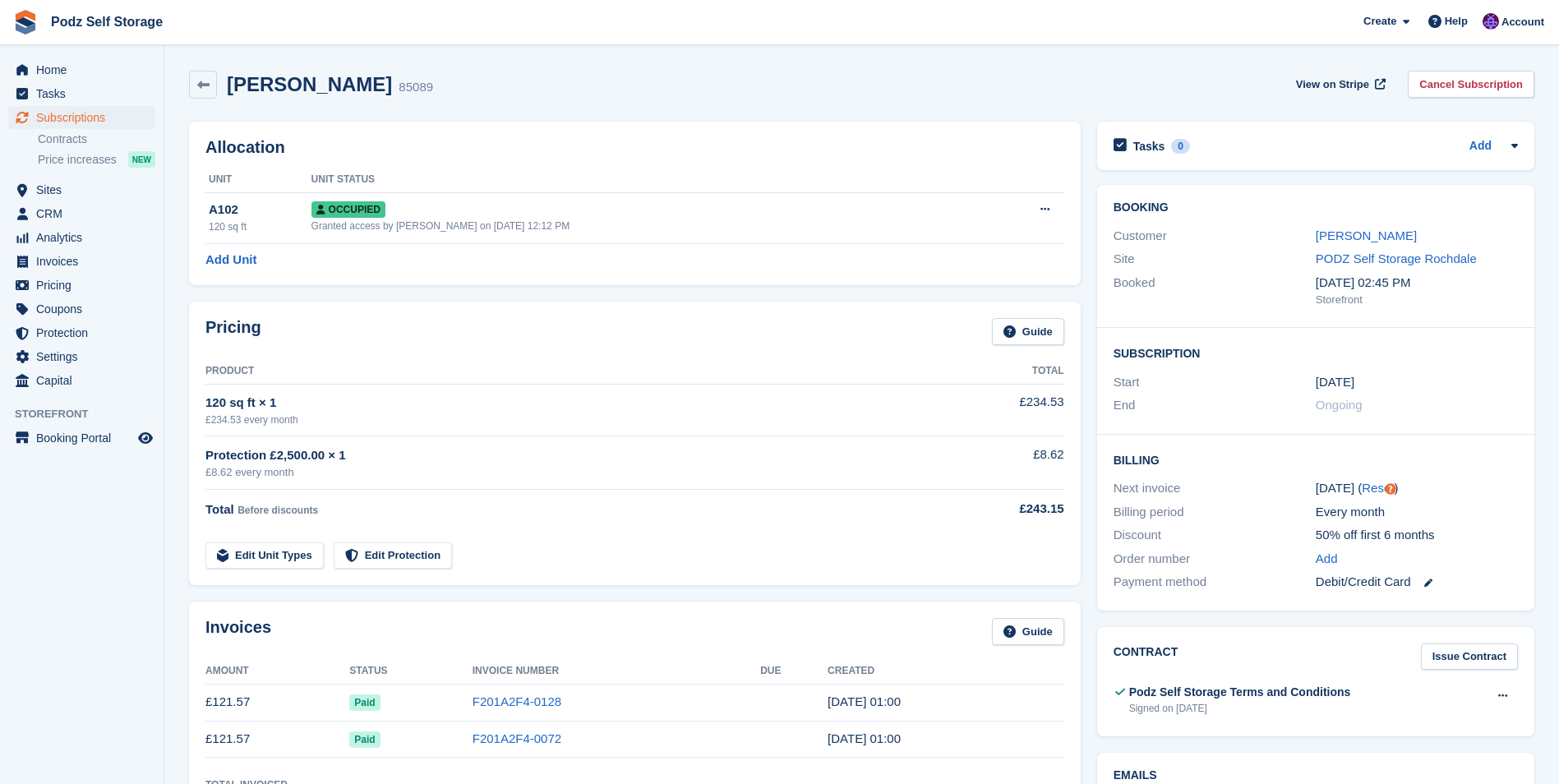
click at [437, 281] on div "Allocation Unit Unit Status A102 120 sq ft Occupied Granted access by [PERSON_N…" at bounding box center [635, 202] width 891 height 163
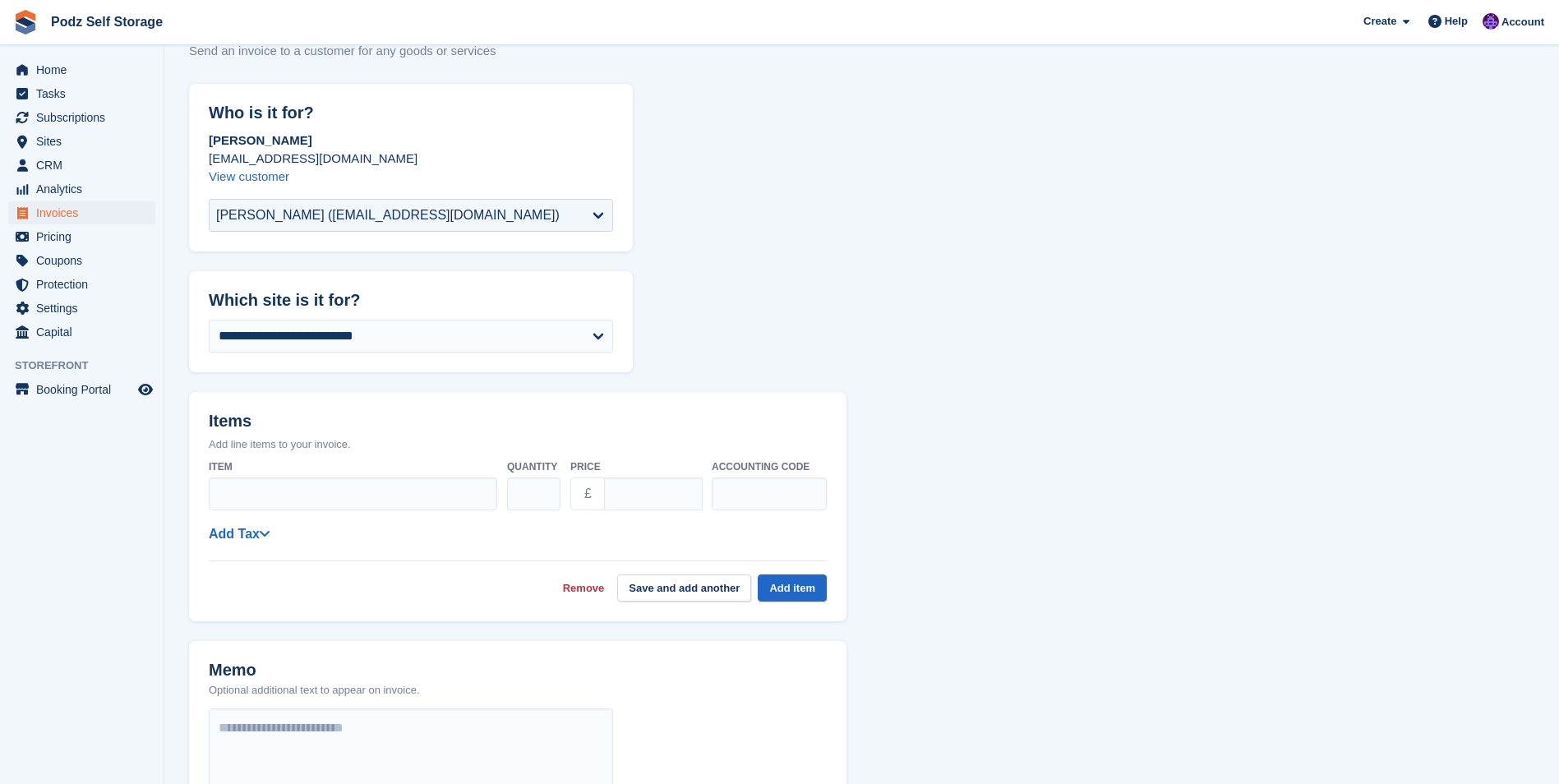
scroll to position [82, 0]
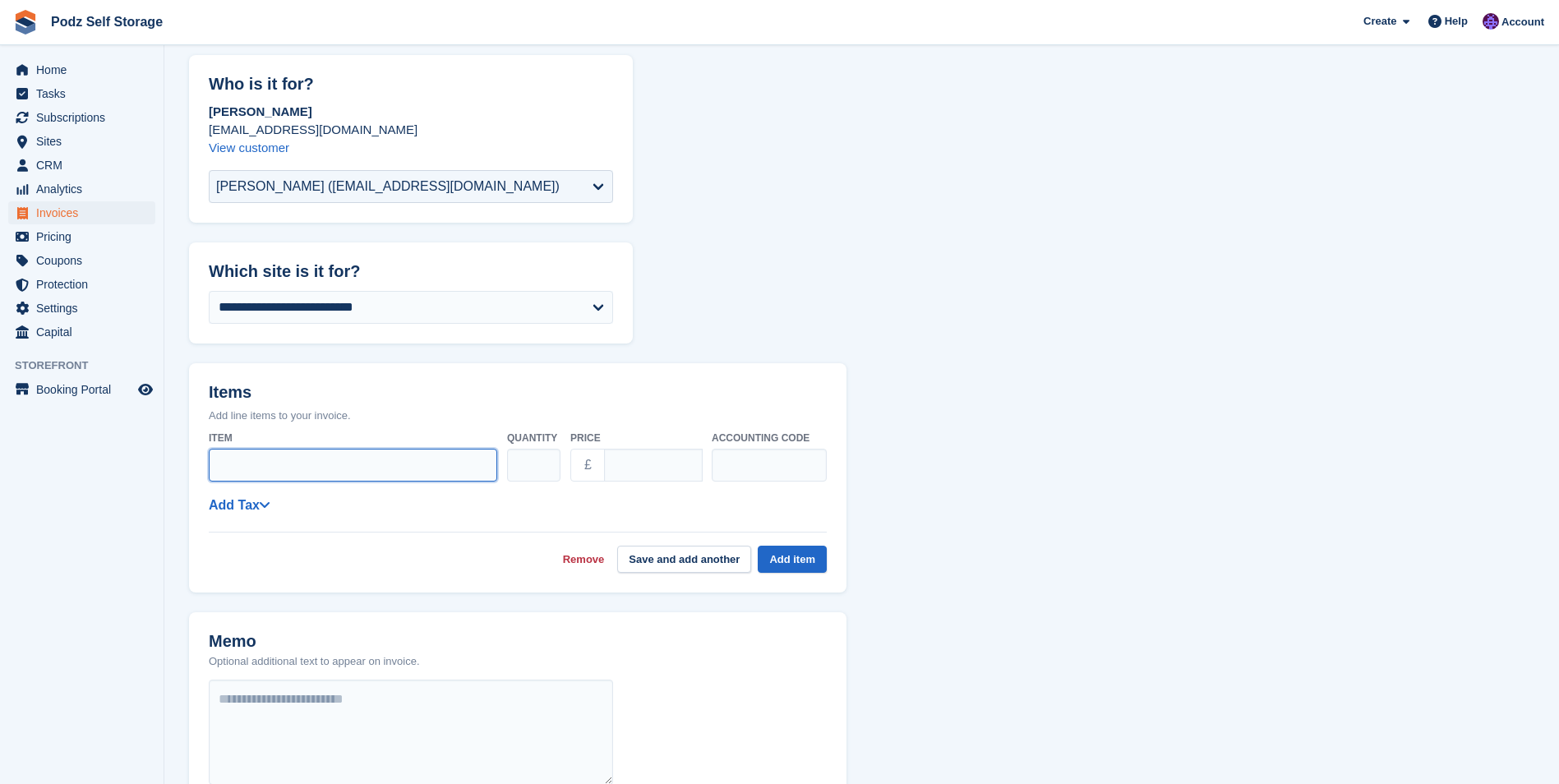
click at [324, 460] on input "Item" at bounding box center [352, 464] width 288 height 33
type input "**********"
click at [628, 472] on input "****" at bounding box center [654, 464] width 99 height 33
type input "******"
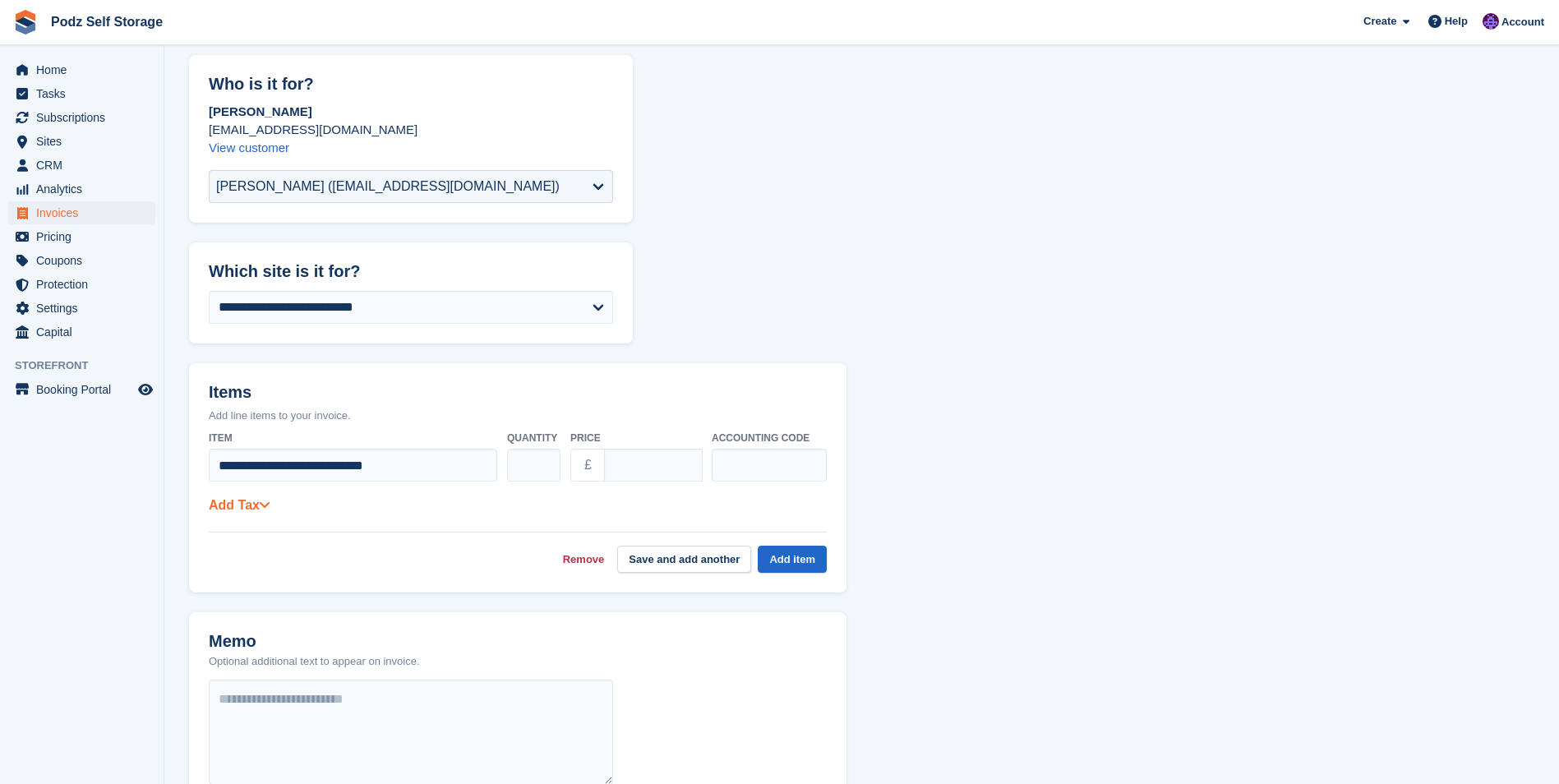
click at [225, 500] on link "Add Tax" at bounding box center [239, 504] width 61 height 14
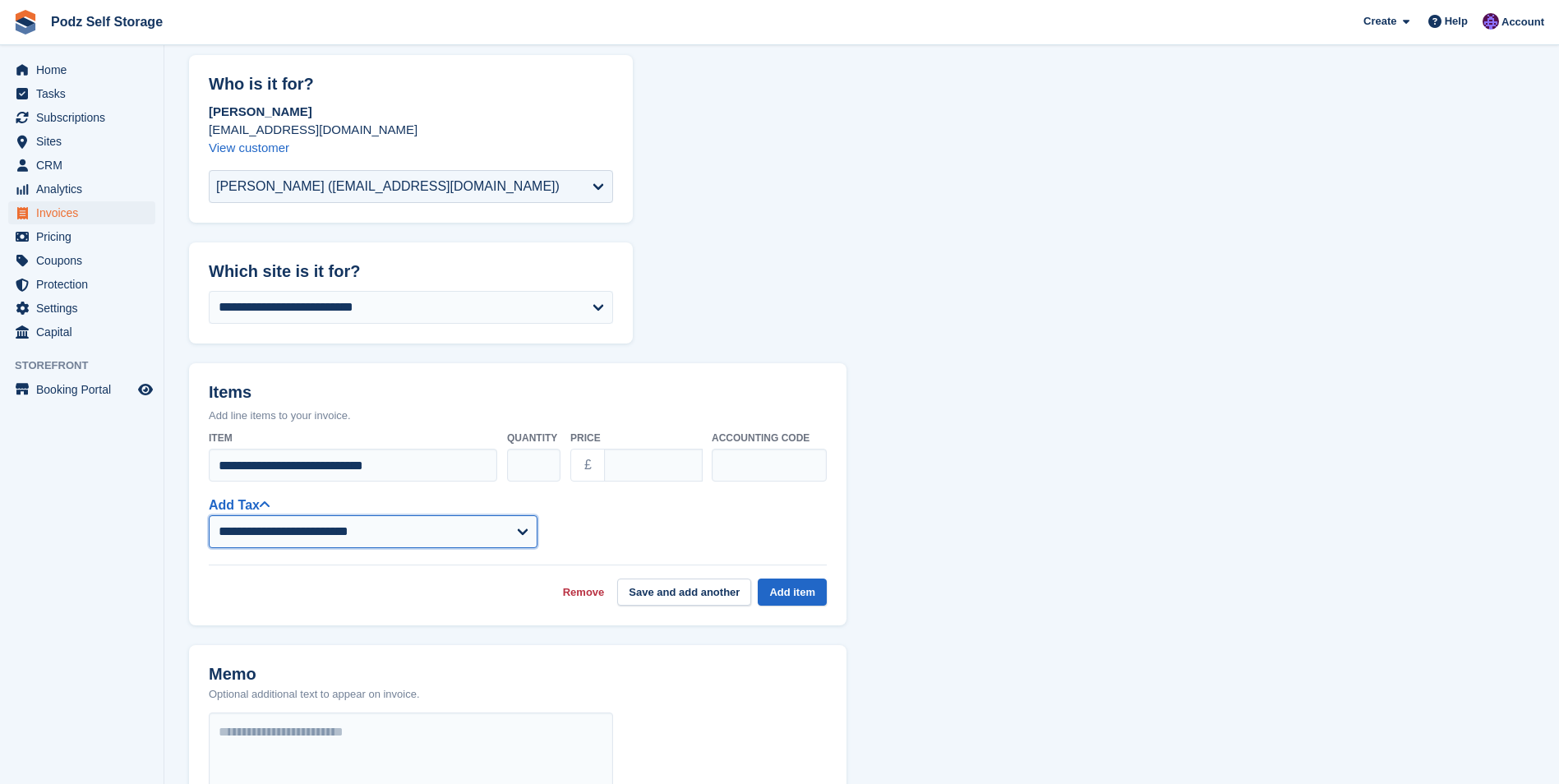
click at [435, 545] on select "**********" at bounding box center [373, 531] width 329 height 33
select select "****"
click at [209, 516] on select "**********" at bounding box center [373, 531] width 329 height 33
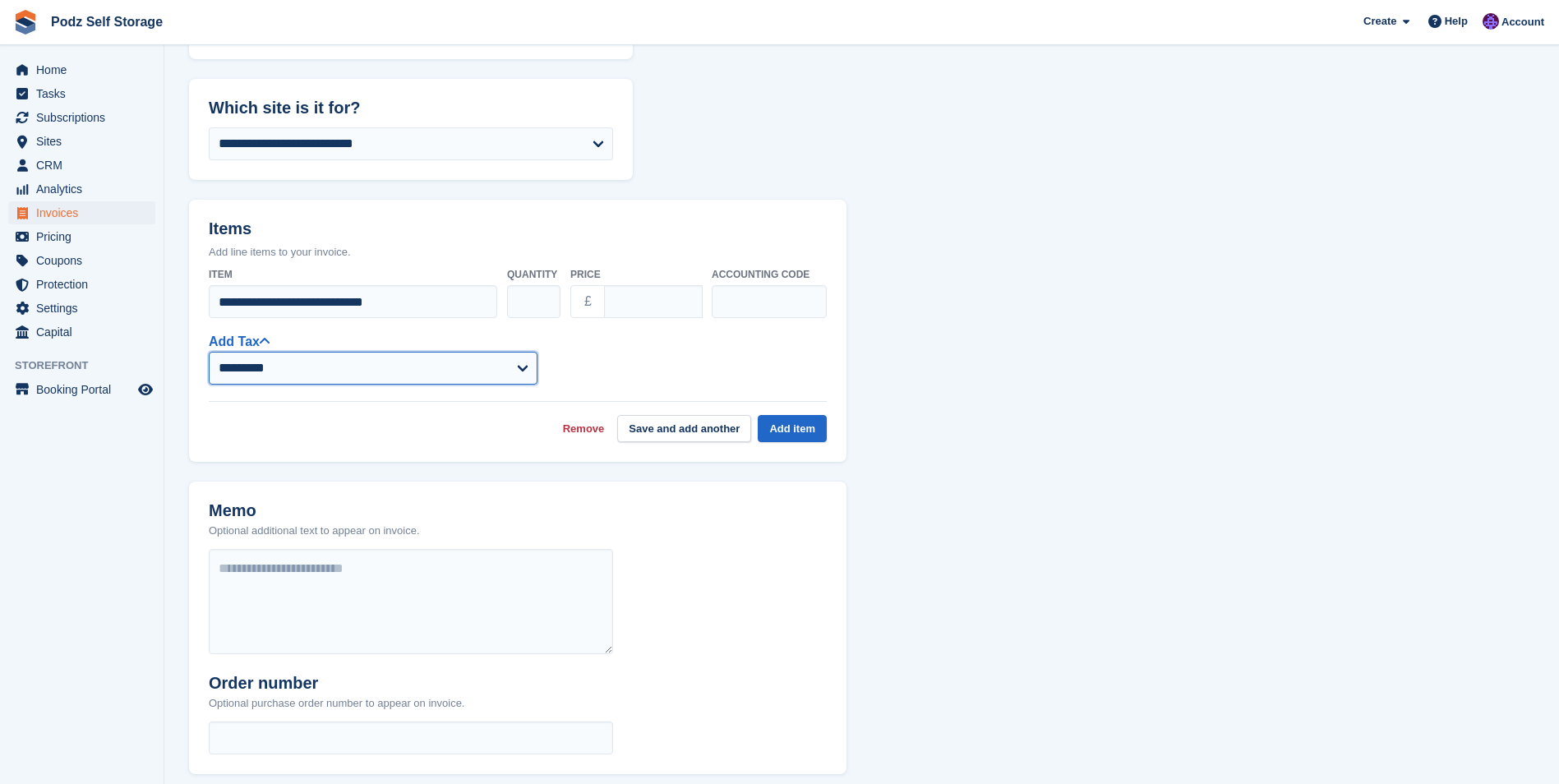
scroll to position [246, 0]
click at [804, 433] on button "Add item" at bounding box center [793, 427] width 69 height 27
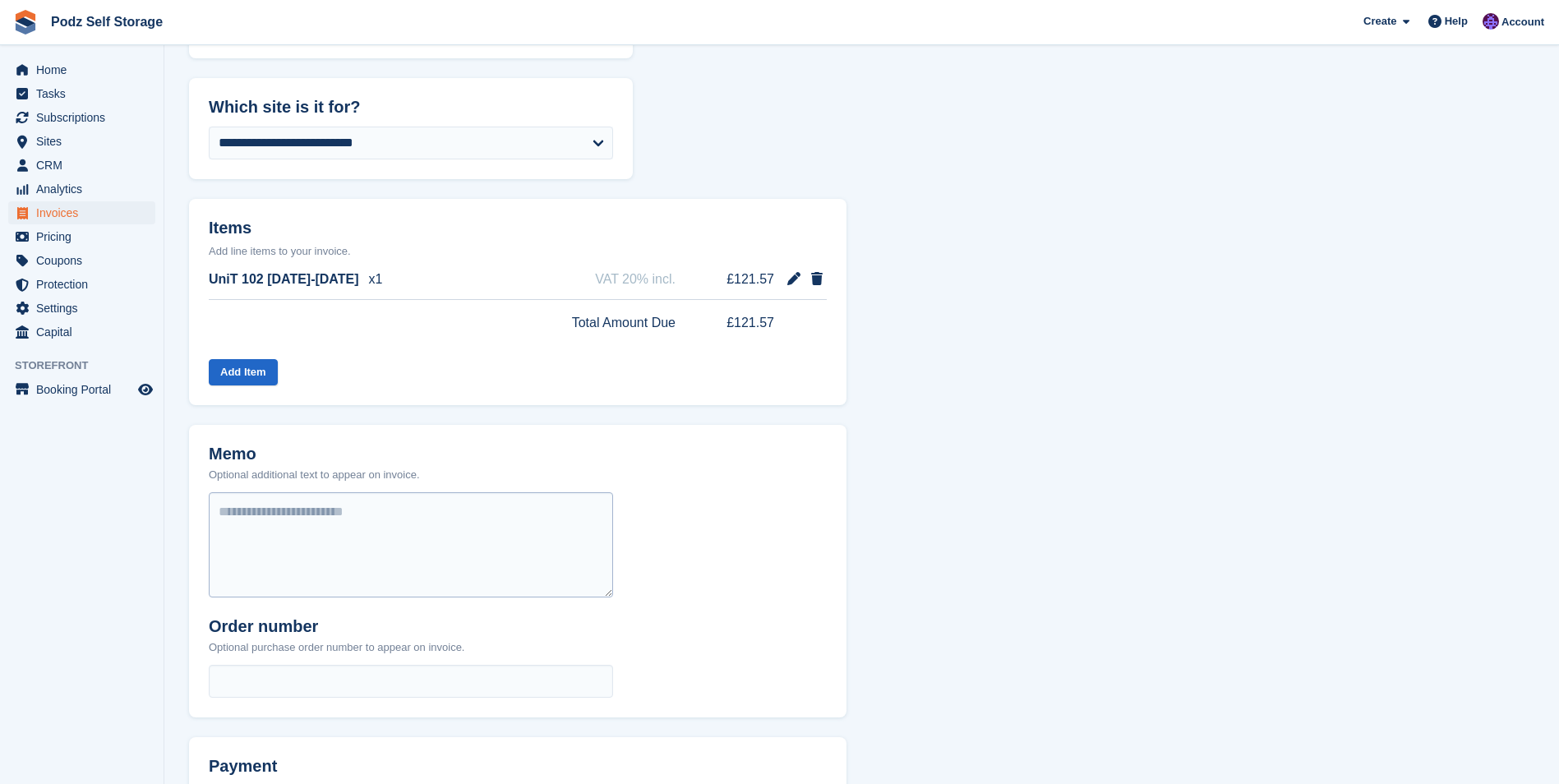
scroll to position [329, 0]
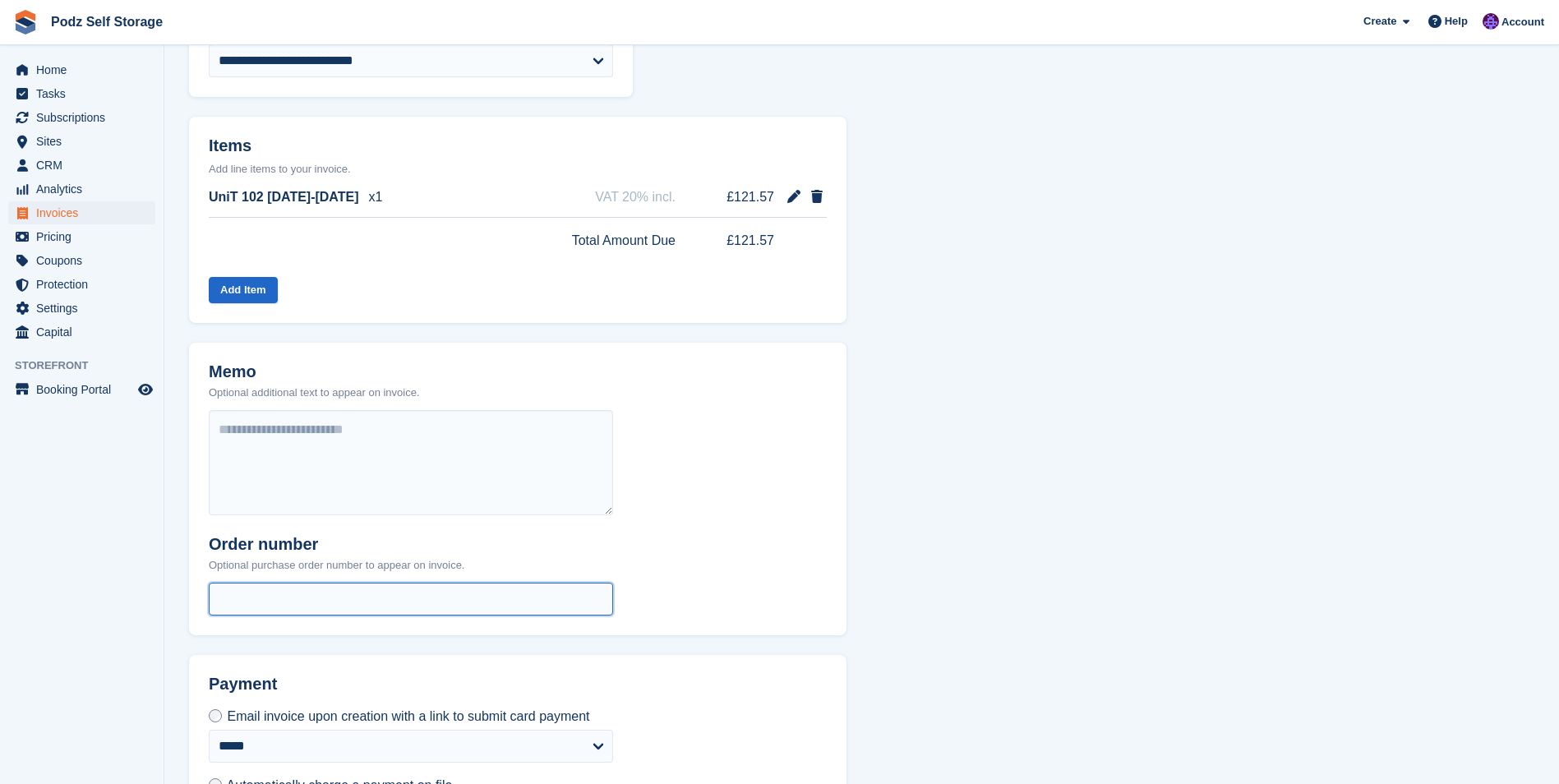
click at [343, 596] on input "text" at bounding box center [411, 598] width 405 height 33
click at [336, 596] on input "*********" at bounding box center [411, 598] width 405 height 33
type input "*********"
click at [828, 432] on div "Memo Optional additional text to appear on invoice. Order number Optional purch…" at bounding box center [517, 489] width 657 height 293
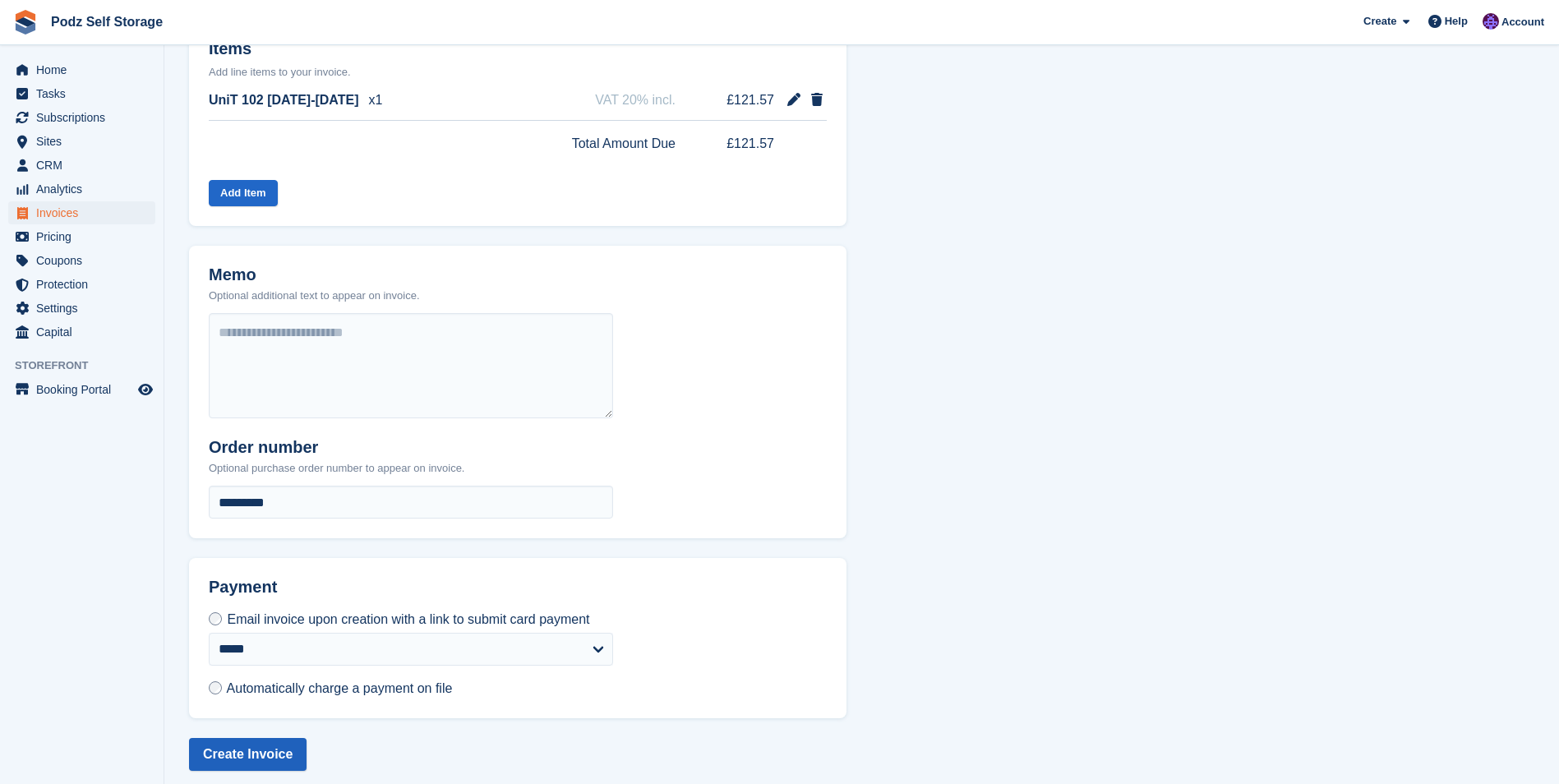
scroll to position [437, 0]
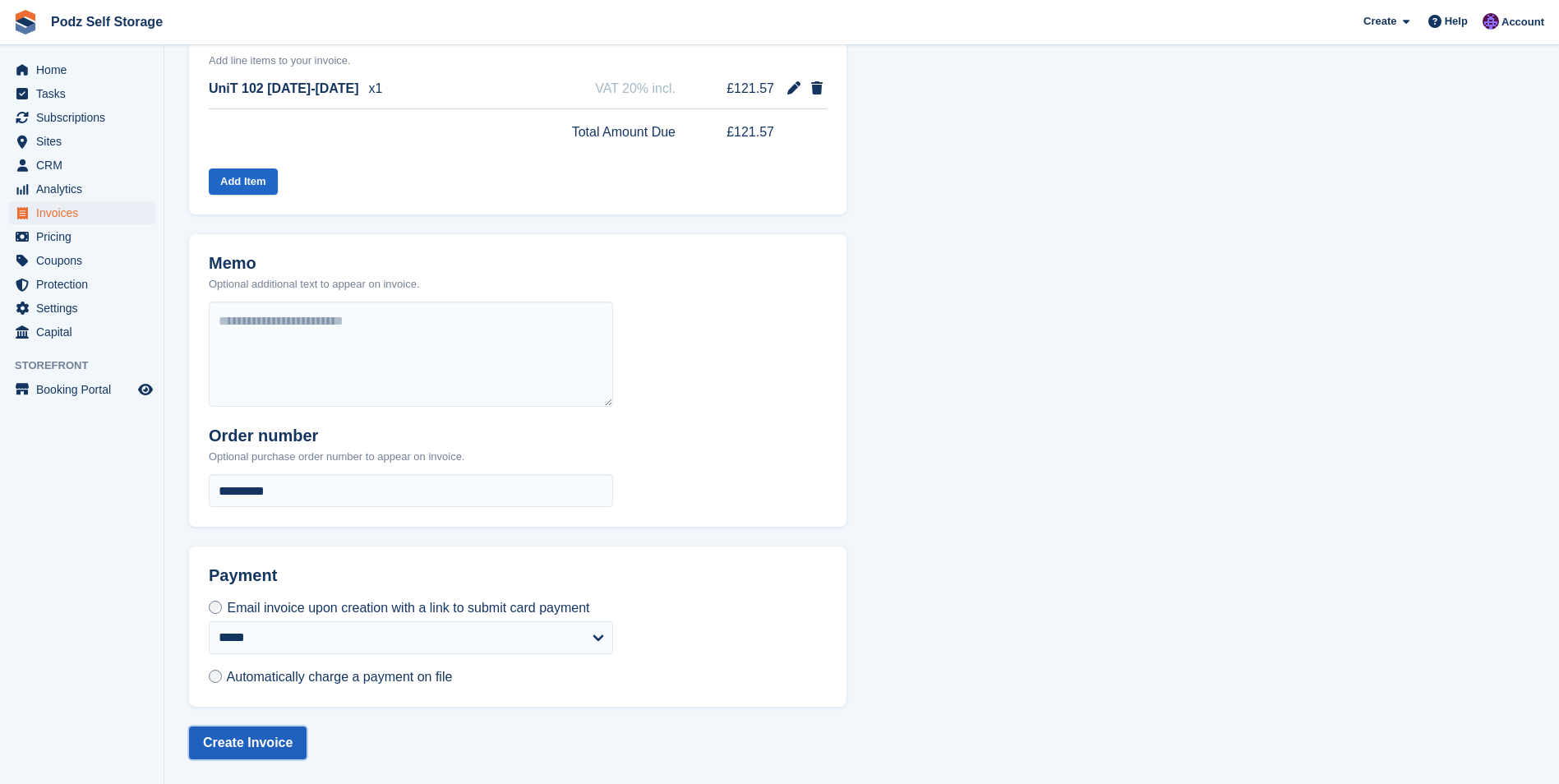
click at [249, 737] on button "Create Invoice" at bounding box center [248, 742] width 117 height 33
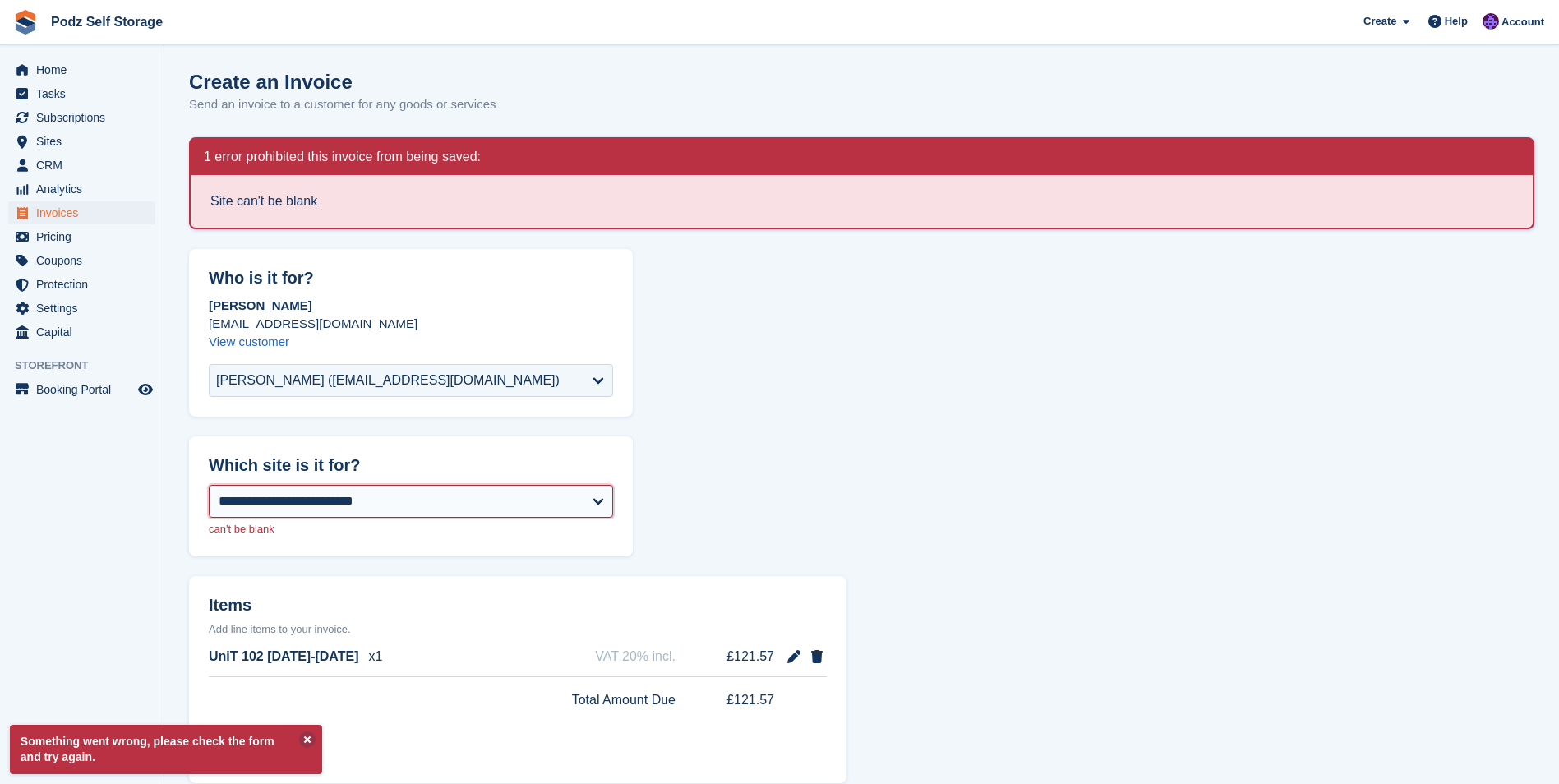
click at [325, 510] on select "**********" at bounding box center [411, 501] width 405 height 33
select select "****"
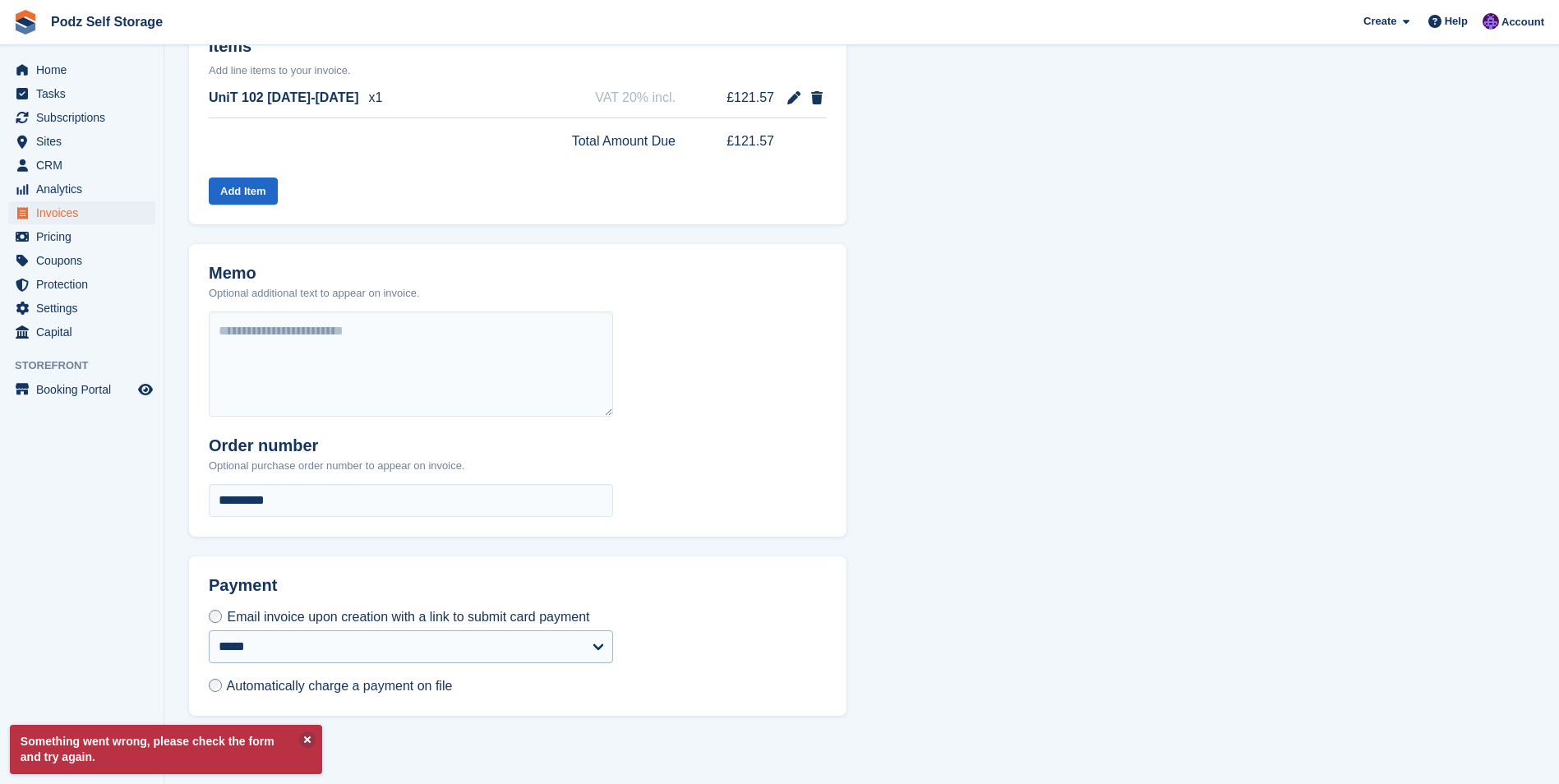
scroll to position [568, 0]
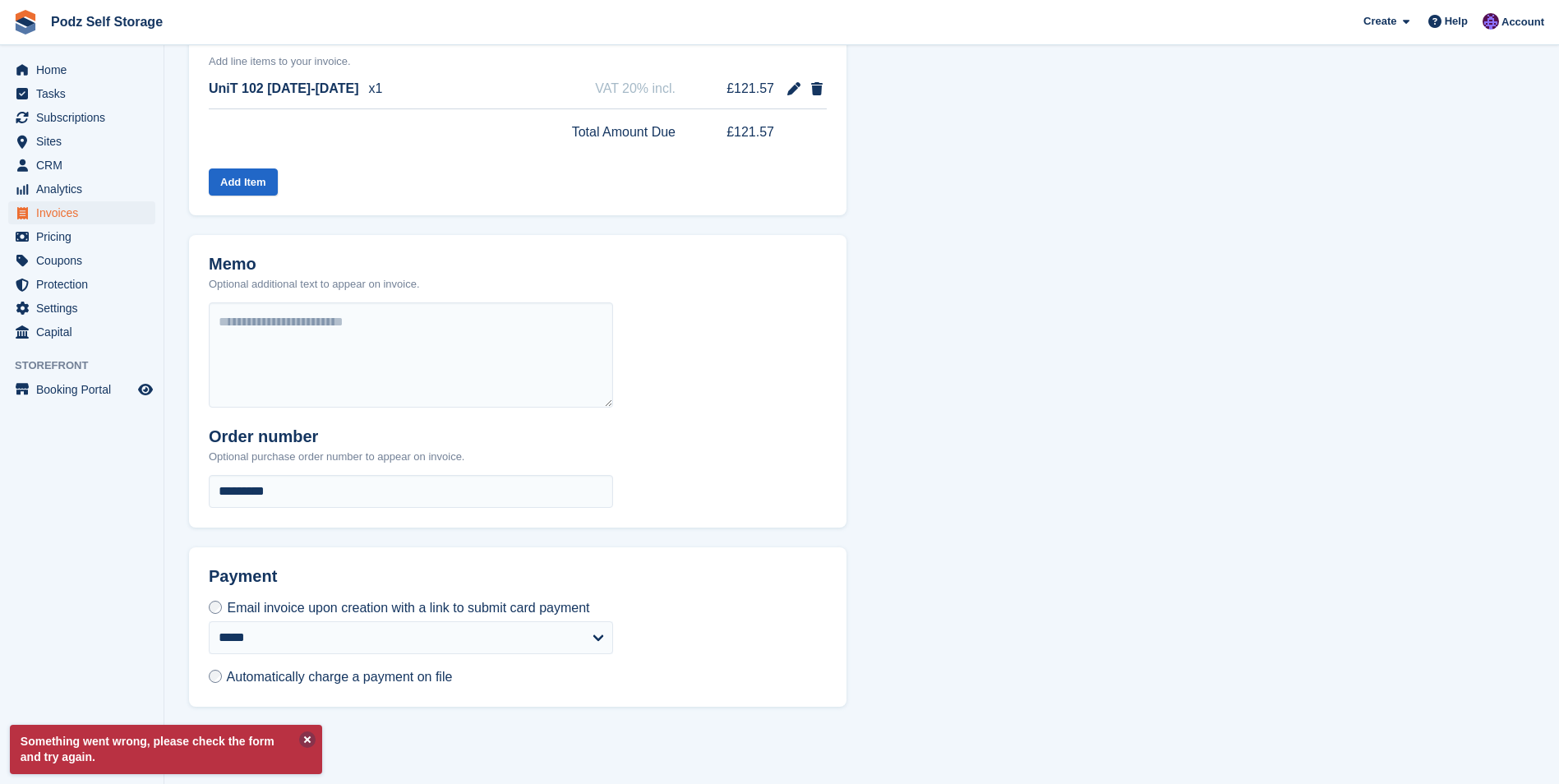
click at [314, 742] on button at bounding box center [308, 739] width 17 height 17
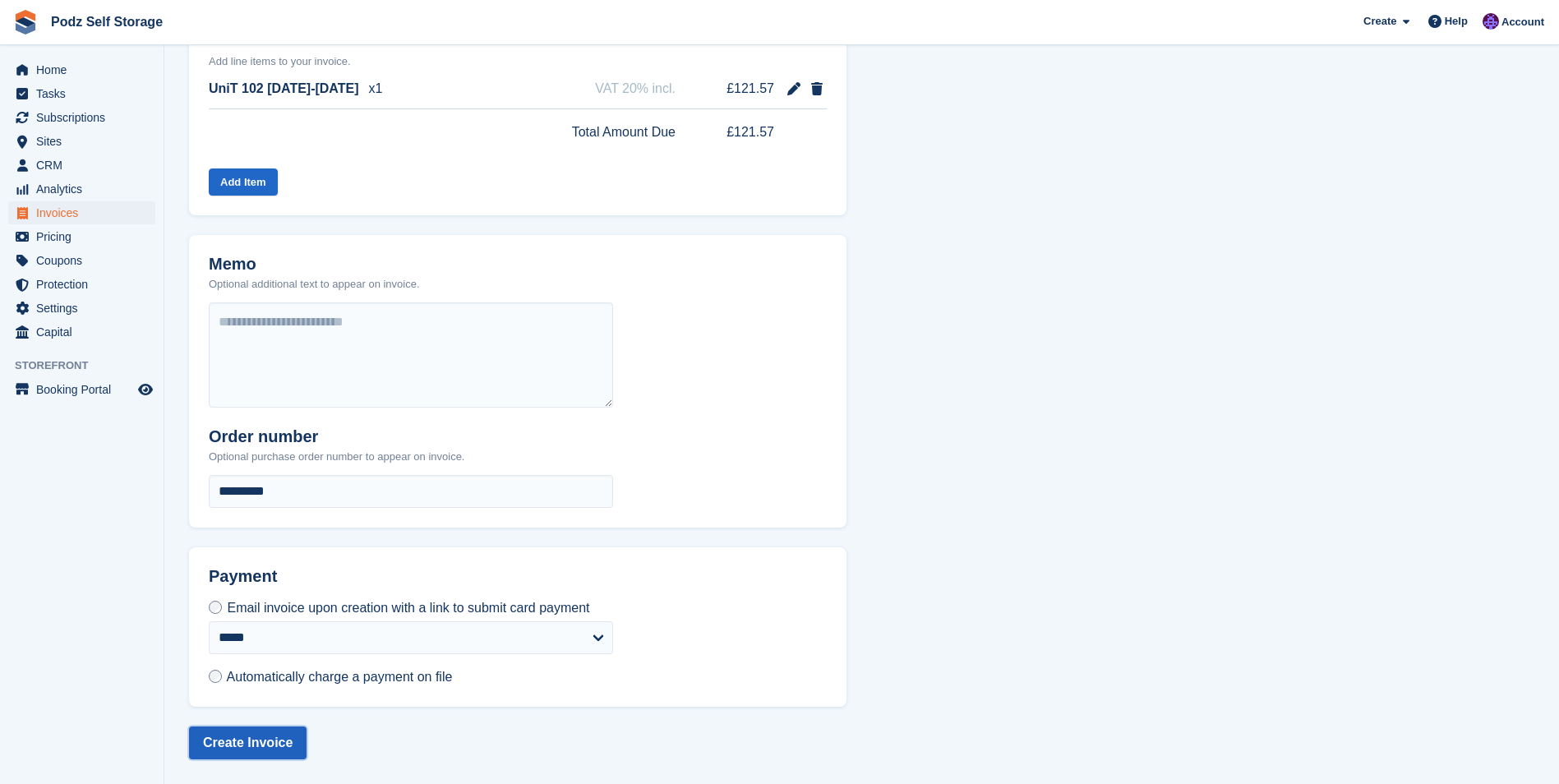
click at [272, 749] on button "Create Invoice" at bounding box center [248, 742] width 117 height 33
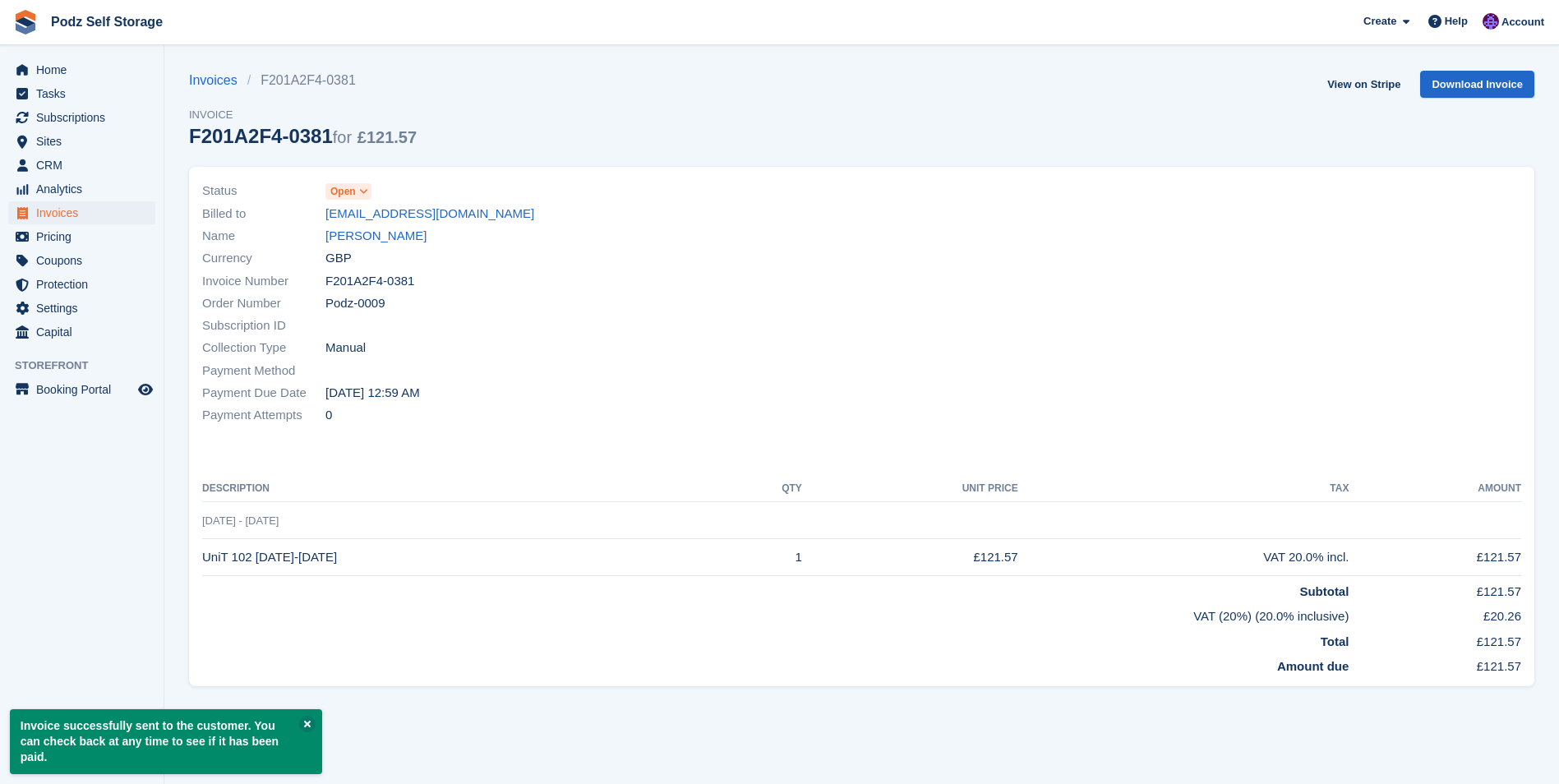
drag, startPoint x: 608, startPoint y: 557, endPoint x: 592, endPoint y: 556, distance: 16.0
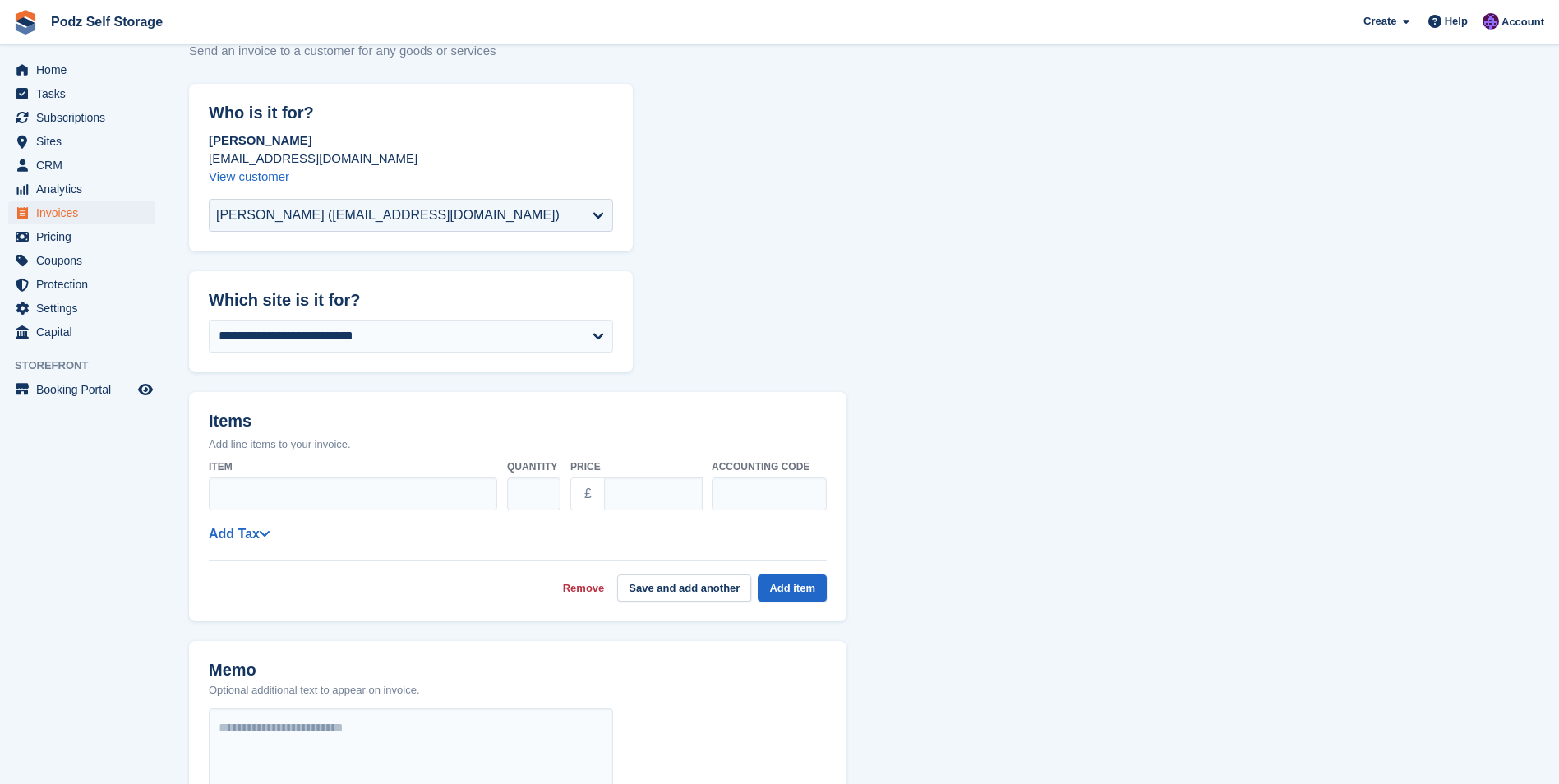
scroll to position [82, 0]
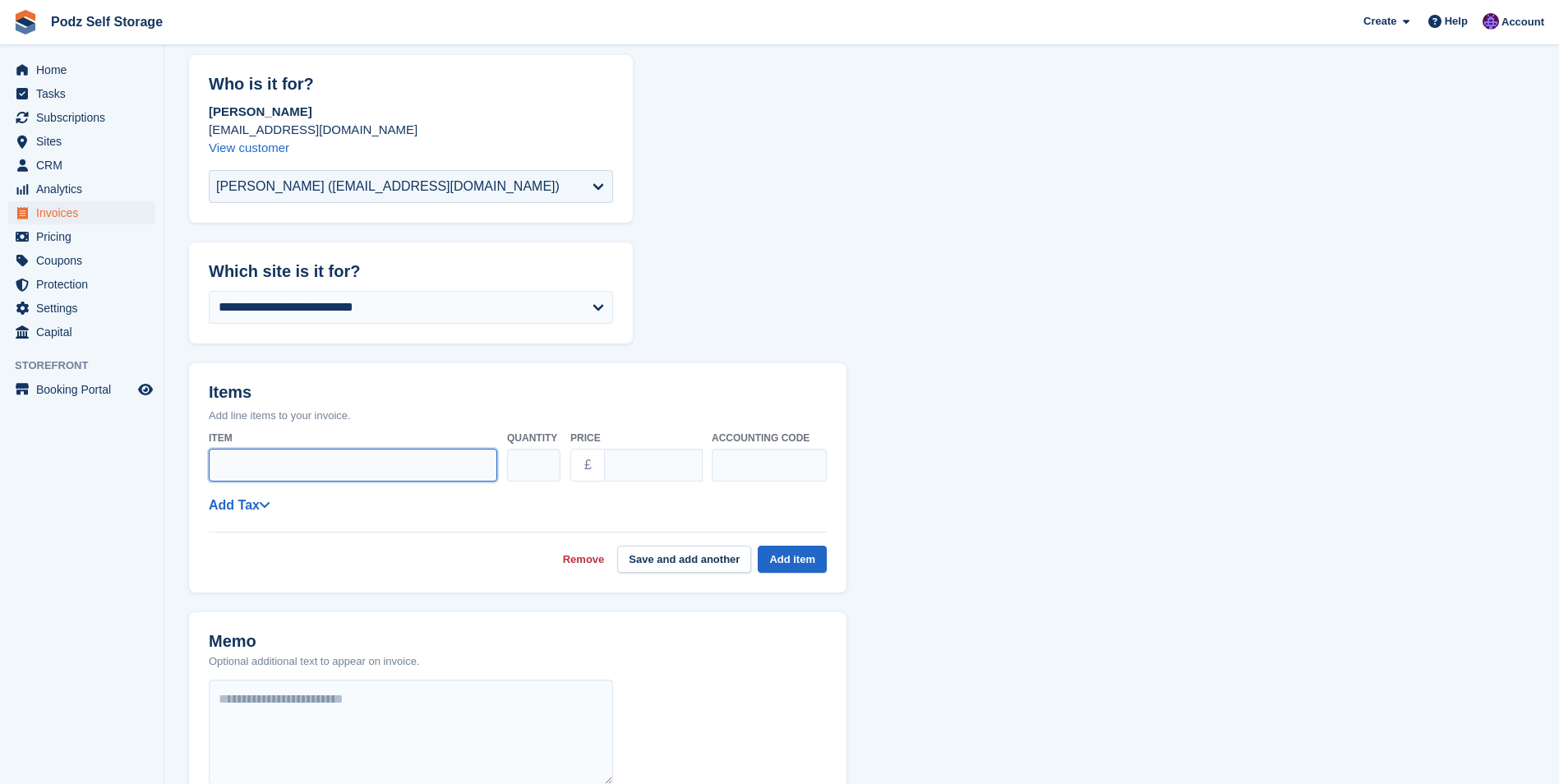
click at [364, 459] on input "Item" at bounding box center [352, 464] width 288 height 33
type input "*"
type input "**********"
click at [655, 471] on input "****" at bounding box center [654, 464] width 99 height 33
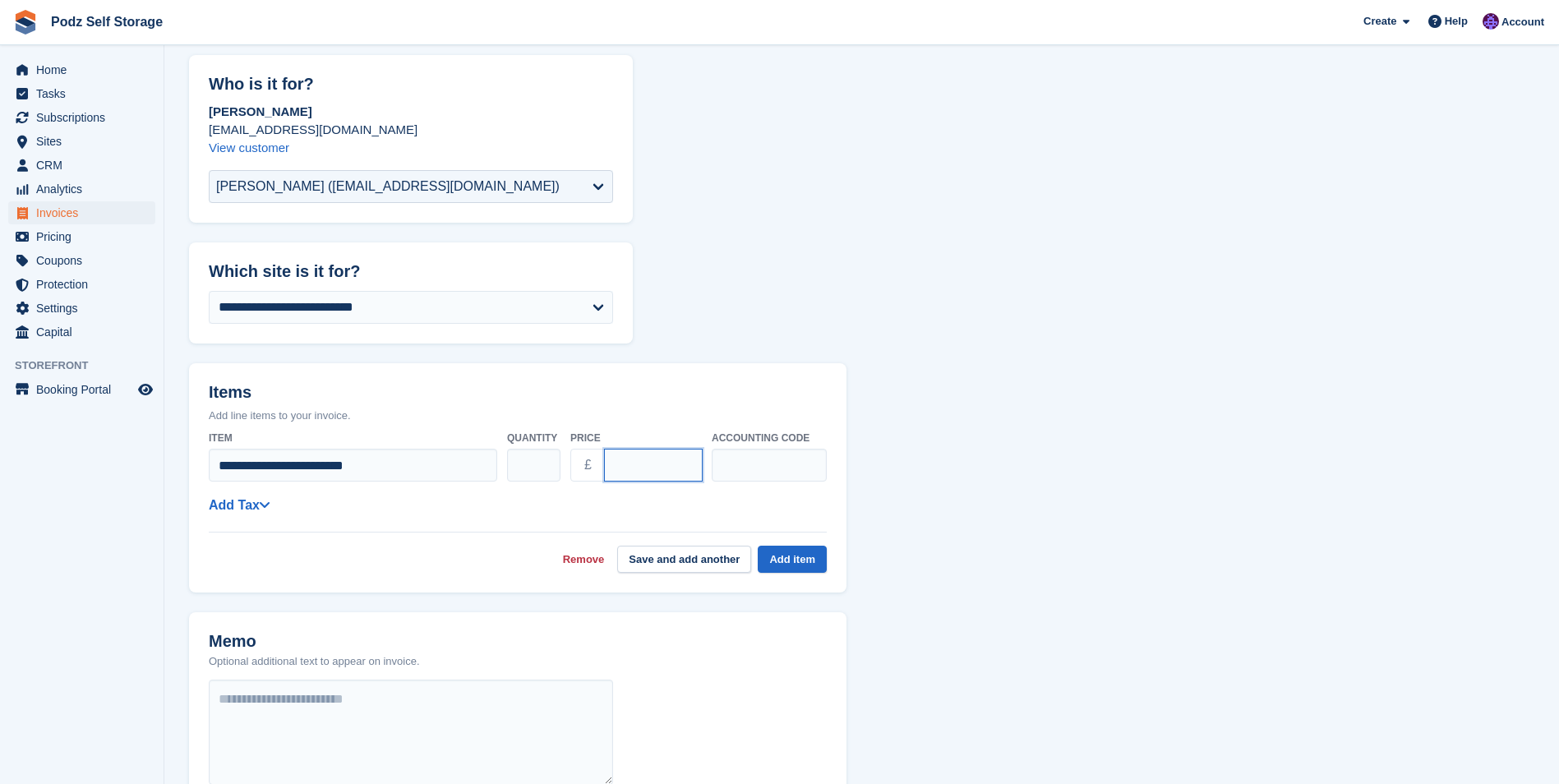
click at [639, 460] on input "****" at bounding box center [654, 464] width 99 height 33
click at [641, 460] on input "****" at bounding box center [654, 464] width 99 height 33
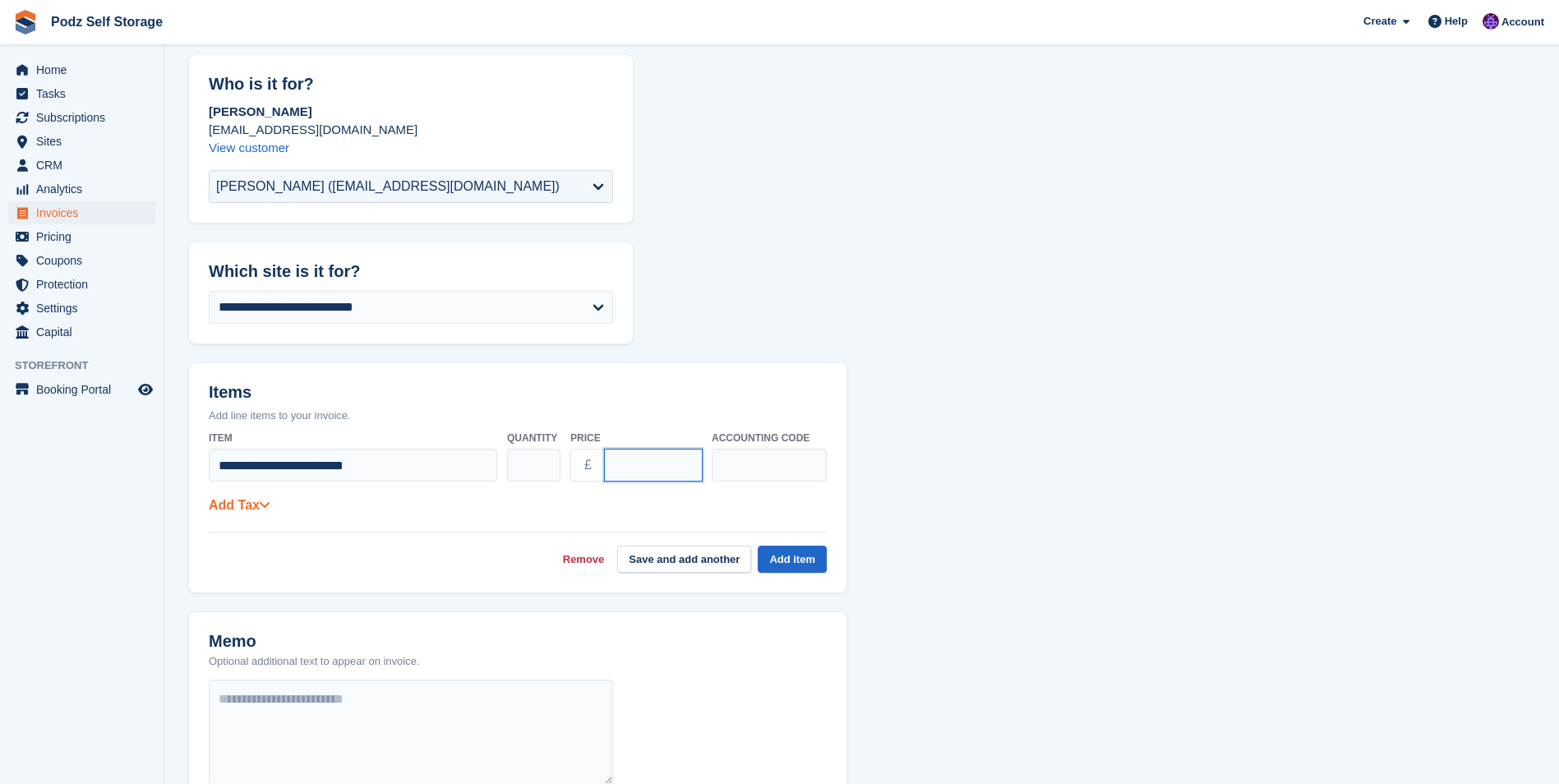
type input "******"
click at [239, 509] on link "Add Tax" at bounding box center [239, 504] width 61 height 14
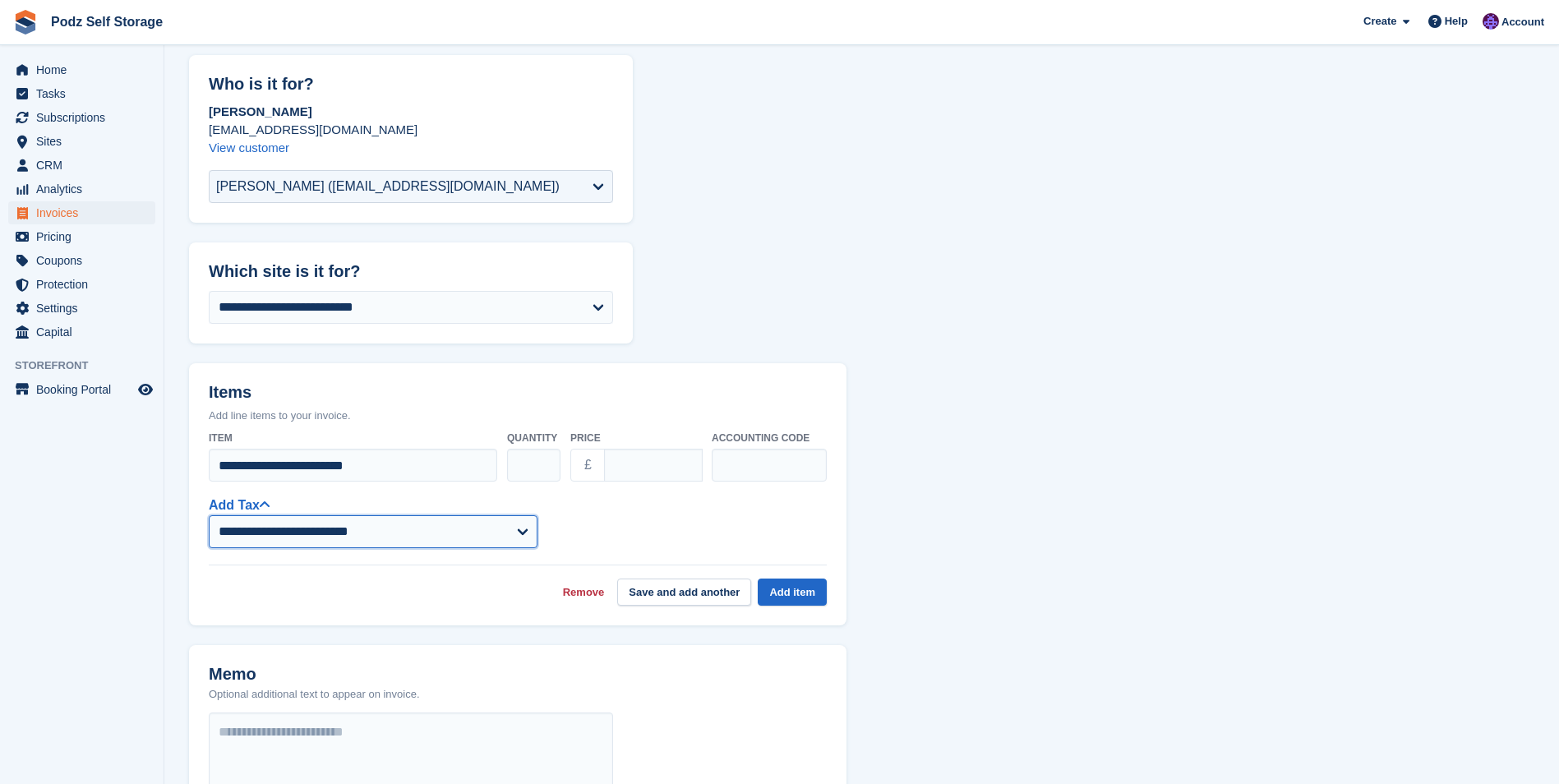
drag, startPoint x: 269, startPoint y: 532, endPoint x: 276, endPoint y: 541, distance: 11.4
click at [269, 532] on select "**********" at bounding box center [373, 531] width 329 height 33
select select "****"
click at [209, 516] on select "**********" at bounding box center [373, 531] width 329 height 33
drag, startPoint x: 573, startPoint y: 502, endPoint x: 527, endPoint y: 509, distance: 46.5
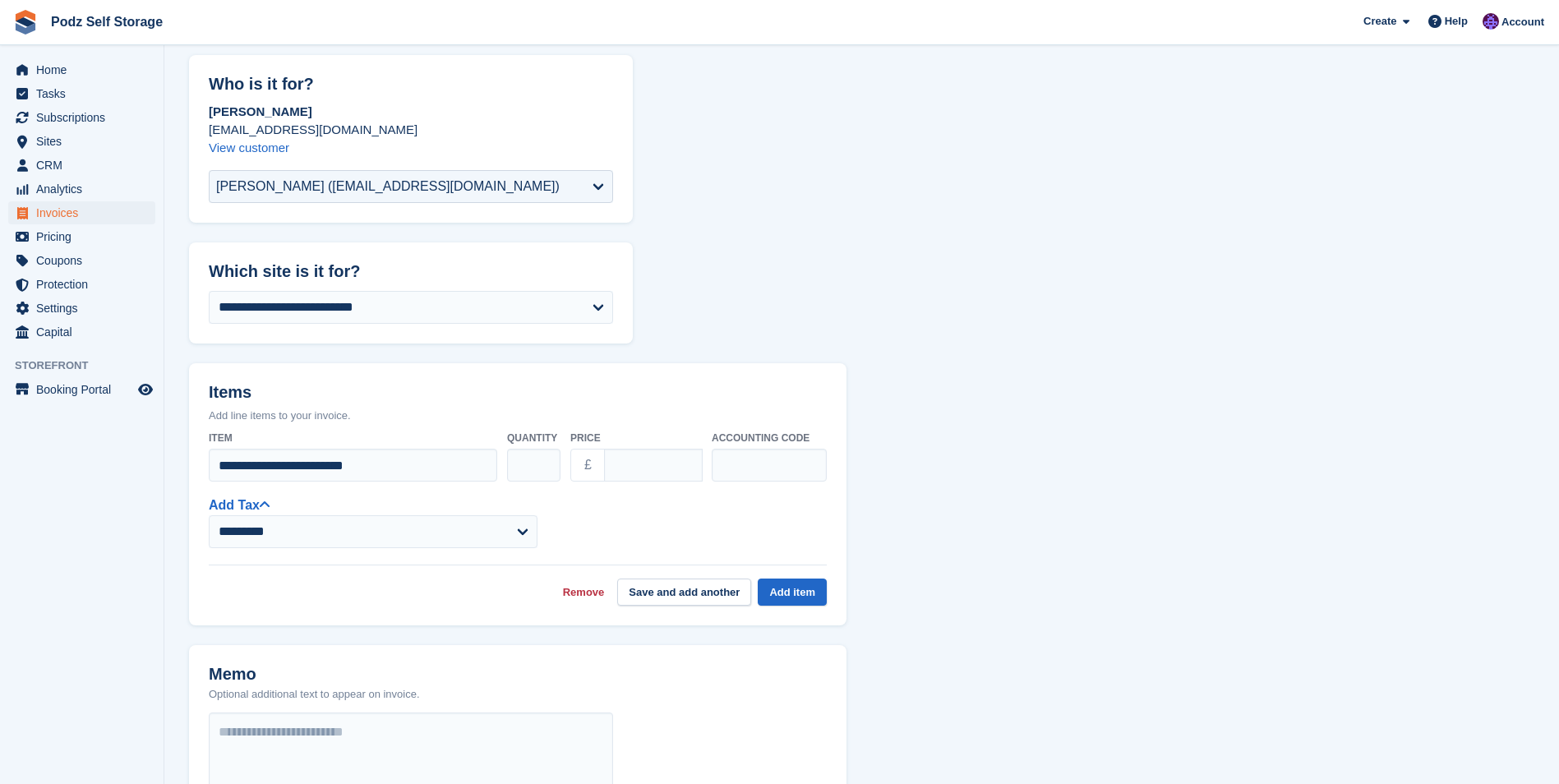
click at [573, 502] on div "**********" at bounding box center [517, 521] width 618 height 53
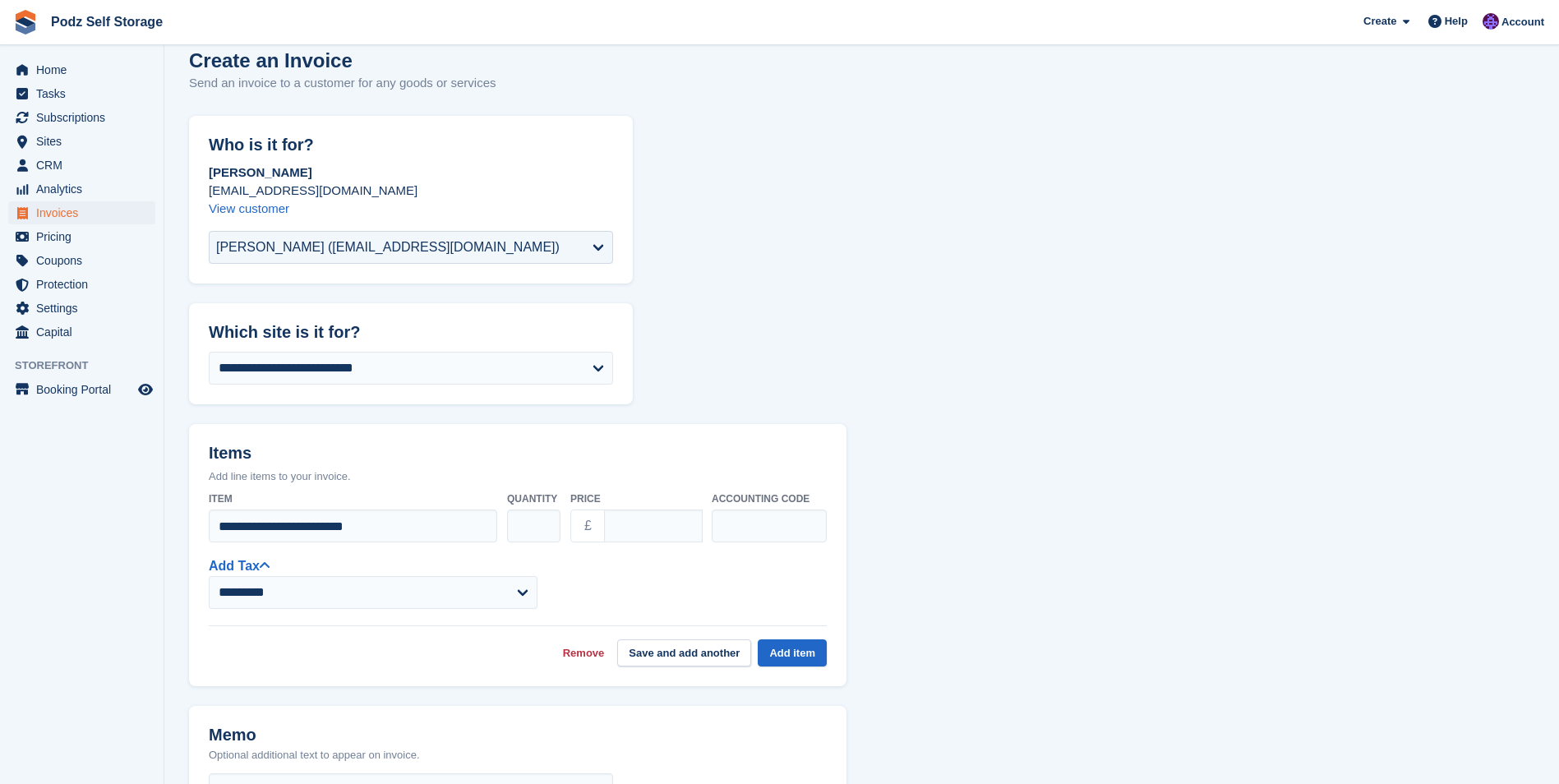
scroll to position [0, 0]
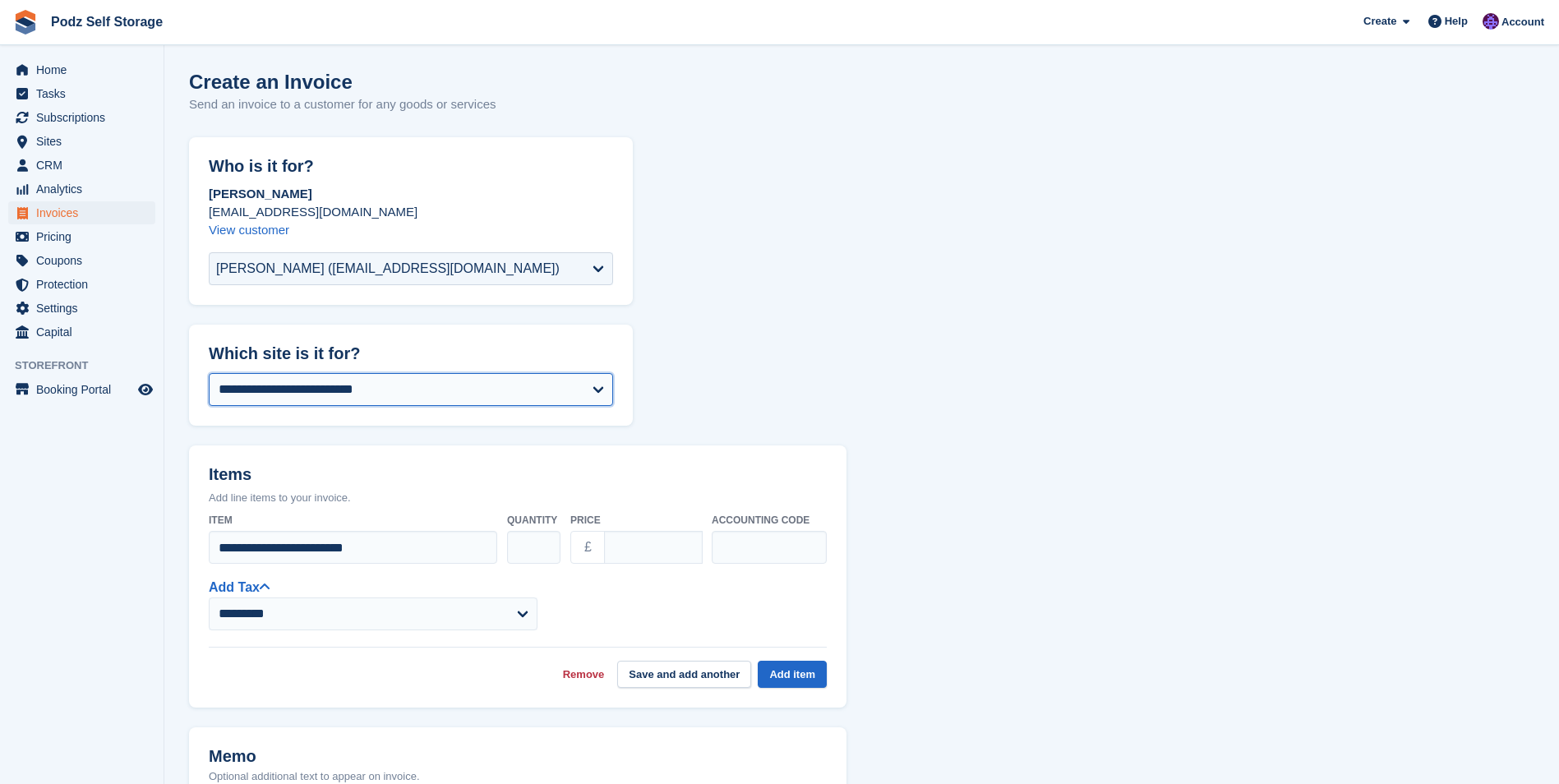
click at [454, 378] on select "**********" at bounding box center [411, 389] width 405 height 33
select select "****"
type input "****"
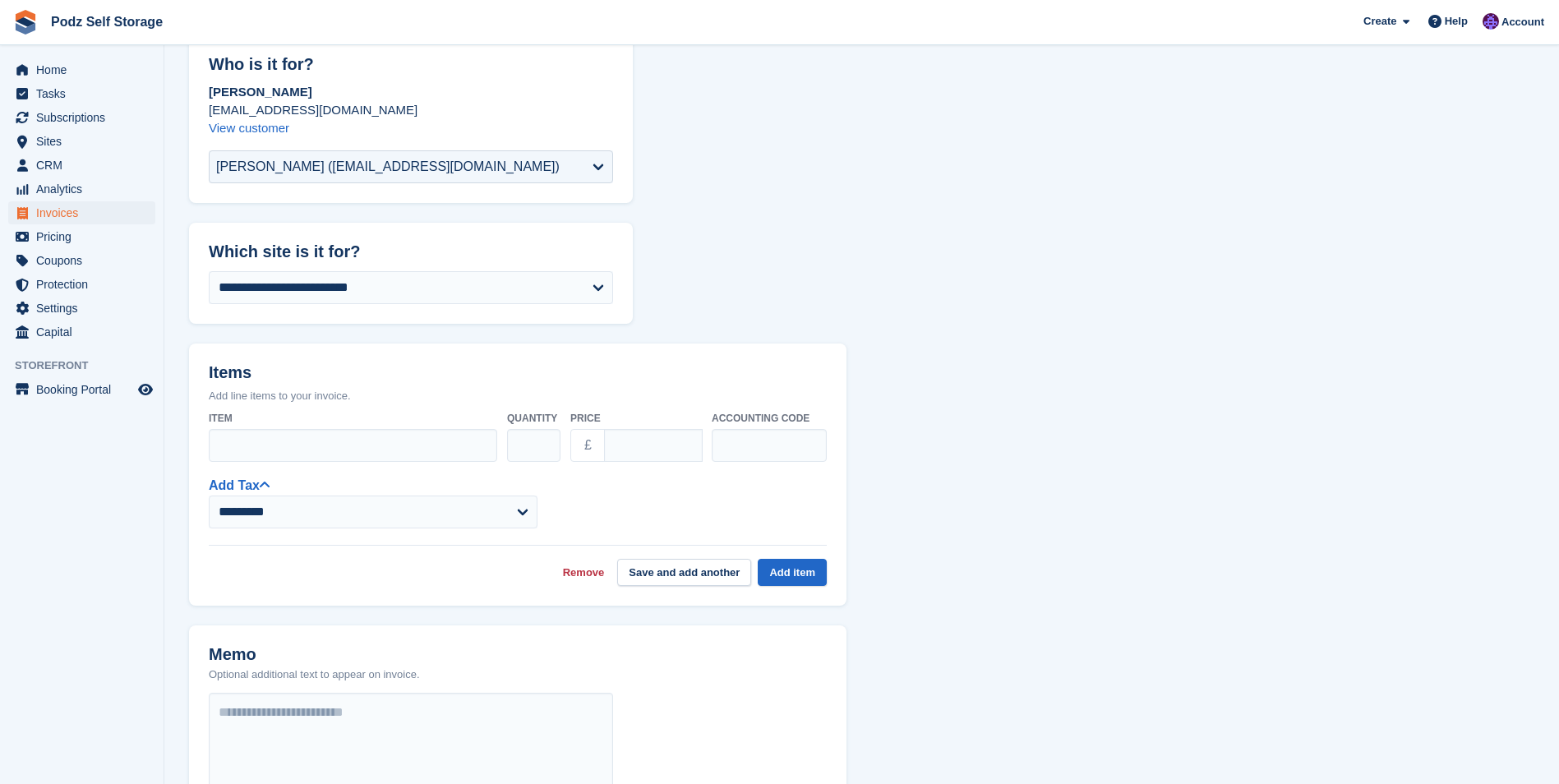
scroll to position [246, 0]
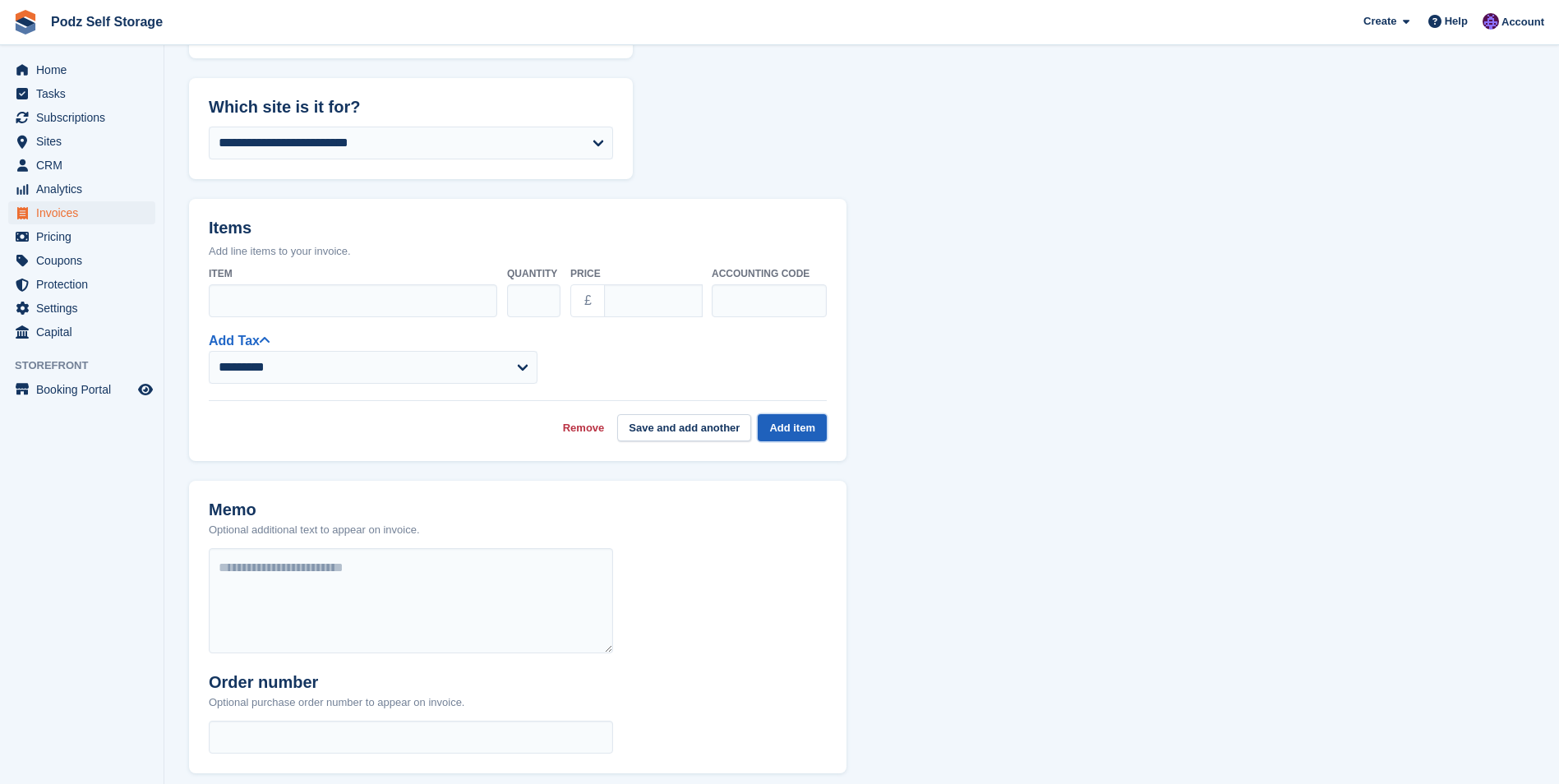
click at [801, 430] on button "Add item" at bounding box center [793, 427] width 69 height 27
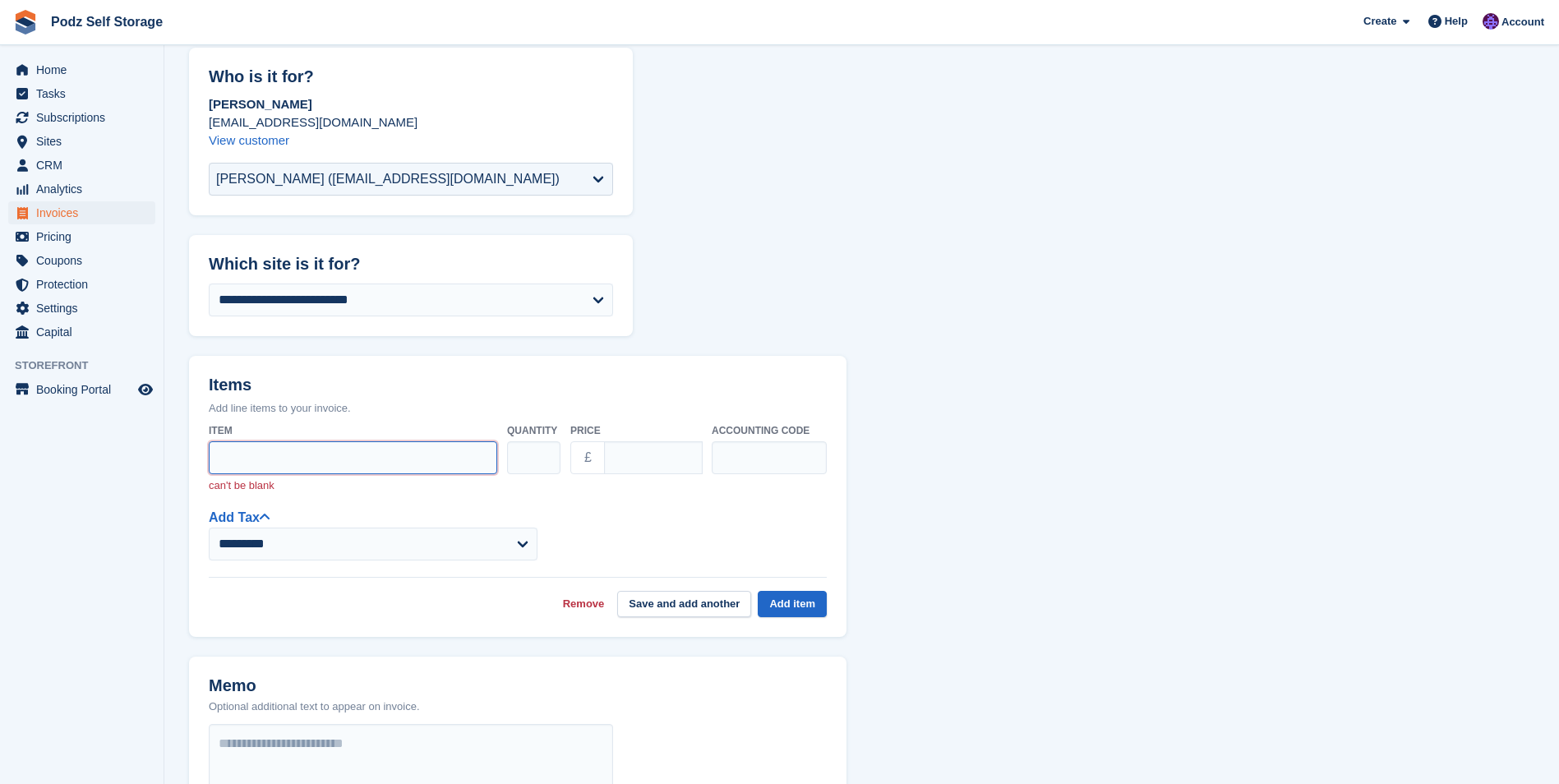
scroll to position [82, 0]
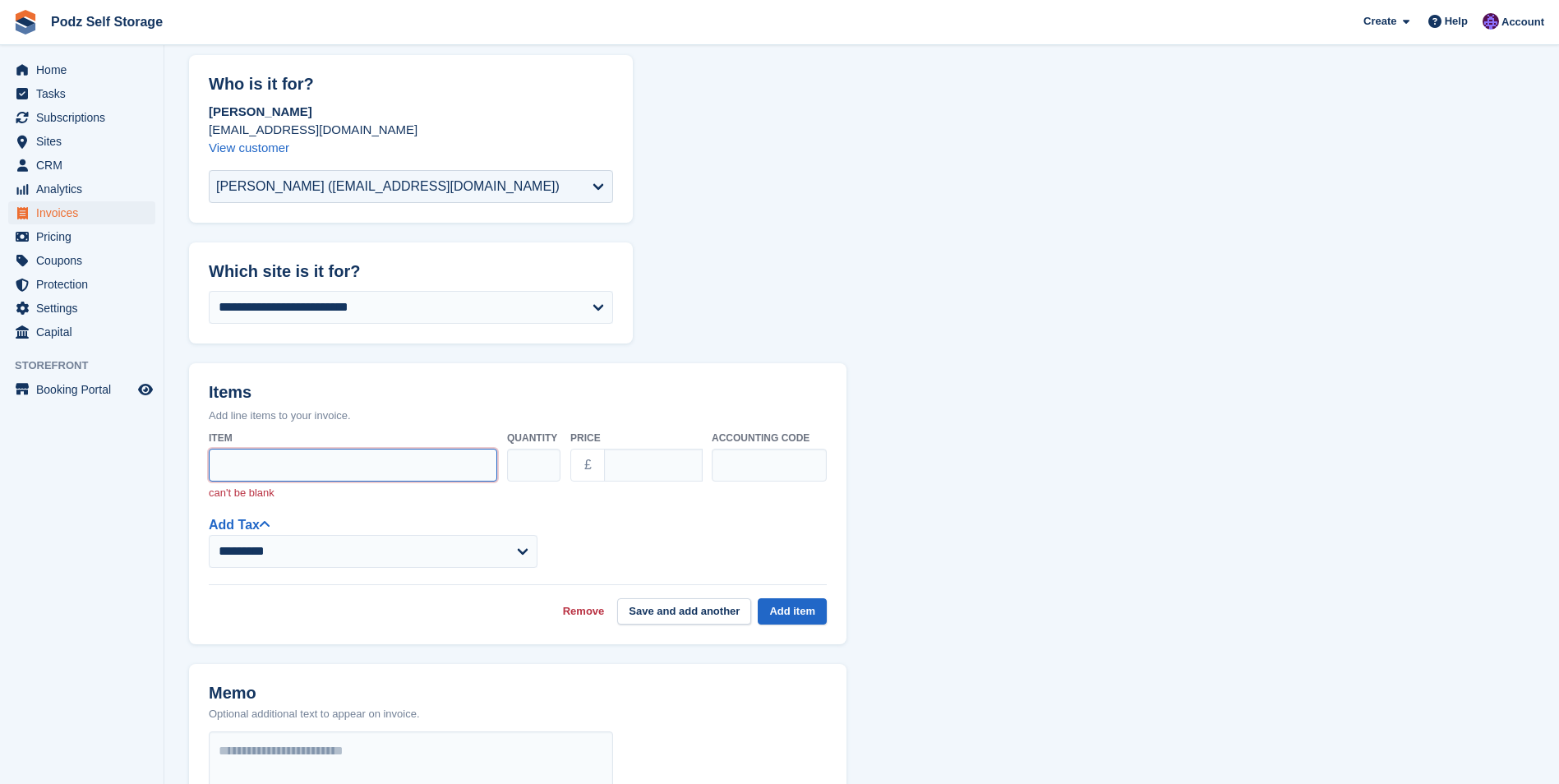
click at [370, 473] on input "Item" at bounding box center [352, 464] width 288 height 33
type input "**********"
click at [483, 377] on header "Items Add line items to your invoice." at bounding box center [517, 393] width 657 height 61
click at [662, 475] on input "****" at bounding box center [654, 464] width 99 height 33
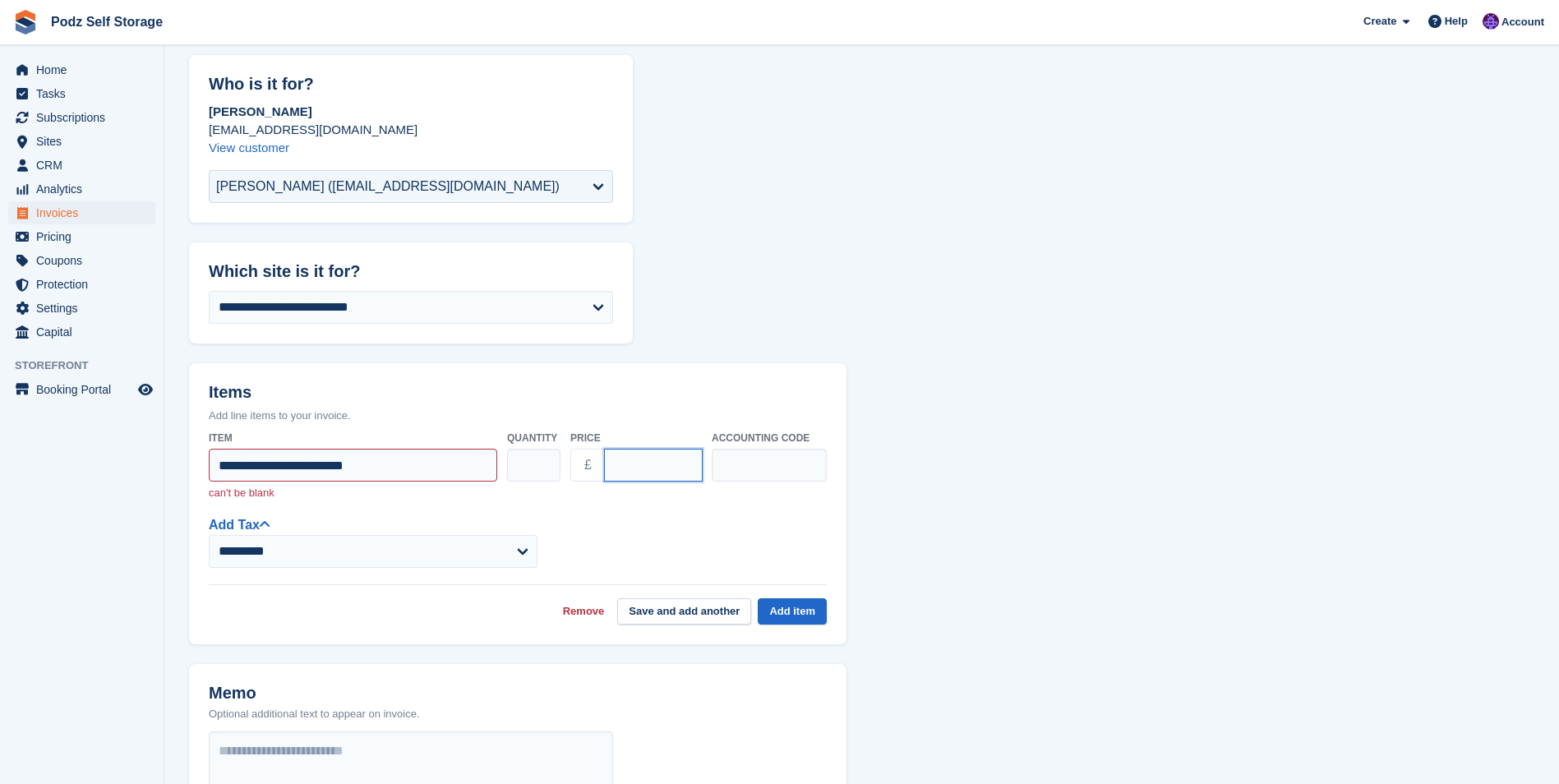
type input "*"
type input "******"
click at [797, 607] on button "Add item" at bounding box center [793, 612] width 69 height 27
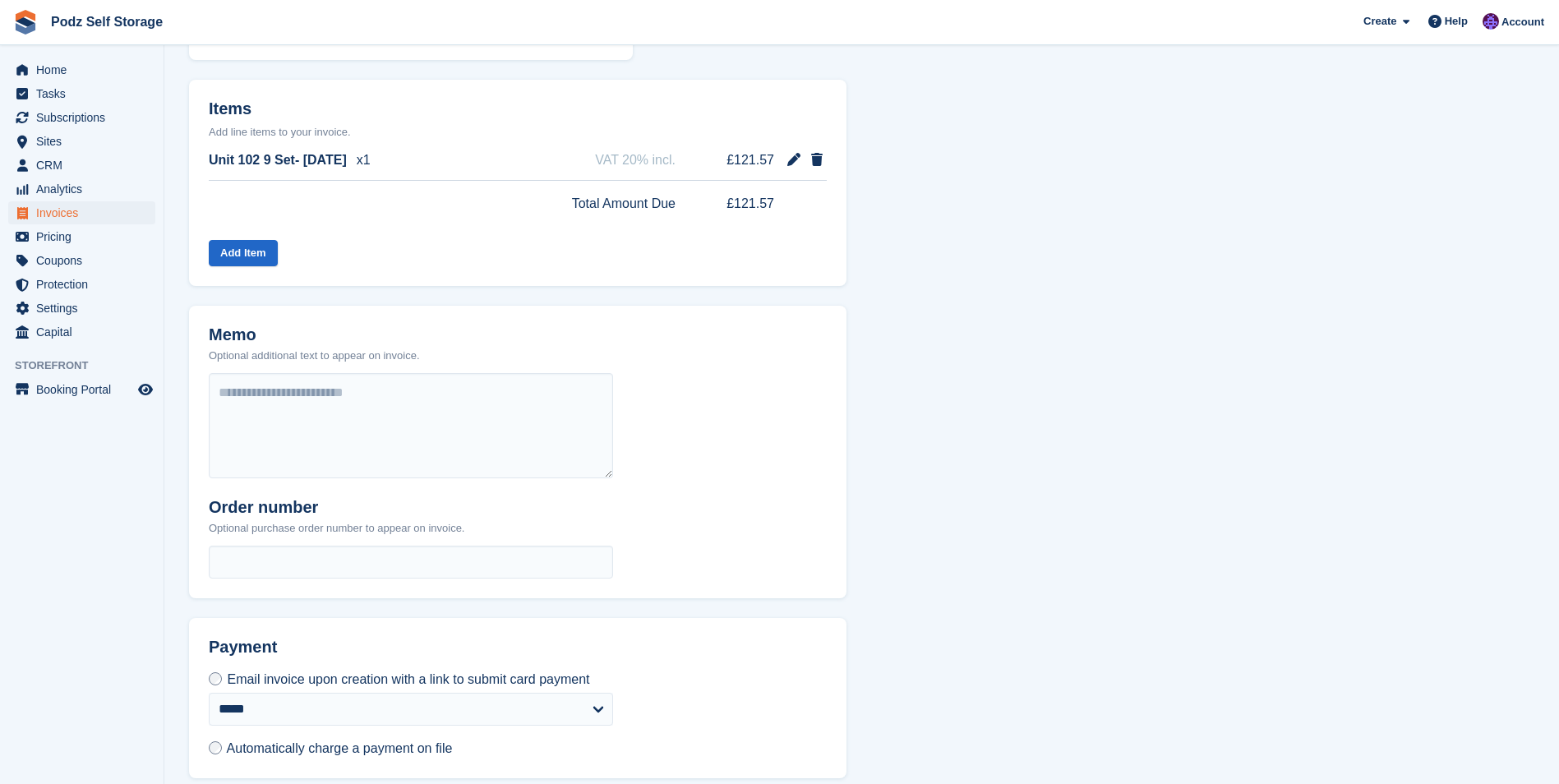
scroll to position [437, 0]
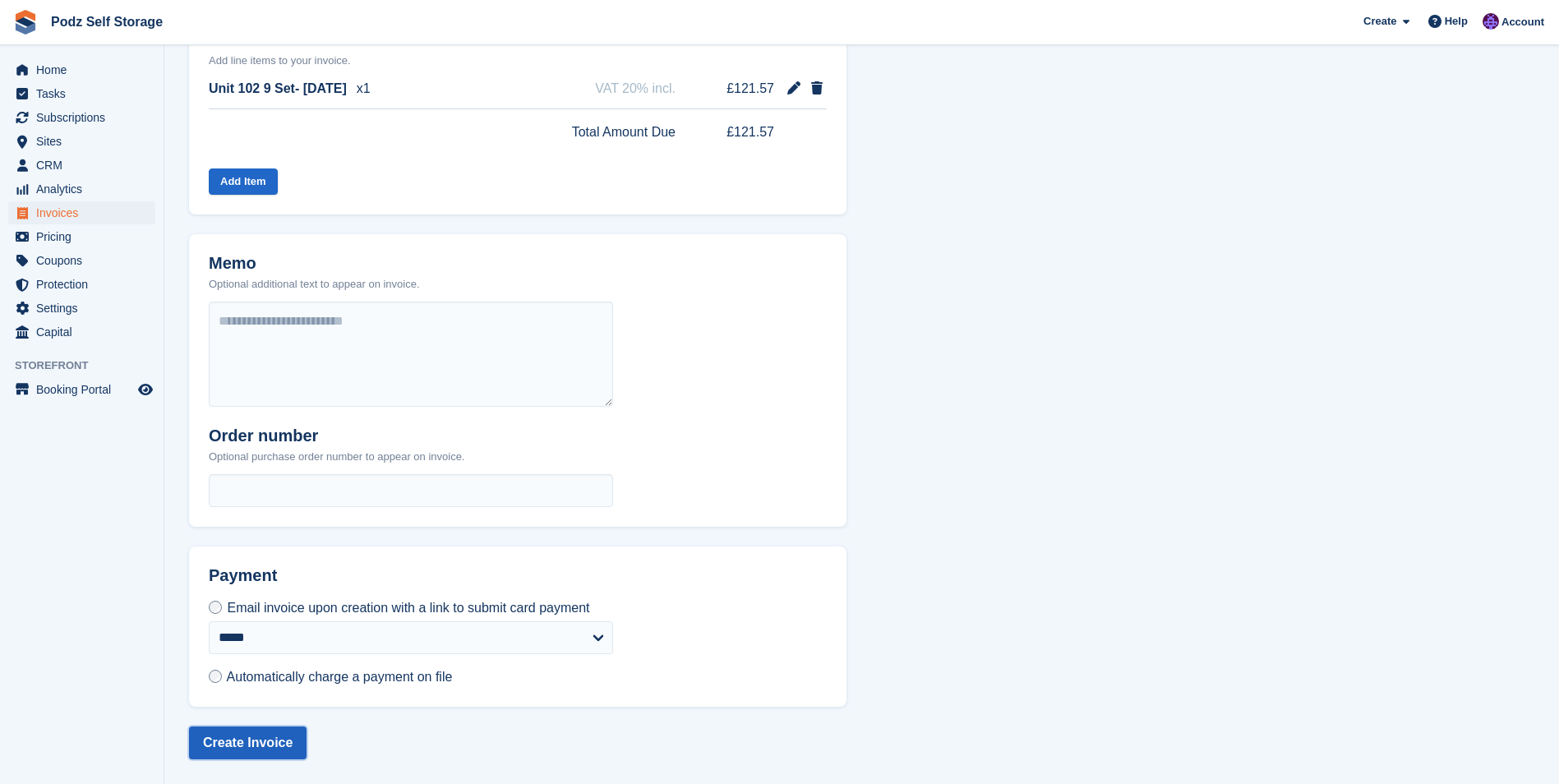
click at [245, 743] on button "Create Invoice" at bounding box center [248, 742] width 117 height 33
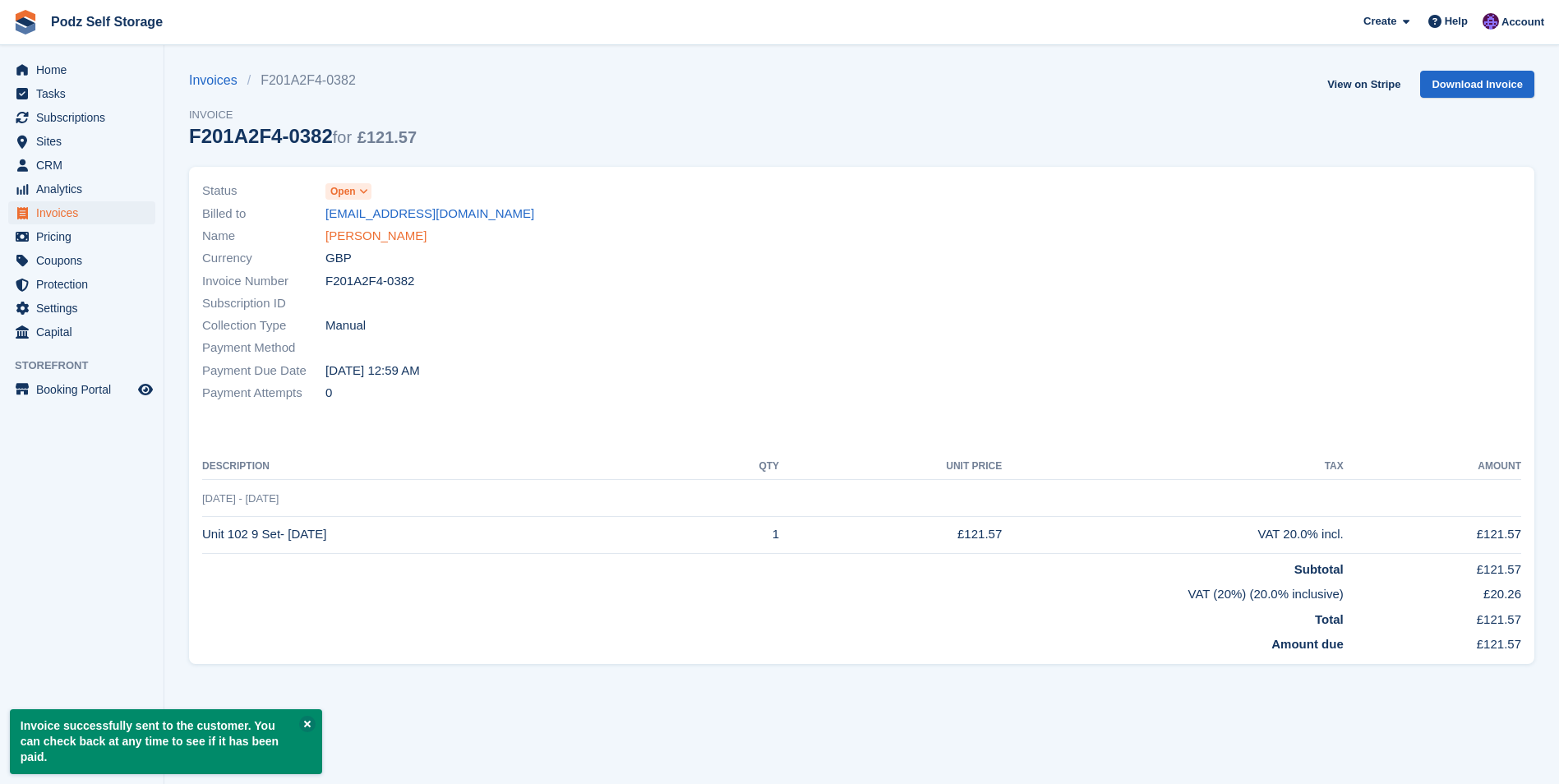
click at [352, 238] on link "[PERSON_NAME]" at bounding box center [376, 236] width 101 height 19
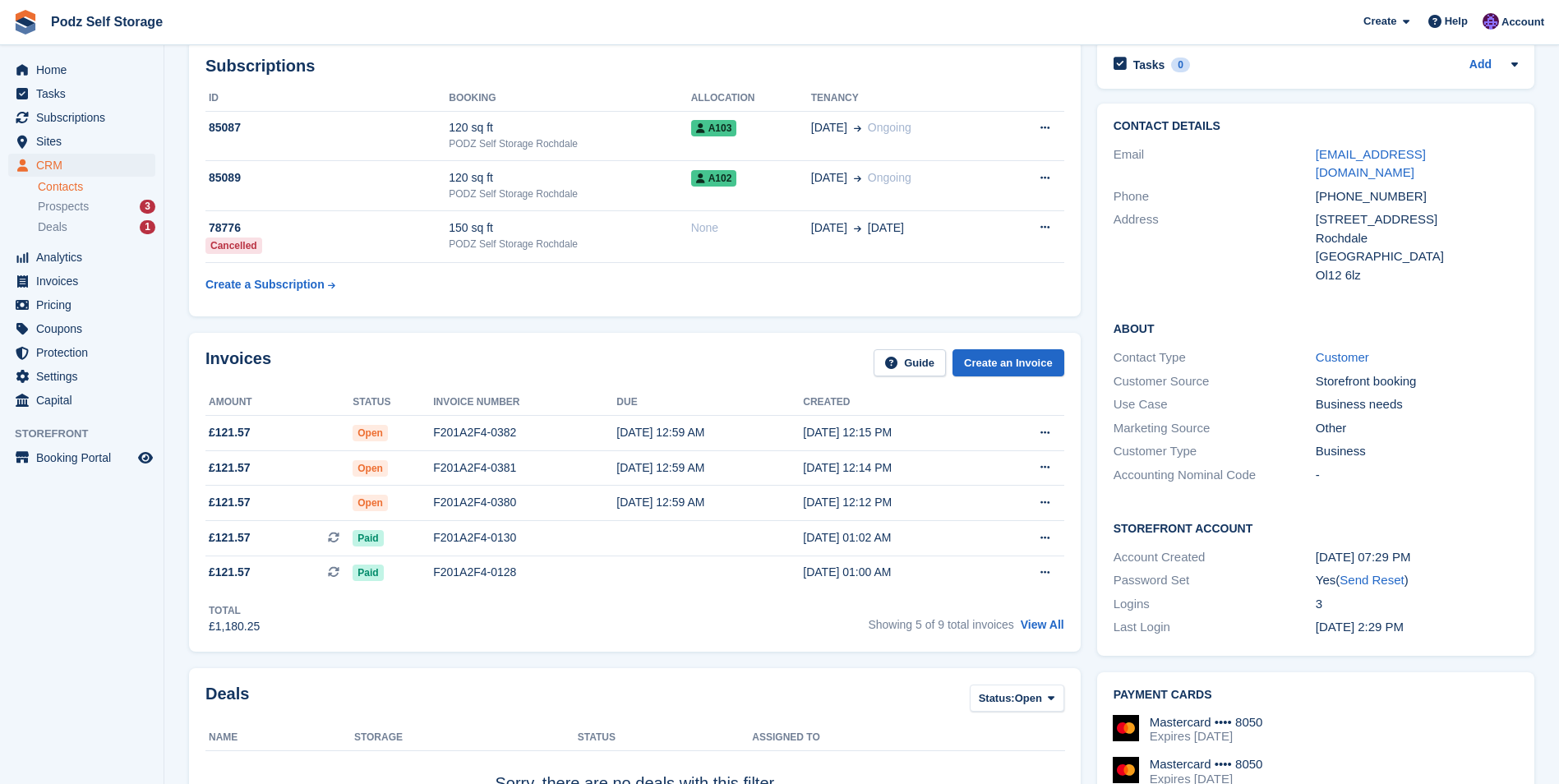
scroll to position [82, 0]
click at [530, 503] on div "F201A2F4-0380" at bounding box center [524, 502] width 184 height 18
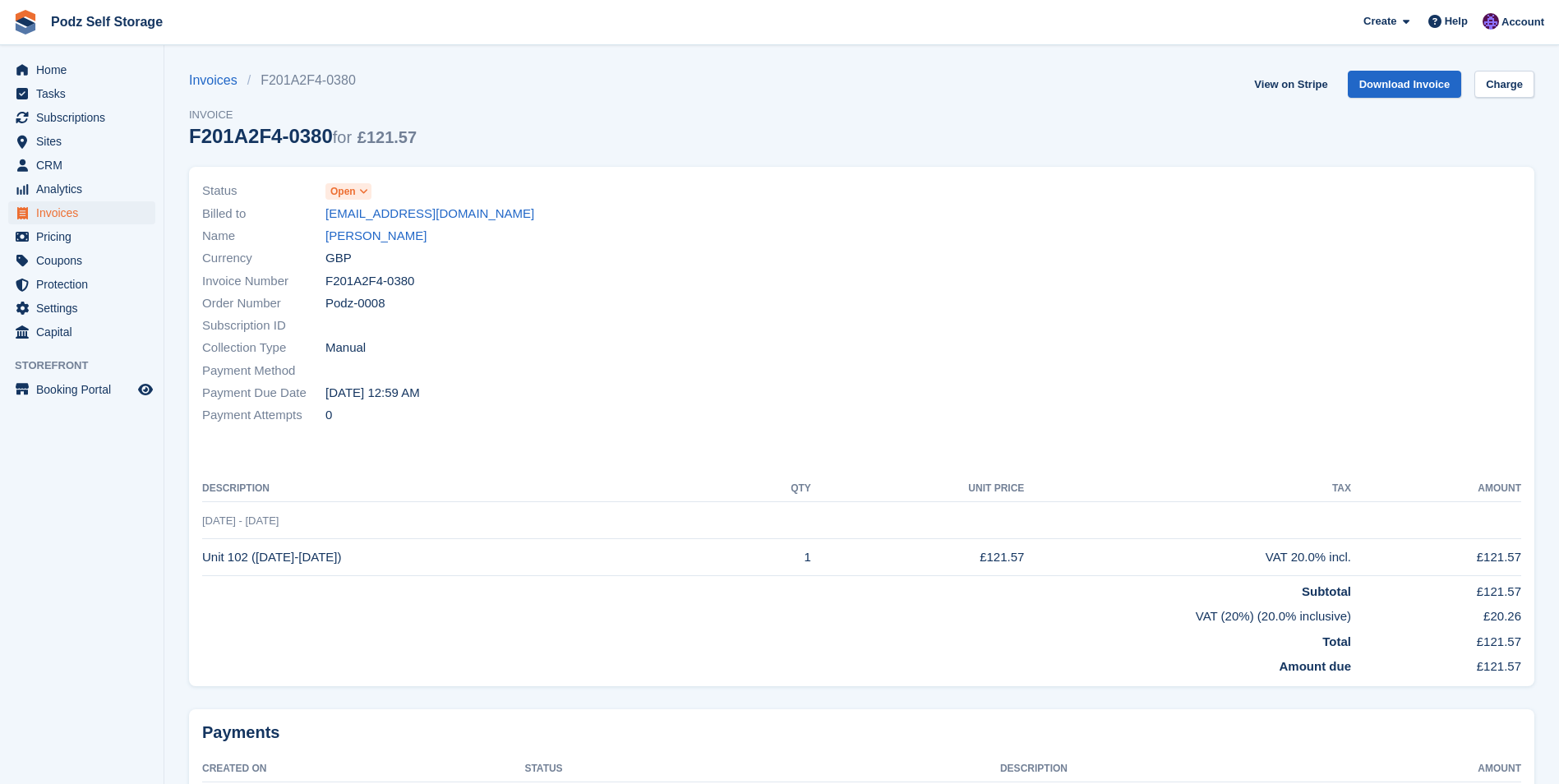
scroll to position [82, 0]
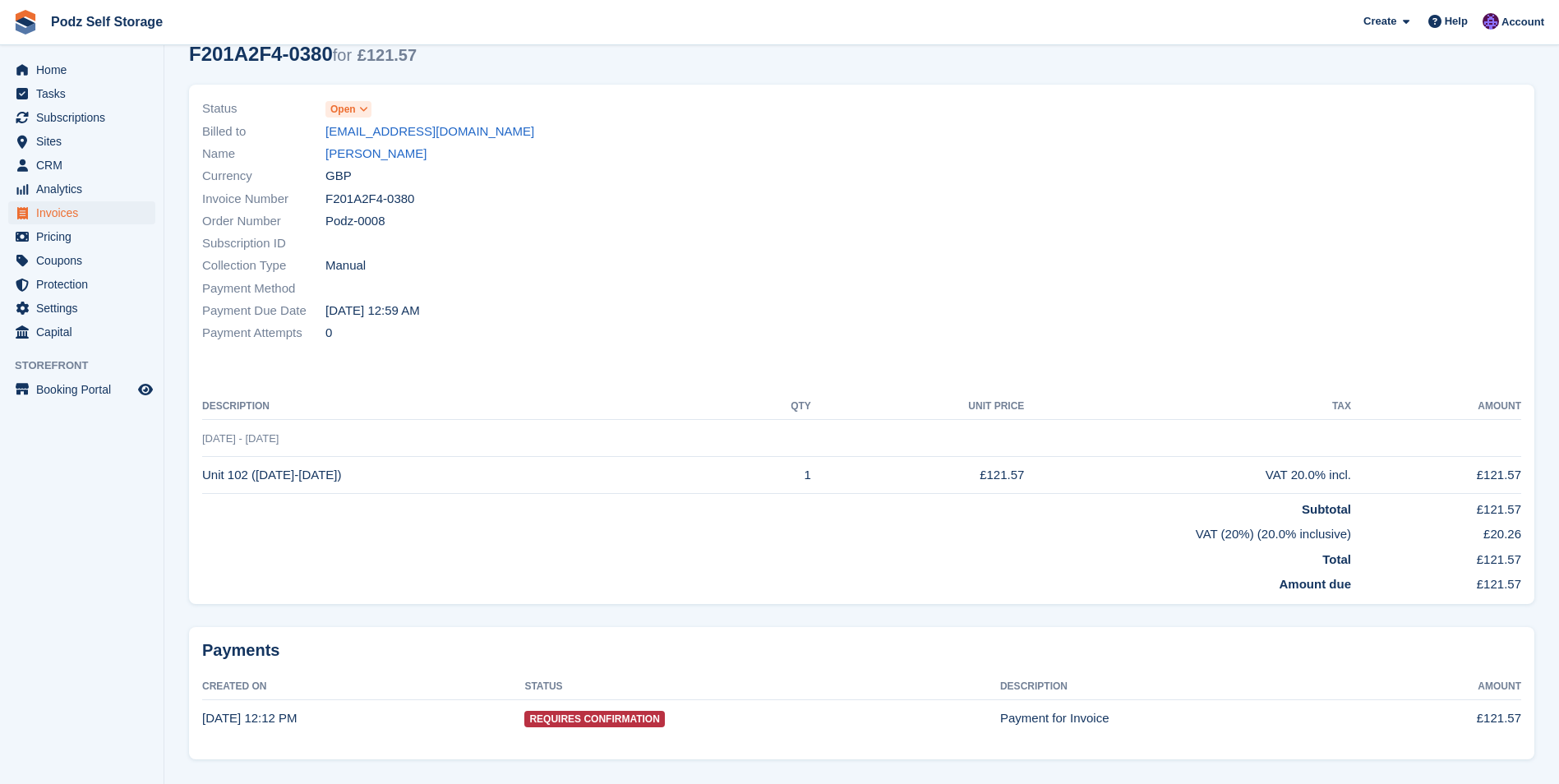
drag, startPoint x: 0, startPoint y: 0, endPoint x: 572, endPoint y: 488, distance: 751.9
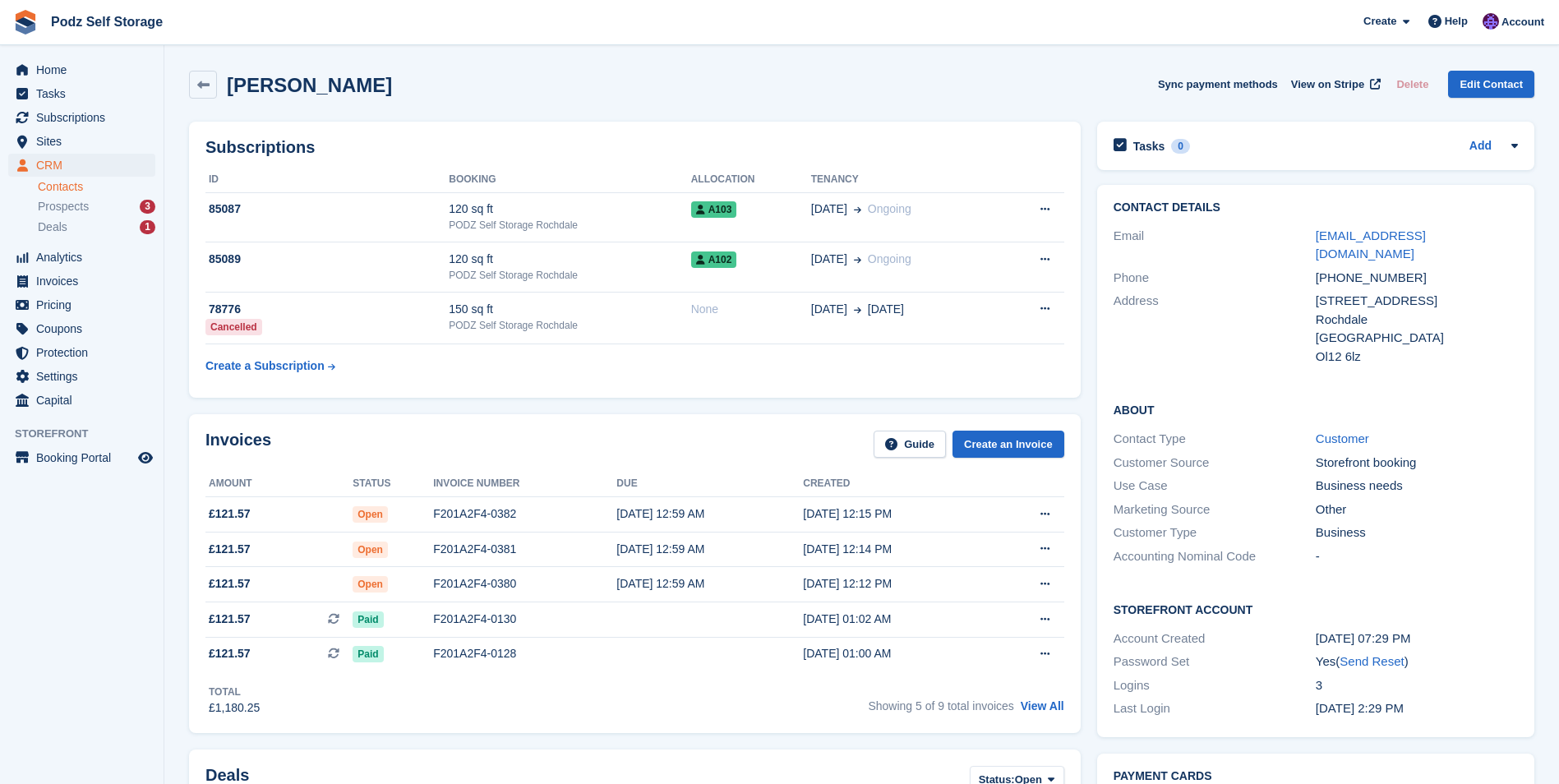
scroll to position [82, 0]
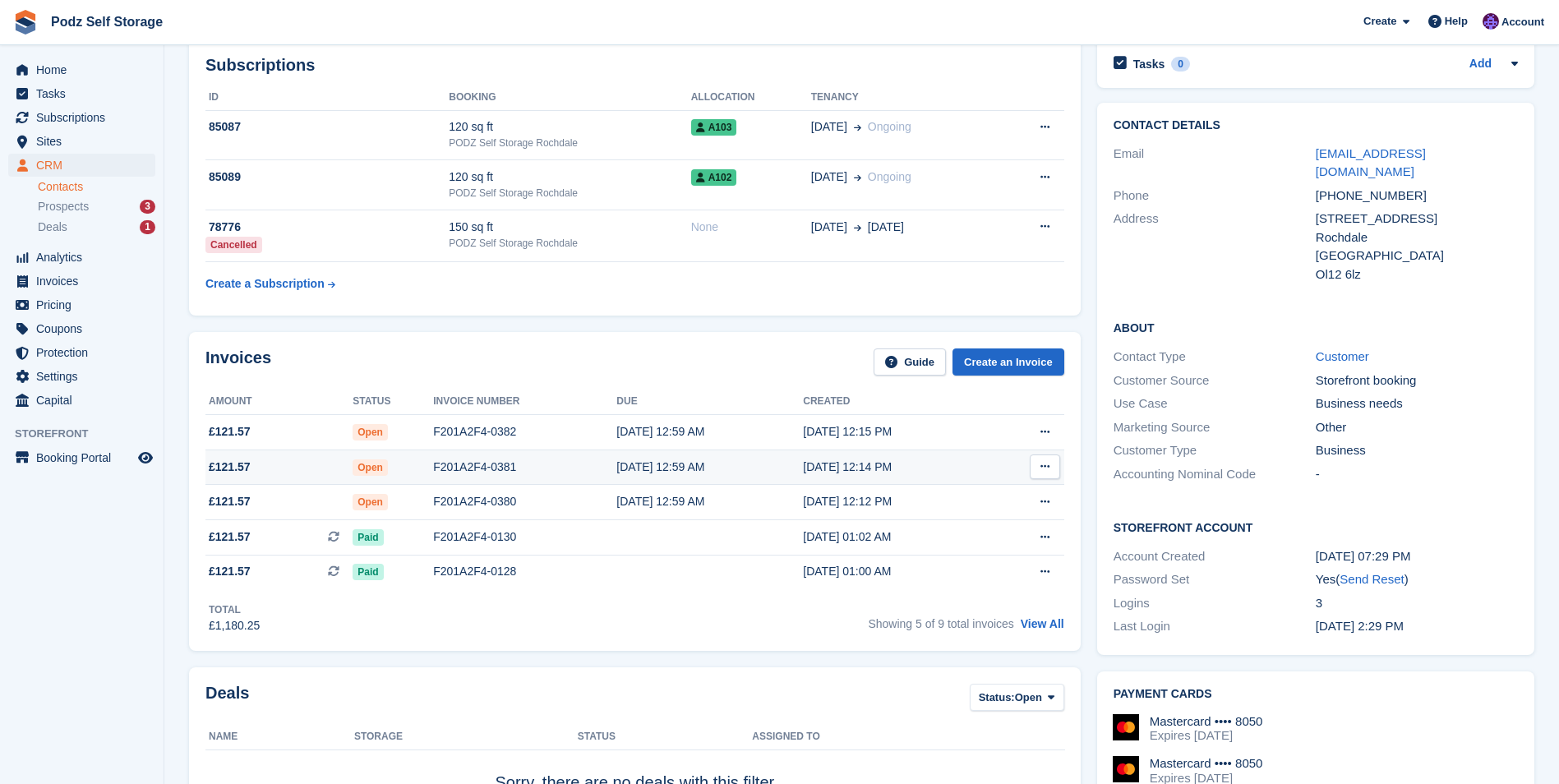
click at [540, 465] on div "F201A2F4-0381" at bounding box center [524, 467] width 184 height 18
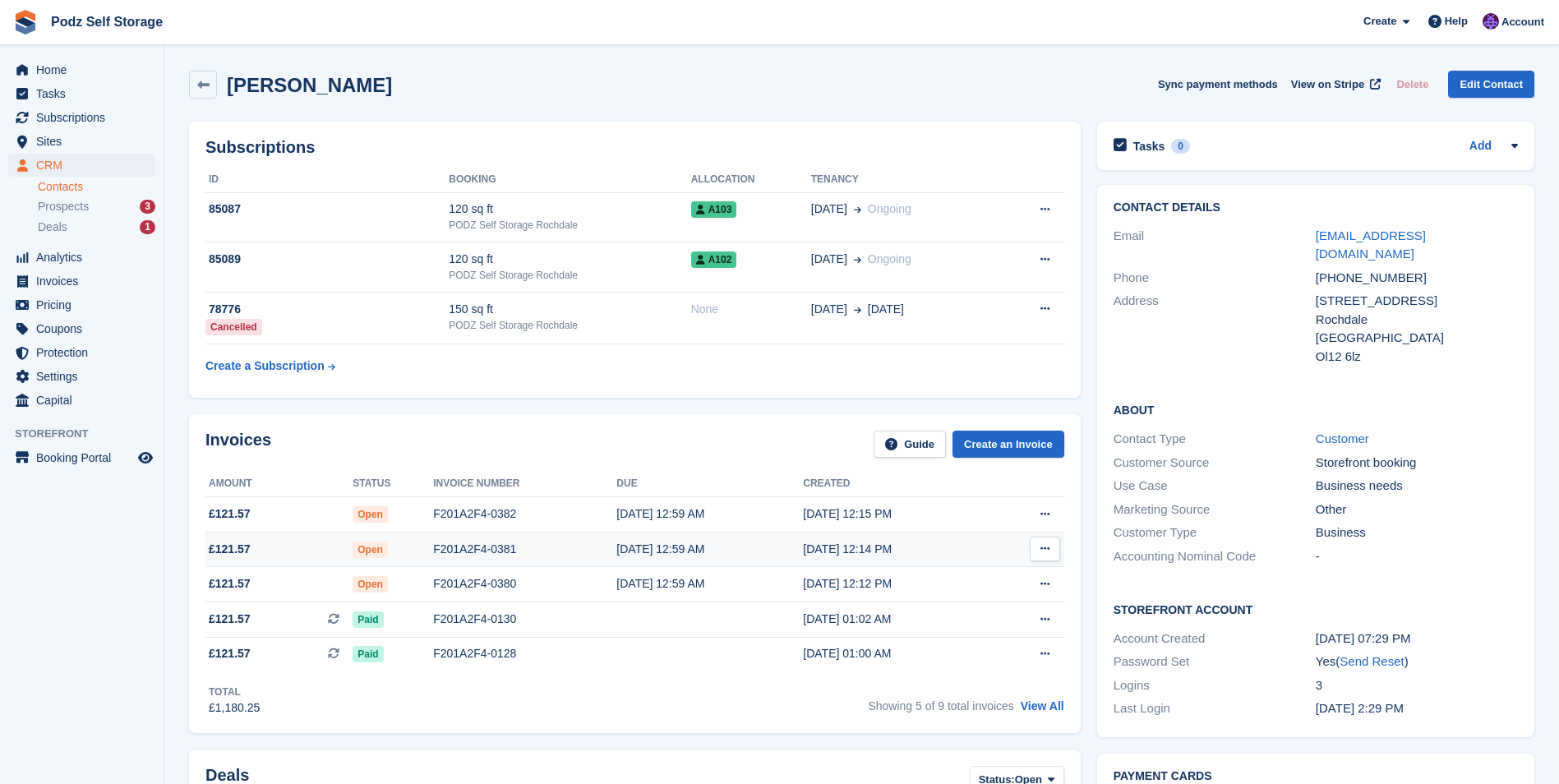
scroll to position [82, 0]
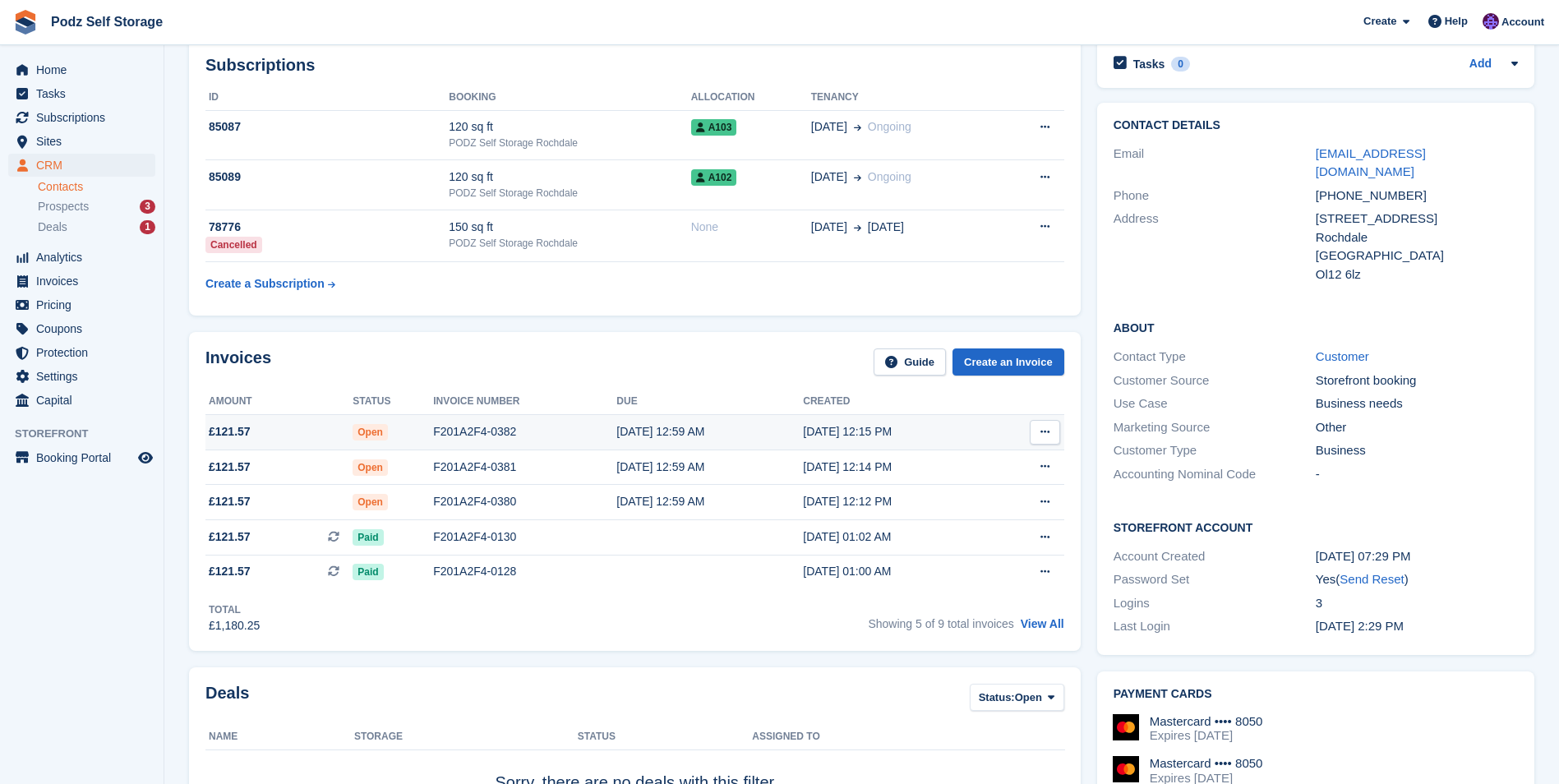
click at [509, 437] on div "F201A2F4-0382" at bounding box center [524, 432] width 184 height 18
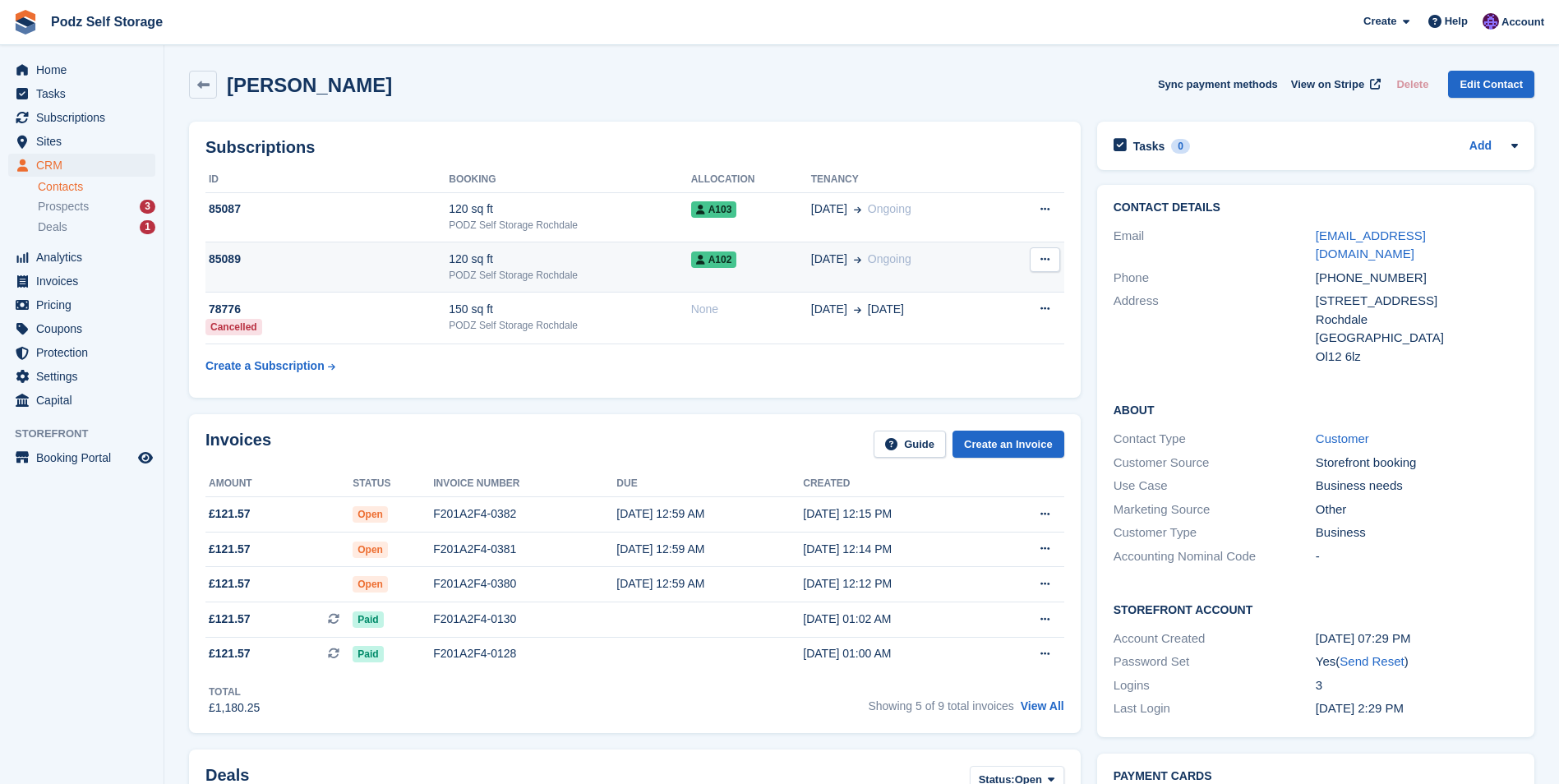
click at [395, 264] on div "85089" at bounding box center [326, 259] width 243 height 18
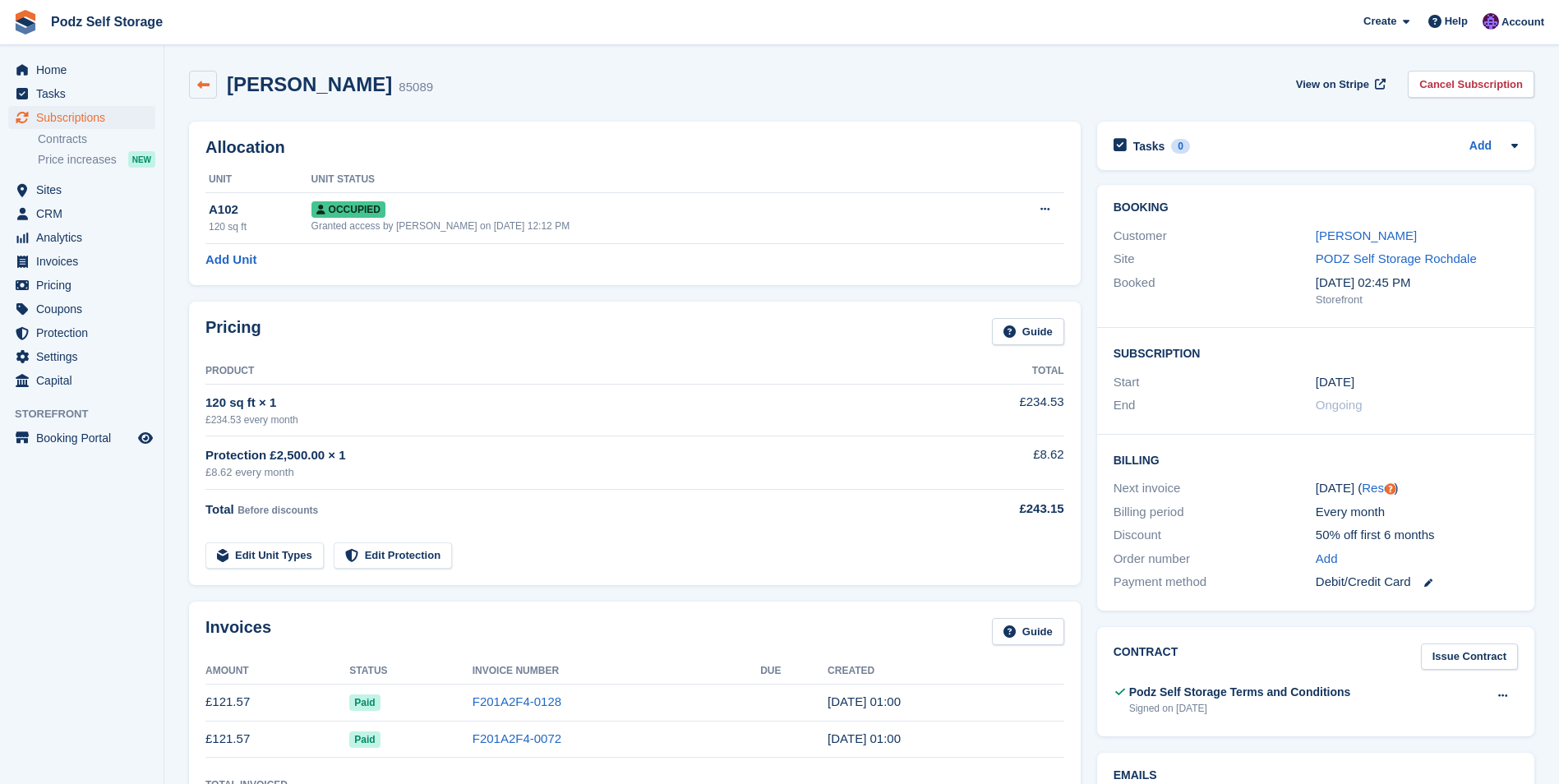
click at [191, 87] on link at bounding box center [203, 85] width 28 height 28
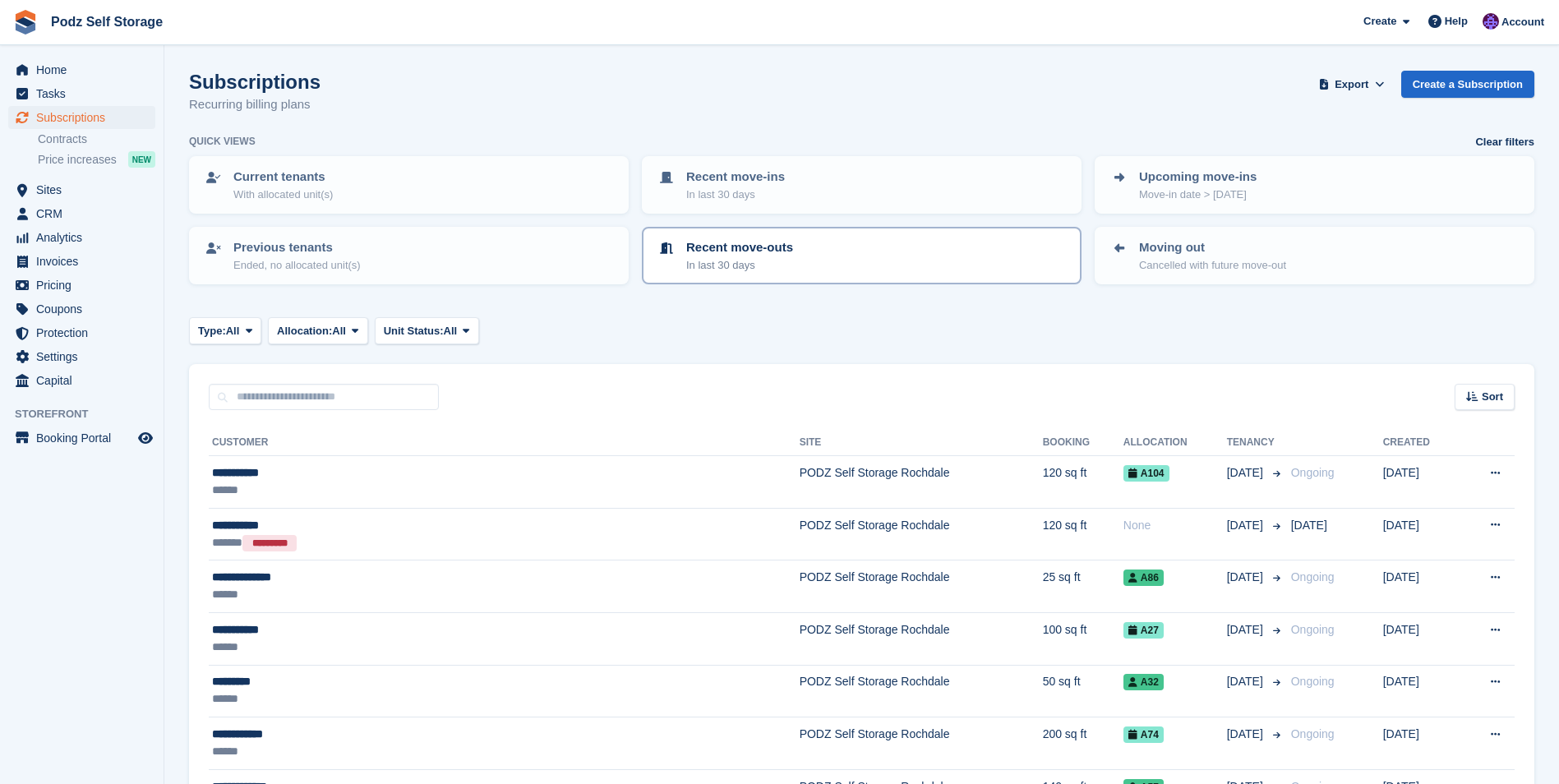
click at [818, 276] on link "Recent move-outs In last 30 days" at bounding box center [862, 255] width 436 height 54
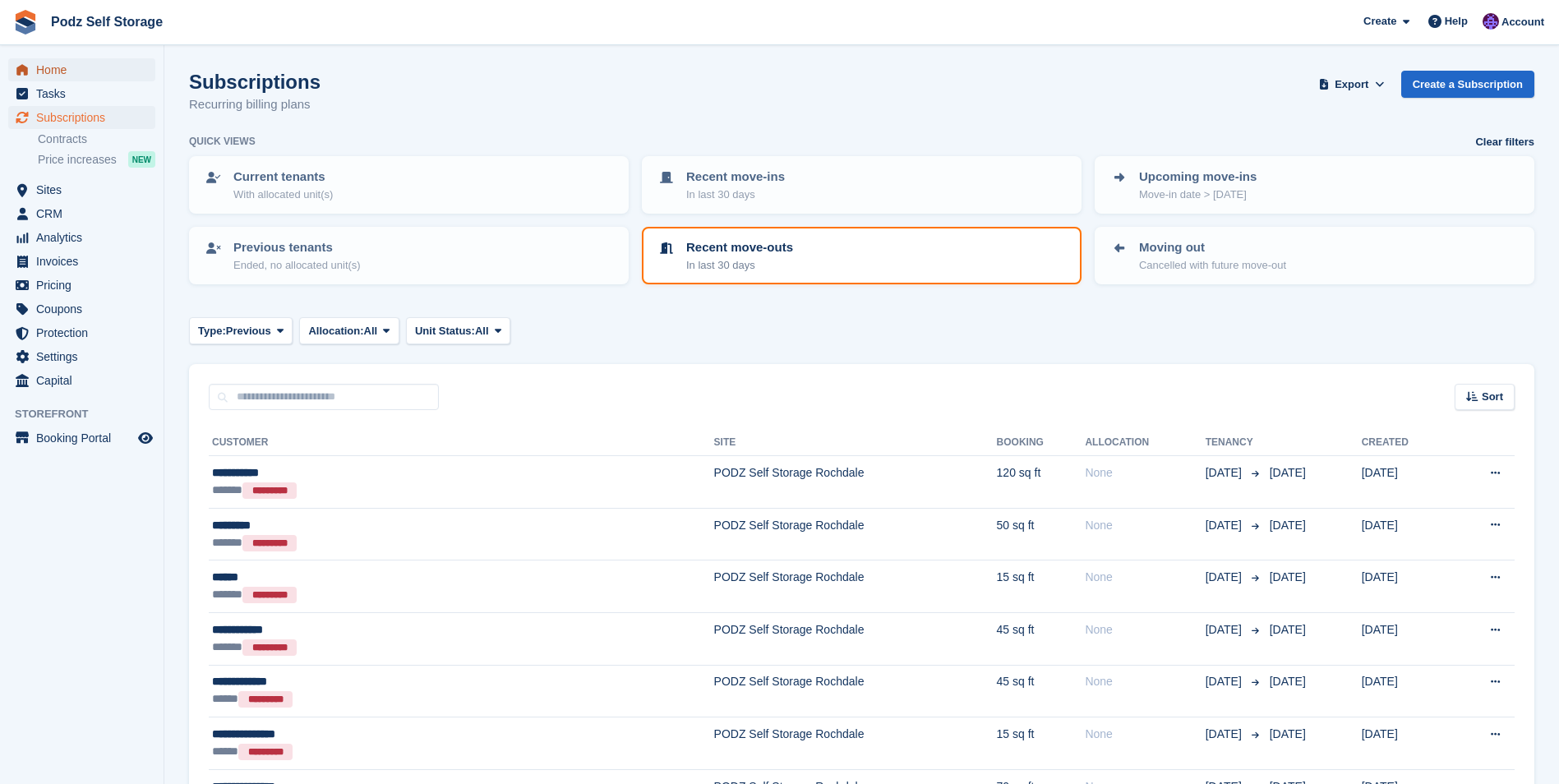
click at [64, 75] on span "Home" at bounding box center [86, 70] width 99 height 23
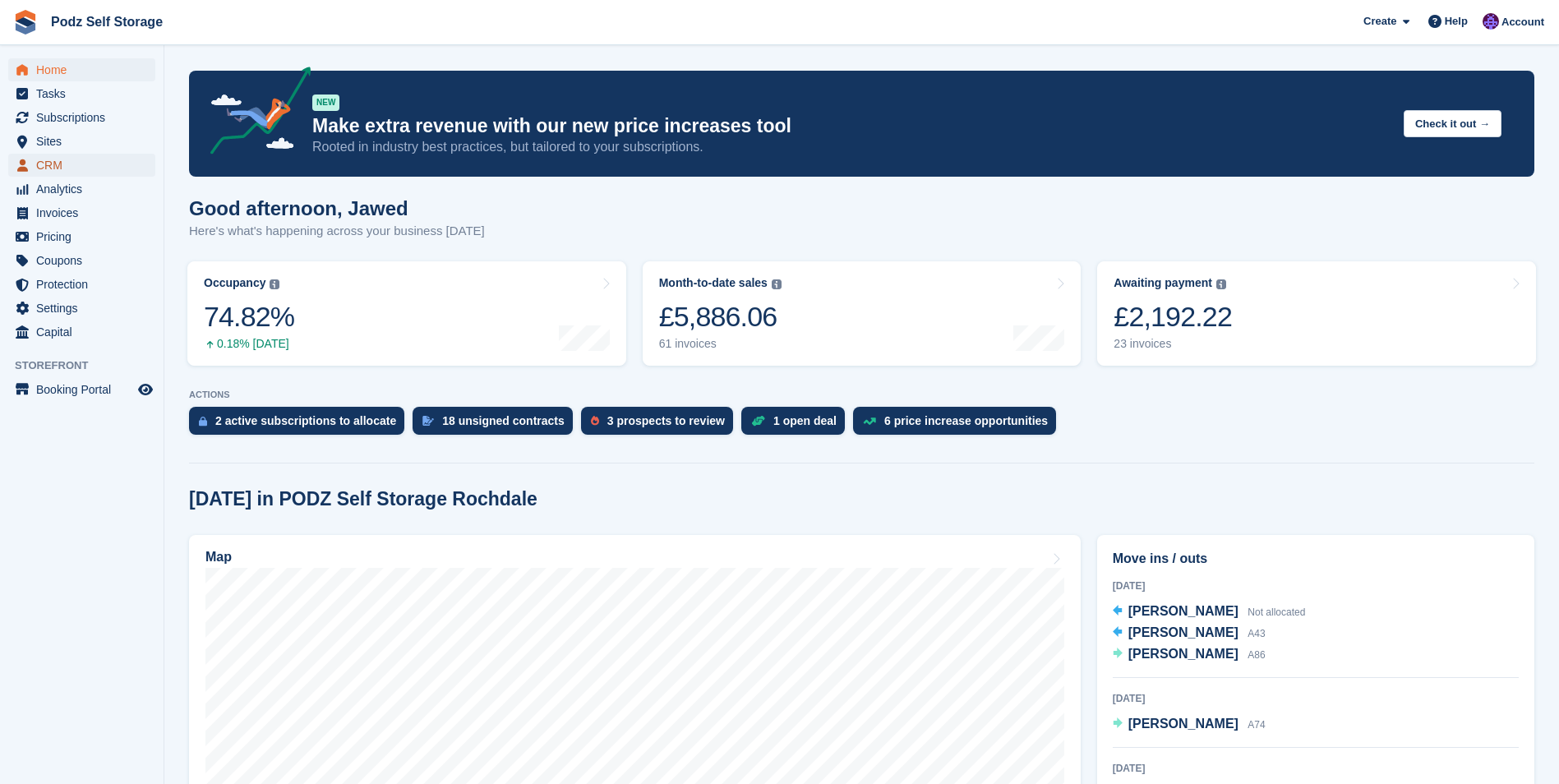
click at [121, 175] on span "CRM" at bounding box center [86, 165] width 99 height 23
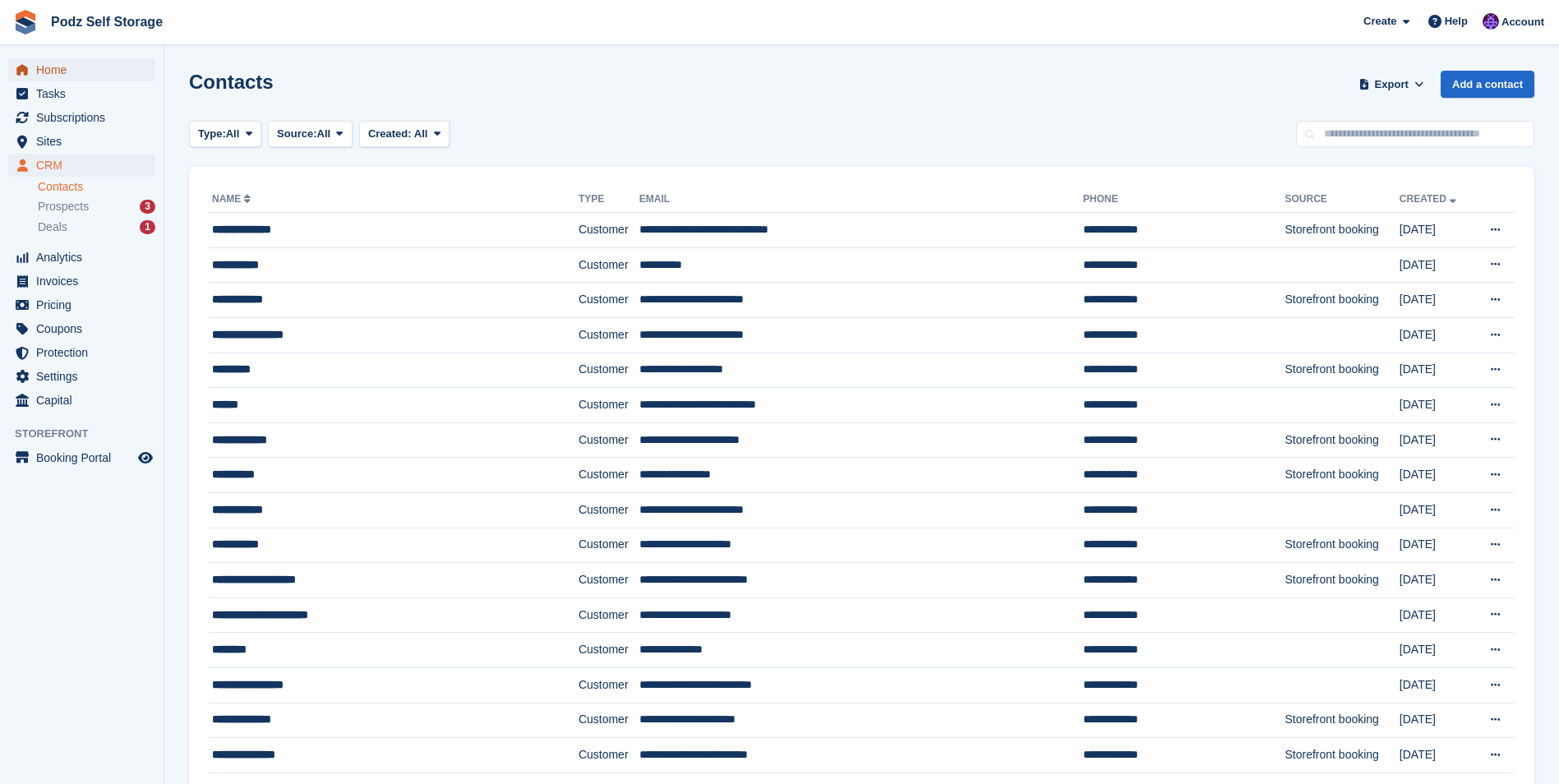
click at [68, 71] on span "Home" at bounding box center [86, 70] width 99 height 23
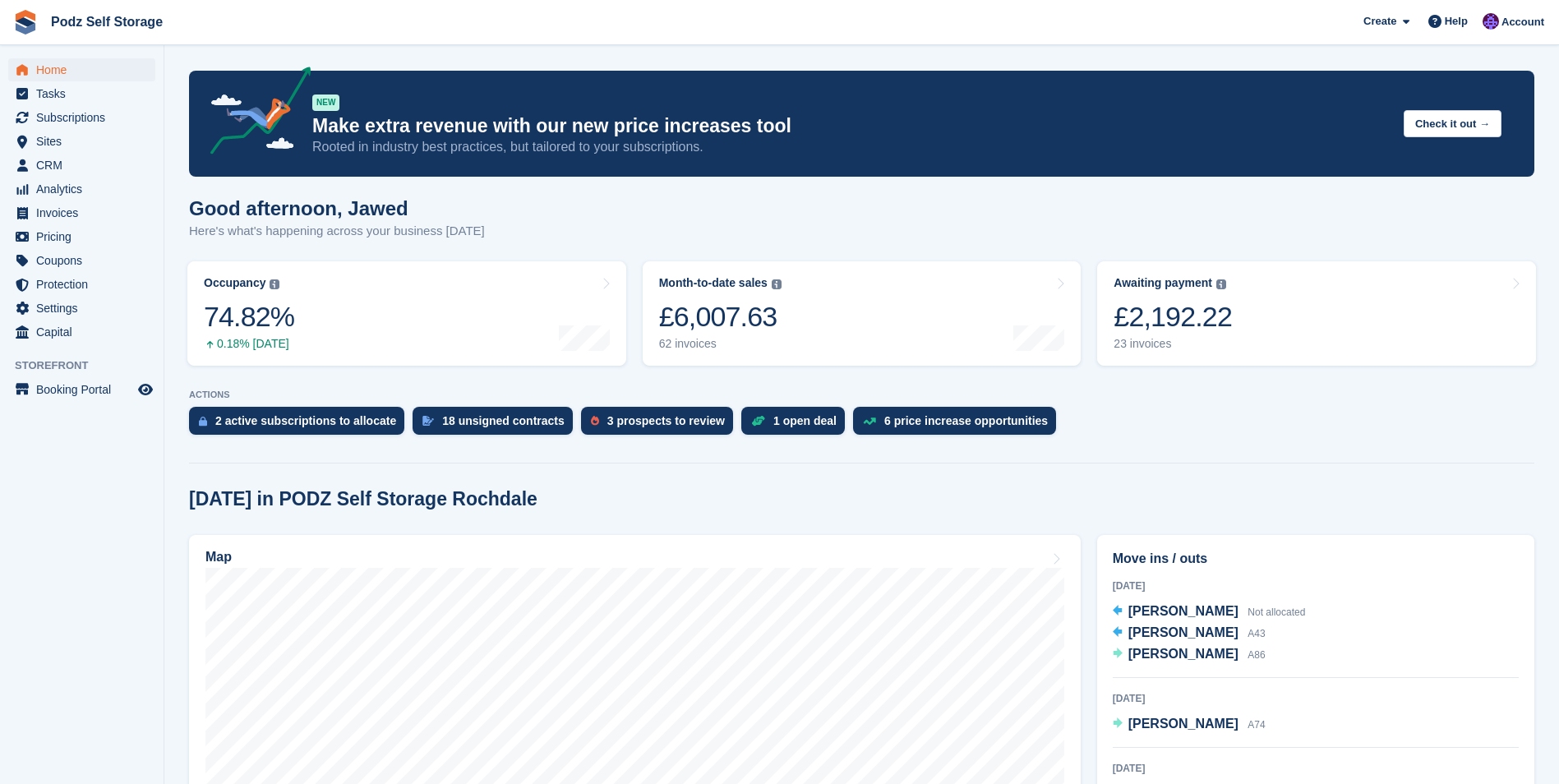
click at [898, 36] on span "Podz Self Storage Create Subscription Invoice Contact Deal Discount Page Help C…" at bounding box center [780, 22] width 1559 height 45
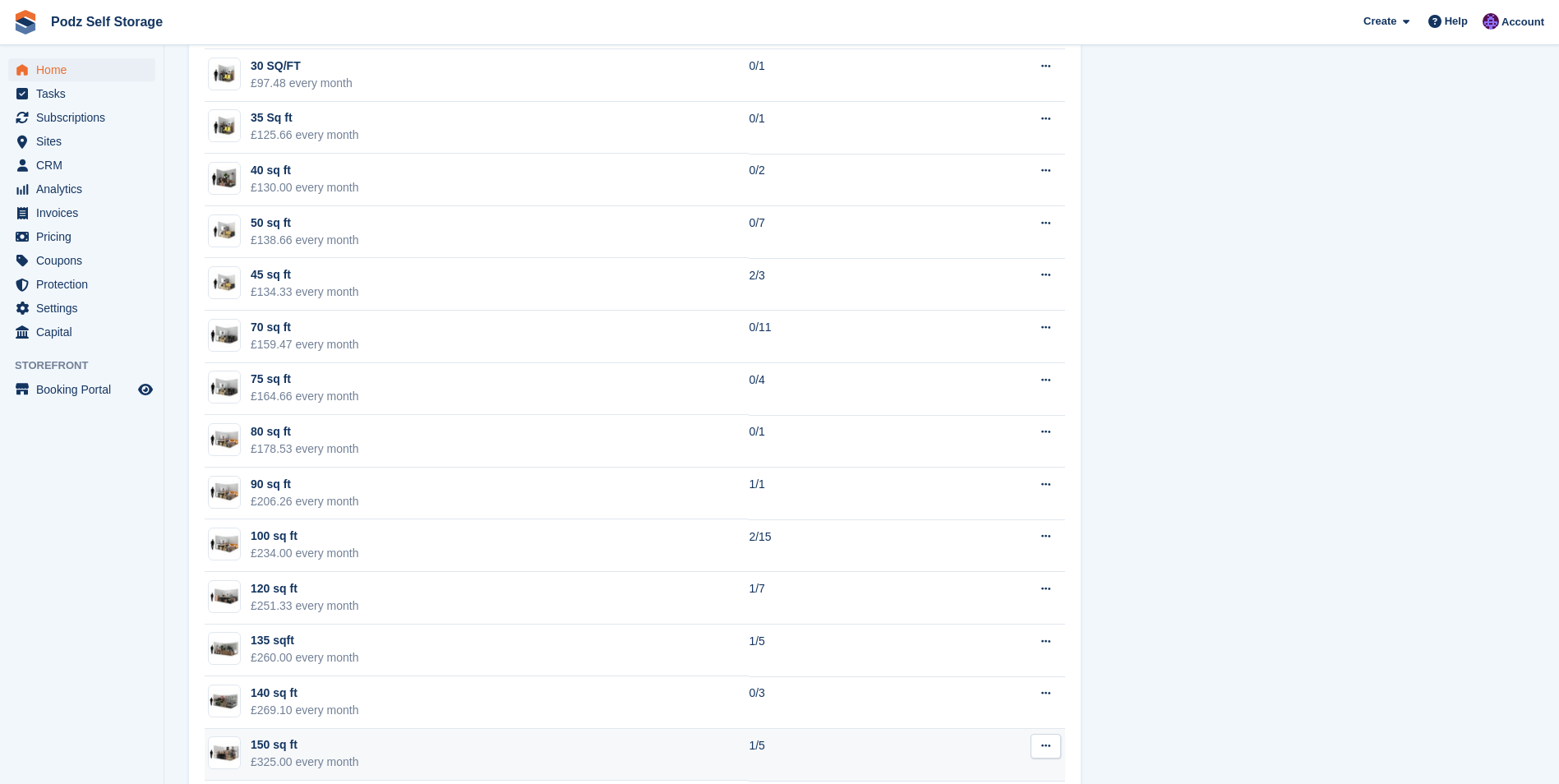
scroll to position [1396, 0]
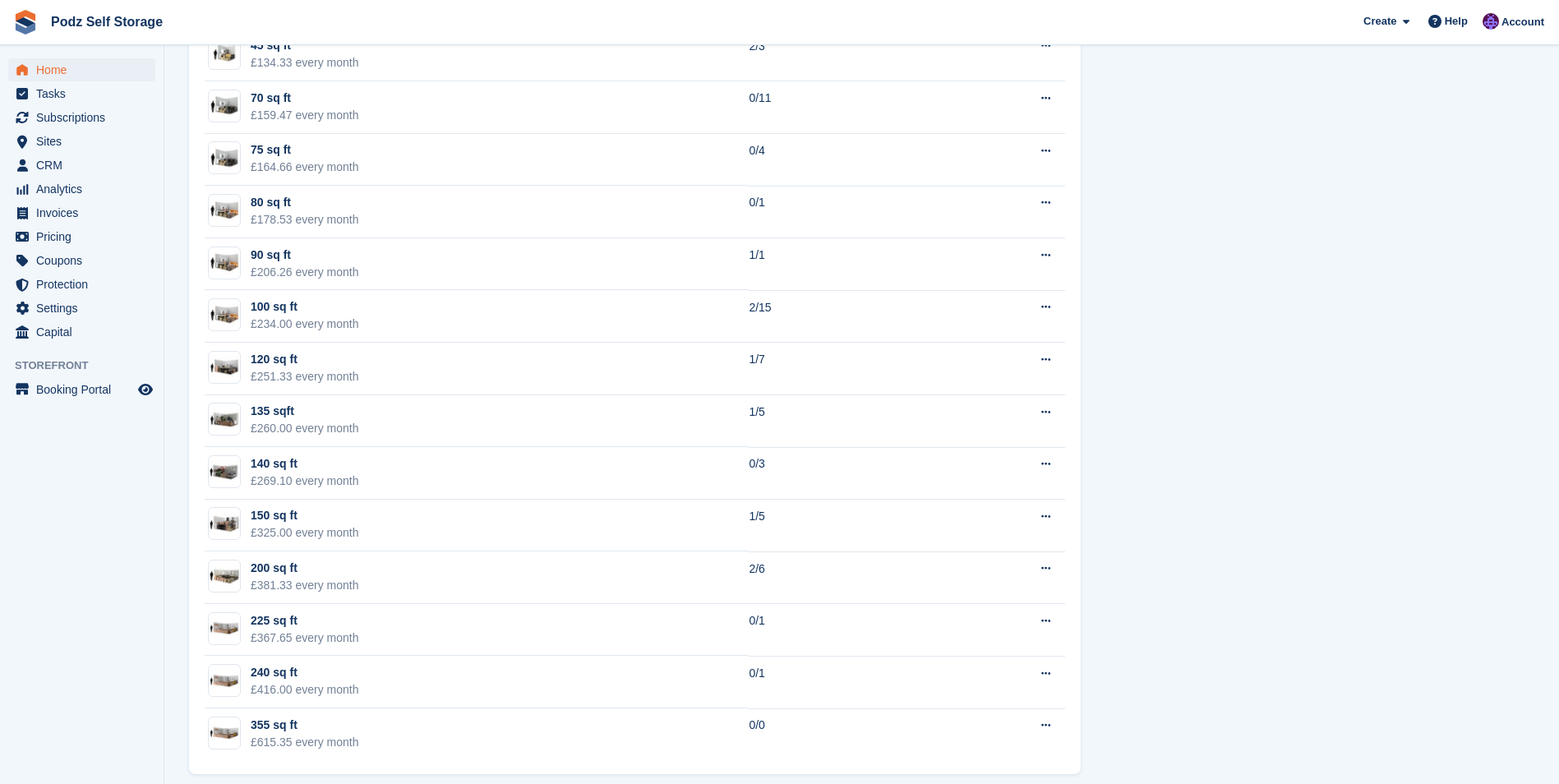
click at [1133, 323] on div "Unit availability 33 available Name Available 15 sq ft £88.83 every month 14/21…" at bounding box center [862, 178] width 1361 height 1209
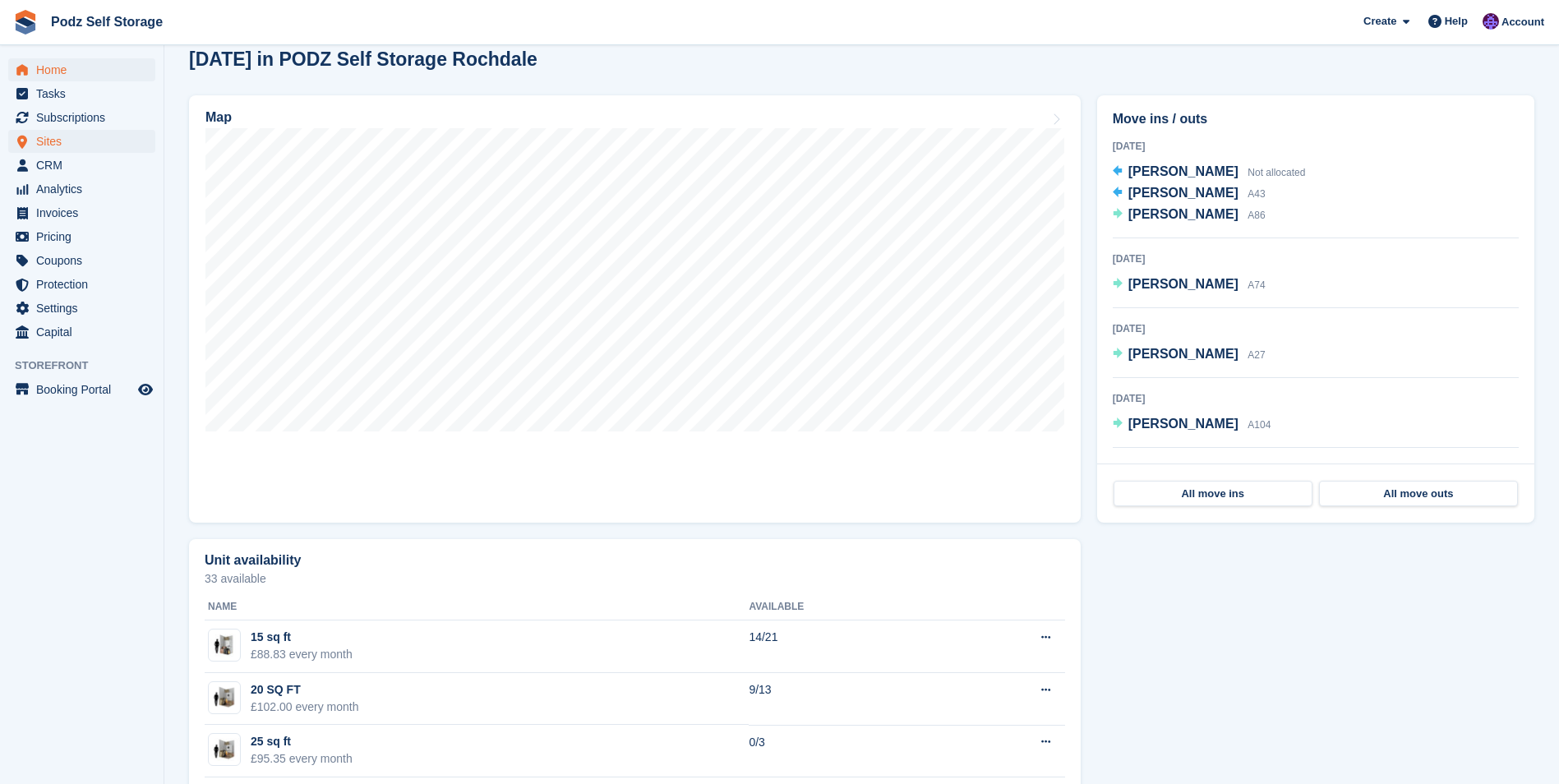
scroll to position [411, 0]
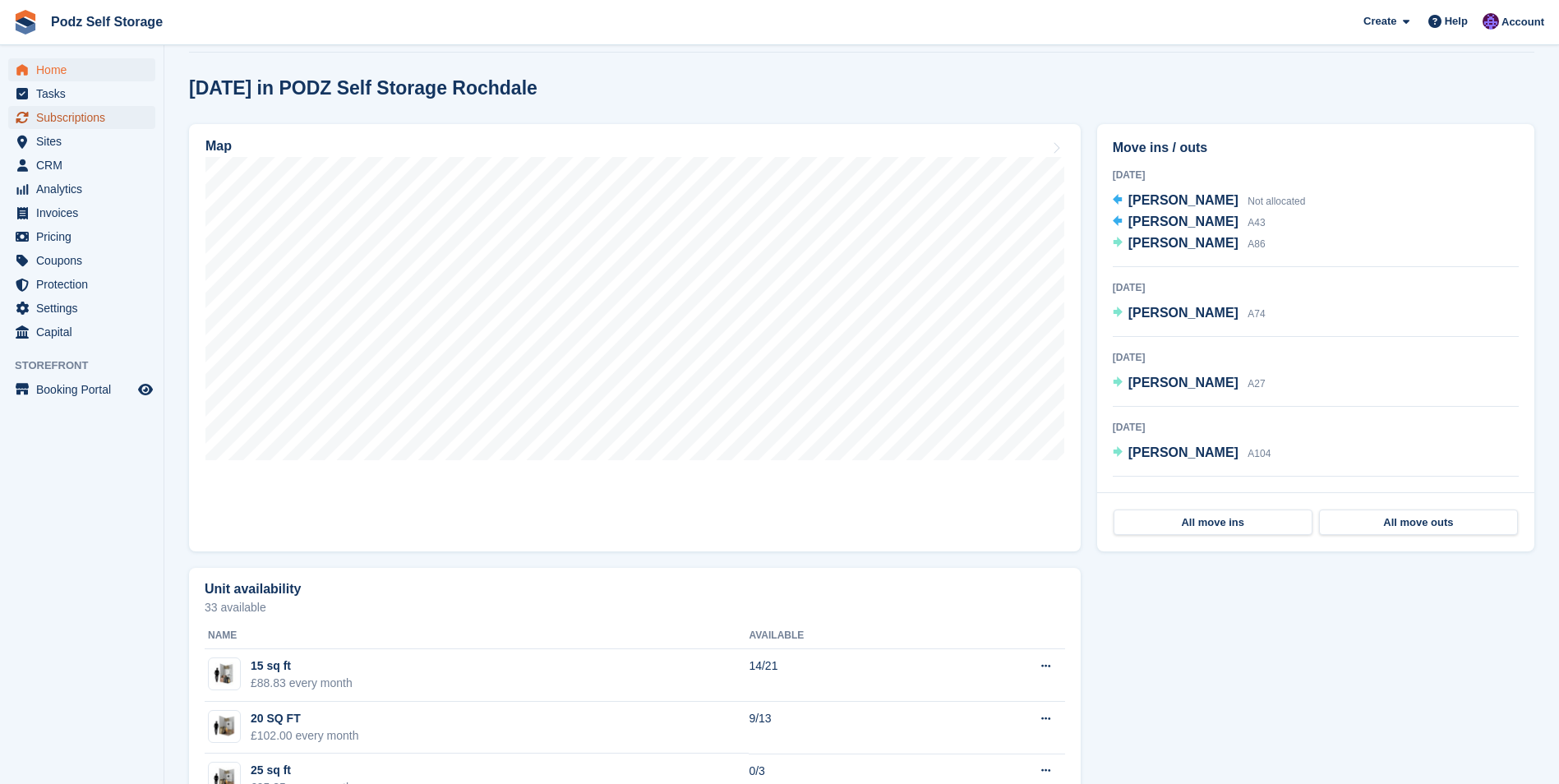
click at [102, 106] on span "Subscriptions" at bounding box center [86, 117] width 99 height 23
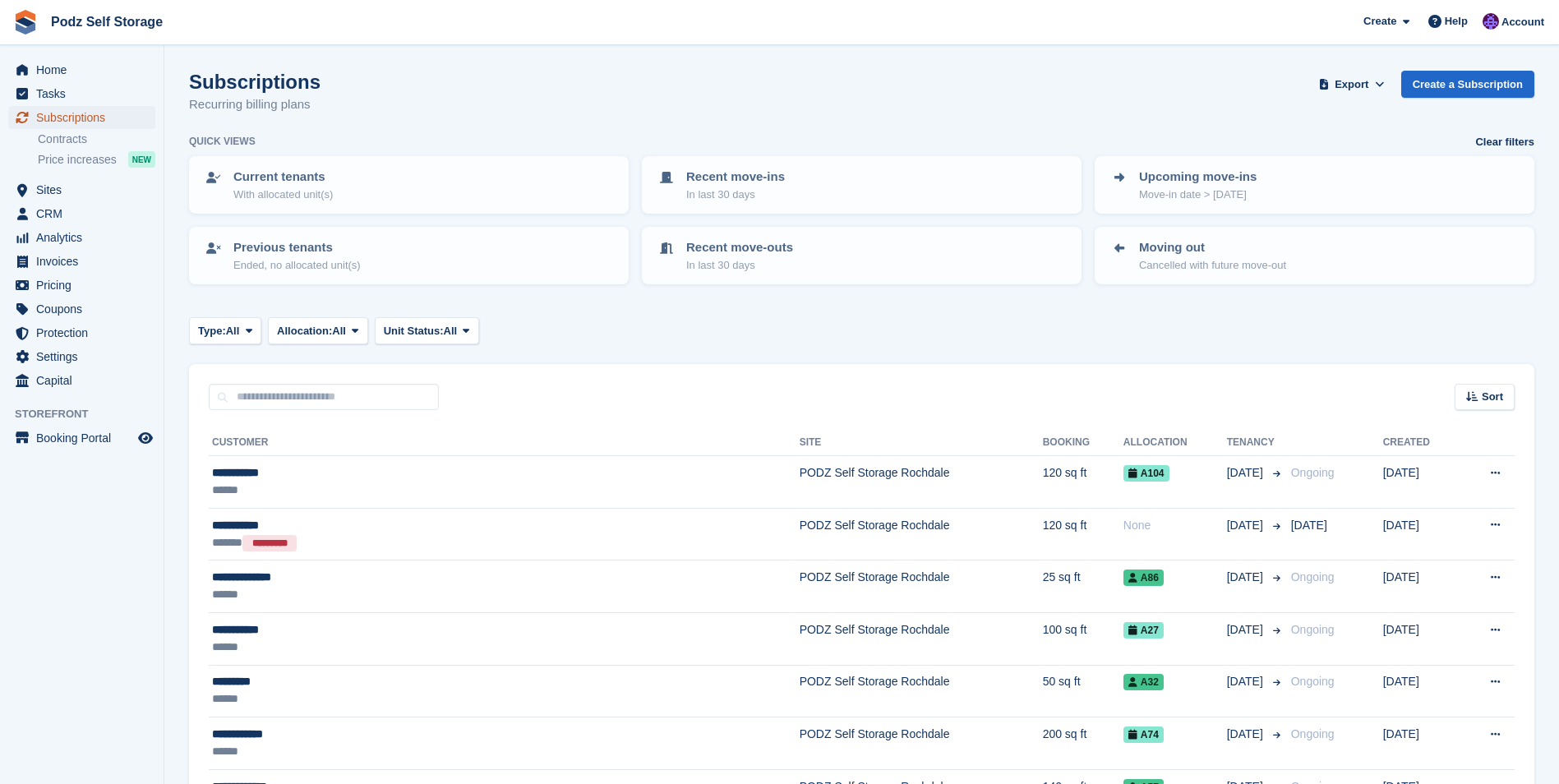
click at [91, 117] on span "Subscriptions" at bounding box center [86, 117] width 99 height 23
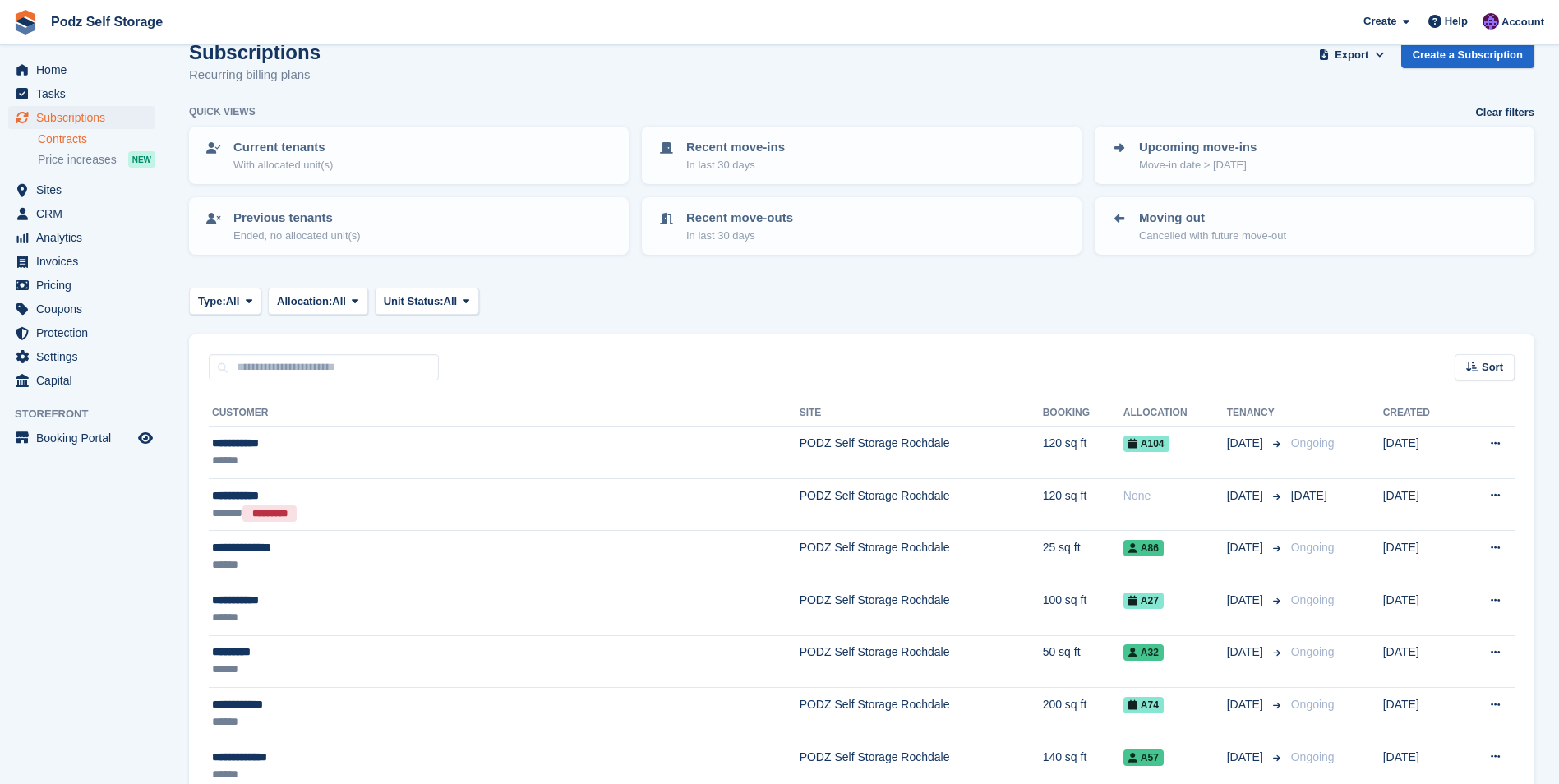
scroll to position [82, 0]
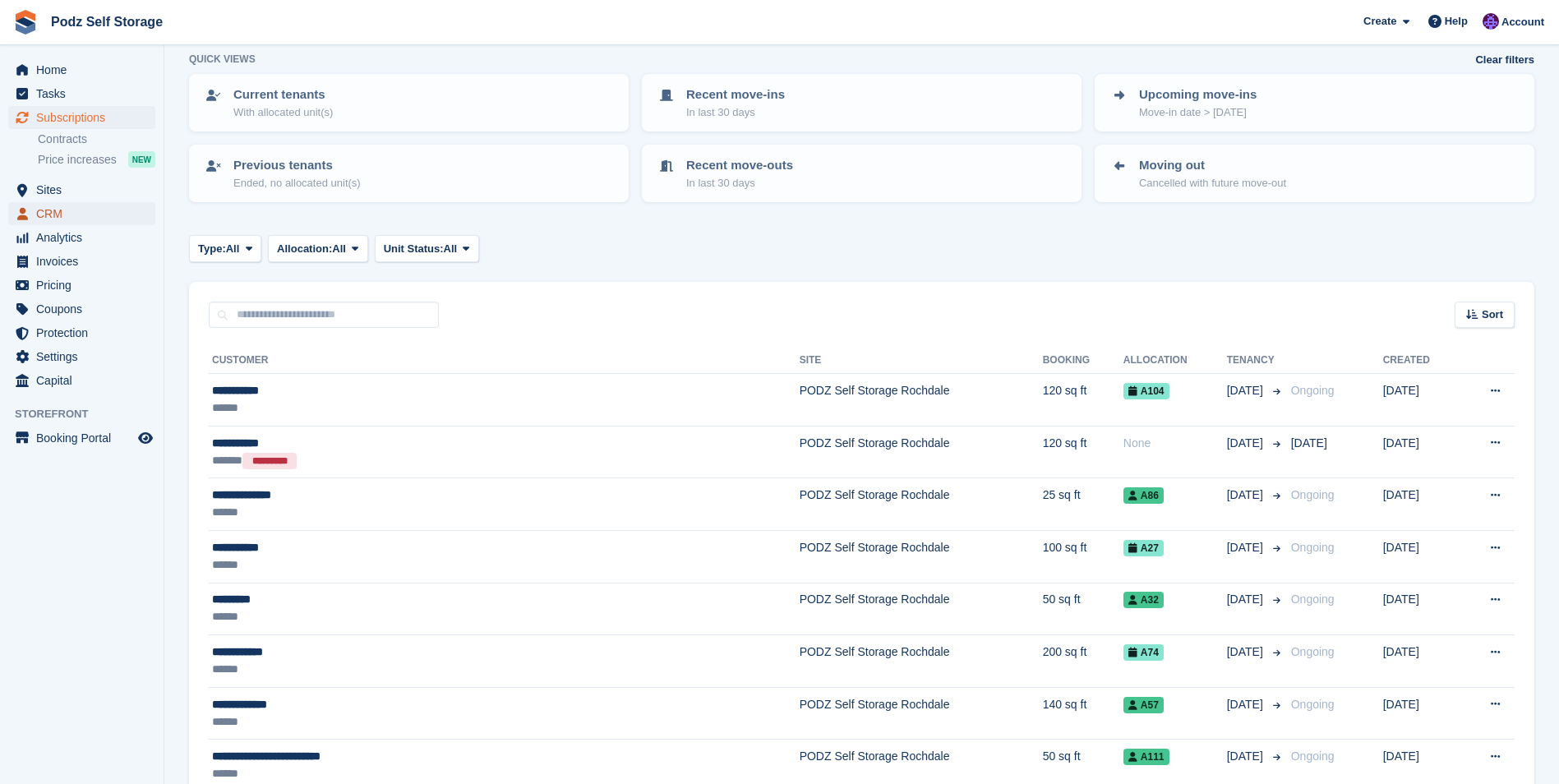
click at [88, 208] on span "CRM" at bounding box center [86, 213] width 99 height 23
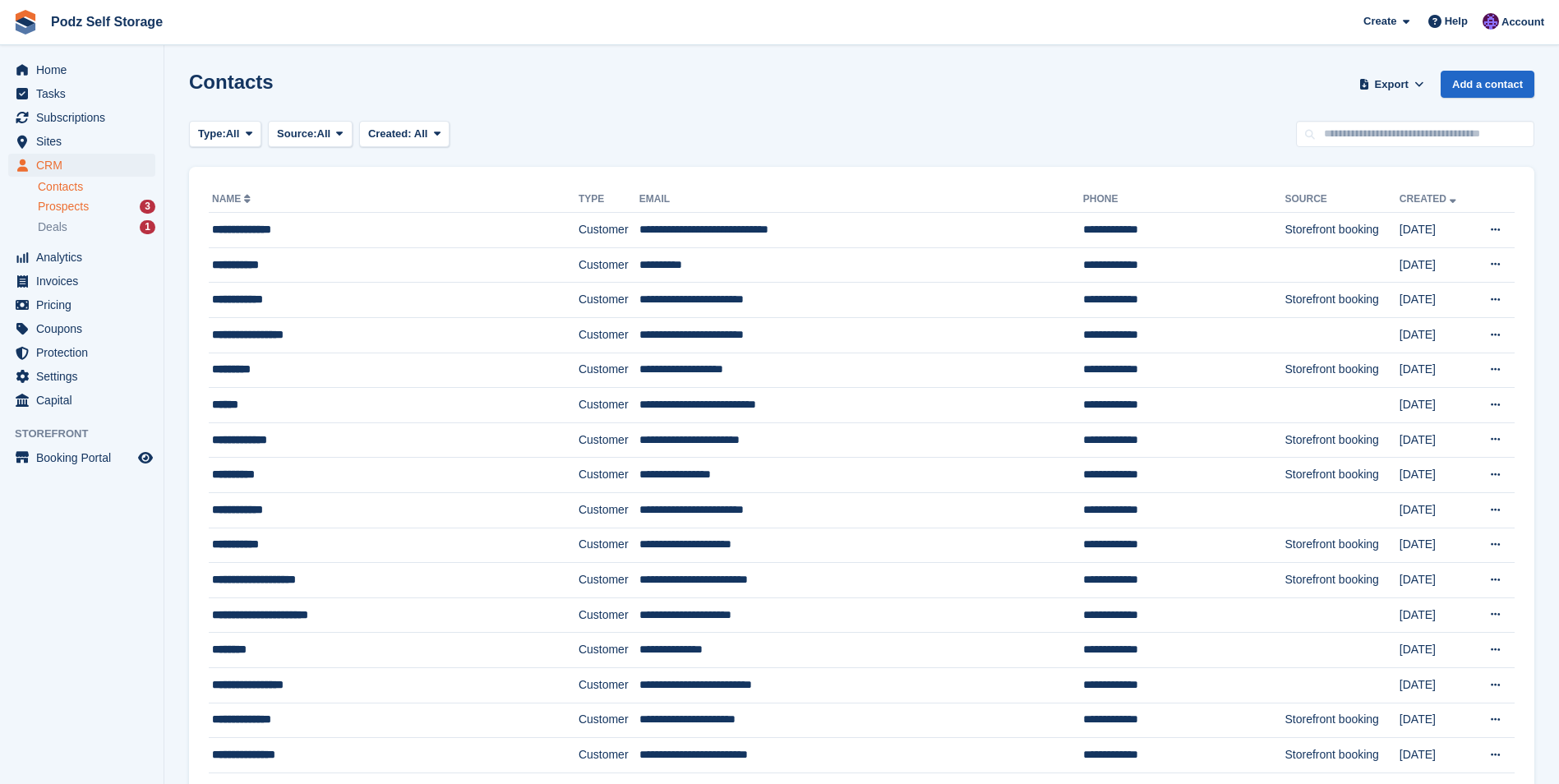
click at [96, 204] on div "Prospects 3" at bounding box center [97, 206] width 117 height 16
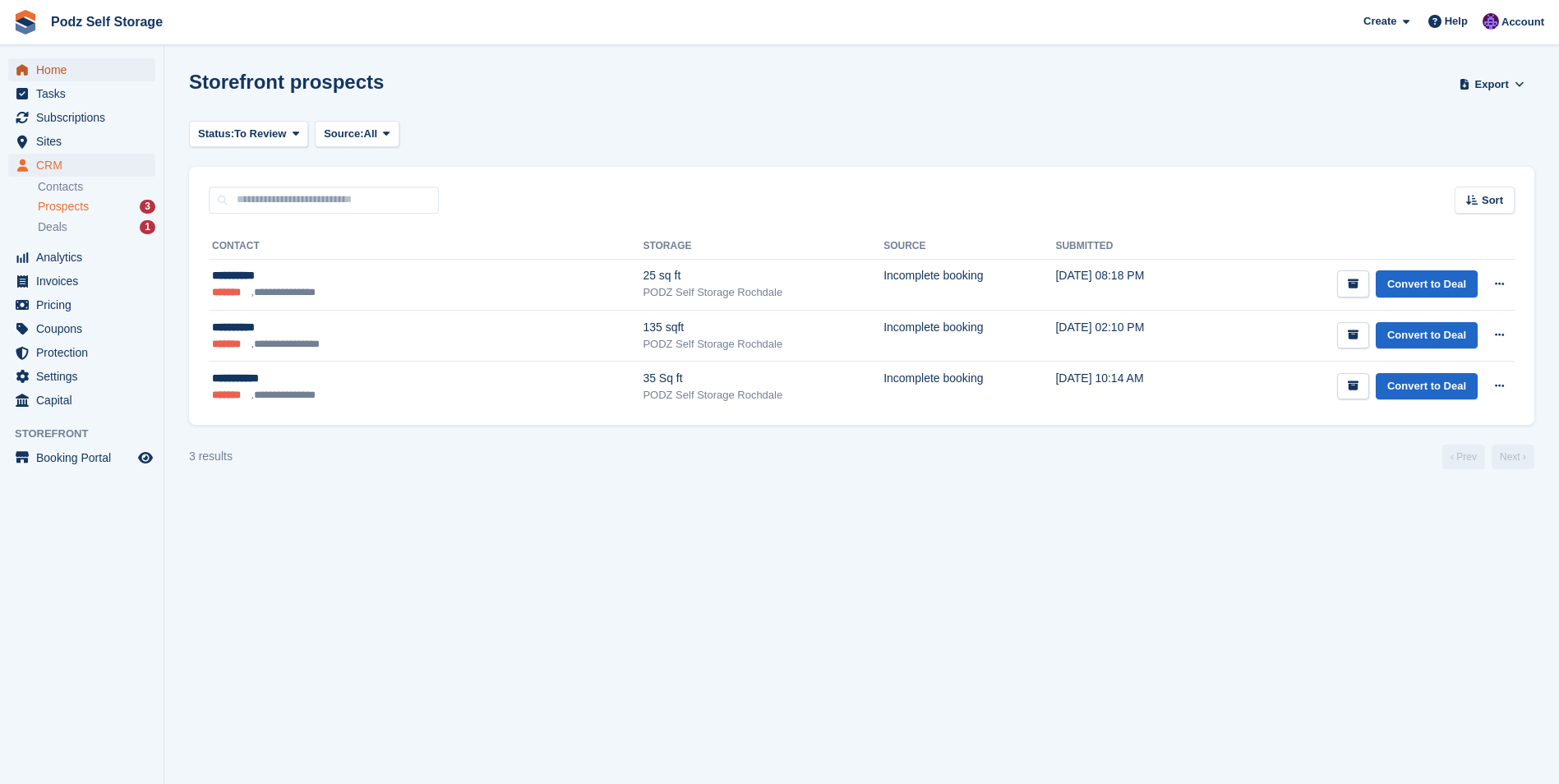
click at [114, 72] on span "Home" at bounding box center [86, 70] width 99 height 23
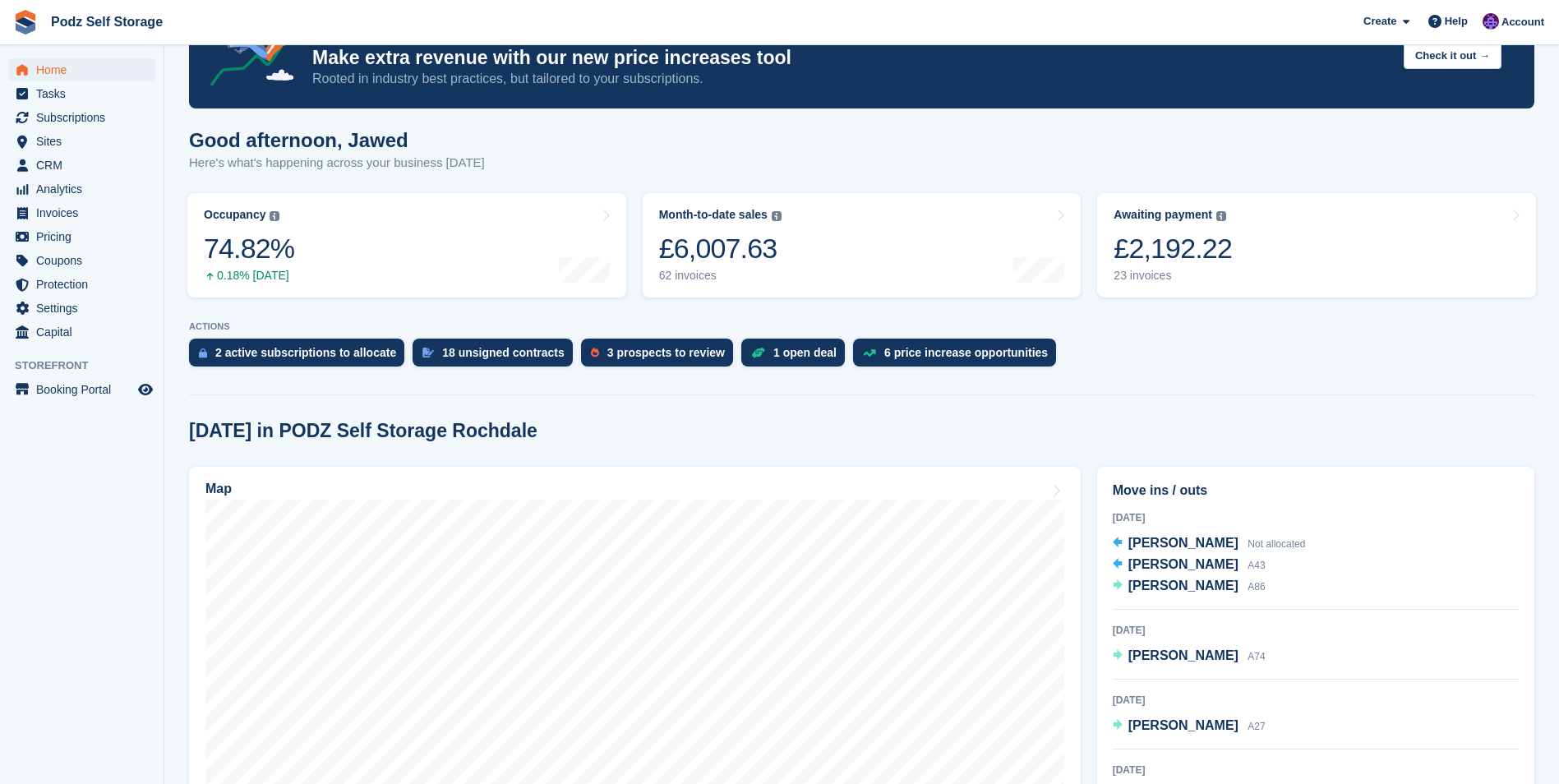
scroll to position [164, 0]
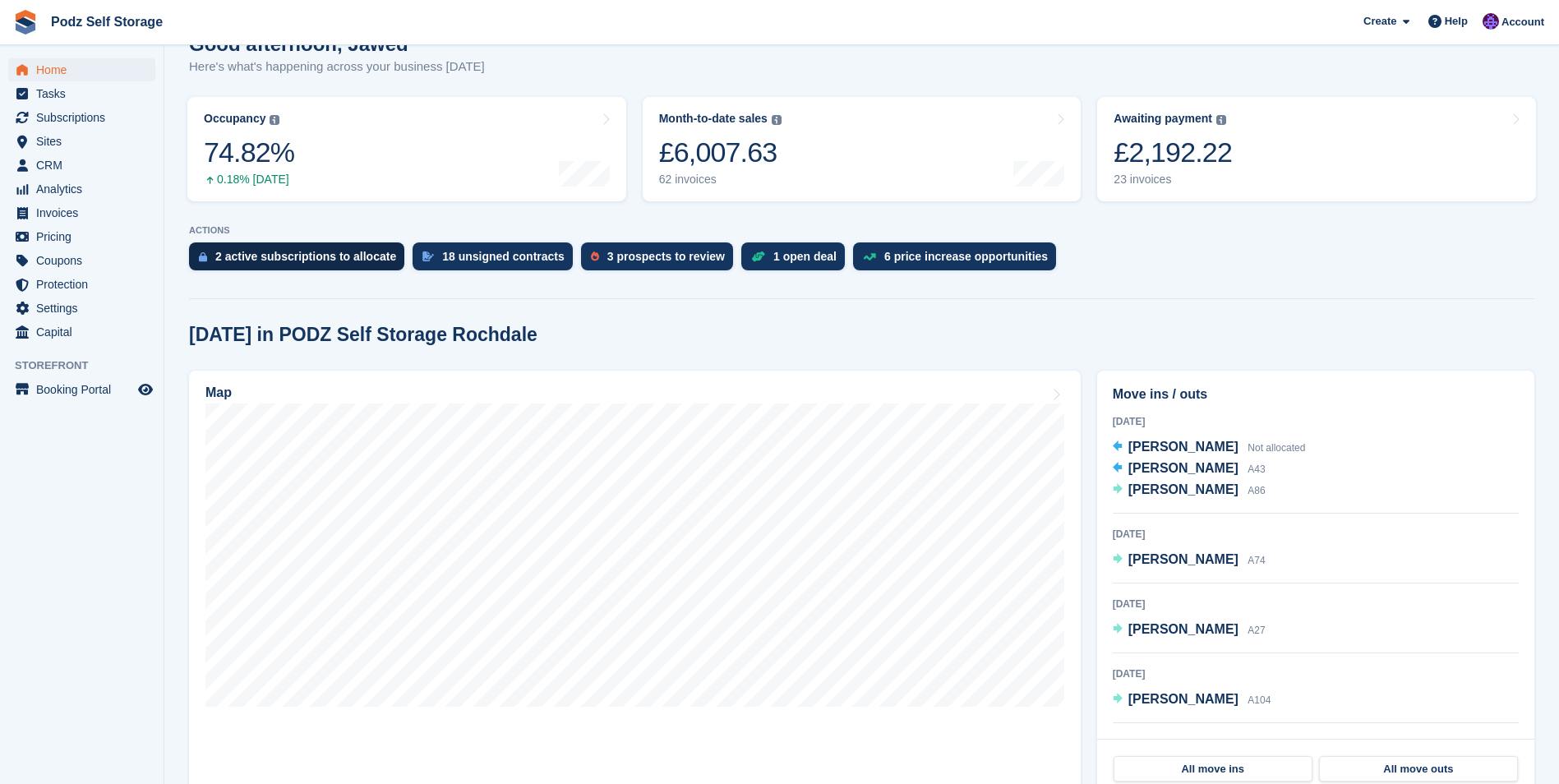
click at [277, 254] on div "2 active subscriptions to allocate" at bounding box center [306, 256] width 181 height 13
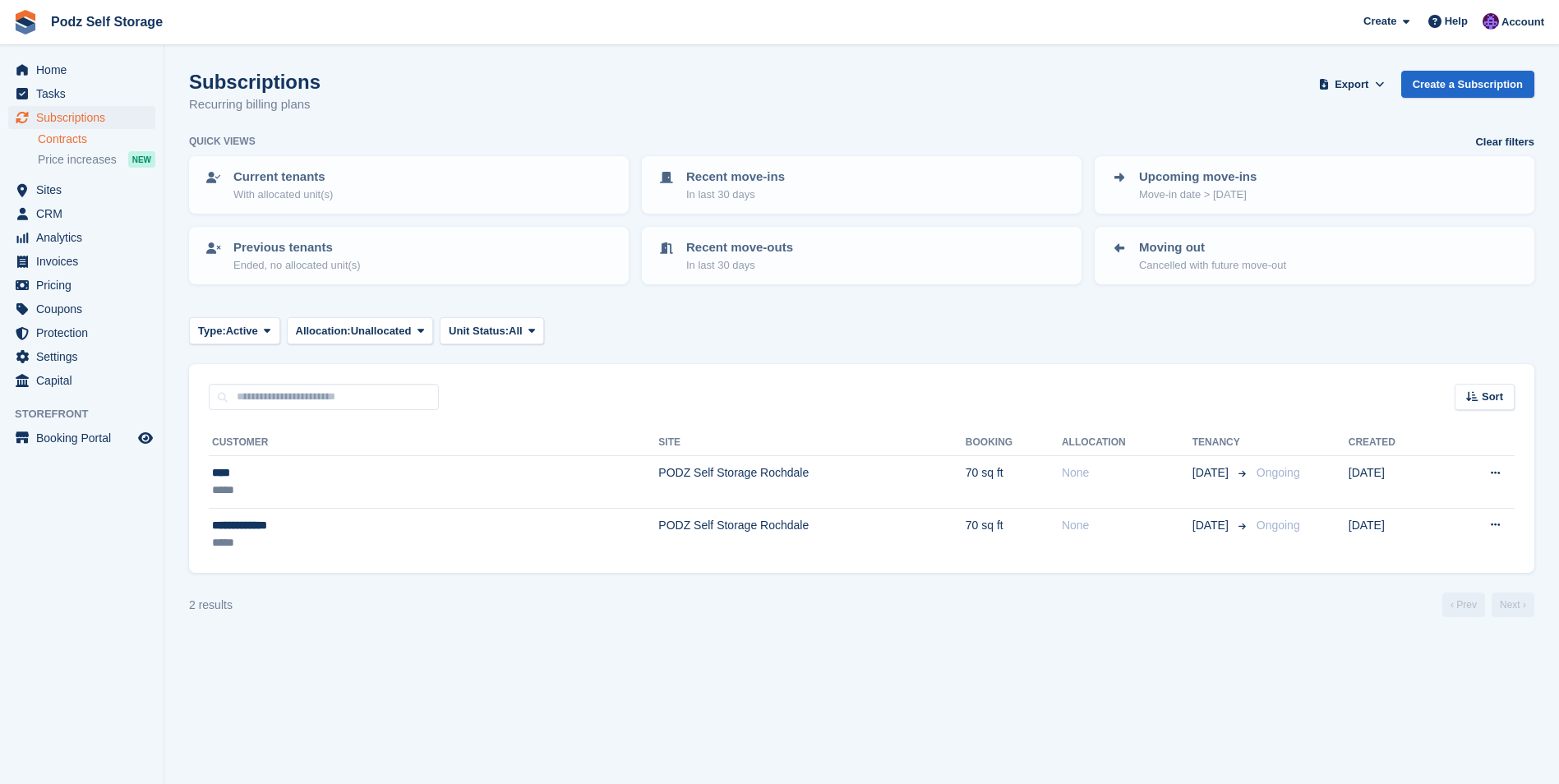
click at [85, 146] on link "Contracts" at bounding box center [97, 139] width 117 height 16
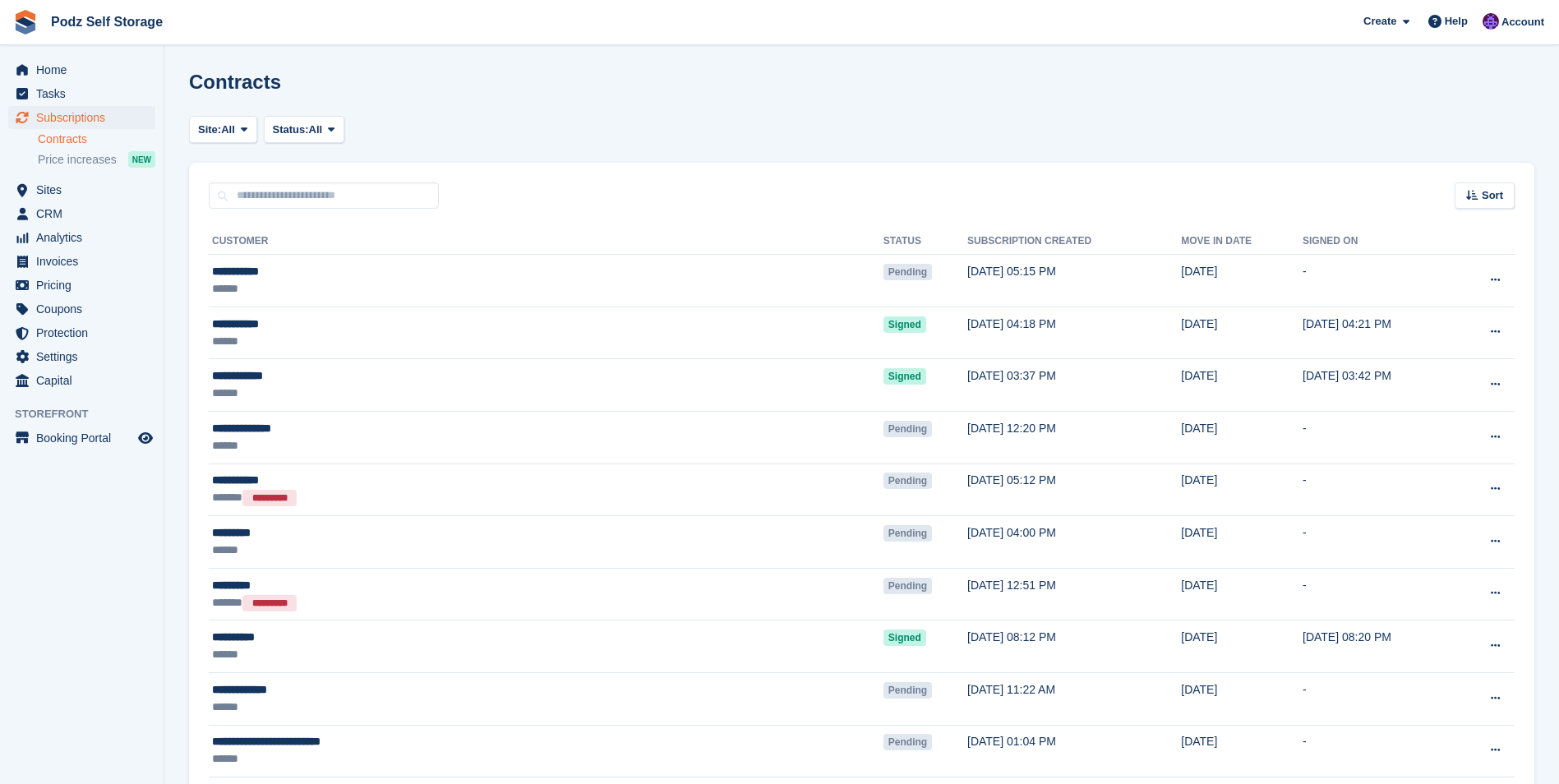
click at [82, 162] on span "Price increases" at bounding box center [77, 159] width 79 height 16
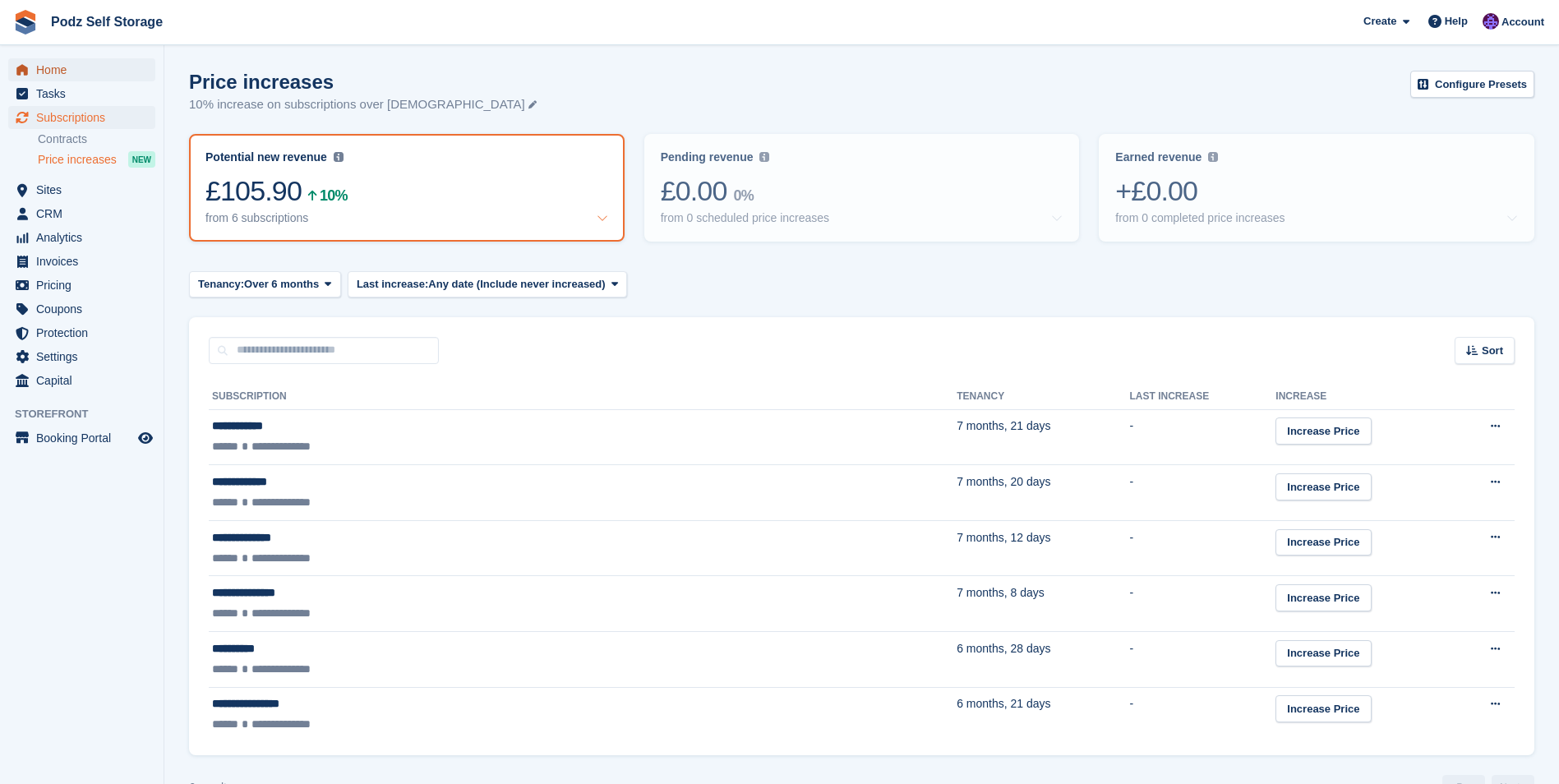
click at [66, 70] on span "Home" at bounding box center [86, 70] width 99 height 23
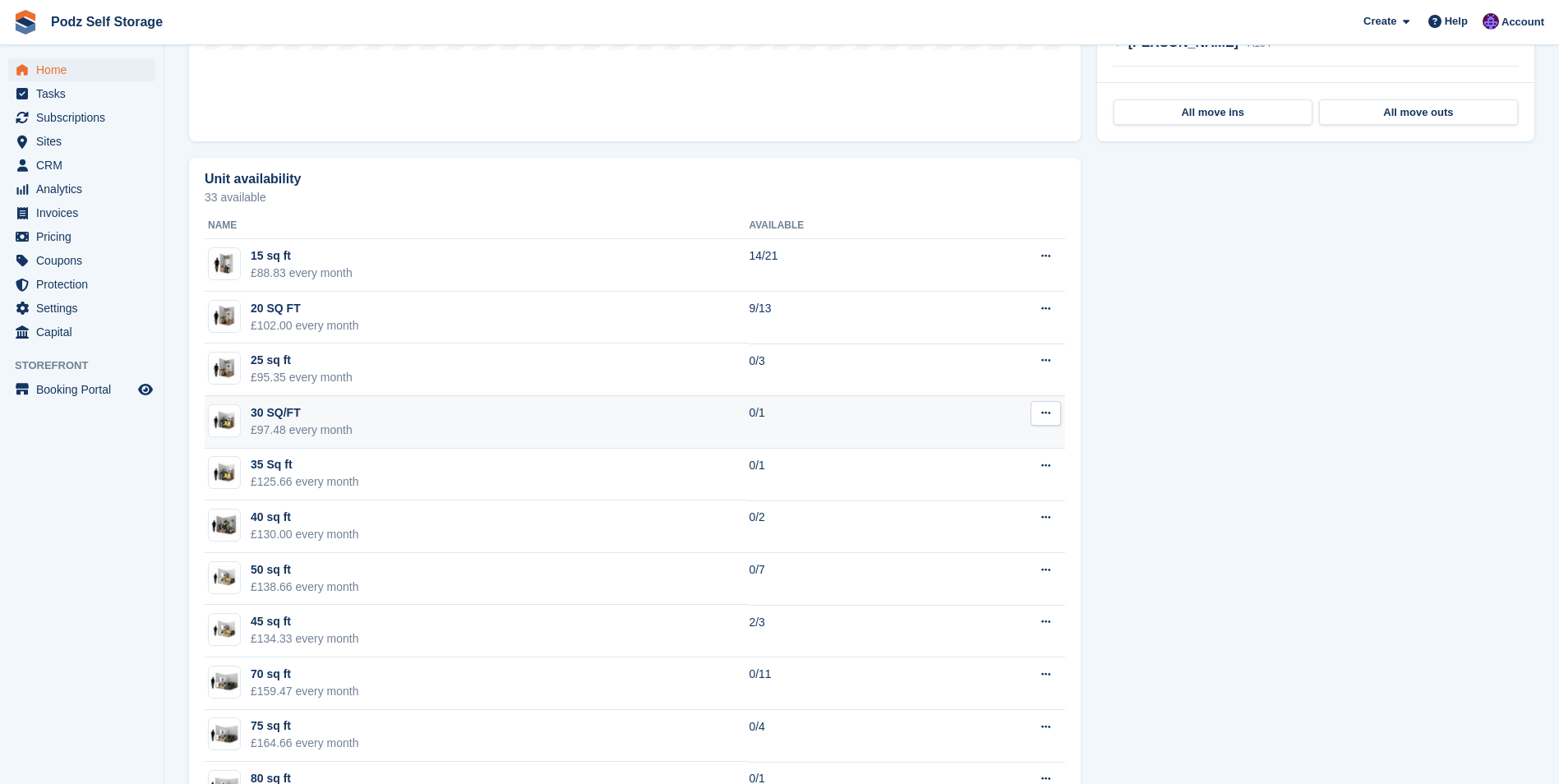
scroll to position [821, 0]
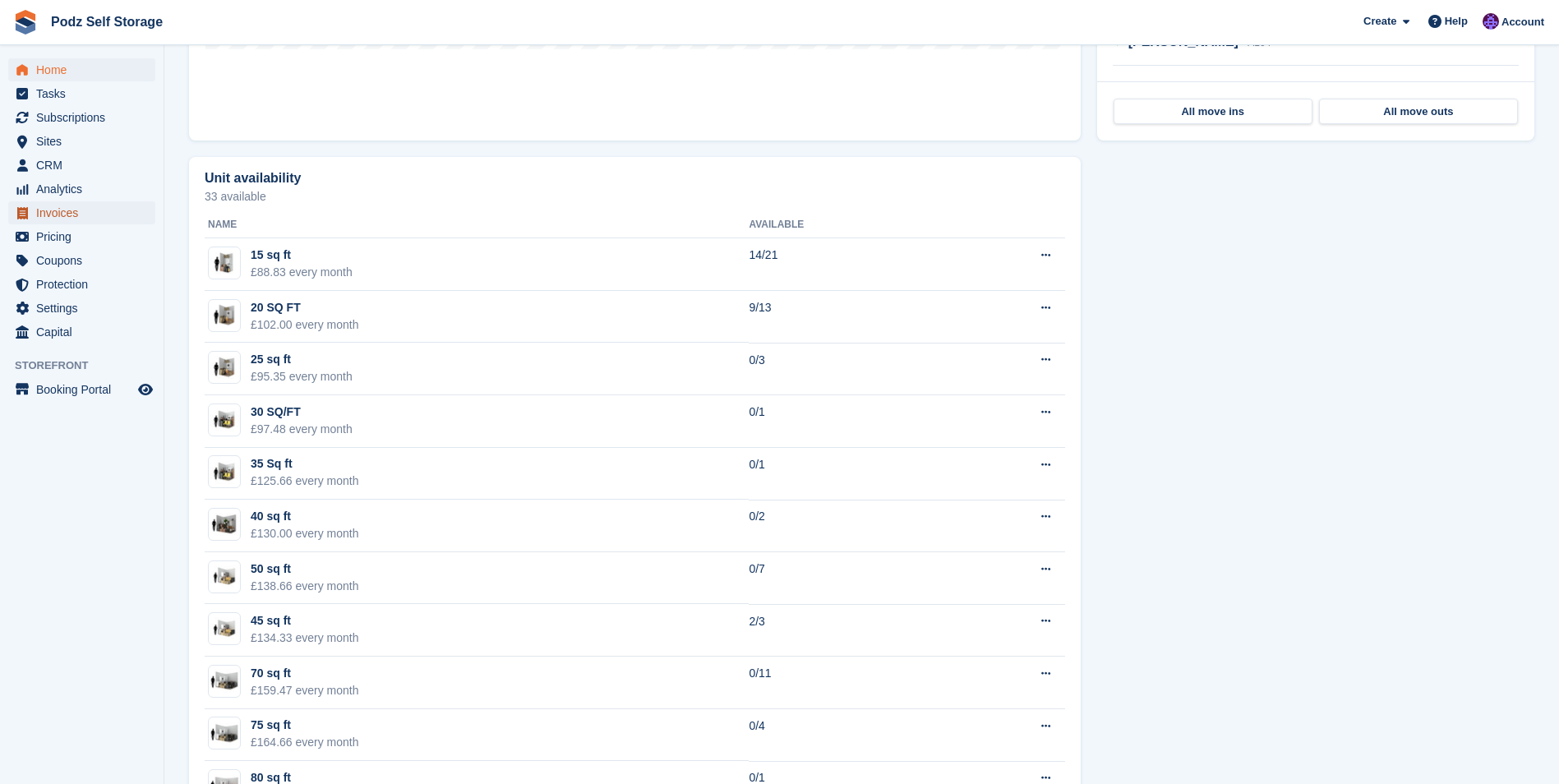
click at [120, 221] on span "Invoices" at bounding box center [86, 213] width 99 height 23
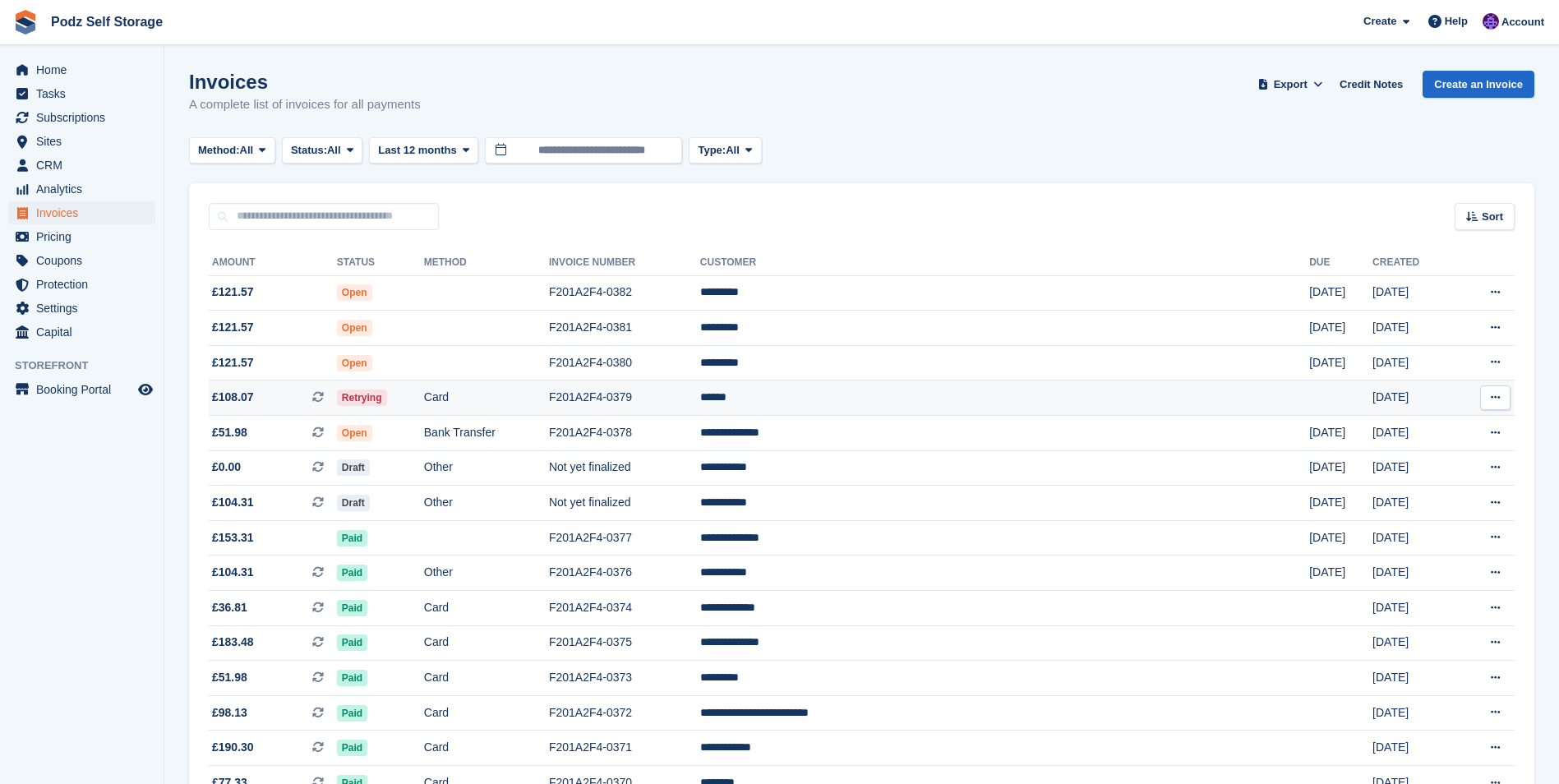
click at [424, 399] on td "Retrying" at bounding box center [379, 398] width 87 height 35
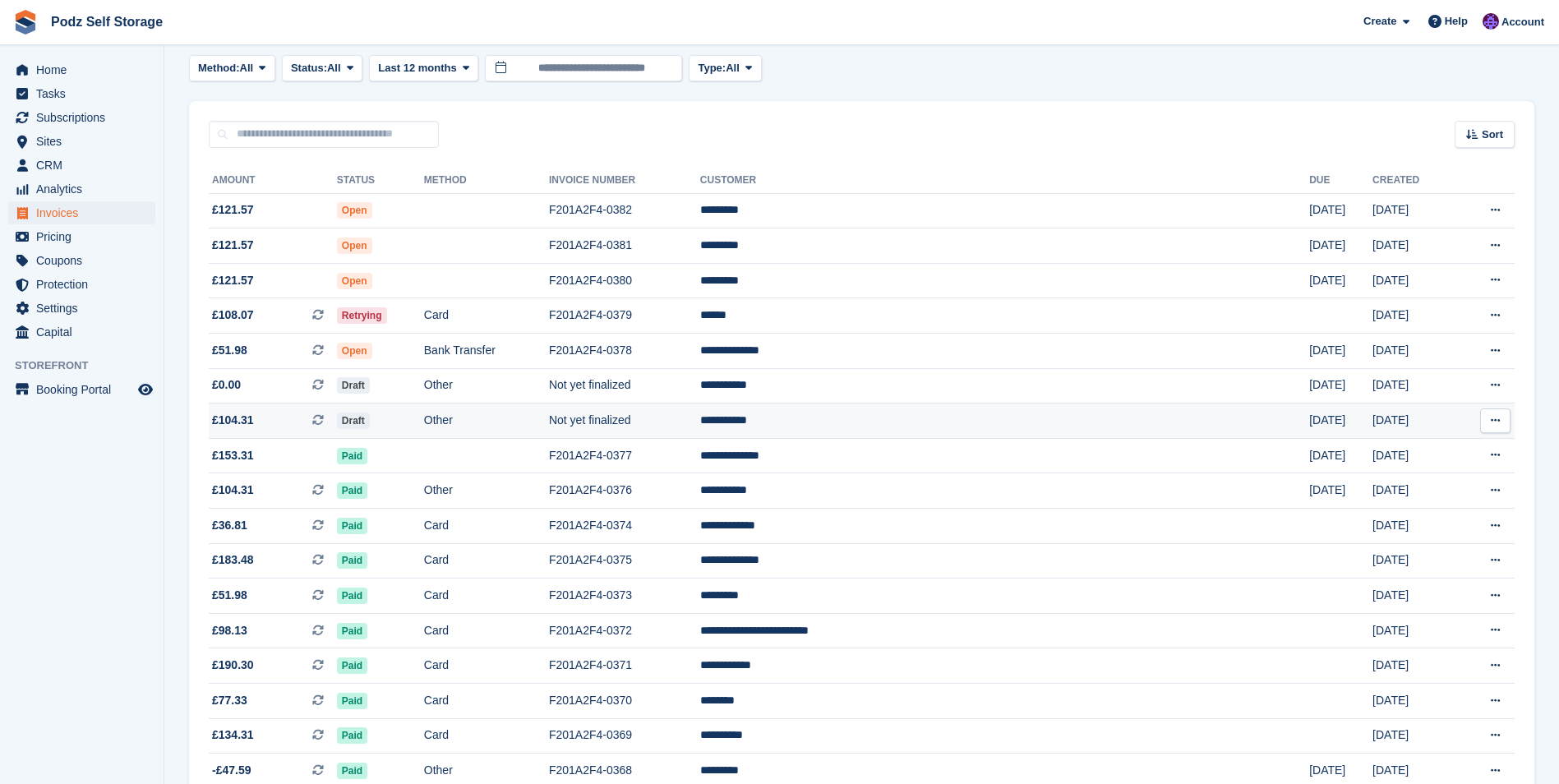
click at [1309, 420] on td "24 Sep" at bounding box center [1341, 421] width 63 height 35
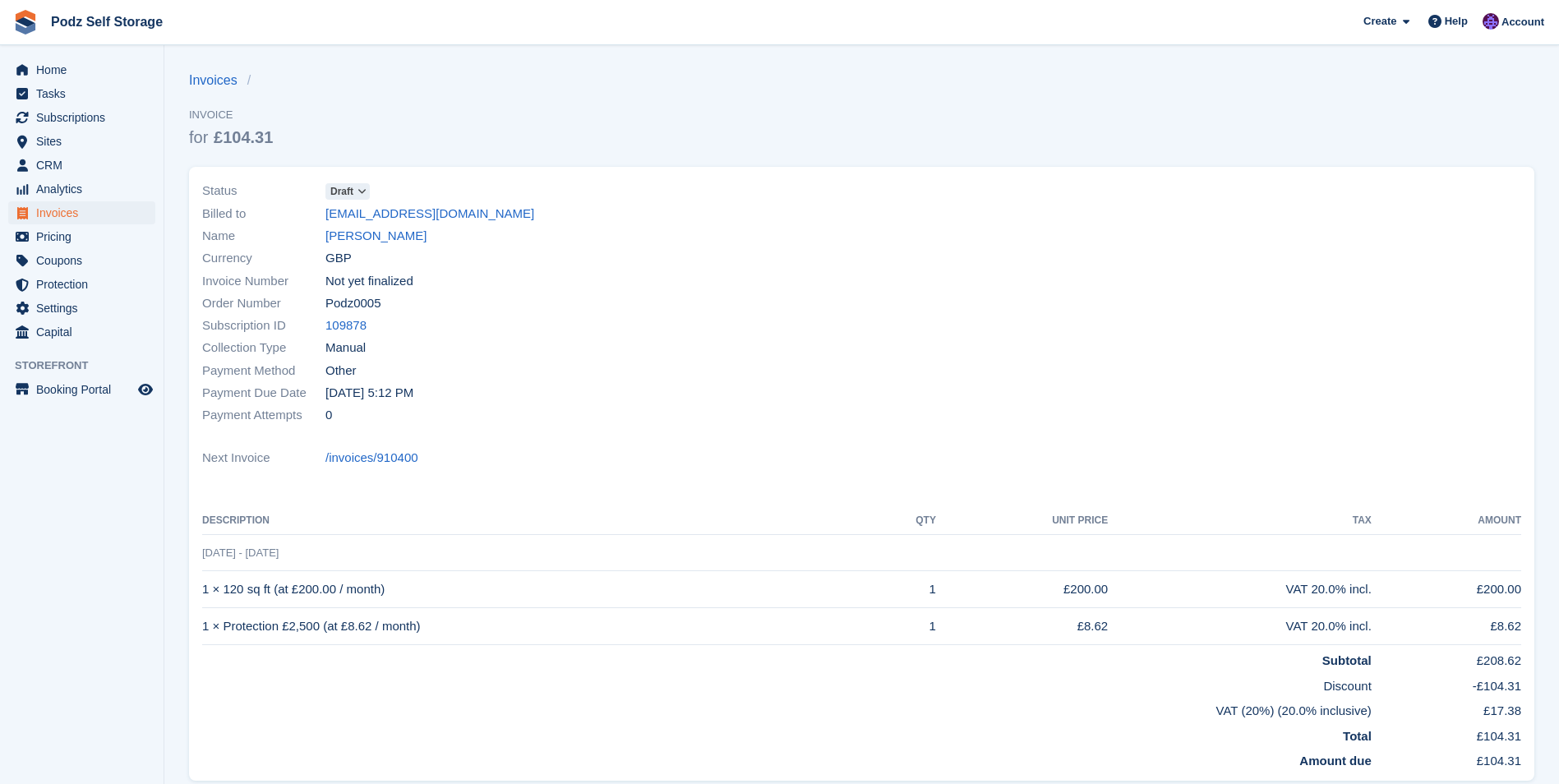
click at [357, 198] on span at bounding box center [362, 191] width 13 height 13
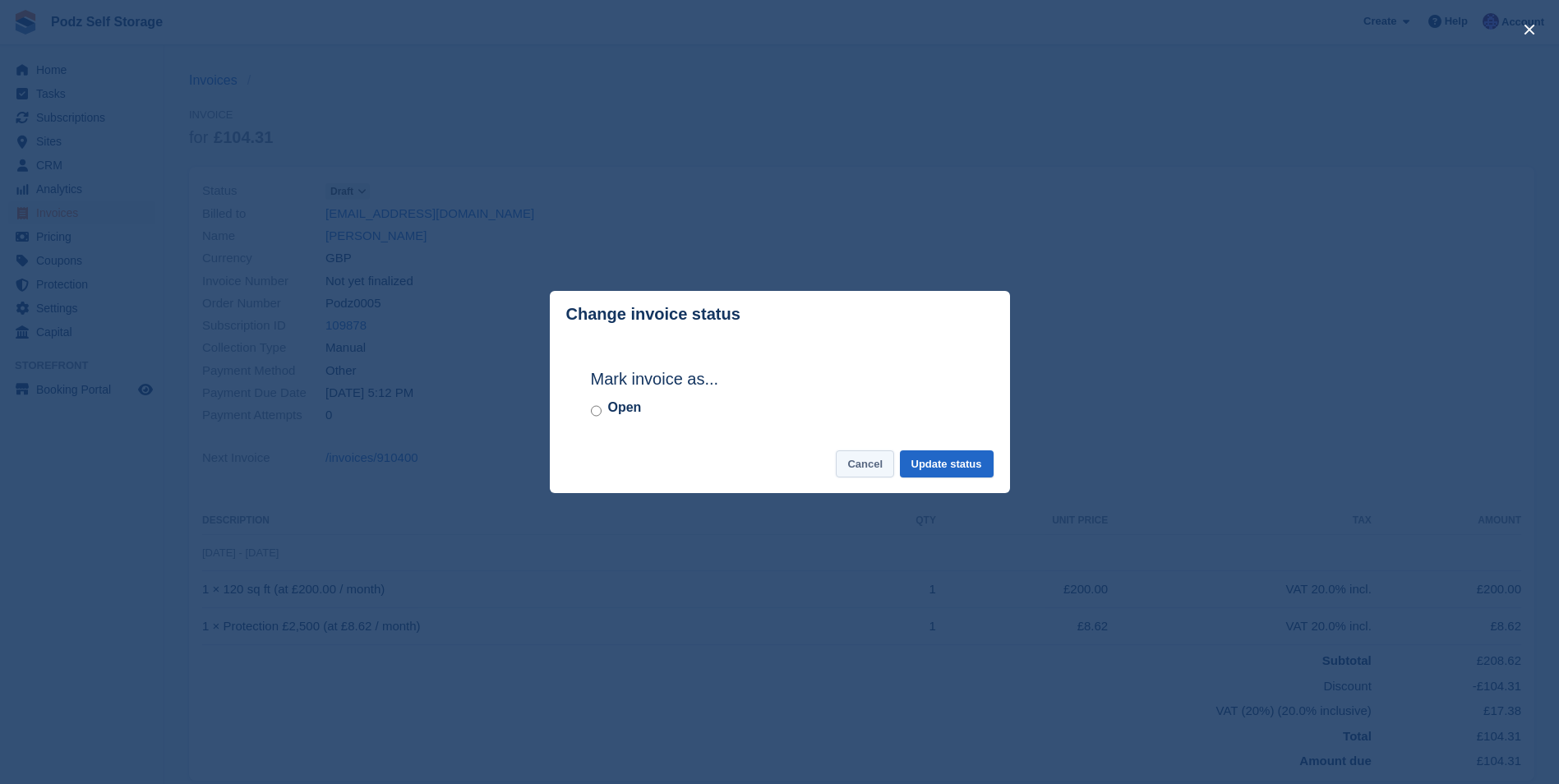
drag, startPoint x: 877, startPoint y: 470, endPoint x: 901, endPoint y: 451, distance: 30.6
click at [876, 470] on button "Cancel" at bounding box center [864, 463] width 59 height 27
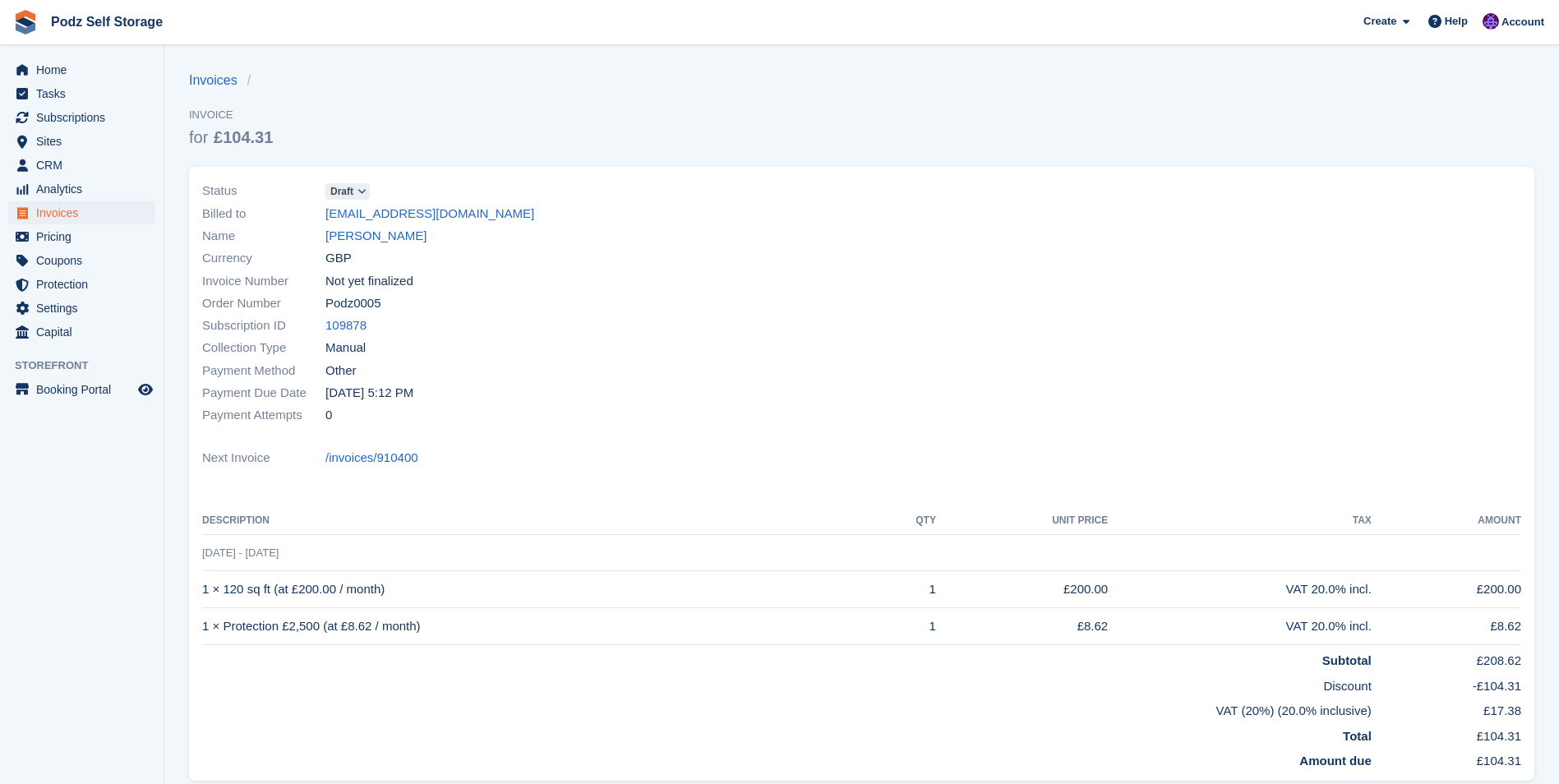
click at [364, 198] on span at bounding box center [362, 191] width 13 height 13
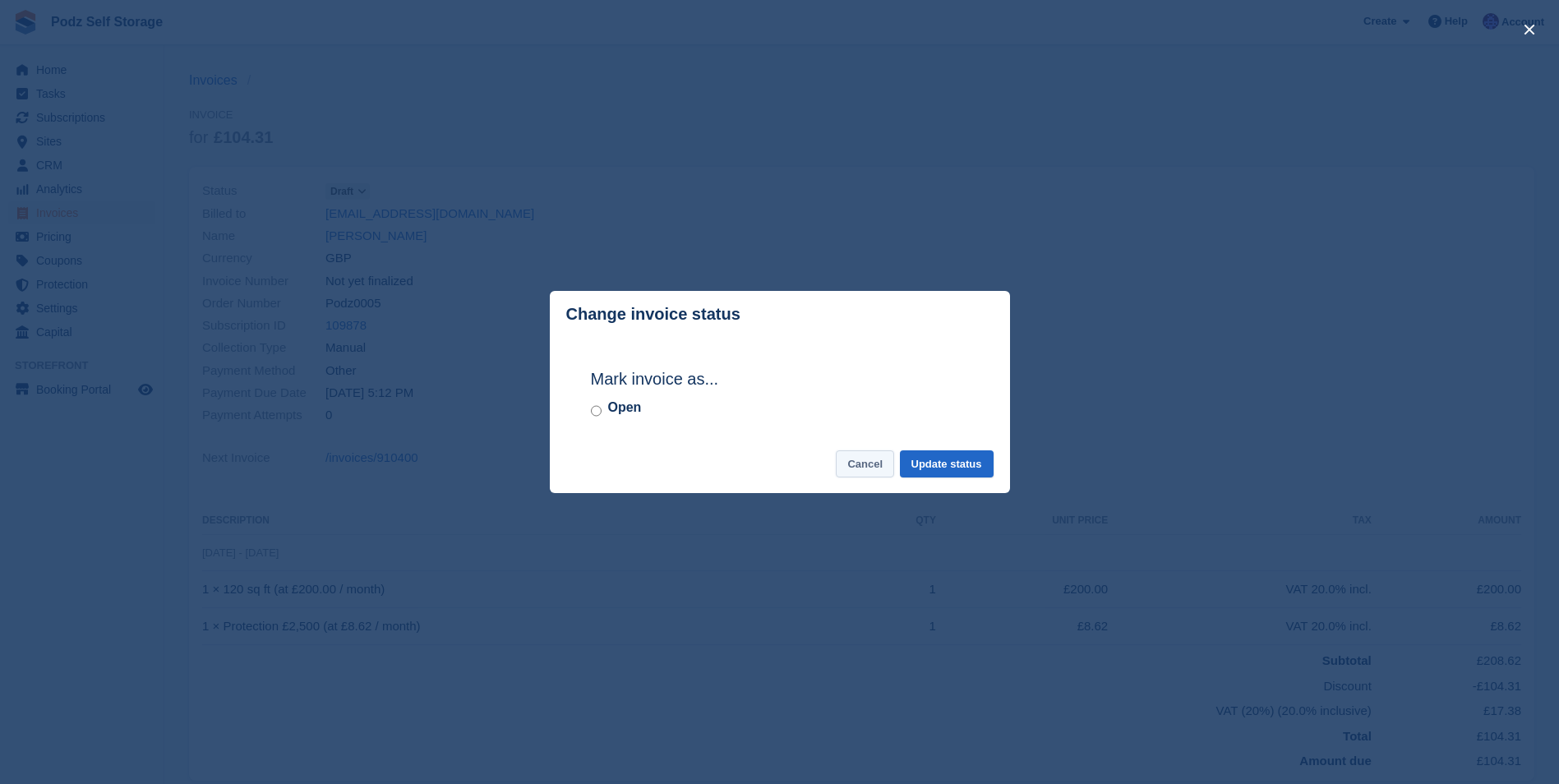
click at [857, 464] on button "Cancel" at bounding box center [864, 463] width 59 height 27
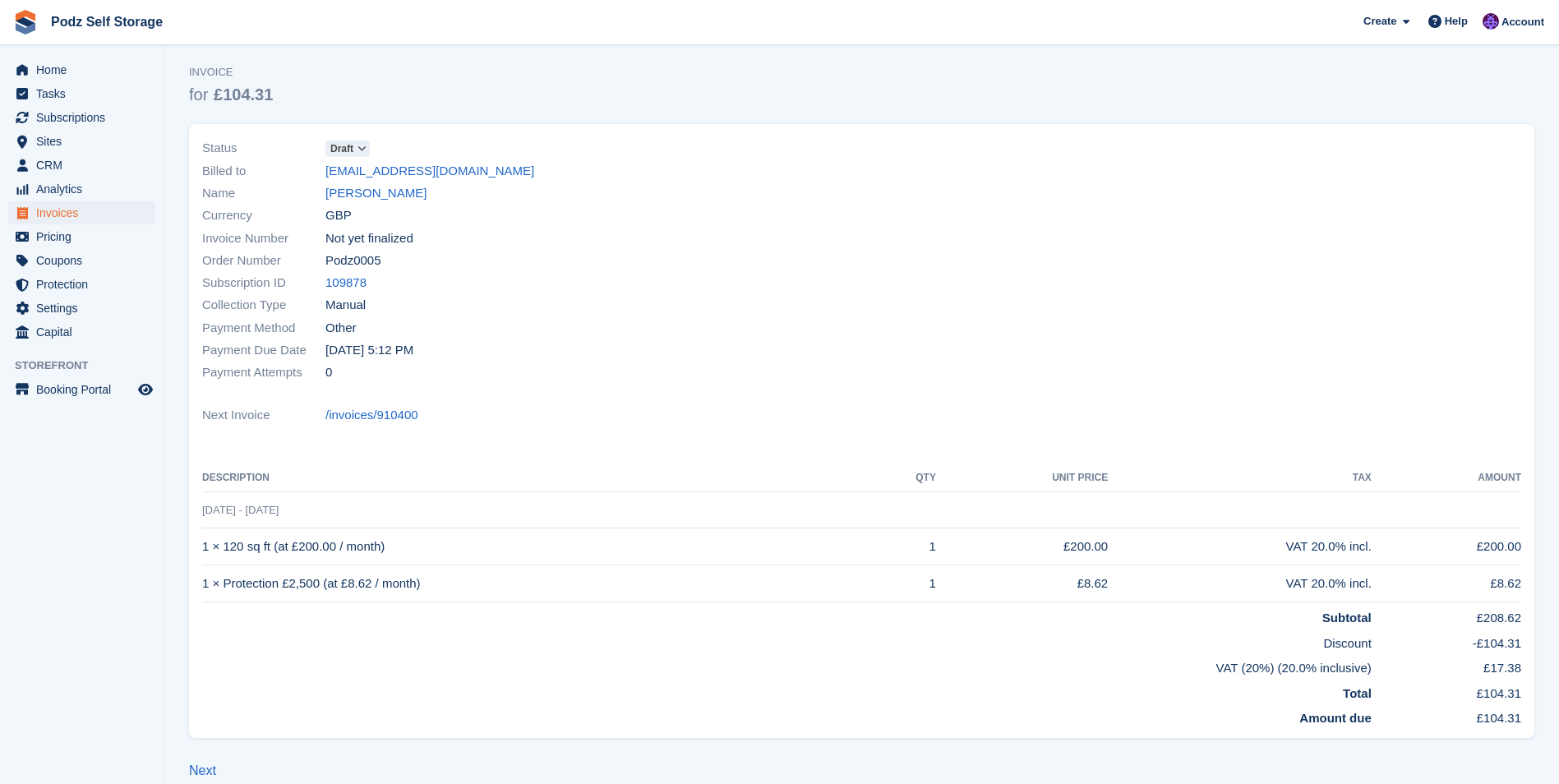
scroll to position [64, 0]
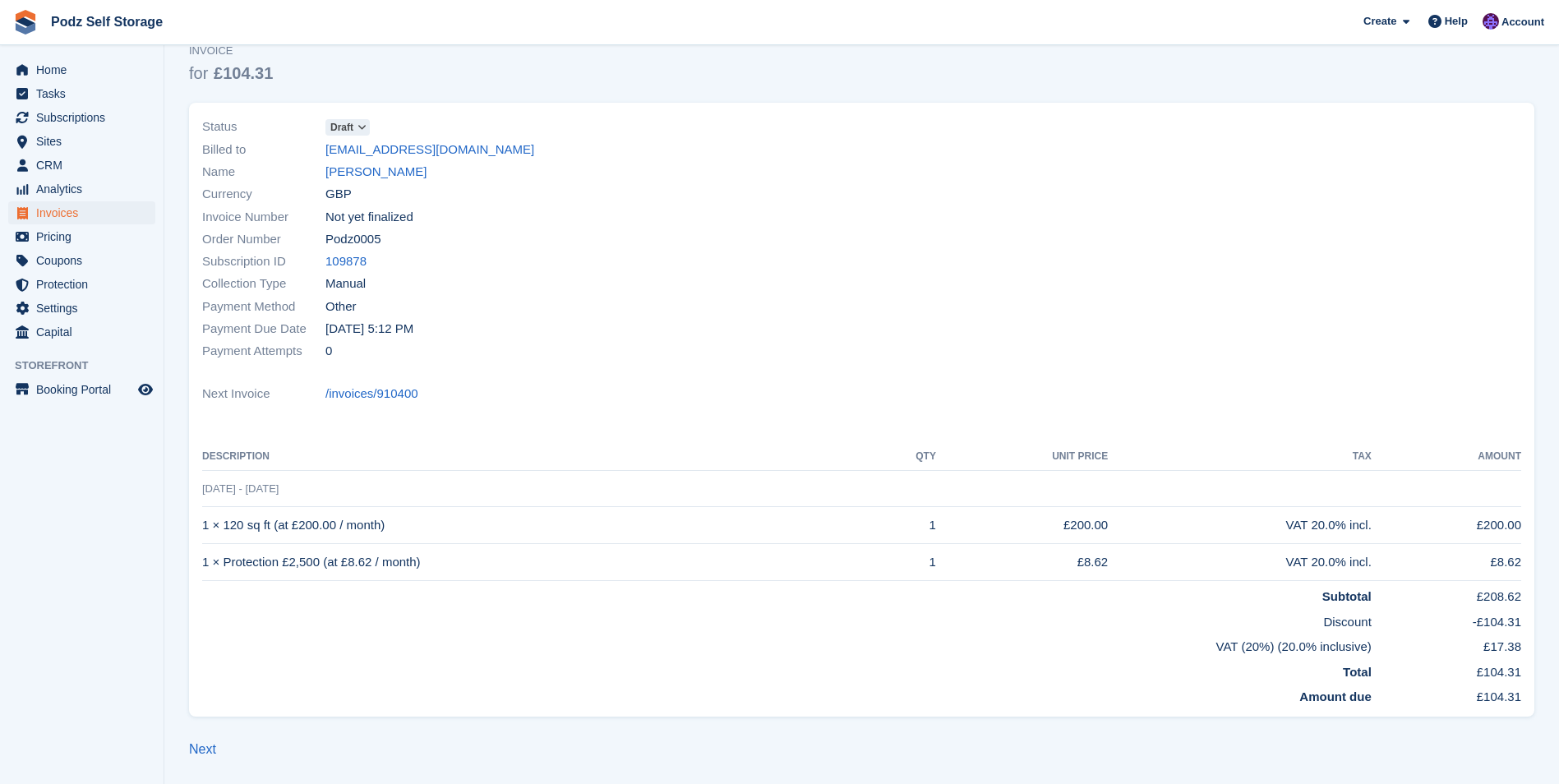
drag, startPoint x: 816, startPoint y: 494, endPoint x: 783, endPoint y: 496, distance: 33.1
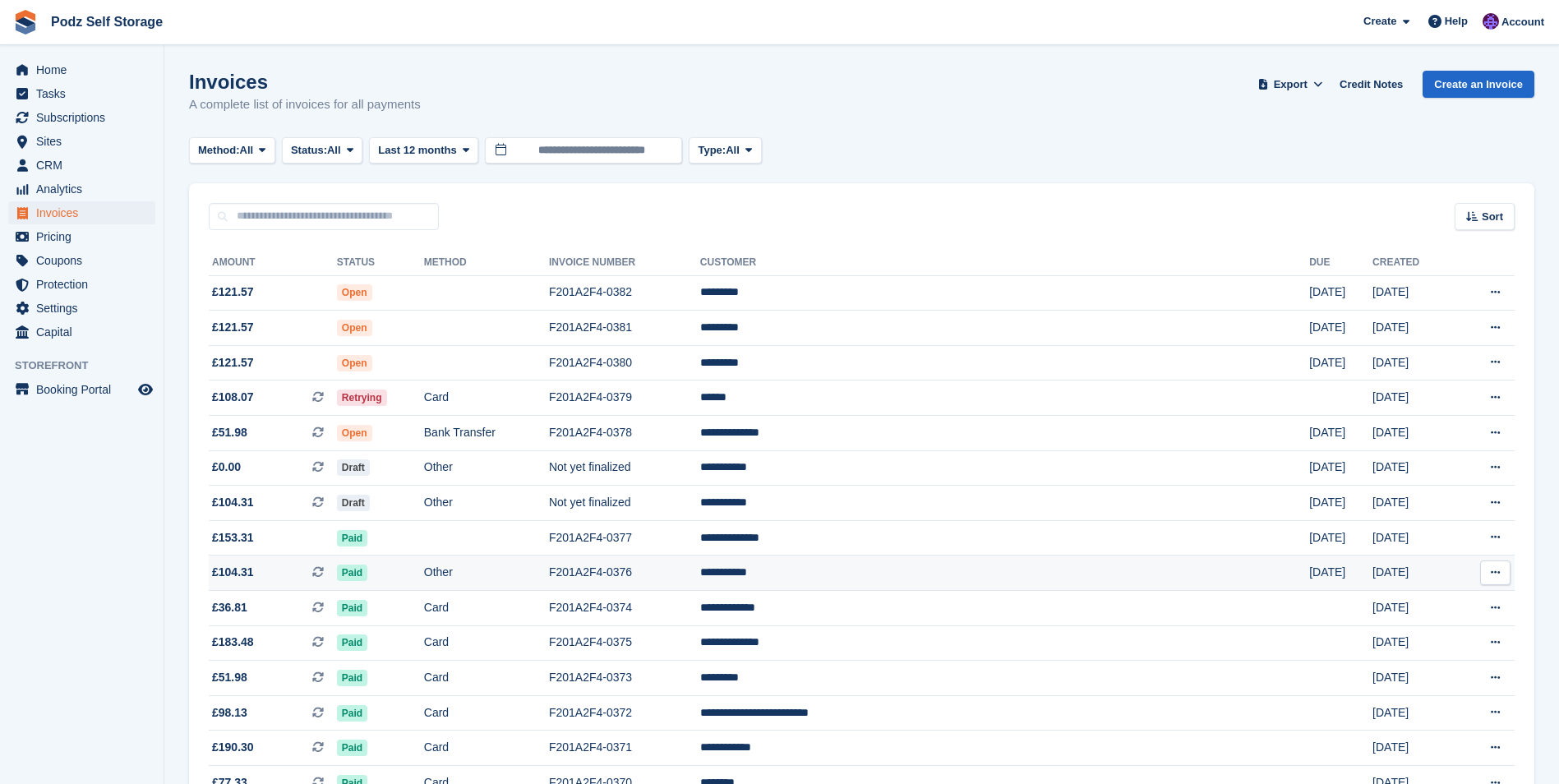
scroll to position [82, 0]
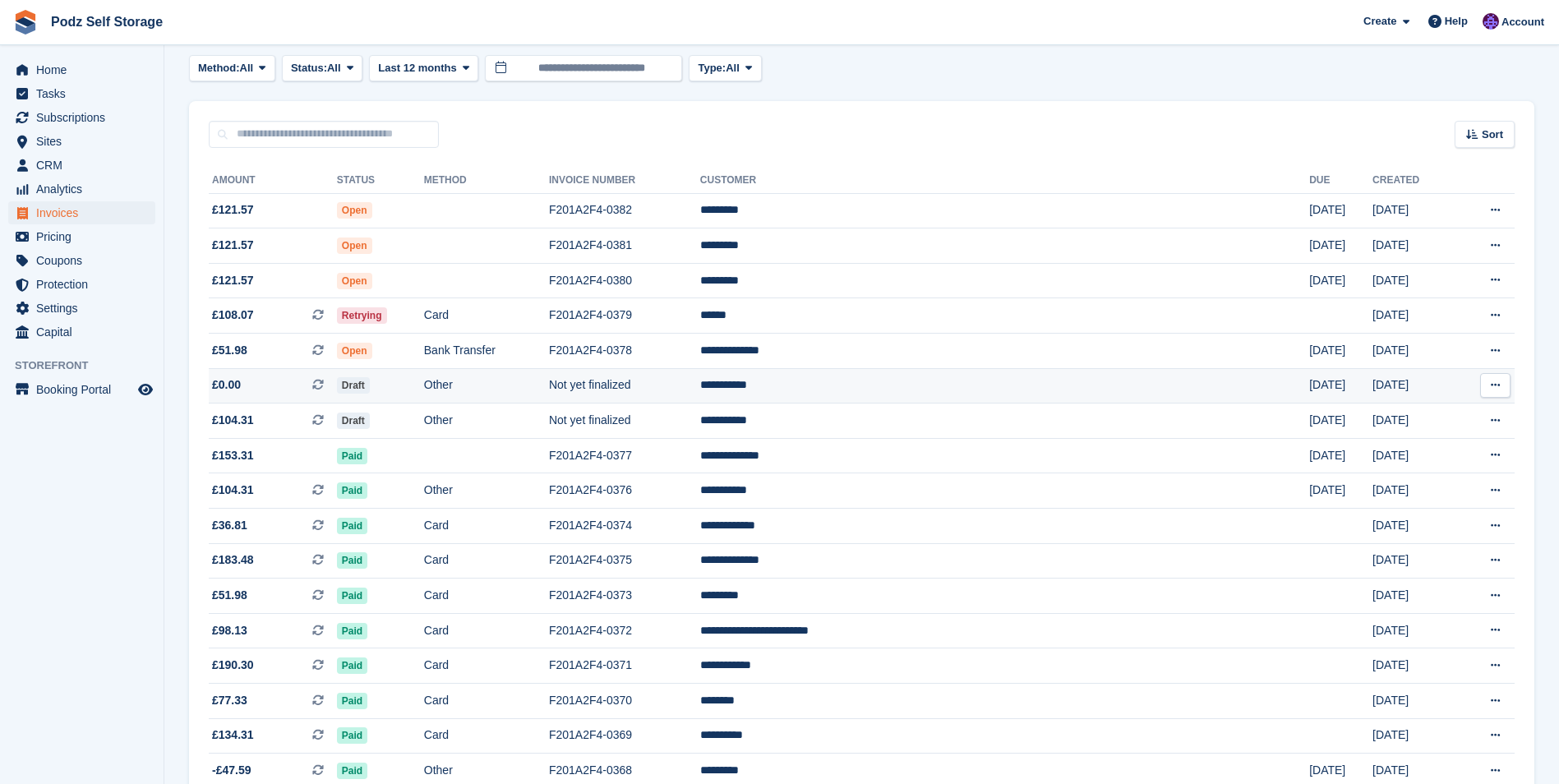
click at [549, 390] on td "Other" at bounding box center [487, 386] width 125 height 35
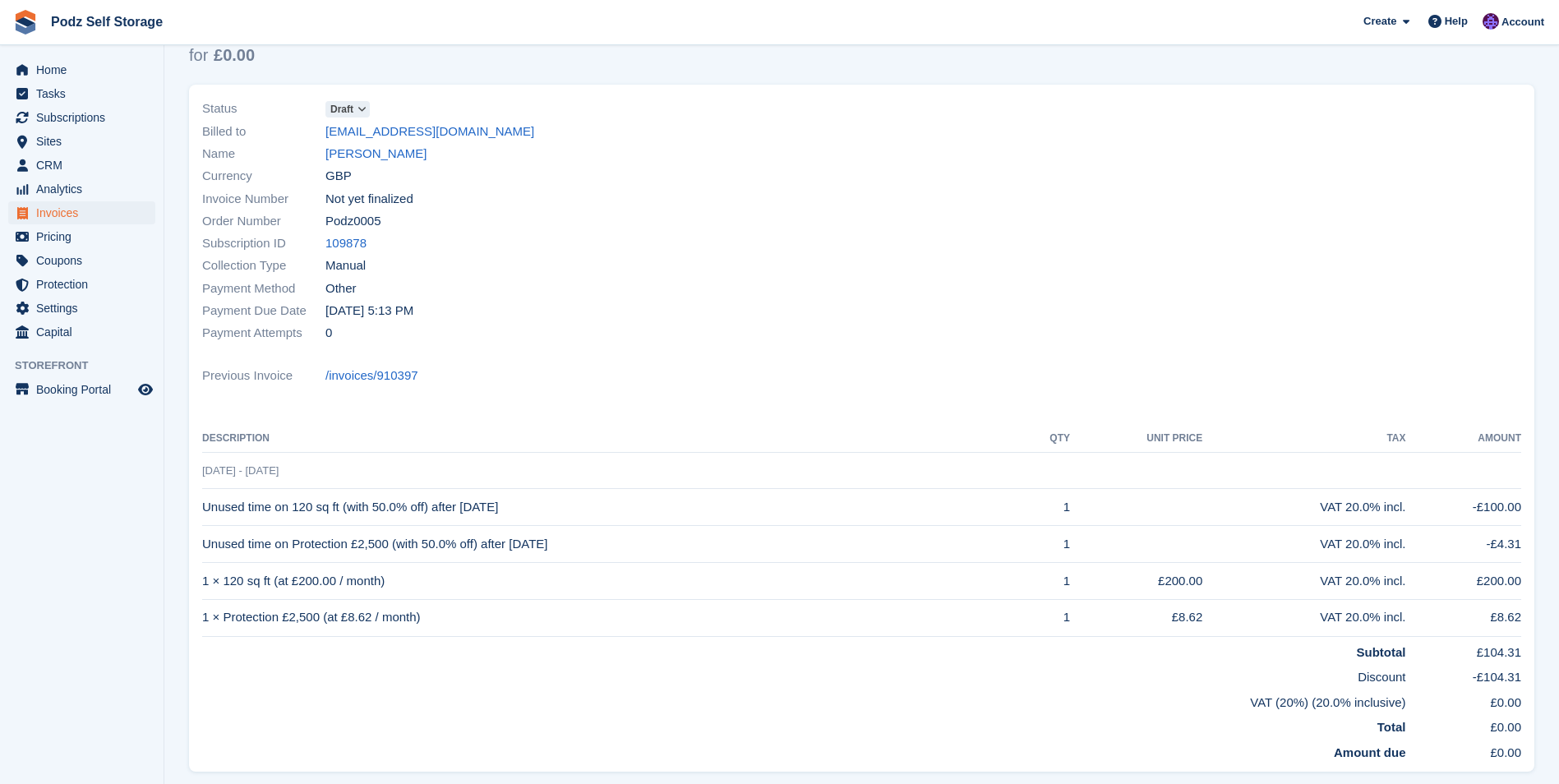
scroll to position [137, 0]
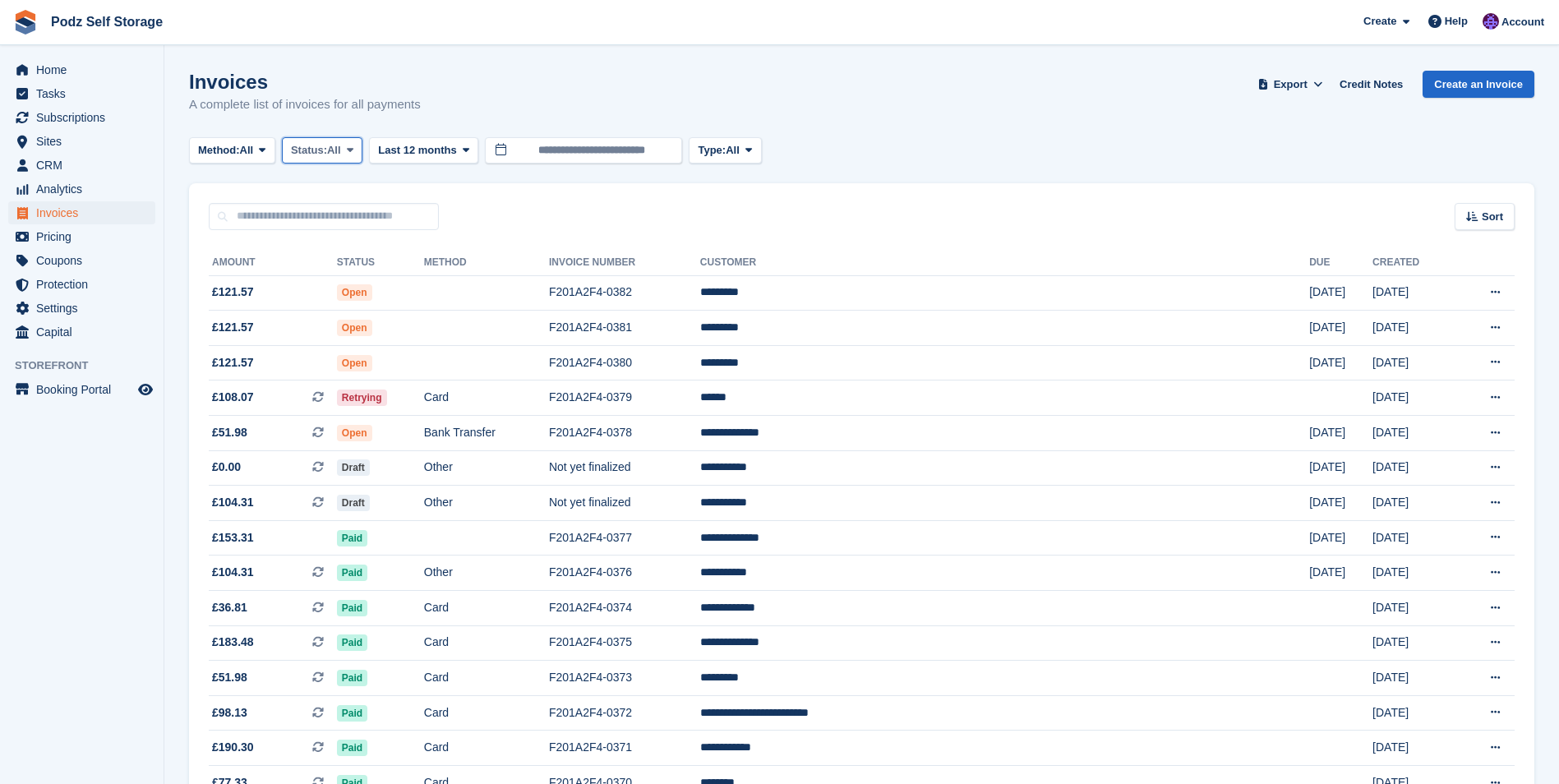
click at [334, 145] on span "All" at bounding box center [334, 150] width 14 height 17
click at [369, 340] on link "Uncollectible" at bounding box center [360, 337] width 143 height 30
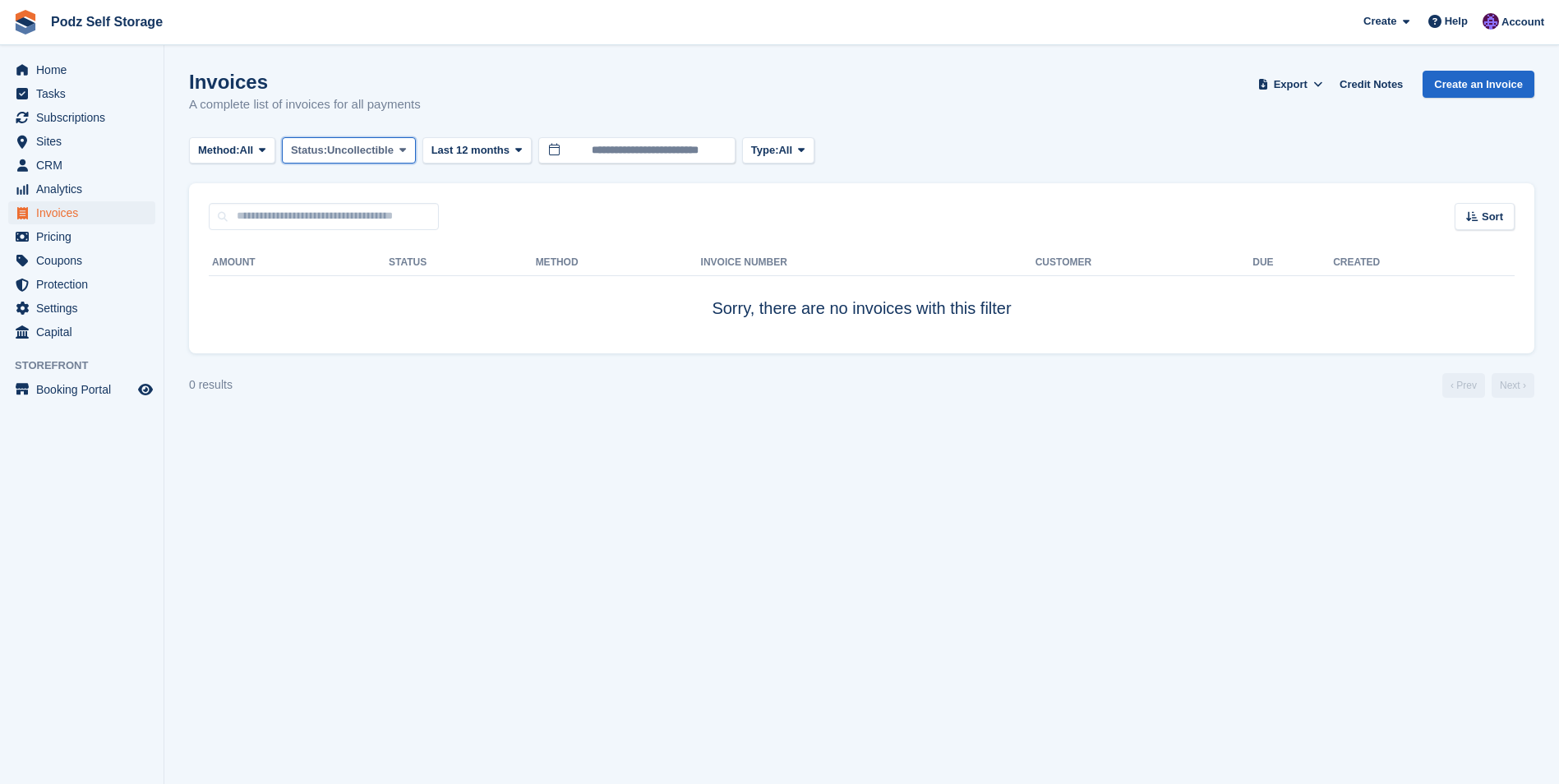
click at [379, 150] on span "Uncollectible" at bounding box center [360, 150] width 66 height 17
click at [363, 224] on link "Paid" at bounding box center [360, 219] width 143 height 30
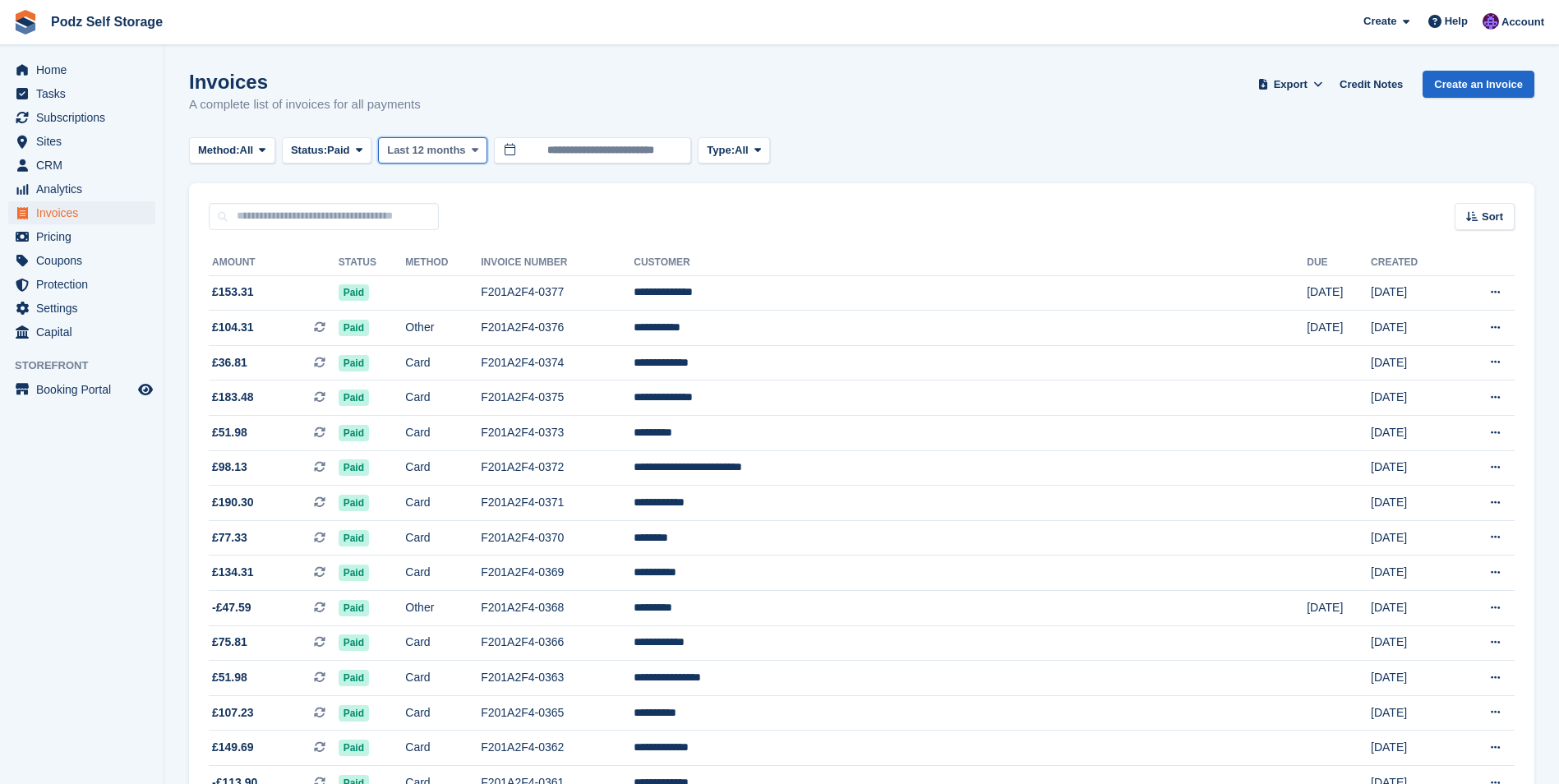
click at [383, 145] on button "Last 12 months" at bounding box center [432, 150] width 109 height 27
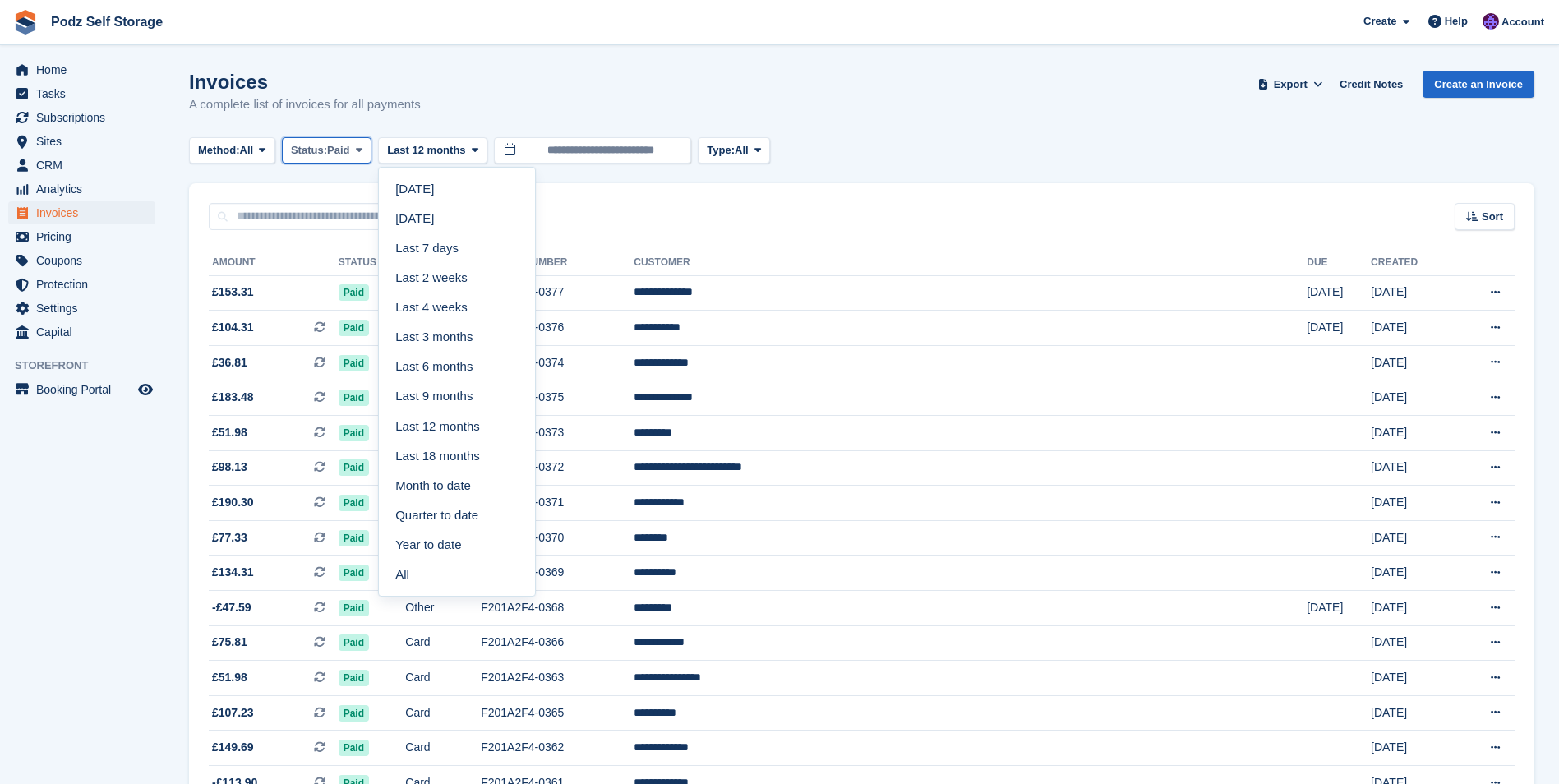
click at [343, 144] on span "Paid" at bounding box center [338, 150] width 22 height 17
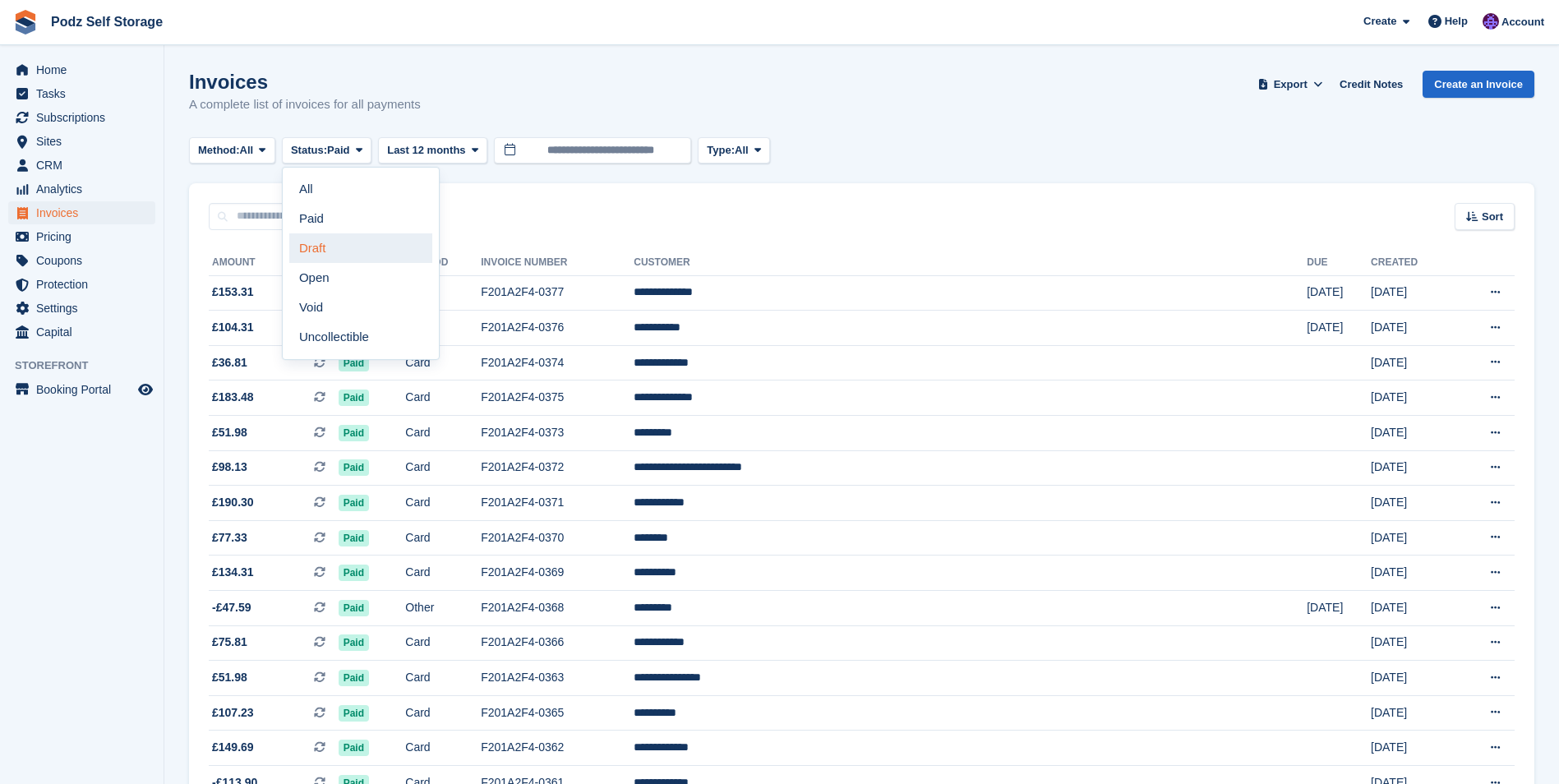
click at [357, 255] on link "Draft" at bounding box center [360, 248] width 143 height 30
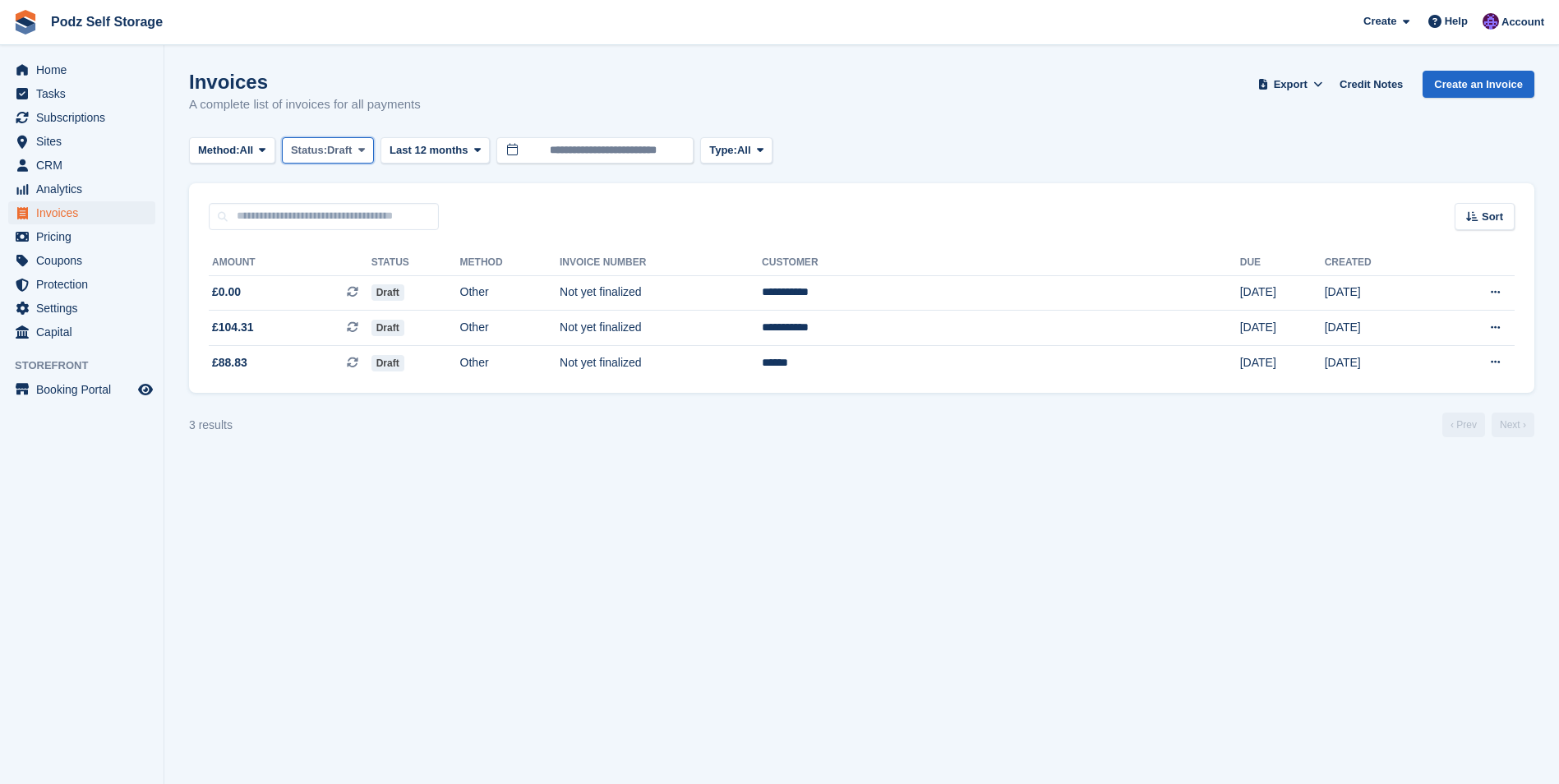
click at [363, 137] on button "Status: Draft" at bounding box center [327, 150] width 92 height 27
click at [357, 282] on link "Open" at bounding box center [360, 278] width 143 height 30
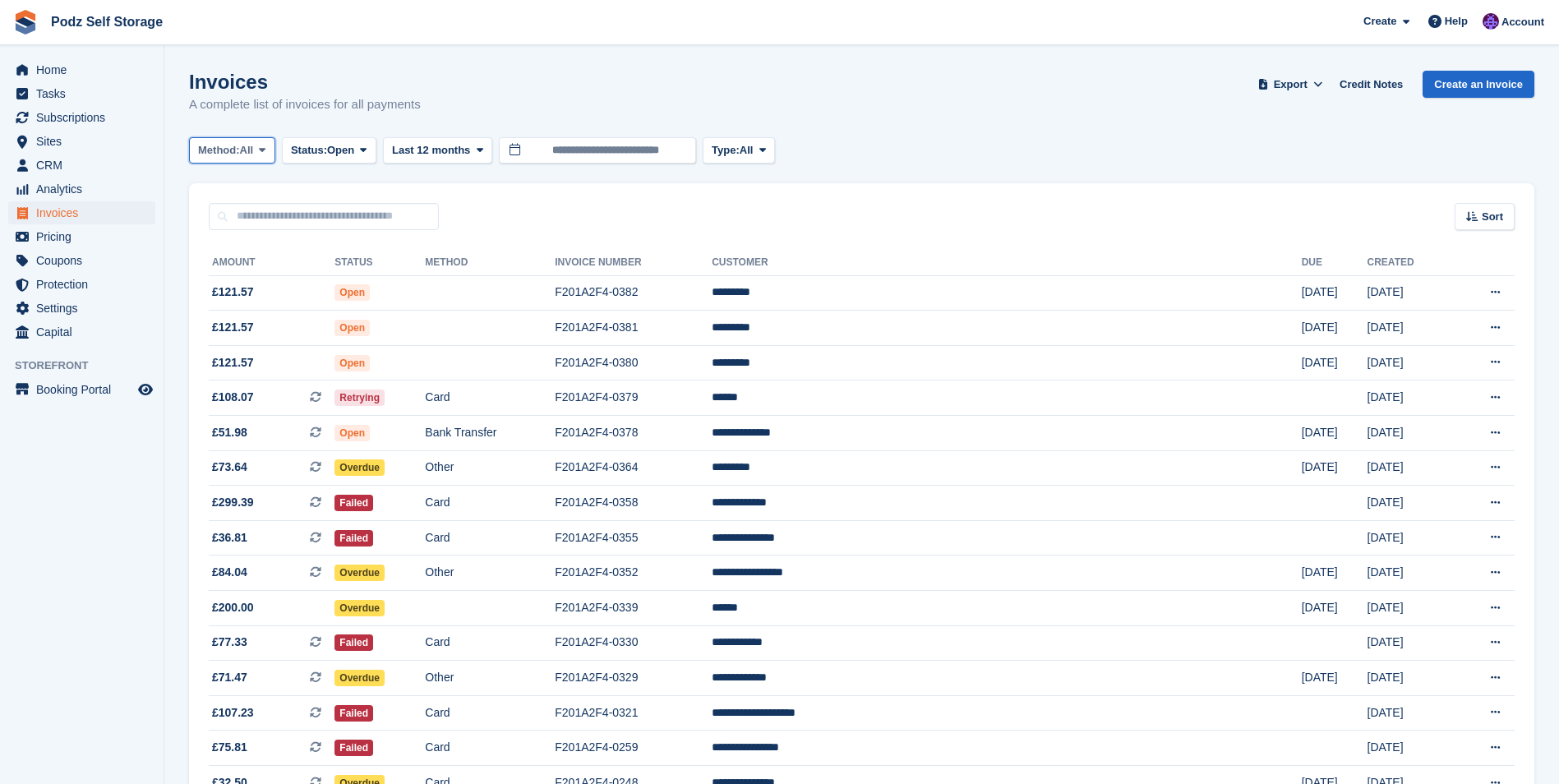
click at [252, 147] on span "All" at bounding box center [246, 150] width 14 height 17
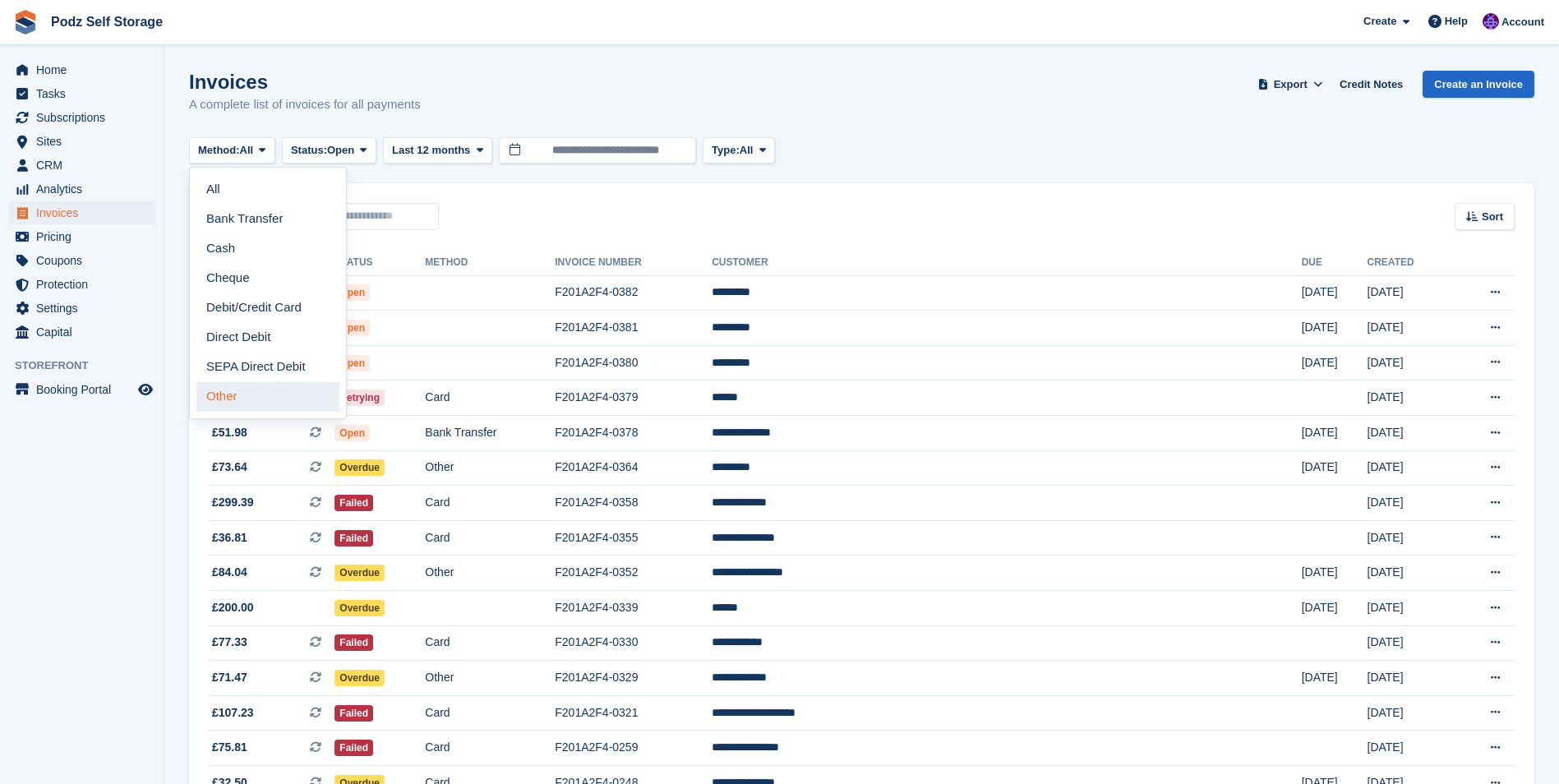
click at [265, 398] on link "Other" at bounding box center [268, 397] width 143 height 30
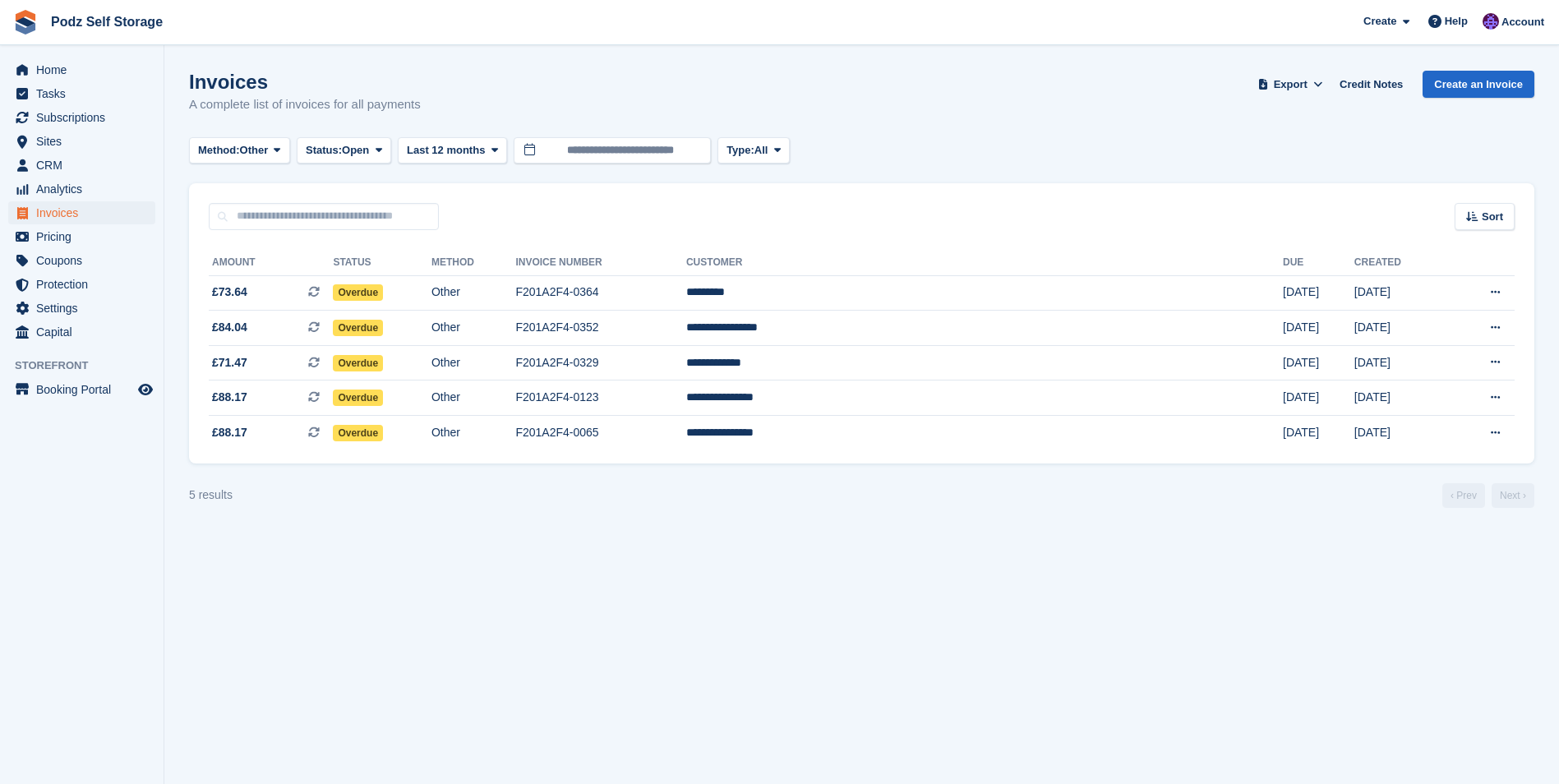
click at [94, 57] on div "Home Tasks Subscriptions Subscriptions Subscriptions Contracts Price increases …" at bounding box center [81, 199] width 163 height 293
click at [103, 71] on span "Home" at bounding box center [86, 70] width 99 height 23
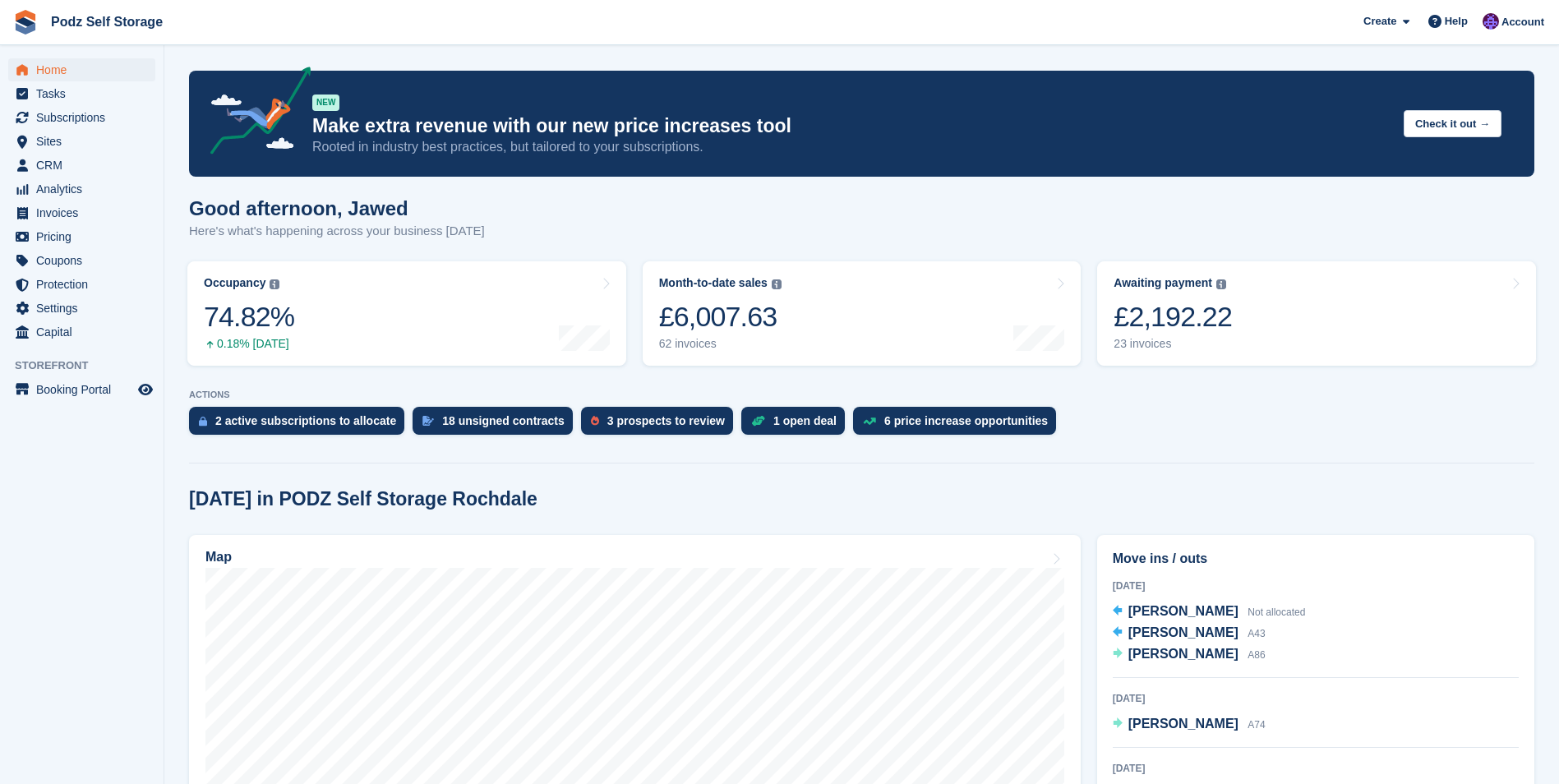
click at [111, 167] on span "CRM" at bounding box center [86, 165] width 99 height 23
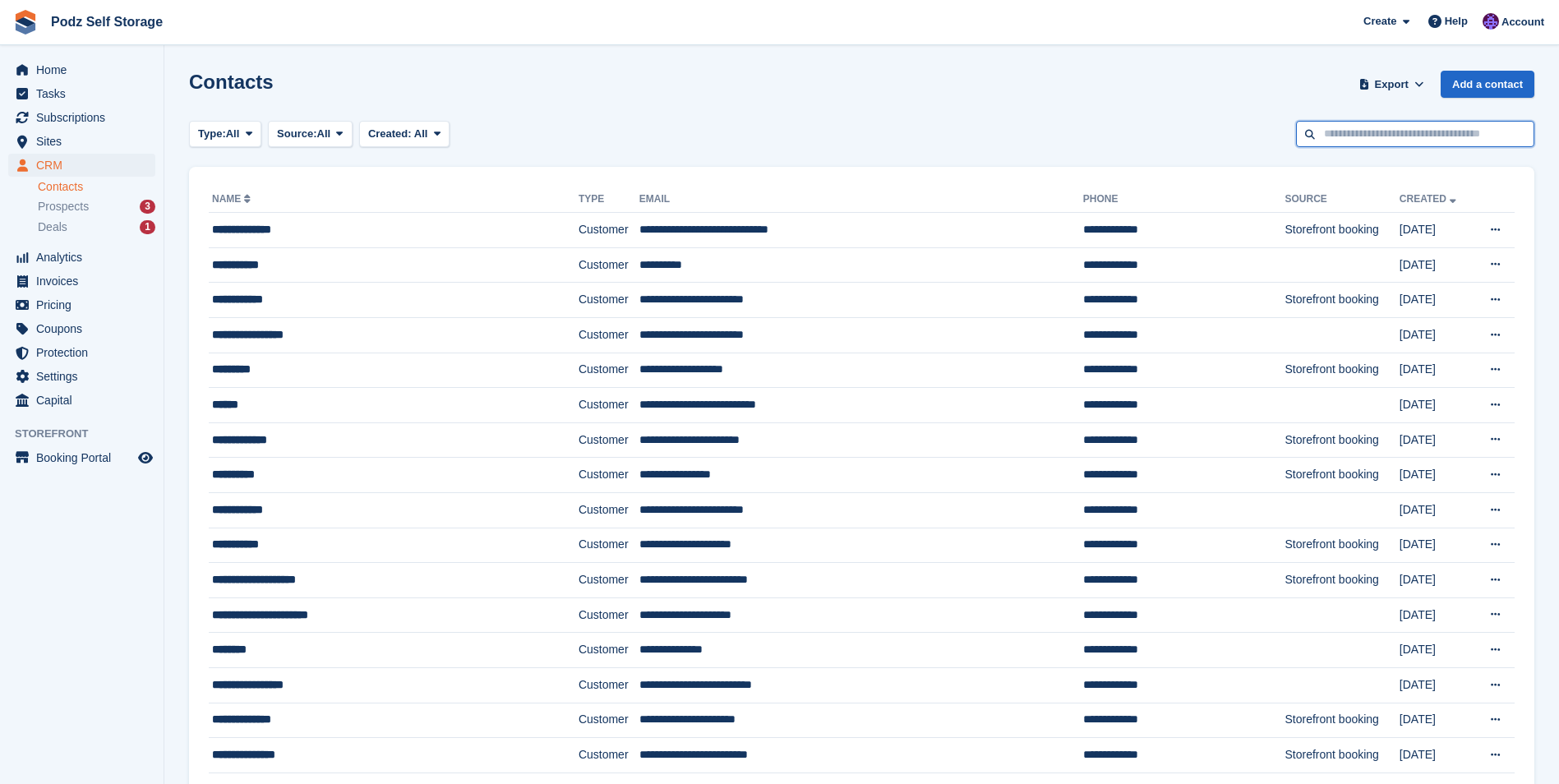
click at [1368, 132] on input "text" at bounding box center [1415, 134] width 239 height 27
type input "*"
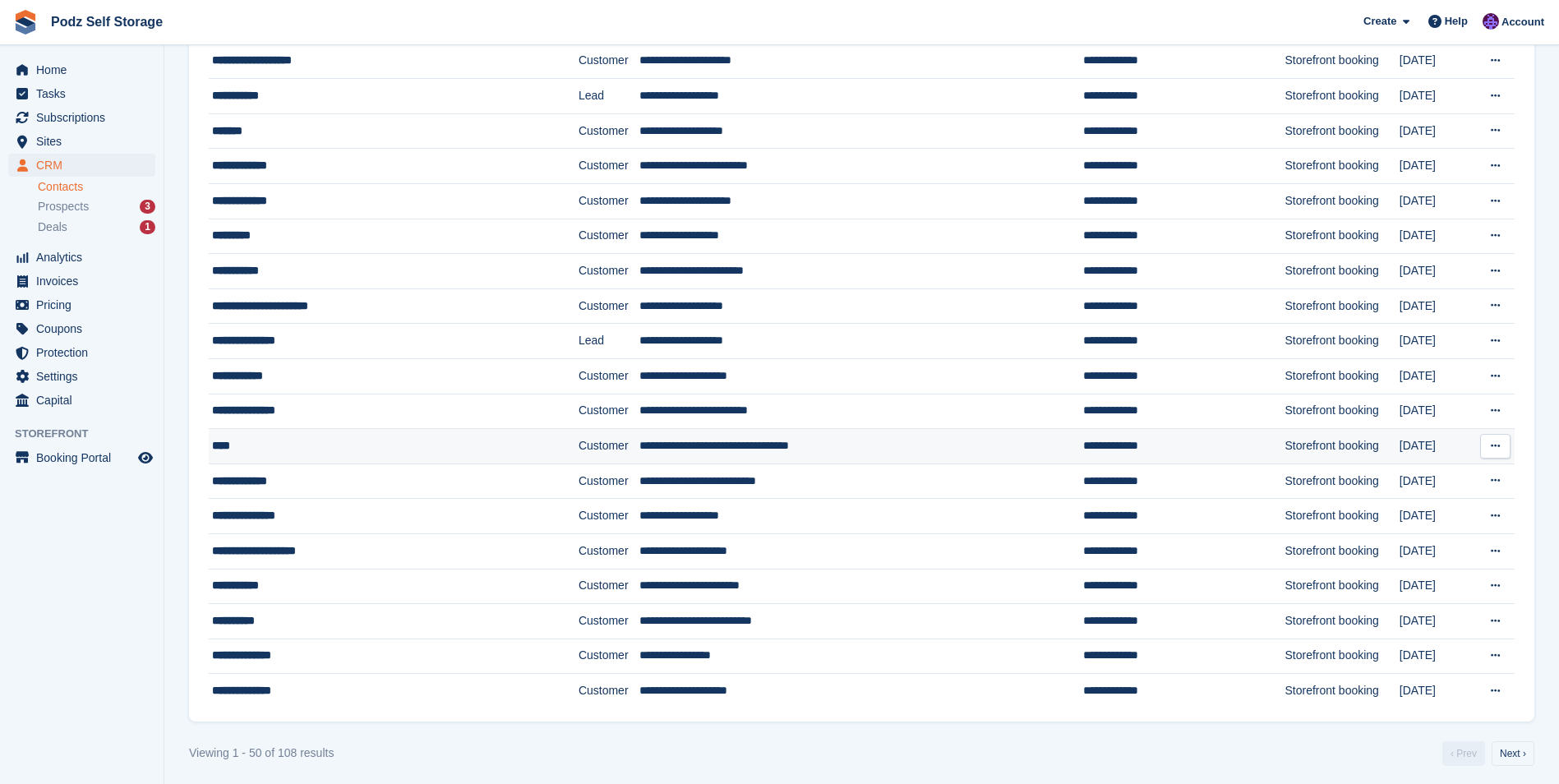
scroll to position [1260, 0]
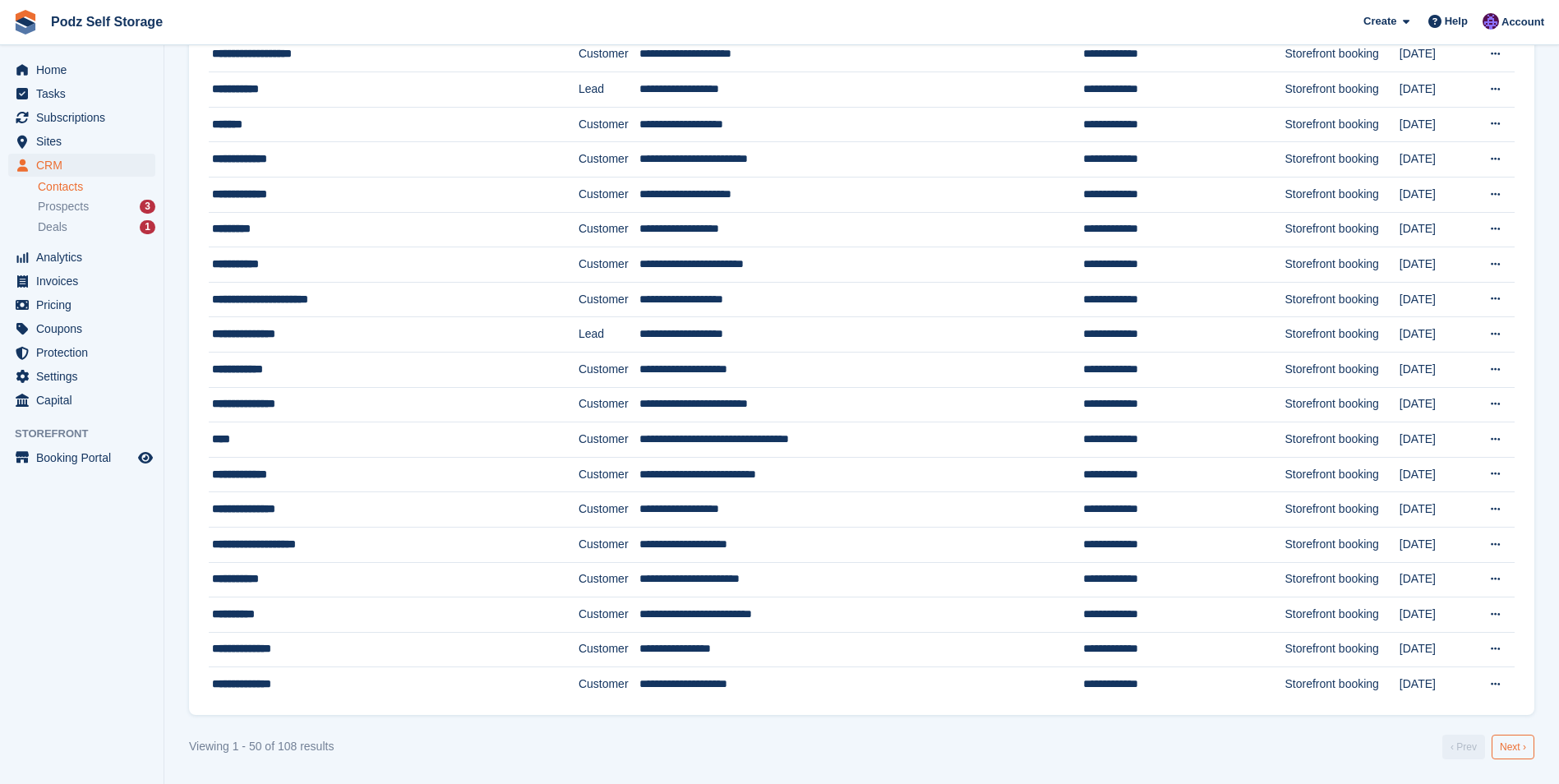
click at [1505, 757] on link "Next ›" at bounding box center [1513, 747] width 43 height 24
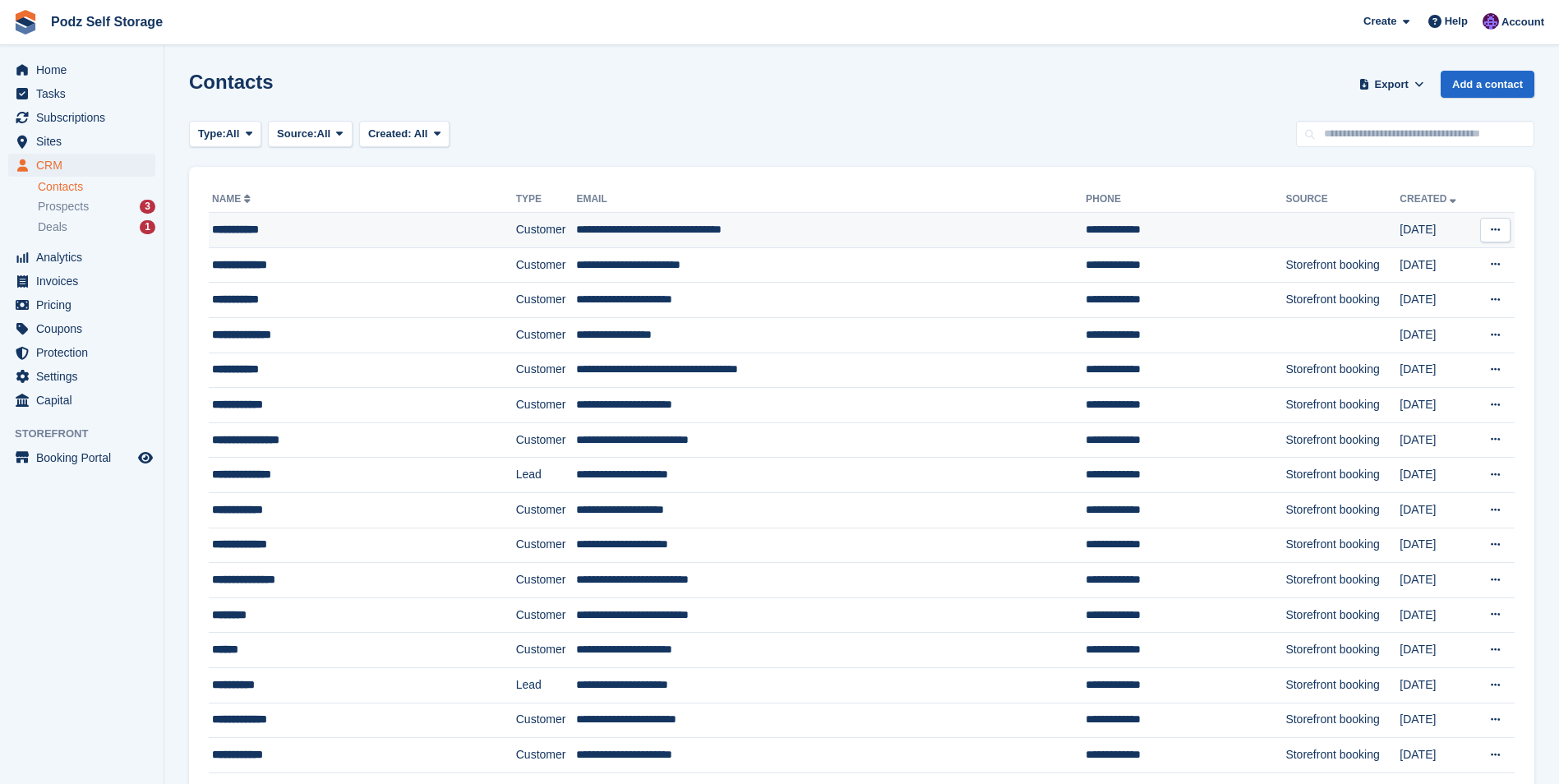
click at [864, 230] on td "**********" at bounding box center [831, 230] width 509 height 35
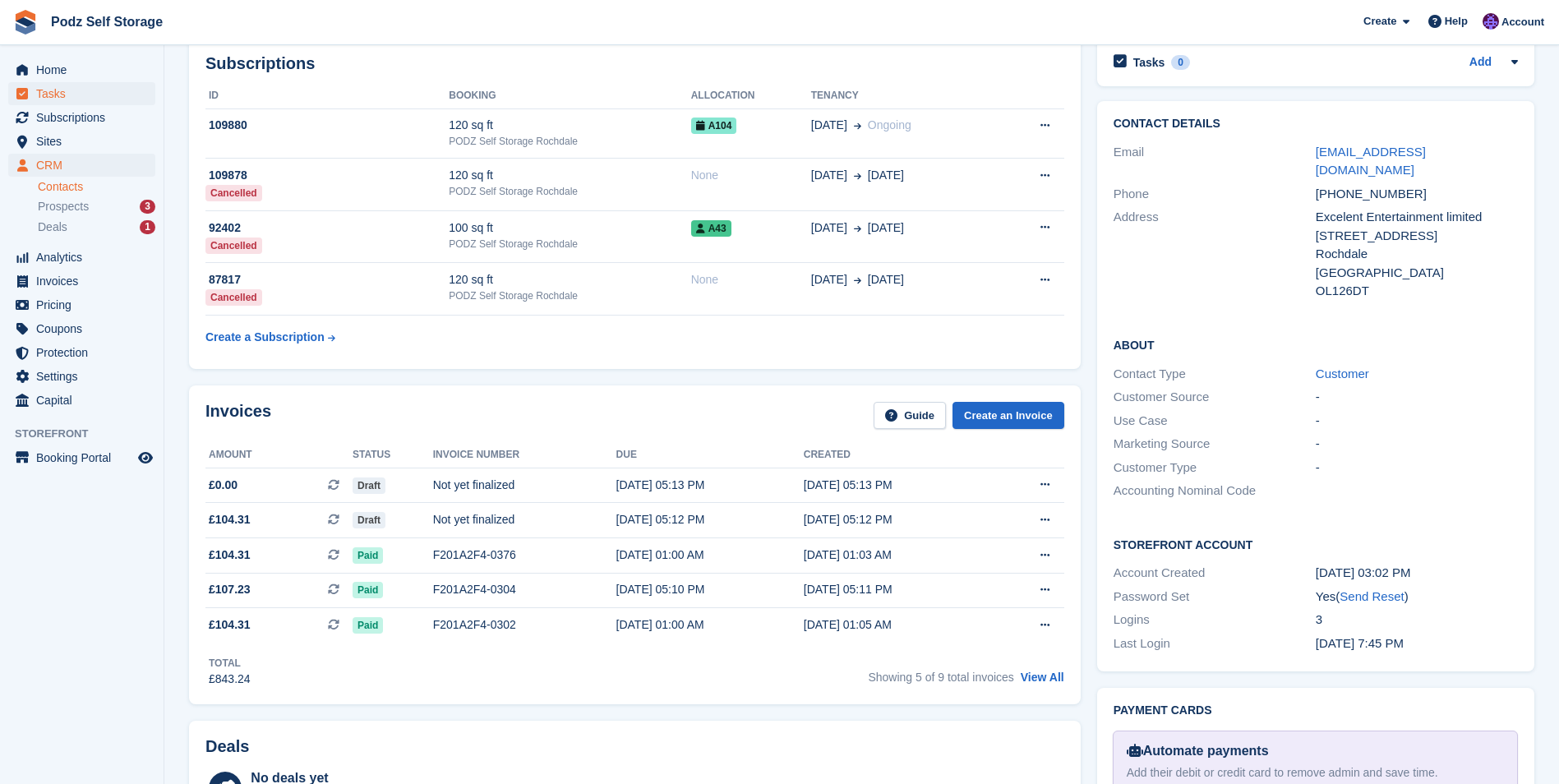
scroll to position [82, 0]
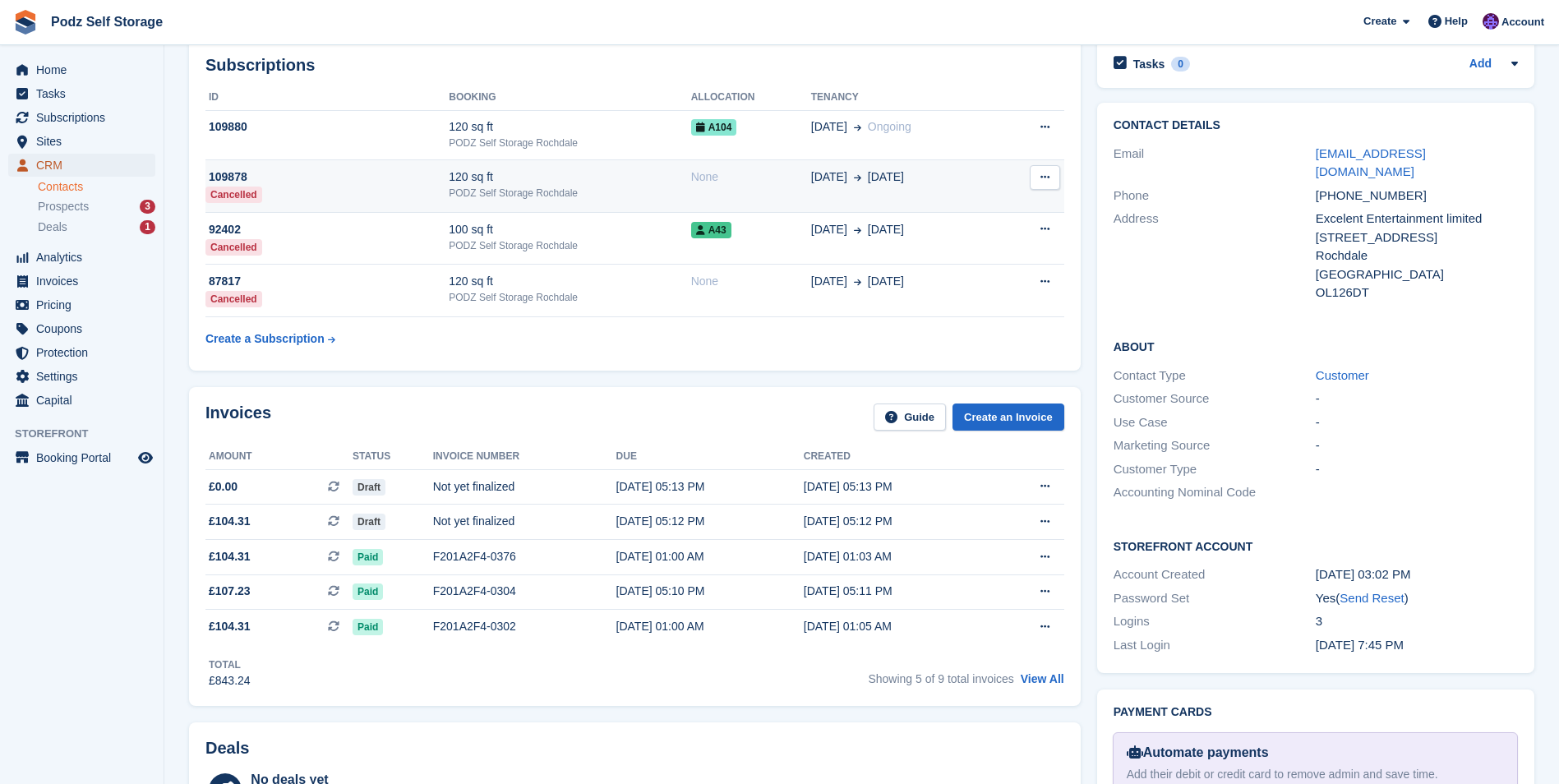
drag, startPoint x: 82, startPoint y: 168, endPoint x: 315, endPoint y: 193, distance: 234.3
click at [81, 168] on span "CRM" at bounding box center [86, 165] width 99 height 23
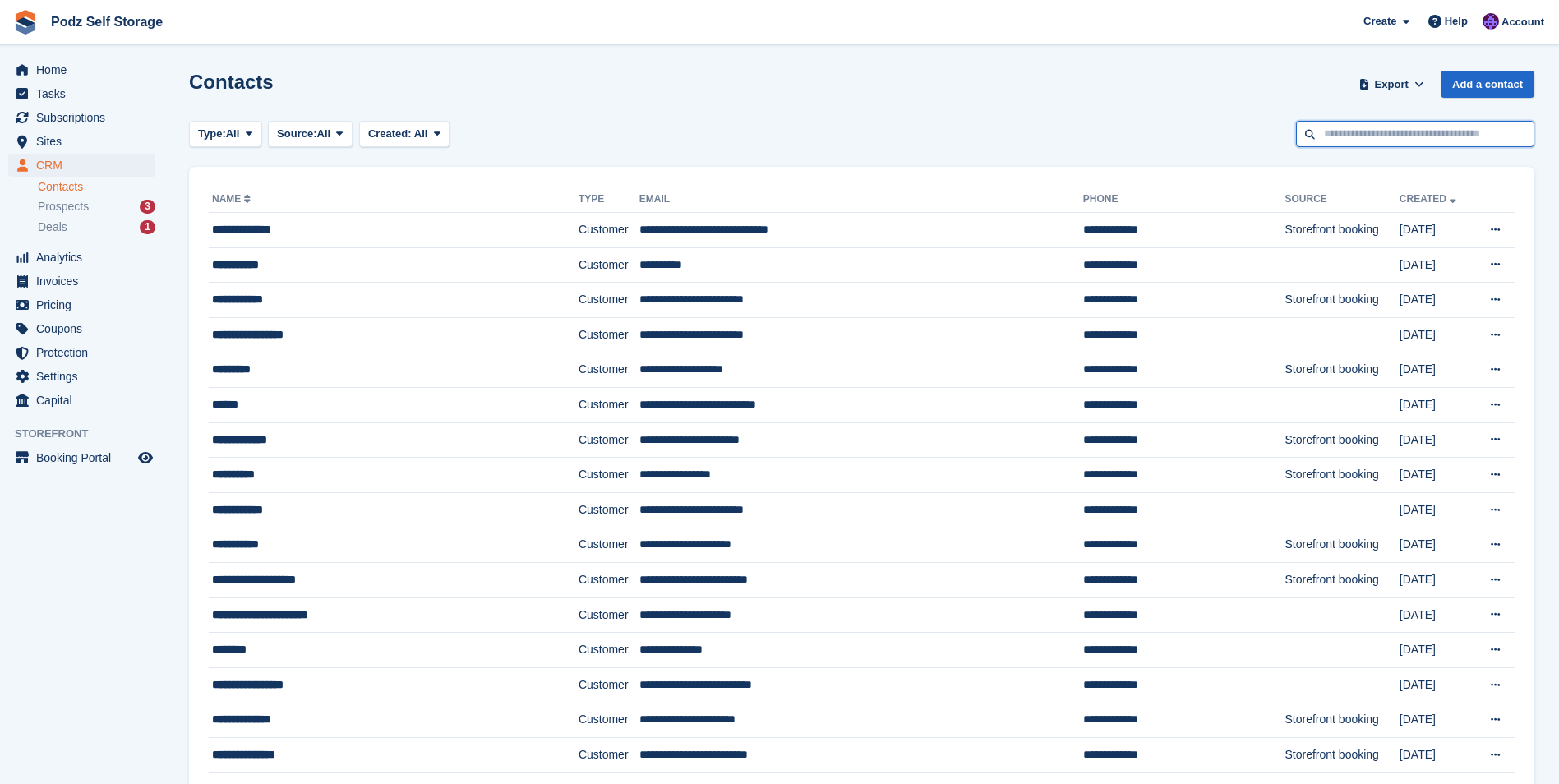
click at [1403, 133] on input "text" at bounding box center [1415, 134] width 239 height 27
drag, startPoint x: 743, startPoint y: 41, endPoint x: 724, endPoint y: 56, distance: 24.2
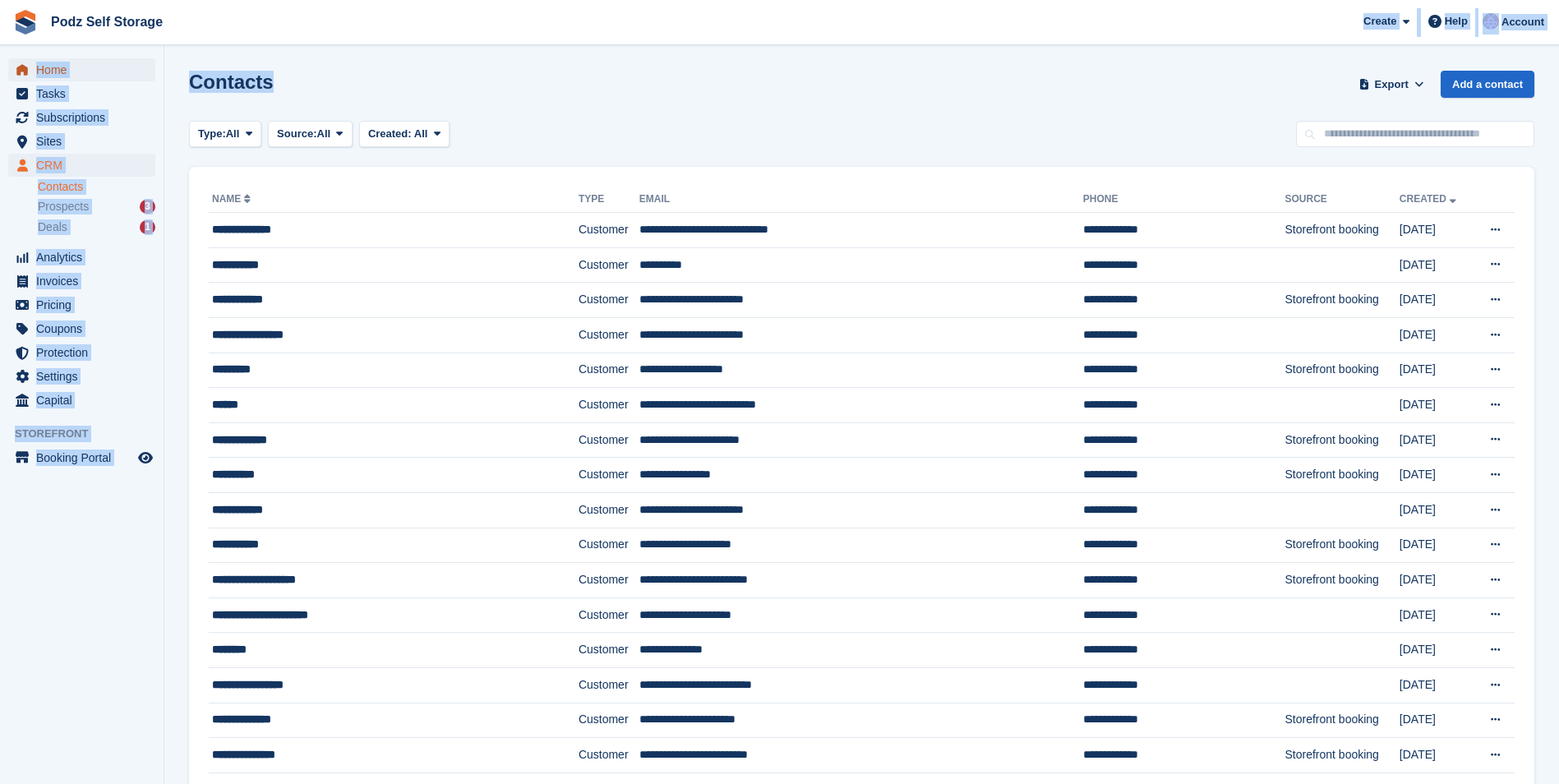
click at [49, 66] on span "Home" at bounding box center [86, 70] width 99 height 23
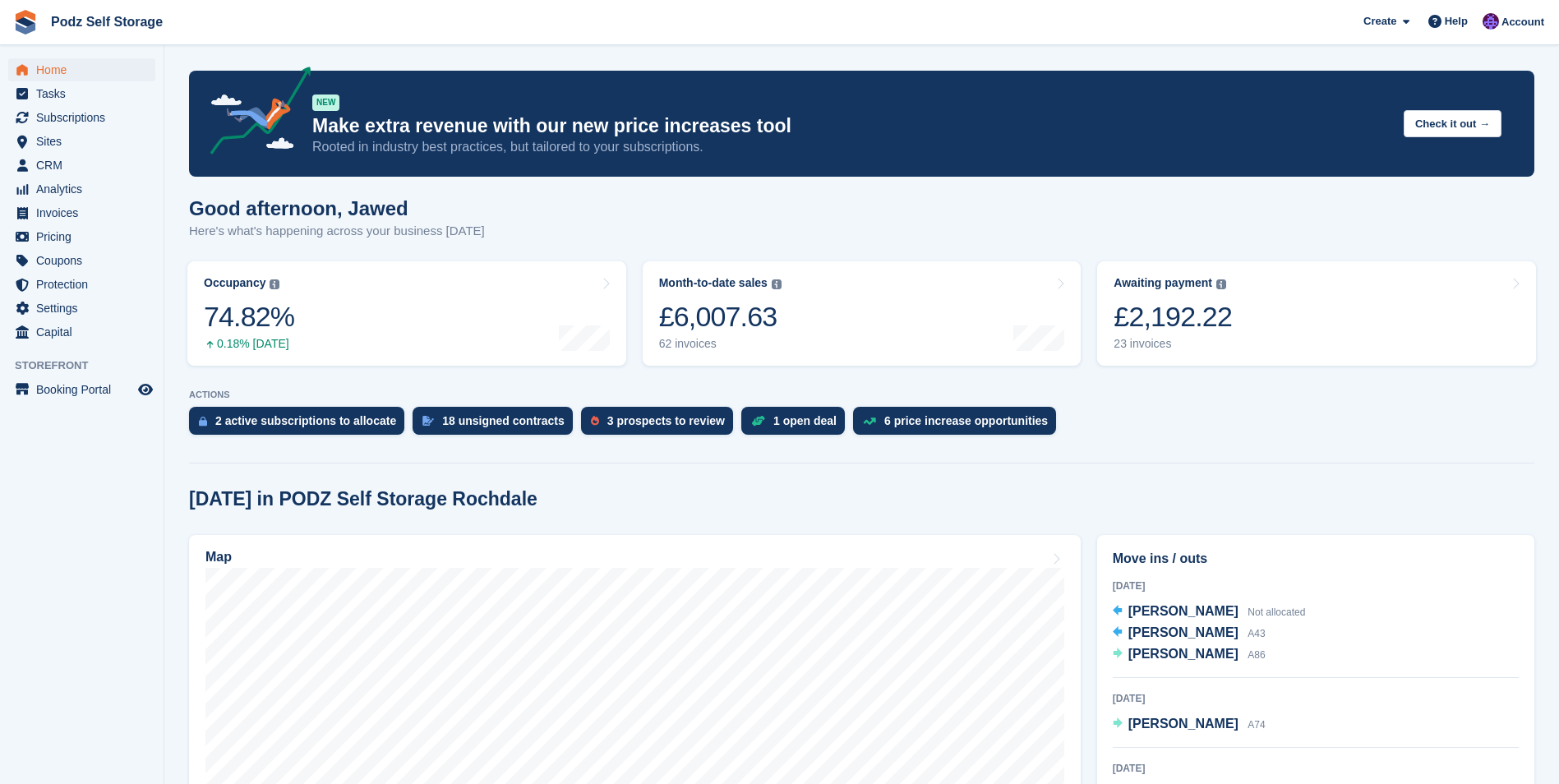
drag, startPoint x: 77, startPoint y: 173, endPoint x: 90, endPoint y: 155, distance: 22.2
click at [79, 171] on span "CRM" at bounding box center [86, 165] width 99 height 23
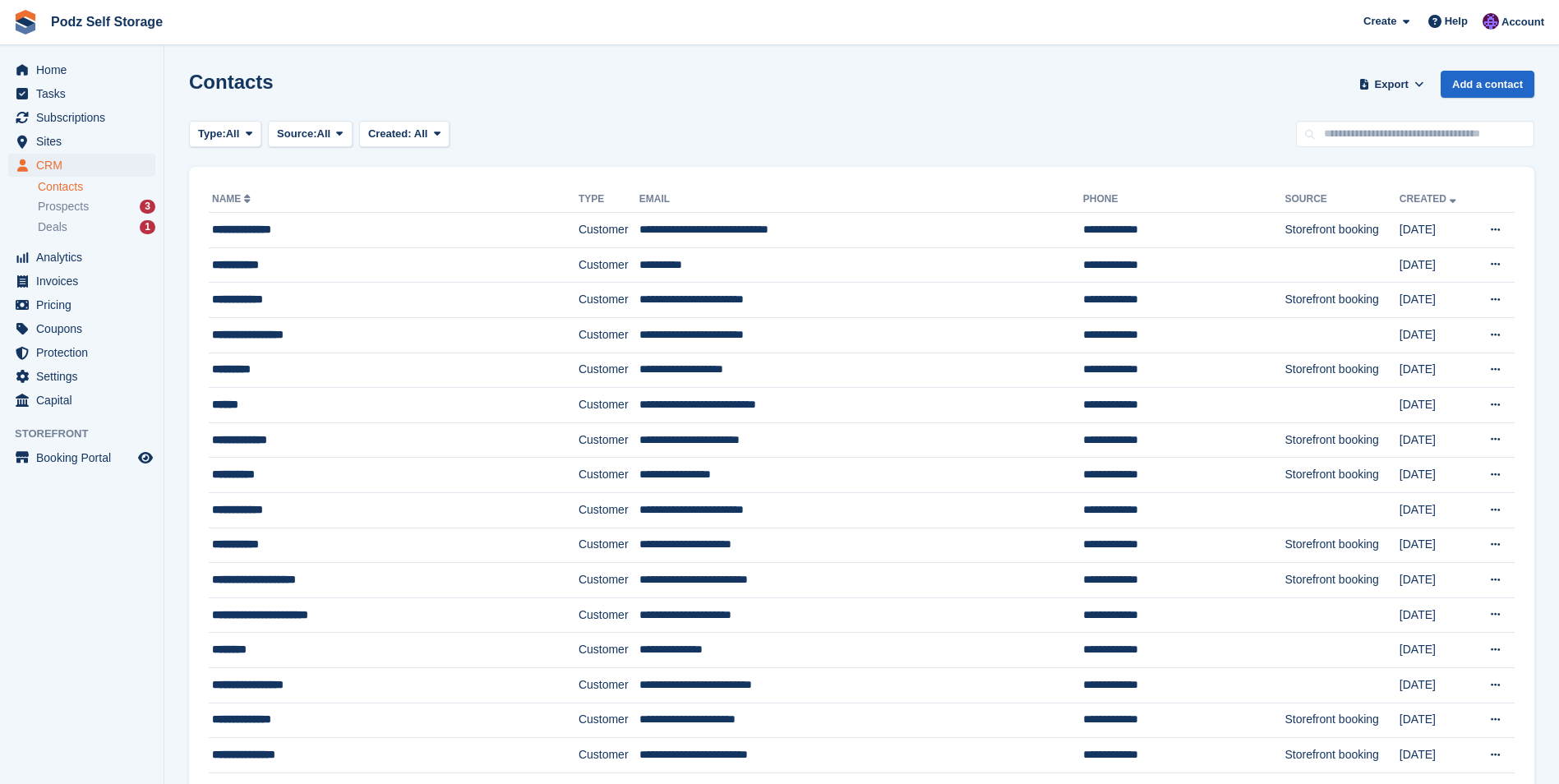
click at [241, 76] on h1 "Contacts" at bounding box center [231, 82] width 85 height 22
click at [231, 136] on span "All" at bounding box center [232, 134] width 14 height 17
click at [234, 137] on span "All" at bounding box center [232, 134] width 14 height 17
click at [308, 44] on span "Podz Self Storage Create Subscription Invoice Contact Deal Discount Page Help C…" at bounding box center [780, 22] width 1559 height 45
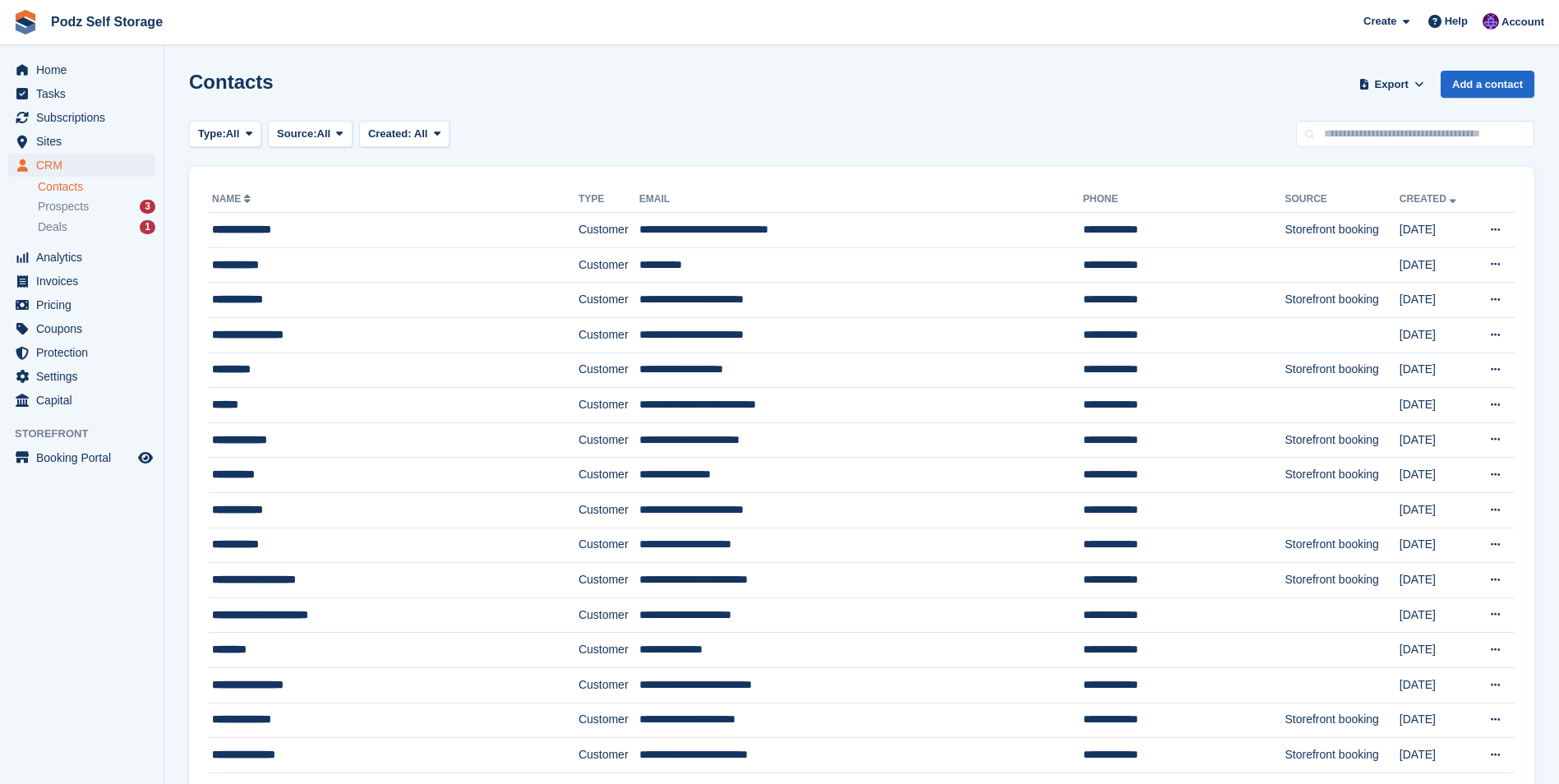
click at [117, 81] on ul "Home" at bounding box center [81, 71] width 163 height 24
click at [125, 72] on span "Home" at bounding box center [86, 70] width 99 height 23
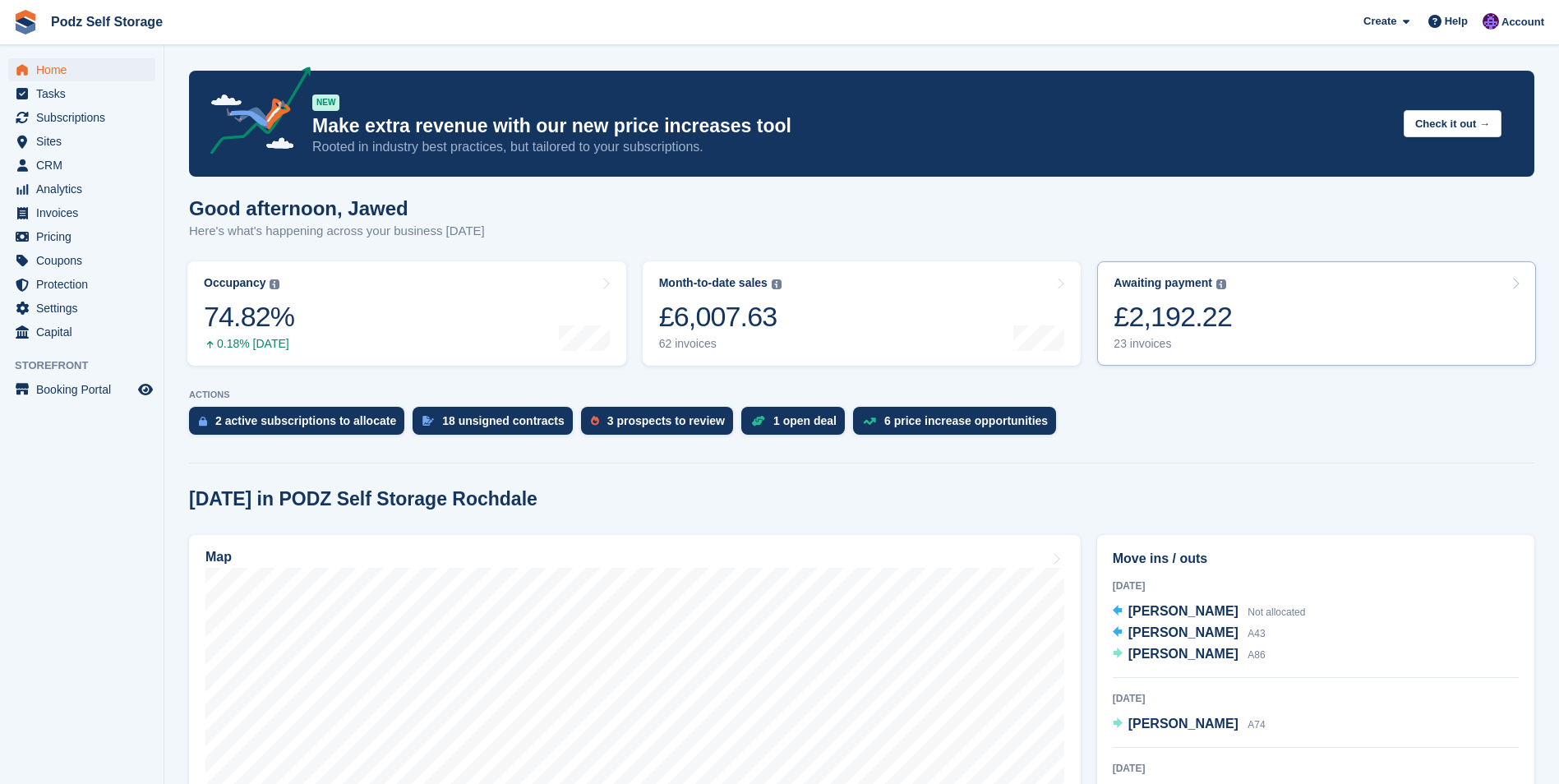
drag, startPoint x: 184, startPoint y: 206, endPoint x: 1287, endPoint y: 336, distance: 1110.6
drag, startPoint x: 1287, startPoint y: 336, endPoint x: 1235, endPoint y: 420, distance: 98.8
click at [1239, 420] on div "2 active subscriptions to allocate 18 unsigned contracts 3 prospects to review …" at bounding box center [862, 424] width 1345 height 36
click at [69, 74] on span "Home" at bounding box center [86, 70] width 99 height 23
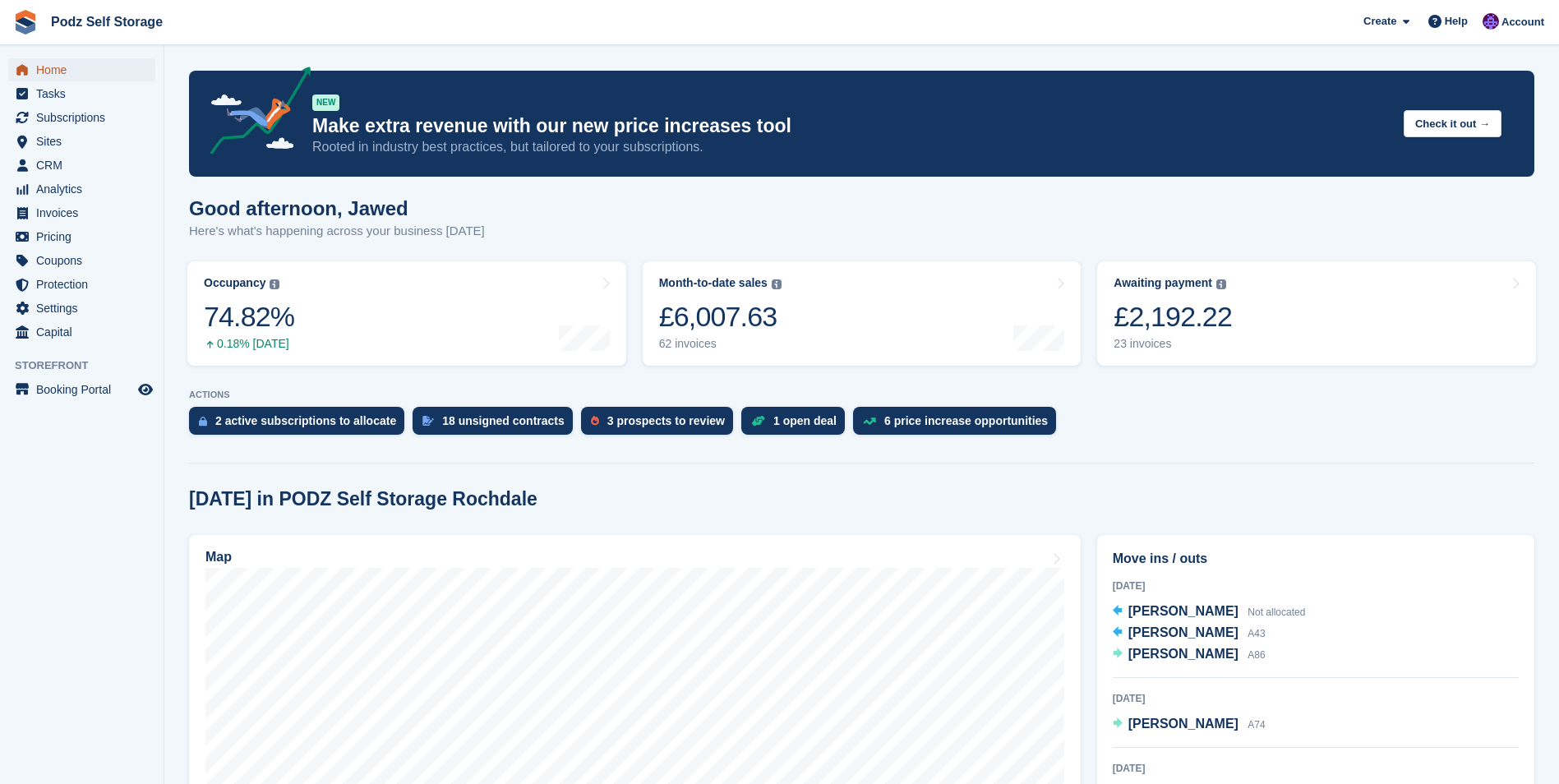
click at [73, 76] on span "Home" at bounding box center [86, 70] width 99 height 23
